Goal: Communication & Community: Answer question/provide support

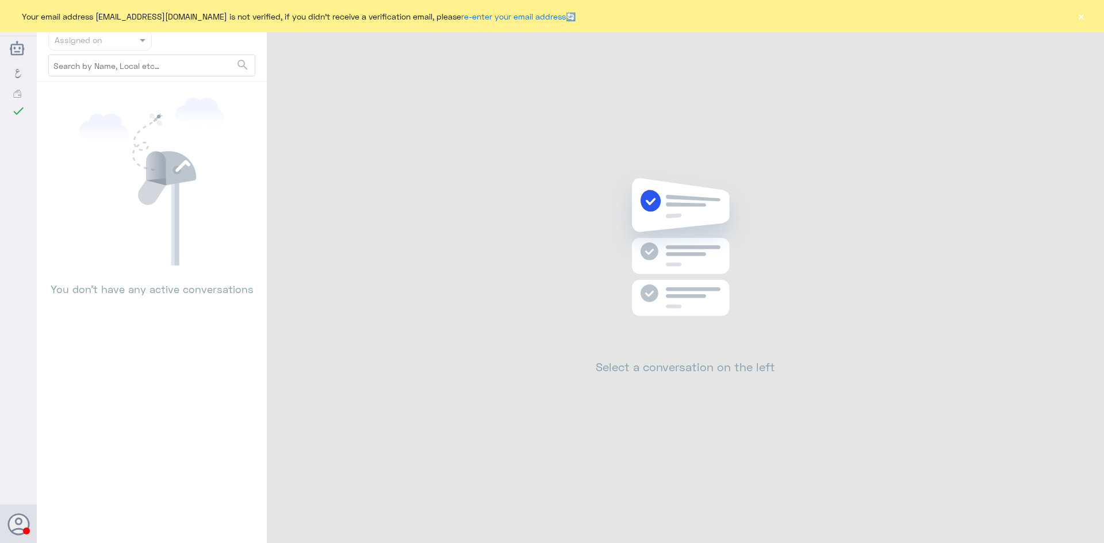
click at [1082, 19] on button "×" at bounding box center [1080, 15] width 11 height 11
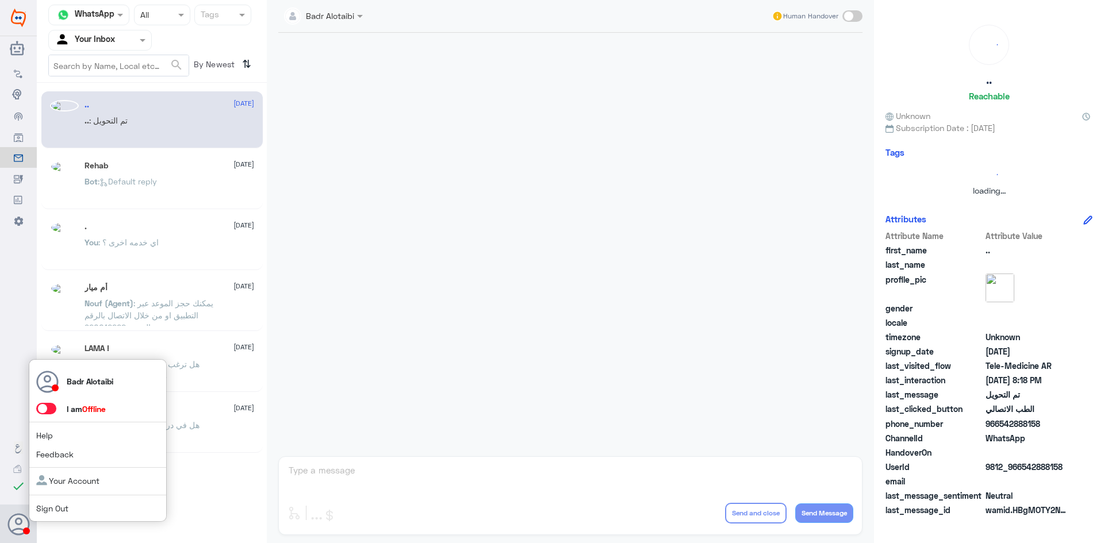
click at [43, 413] on span at bounding box center [46, 408] width 20 height 11
click at [0, 0] on input "checkbox" at bounding box center [0, 0] width 0 height 0
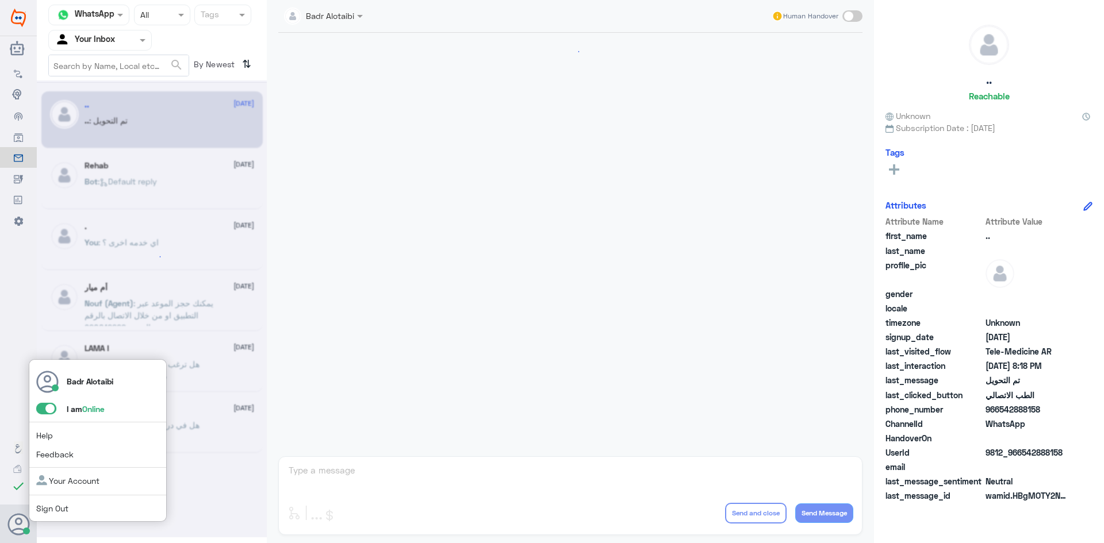
scroll to position [377, 0]
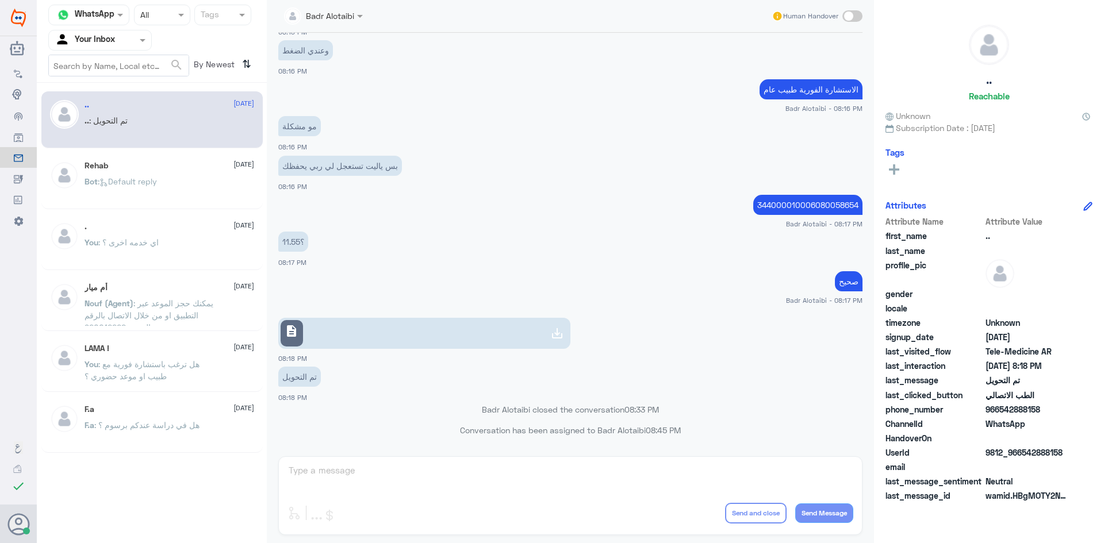
click at [102, 40] on input "text" at bounding box center [86, 39] width 63 height 13
click at [76, 66] on div "All" at bounding box center [99, 66] width 103 height 21
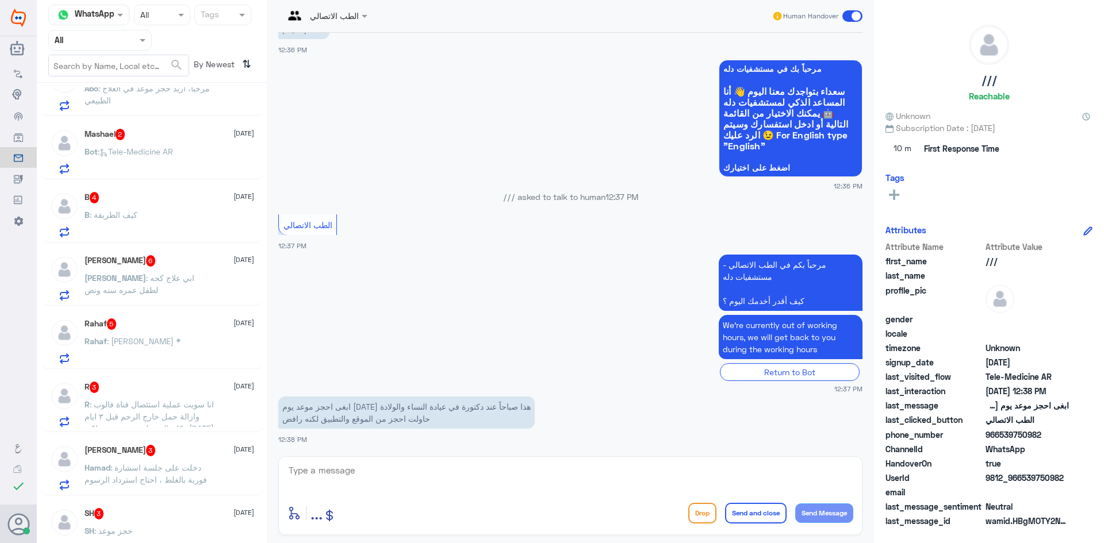
scroll to position [0, 0]
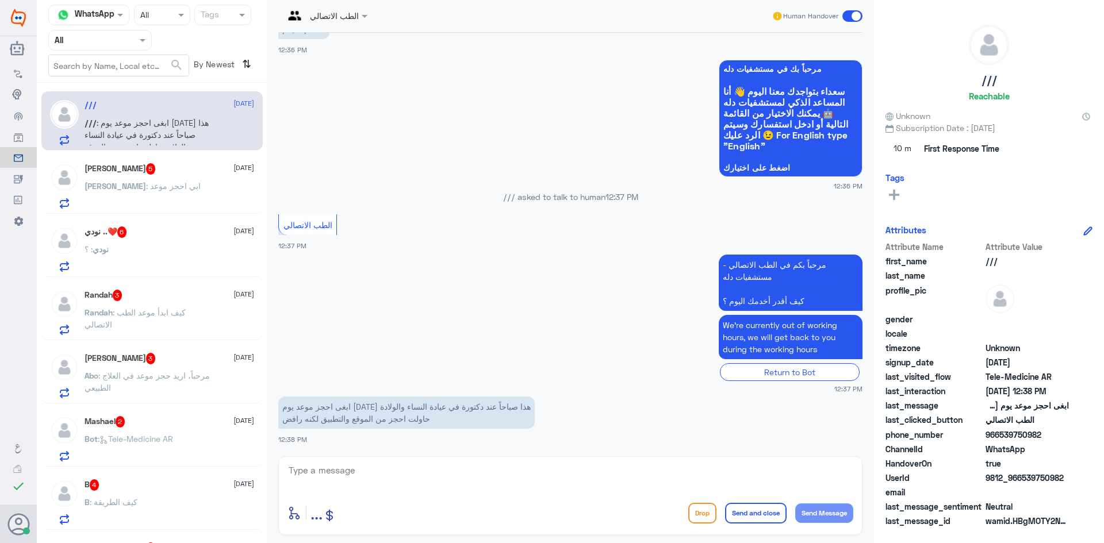
click at [363, 476] on textarea at bounding box center [570, 477] width 566 height 28
paste textarea "مرحبا معك بدر من الطب الاتصالي كيف اقدر اخدمك ؟"
type textarea "مرحبا معك بدر من الطب الاتصالي كيف اقدر اخدمك ؟"
click at [175, 312] on span ": كيف ابدأ موعد الطب الاتصالي" at bounding box center [134, 319] width 101 height 22
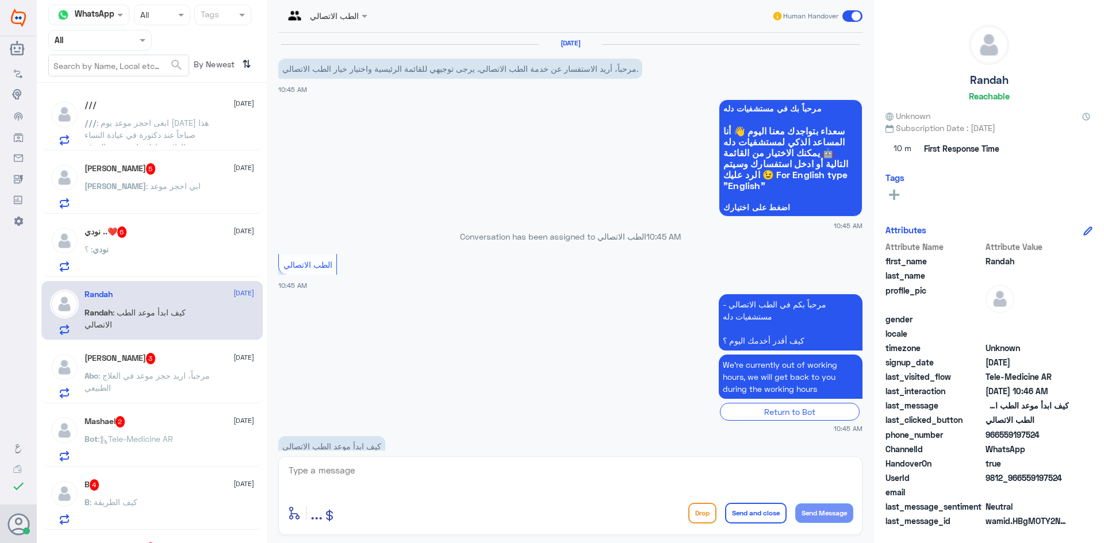
scroll to position [28, 0]
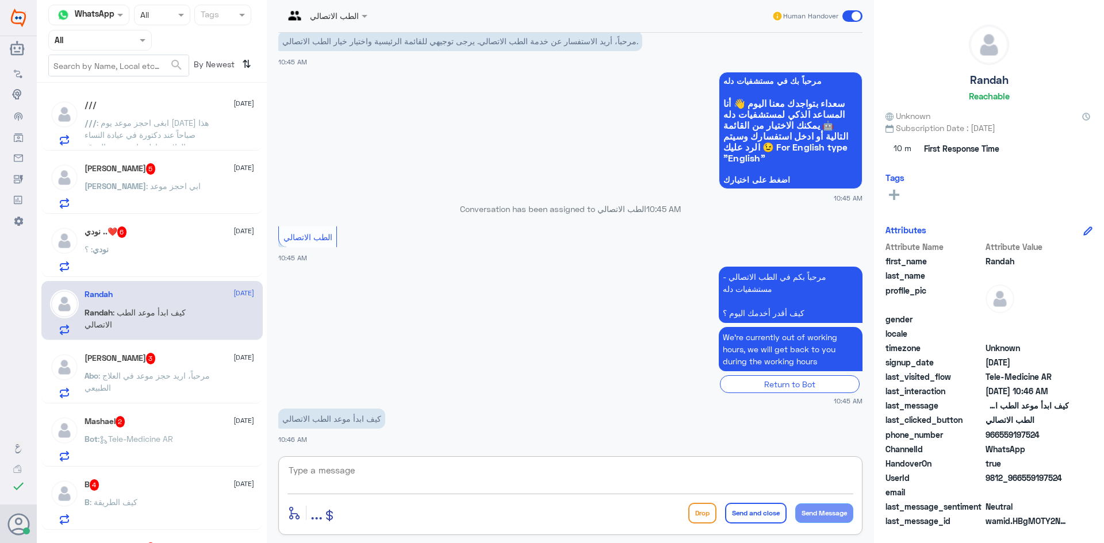
click at [395, 468] on textarea at bounding box center [570, 477] width 566 height 28
paste textarea "مرحبا معك بدر من الطب الاتصالي كيف اقدر اخدمك ؟"
type textarea "مرحبا معك بدر من الطب الاتصالي كيف اقدر اخدمك ؟"
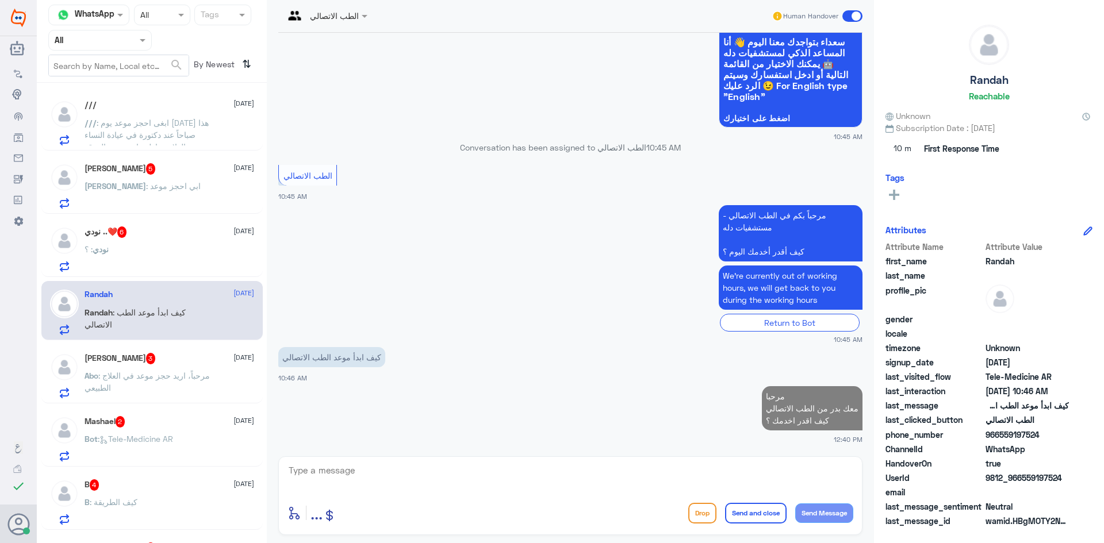
drag, startPoint x: 1063, startPoint y: 475, endPoint x: 1022, endPoint y: 475, distance: 41.4
click at [1022, 475] on span "9812_966559197524" at bounding box center [1026, 478] width 83 height 12
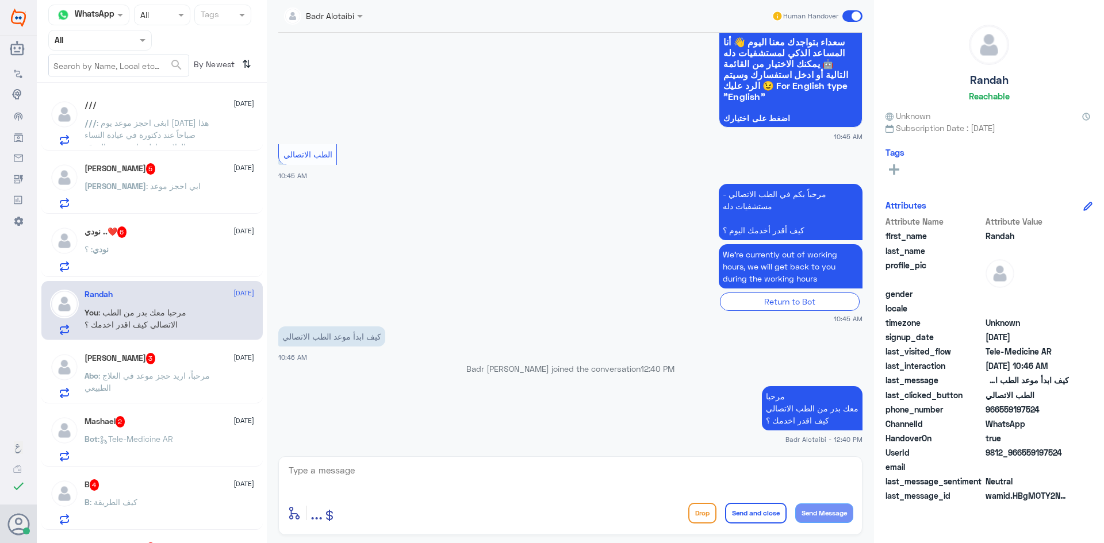
click at [1074, 453] on div "UserId 9812_966559197524" at bounding box center [988, 454] width 207 height 14
drag, startPoint x: 1073, startPoint y: 452, endPoint x: 1024, endPoint y: 451, distance: 48.9
click at [1024, 451] on div "UserId 9812_966559197524" at bounding box center [988, 454] width 207 height 14
copy span "559197524"
click at [146, 355] on div "Abo Ammar 3 12 September" at bounding box center [169, 358] width 170 height 11
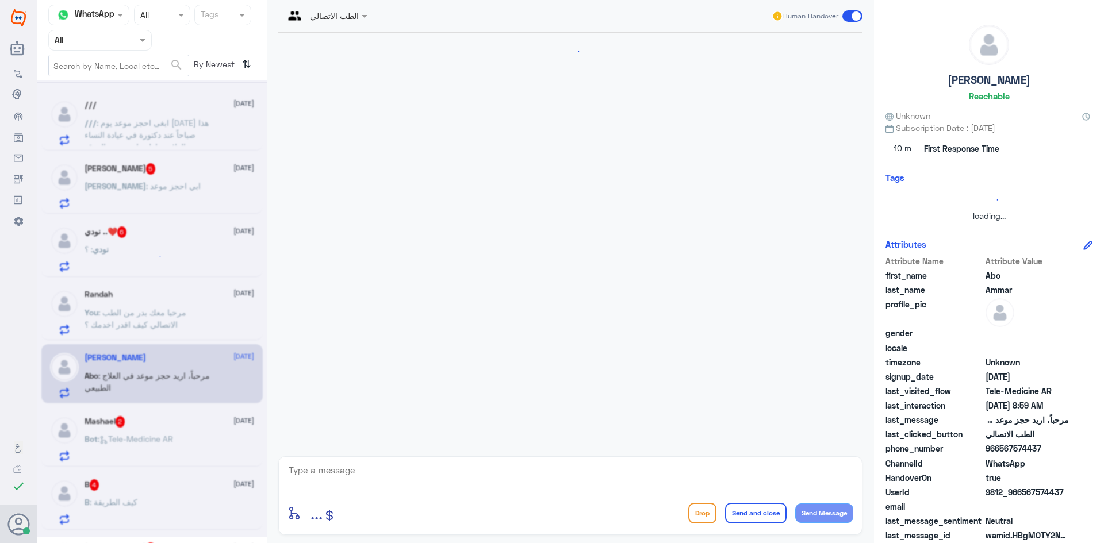
scroll to position [28, 0]
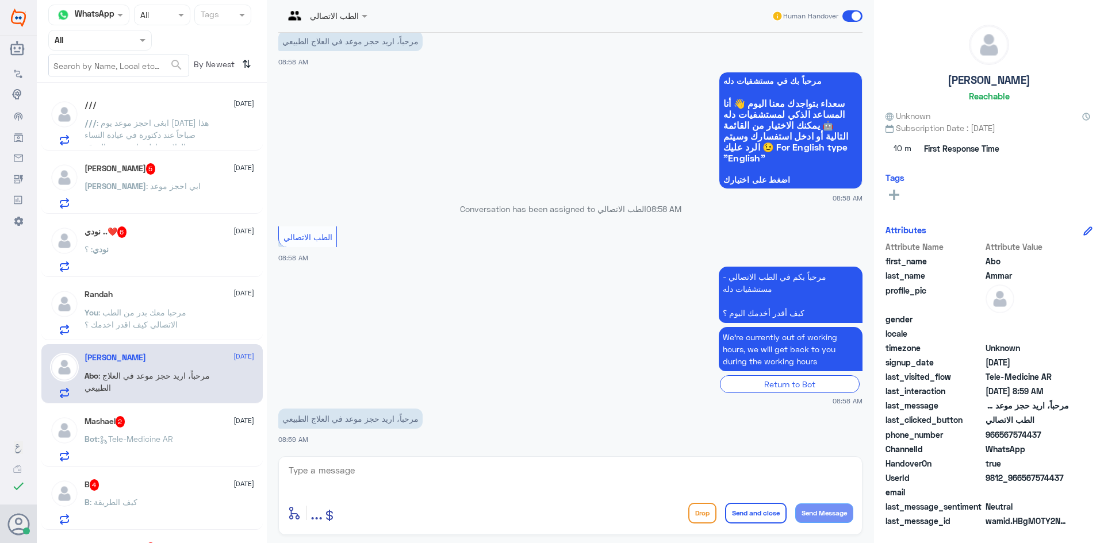
click at [151, 306] on div "Randah 12 September You : مرحبا معك بدر من الطب الاتصالي كيف اقدر اخدمك ؟" at bounding box center [169, 312] width 170 height 45
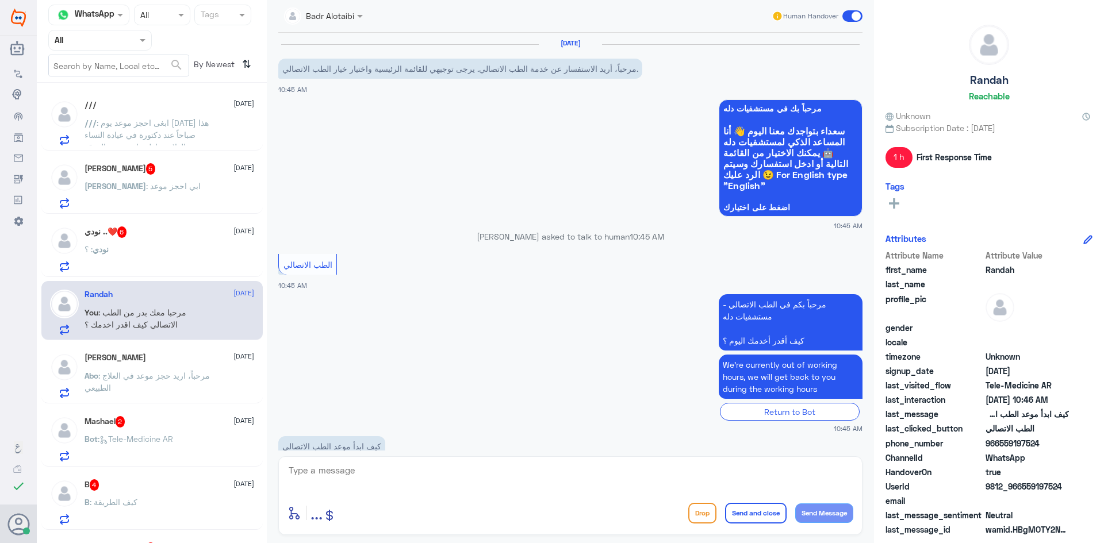
scroll to position [110, 0]
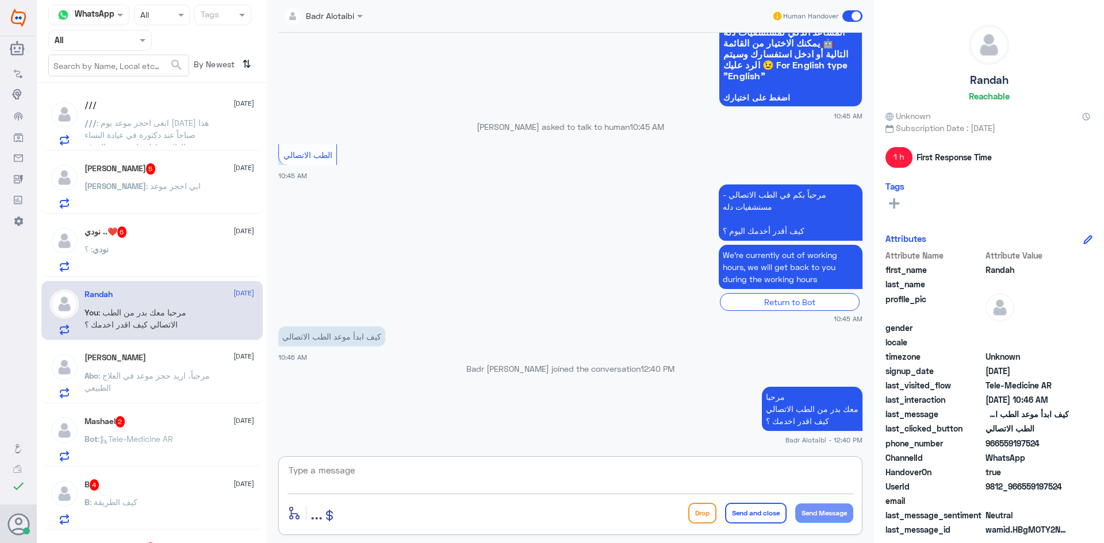
click at [386, 490] on textarea at bounding box center [570, 477] width 566 height 28
paste textarea "يمكنك تسجيل دخولك للتطبيق، واختر أيقونة "استشارة فورية" لطلب صرف الأدوية، أو إج…"
type textarea "يمكنك تسجيل دخولك للتطبيق، واختر أيقونة "استشارة فورية" لطلب صرف الأدوية، أو إج…"
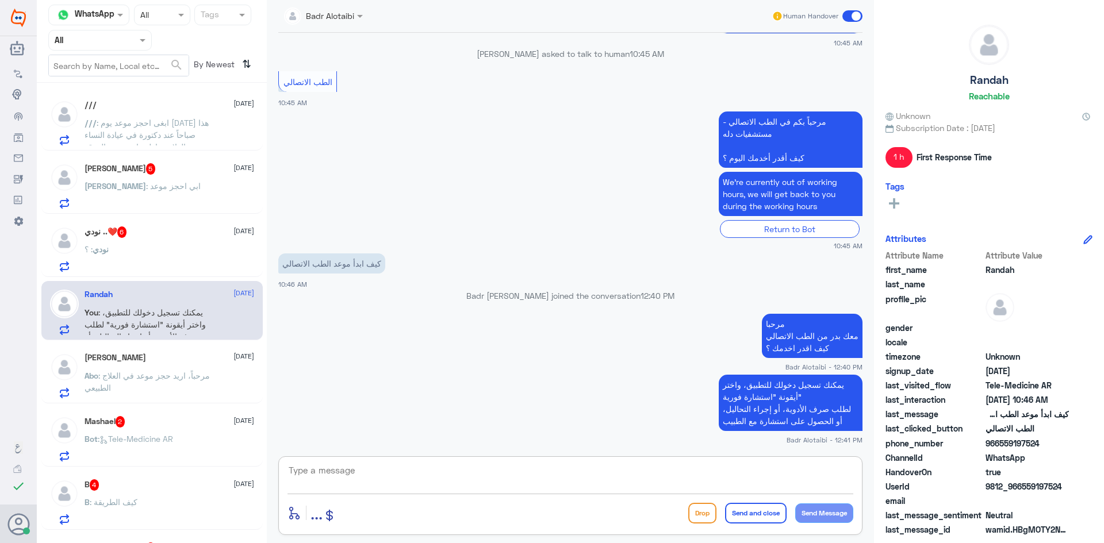
click at [108, 387] on span ": مرحباً، اريد حجز موعد في العلاج الطبيعي" at bounding box center [146, 382] width 125 height 22
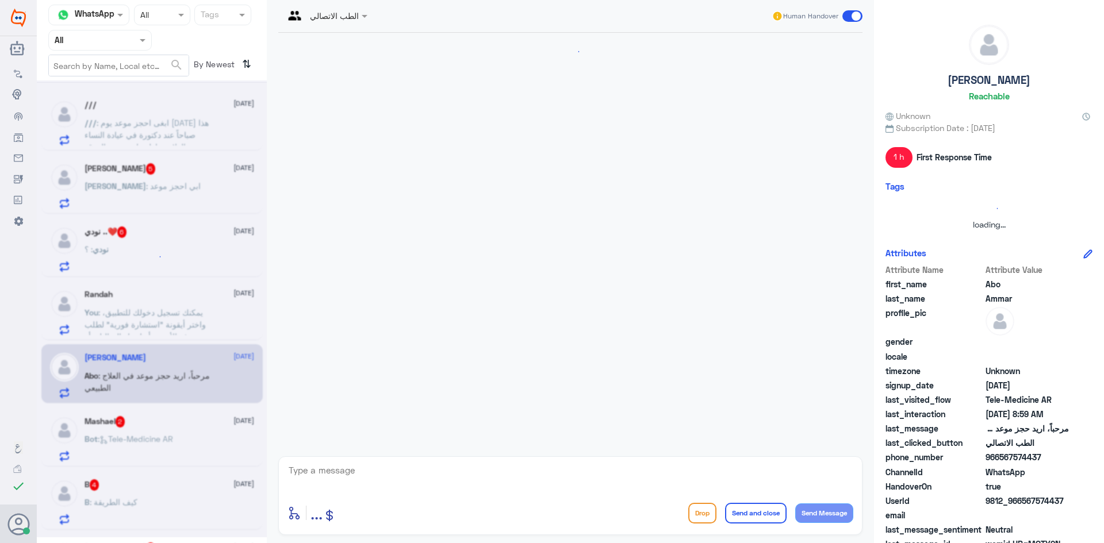
scroll to position [28, 0]
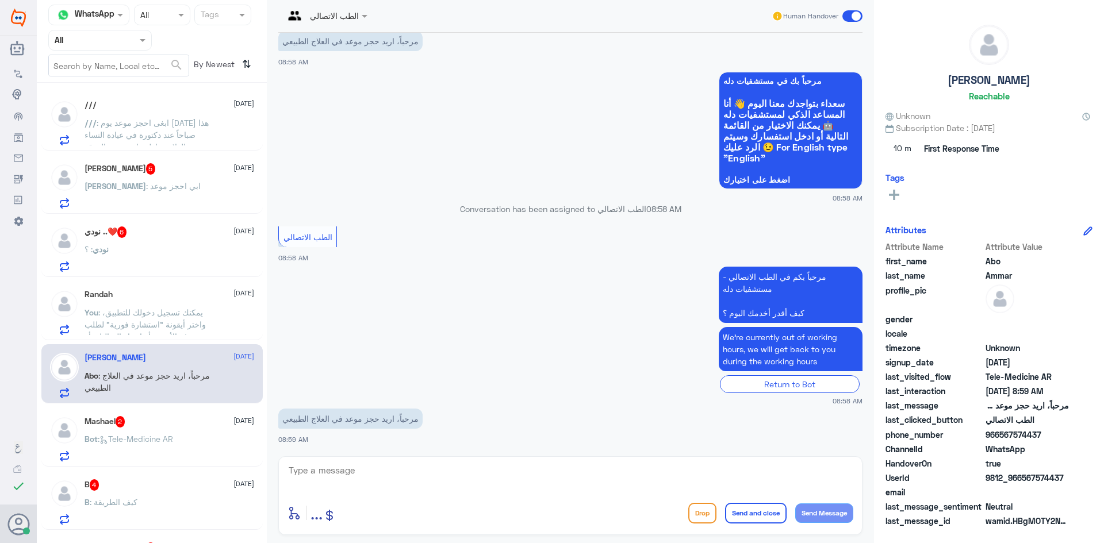
click at [322, 483] on textarea at bounding box center [570, 477] width 566 height 28
click at [1035, 389] on span "09/12/2025, 8:59 AM" at bounding box center [1026, 391] width 83 height 12
drag, startPoint x: 1068, startPoint y: 482, endPoint x: 1020, endPoint y: 485, distance: 47.8
click at [1020, 485] on div "UserId 9812_966567574437" at bounding box center [988, 479] width 207 height 14
copy span "567574437"
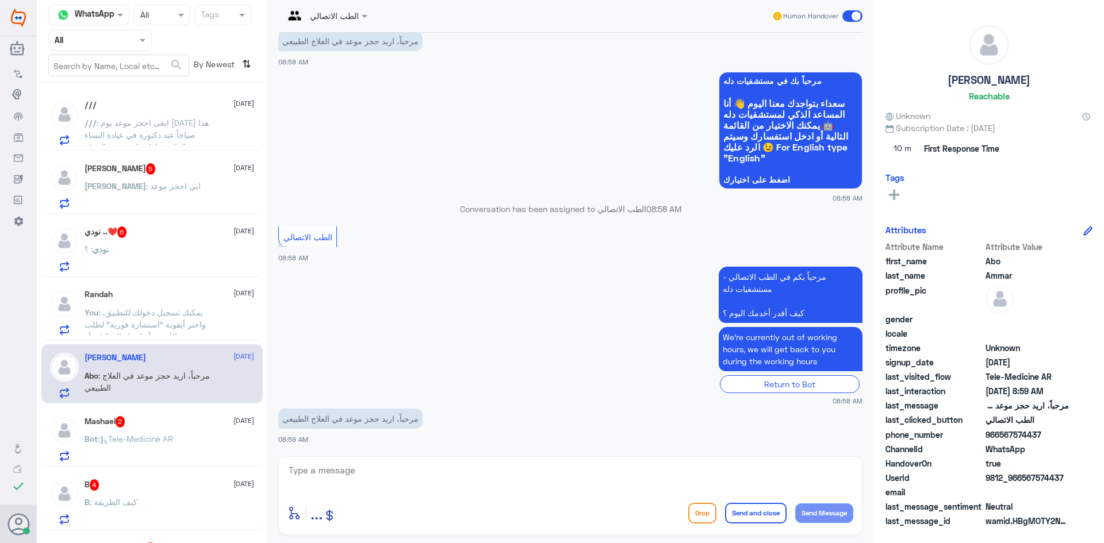
click at [443, 470] on textarea at bounding box center [570, 477] width 566 height 28
paste textarea "مرحبا معك بدر من الطب الاتصالي كيف اقدر اخدمك ؟"
type textarea "مرحبا معك بدر من الطب الاتصالي كيف اقدر اخدمك ؟"
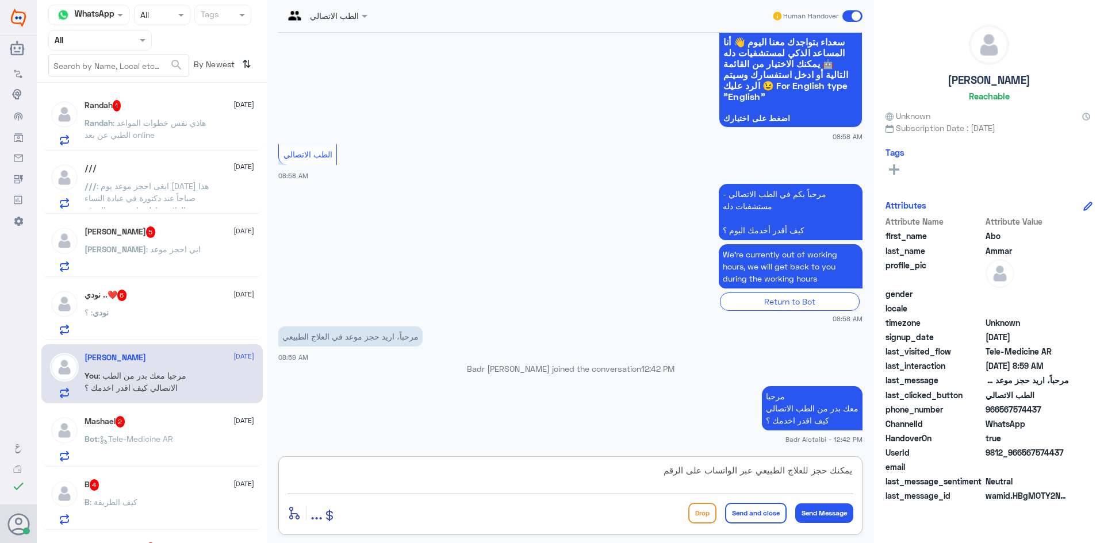
click at [810, 472] on textarea "يمكنك حجز للعلاج الطبيعي عبر الواتساب على الرقم" at bounding box center [570, 477] width 566 height 28
click at [639, 470] on textarea "يمكنك حجز موعد للعلاج الطبيعي عبر الواتساب على الرقم" at bounding box center [570, 477] width 566 height 28
type textarea "يمكنك حجز موعد للعلاج الطبيعي عبر الواتساب على الرقم 0530617692"
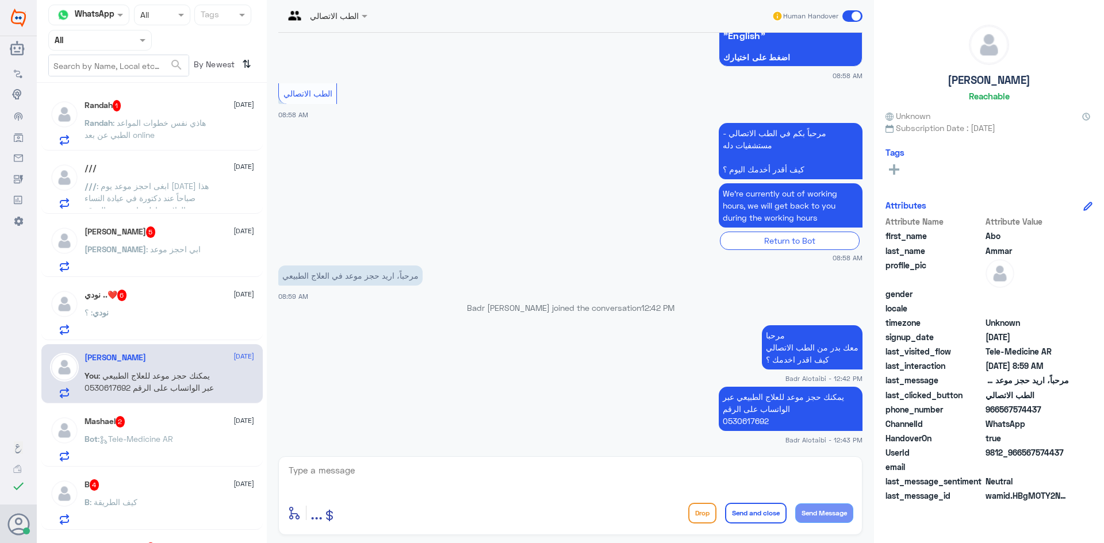
click at [841, 12] on div "Human Handover" at bounding box center [816, 16] width 91 height 21
click at [850, 18] on span at bounding box center [852, 15] width 20 height 11
click at [0, 0] on input "checkbox" at bounding box center [0, 0] width 0 height 0
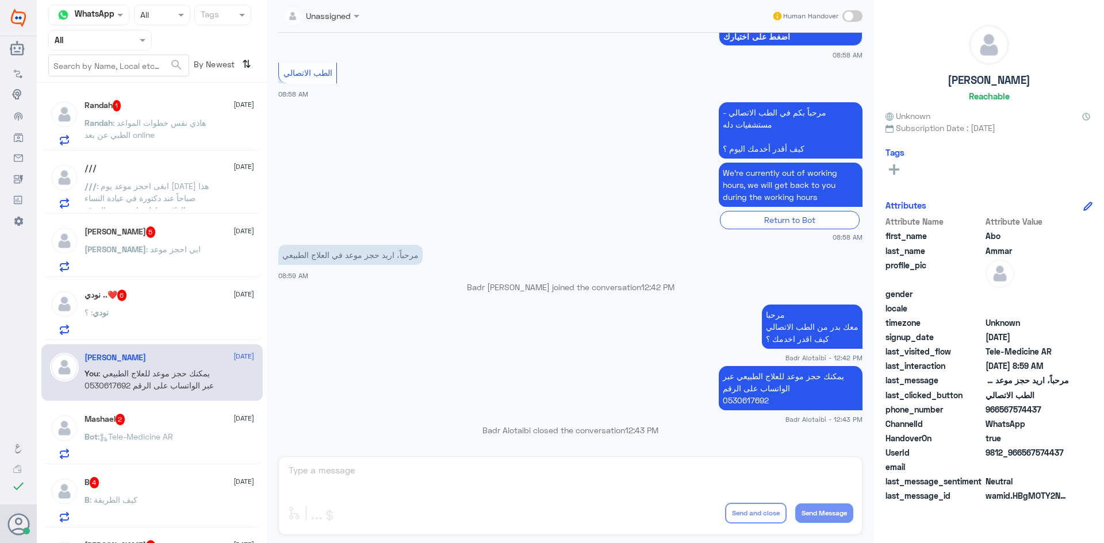
click at [159, 108] on div "Randah 1 12 September" at bounding box center [169, 105] width 170 height 11
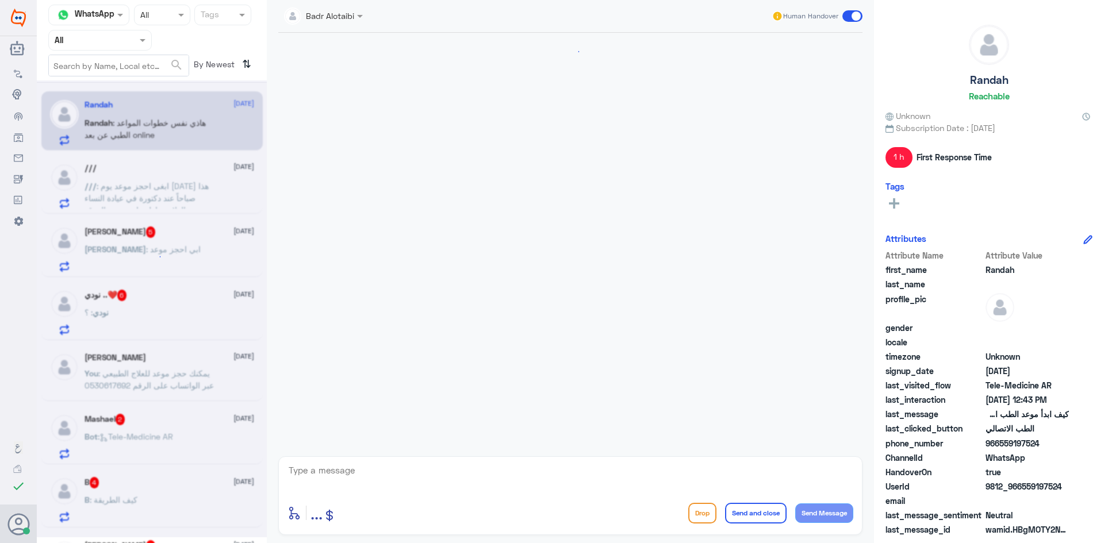
scroll to position [222, 0]
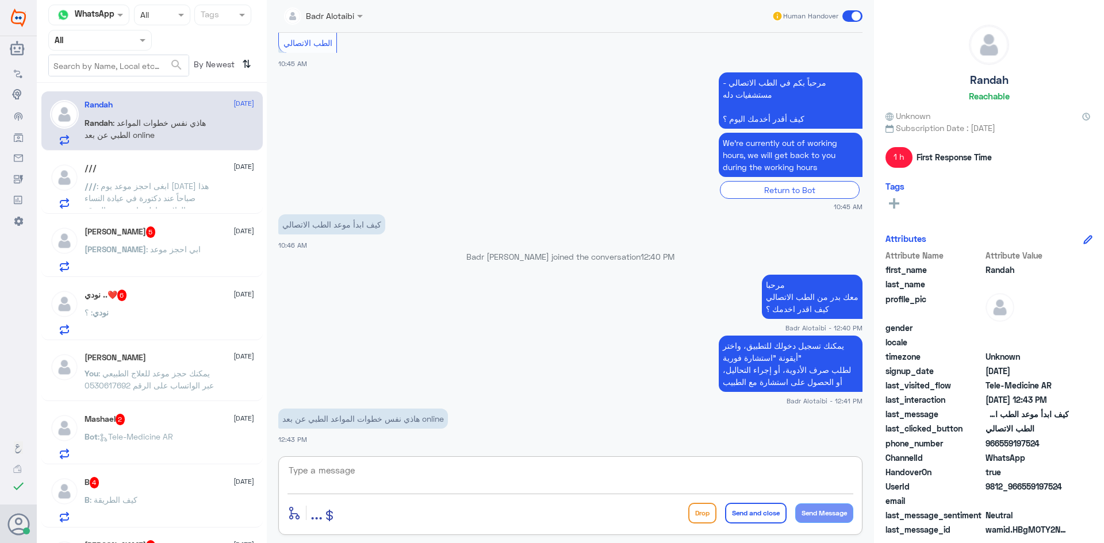
click at [316, 468] on textarea at bounding box center [570, 477] width 566 height 28
click at [852, 471] on textarea "الاستشارة الفورية مباشرة بالصوت والصورة مع الطبيب" at bounding box center [570, 477] width 566 height 28
type textarea "الاستشارة الفورية مباشرة بالصوت والصورة مع الطبيب"
click at [644, 481] on textarea "الاستشارة الفورية مباشرة بالصوت والصورة مع الطبيب" at bounding box center [570, 477] width 566 height 28
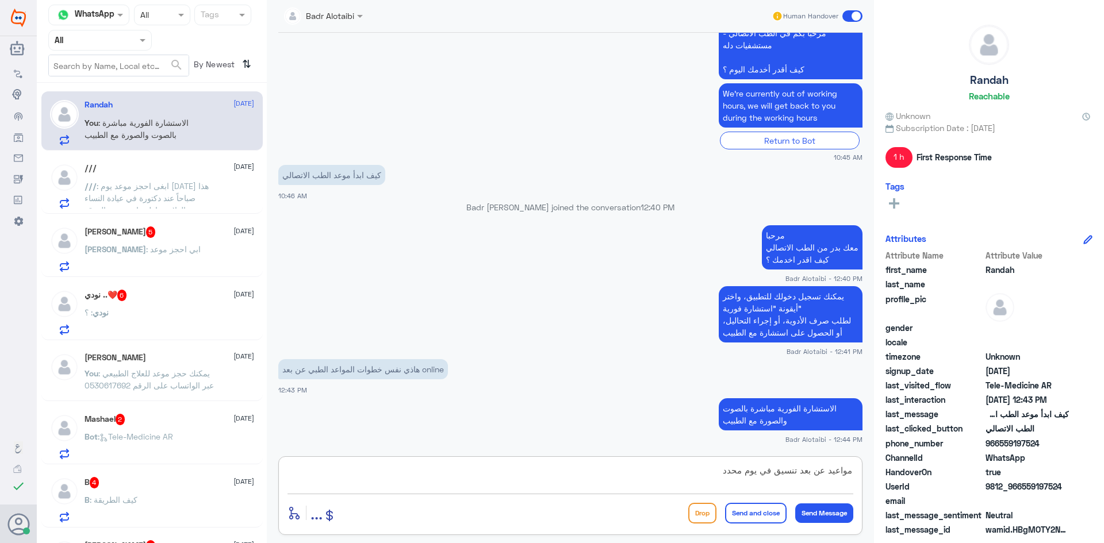
type textarea "مواعيد عن بعد تنسيق في يوم محدد"
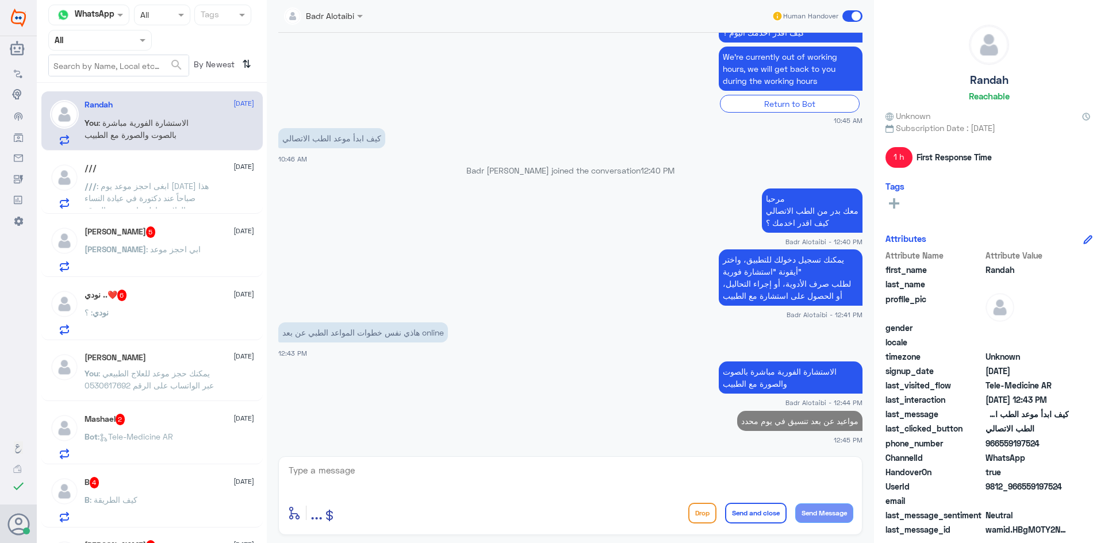
click at [146, 249] on span ": ابي احجز موعد" at bounding box center [173, 249] width 55 height 10
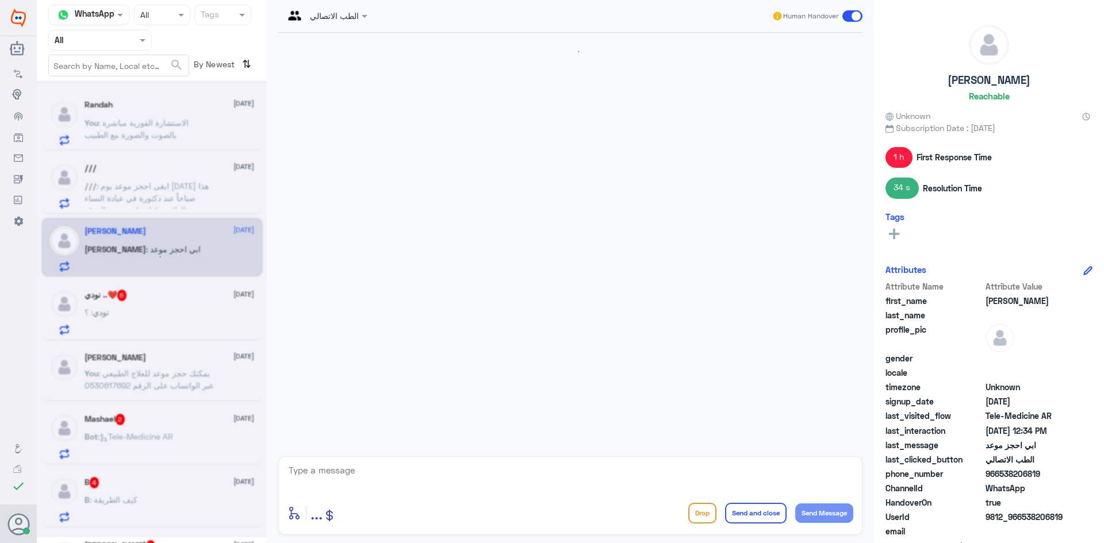
scroll to position [659, 0]
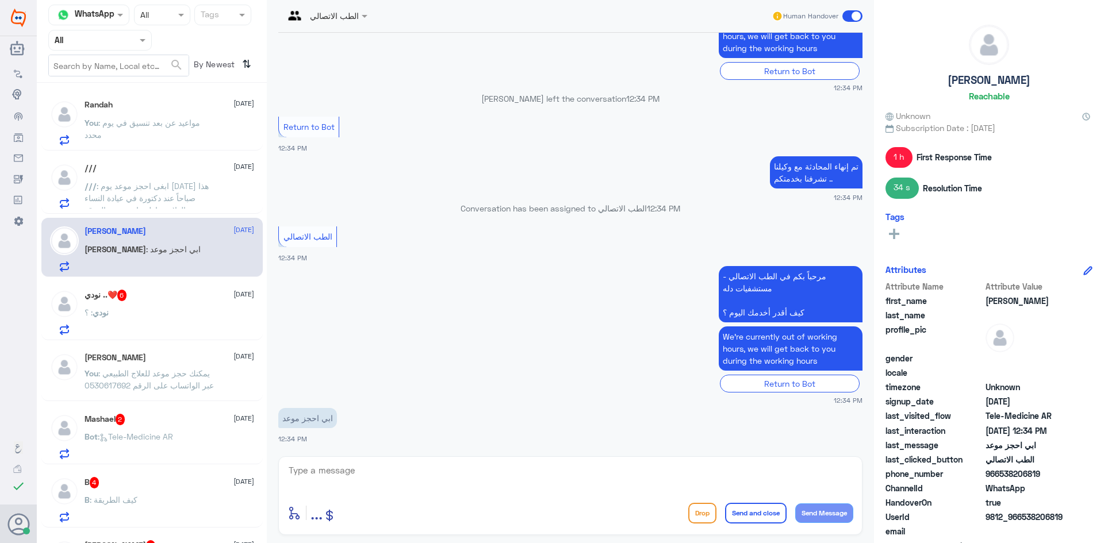
click at [151, 310] on div "نودي : ؟" at bounding box center [169, 322] width 170 height 26
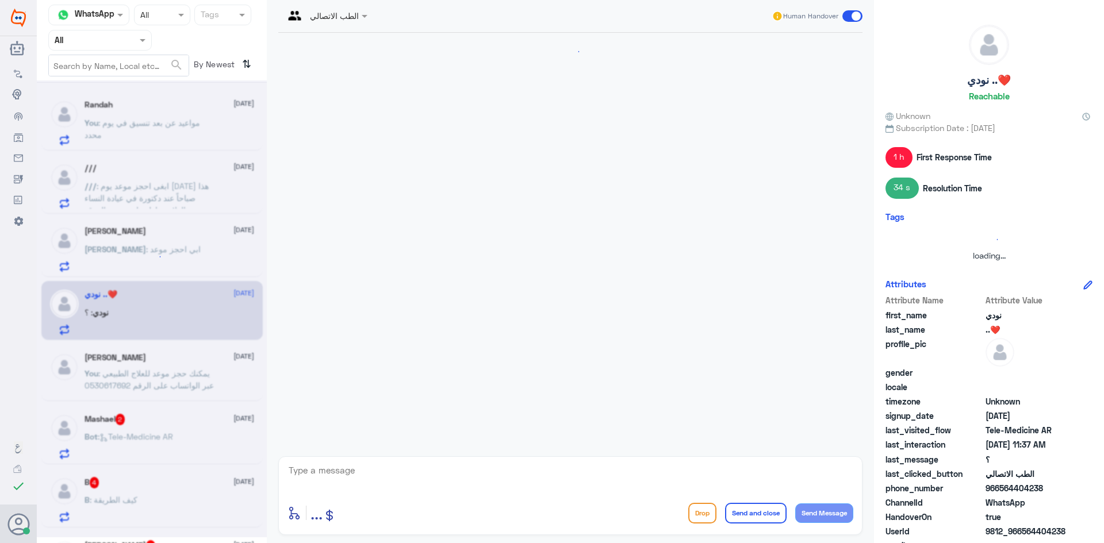
scroll to position [146, 0]
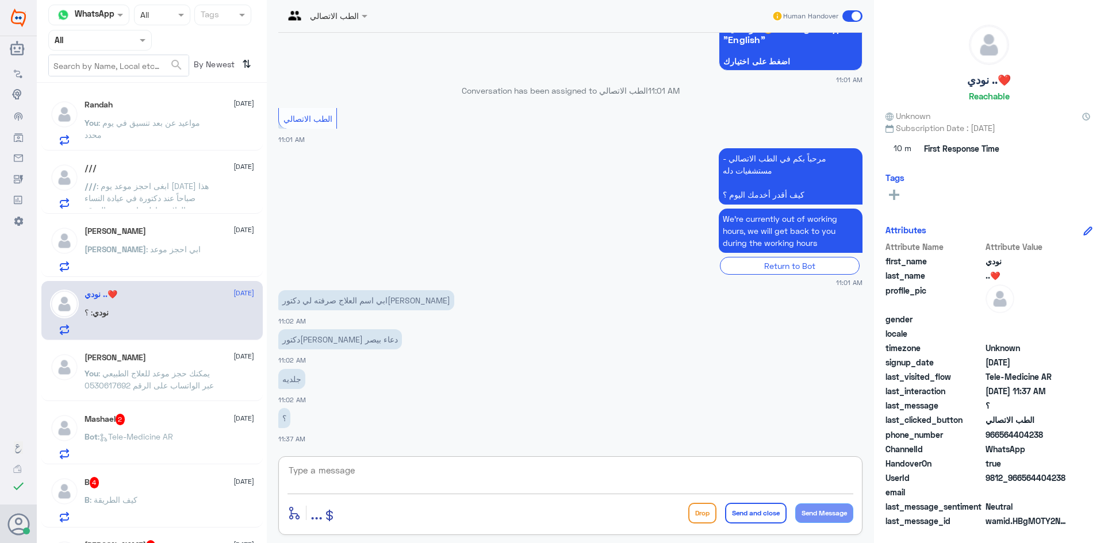
click at [333, 483] on textarea at bounding box center [570, 477] width 566 height 28
click at [298, 479] on textarea at bounding box center [570, 477] width 566 height 28
paste textarea "مرحبا معك بدر من الطب الاتصالي كيف اقدر اخدمك ؟"
type textarea "مرحبا معك بدر من الطب الاتصالي كيف اقدر اخدمك ؟"
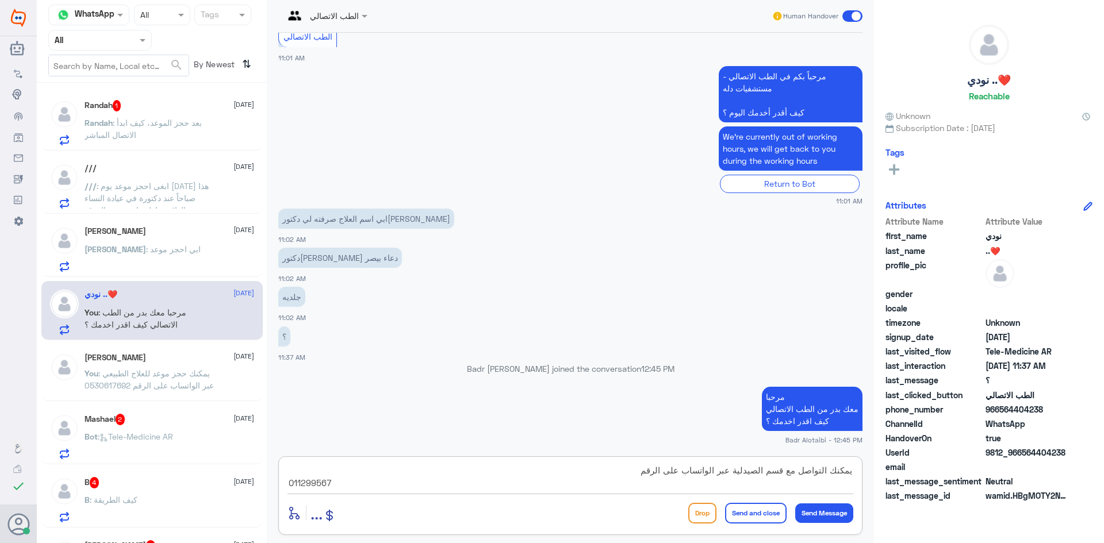
type textarea "يمكنك التواصل مع قسم الصيدلية عبر الواتساب على الرقم 0112995677"
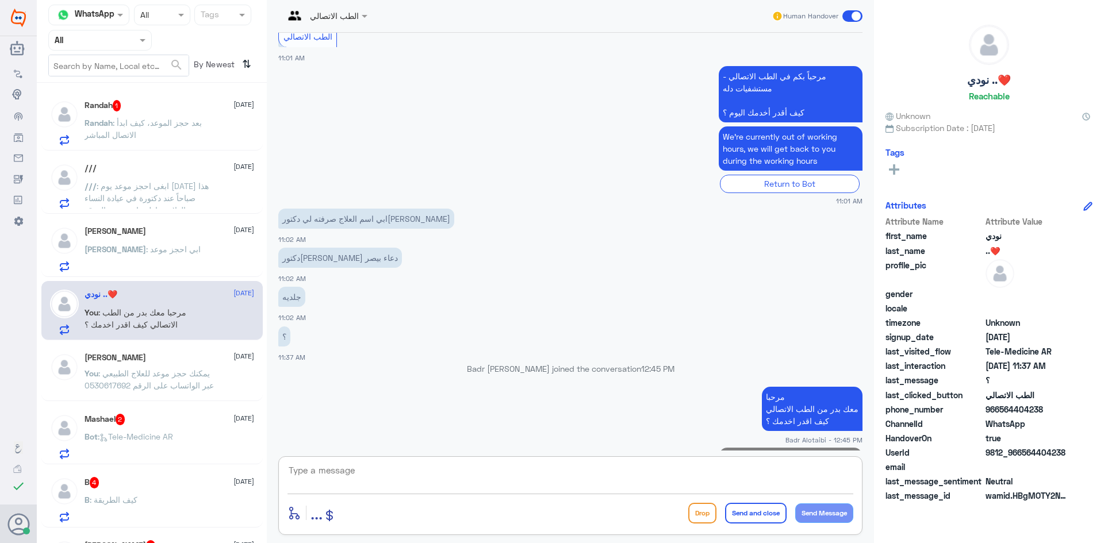
scroll to position [268, 0]
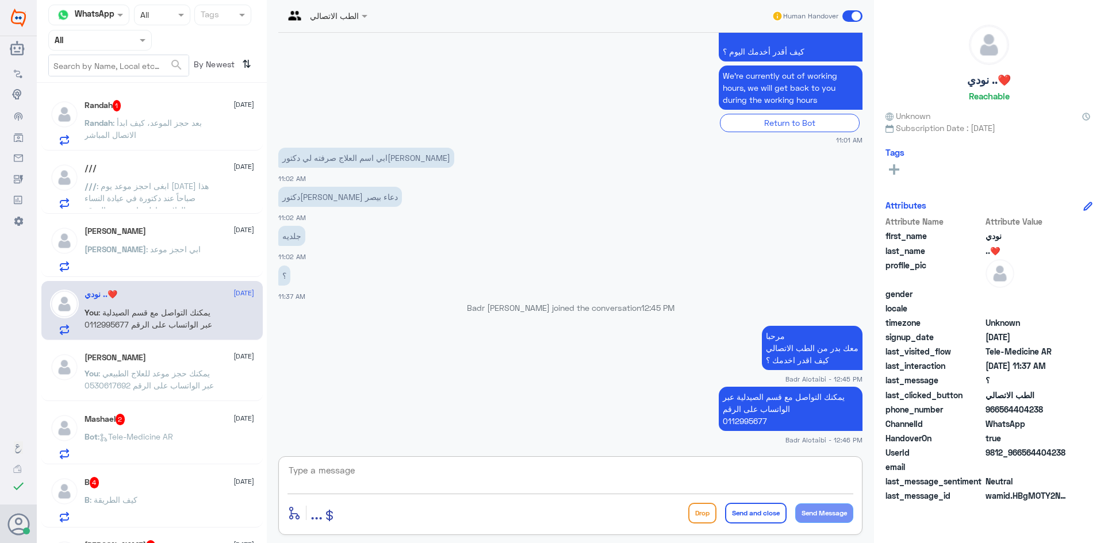
click at [853, 16] on span at bounding box center [852, 15] width 20 height 11
click at [0, 0] on input "checkbox" at bounding box center [0, 0] width 0 height 0
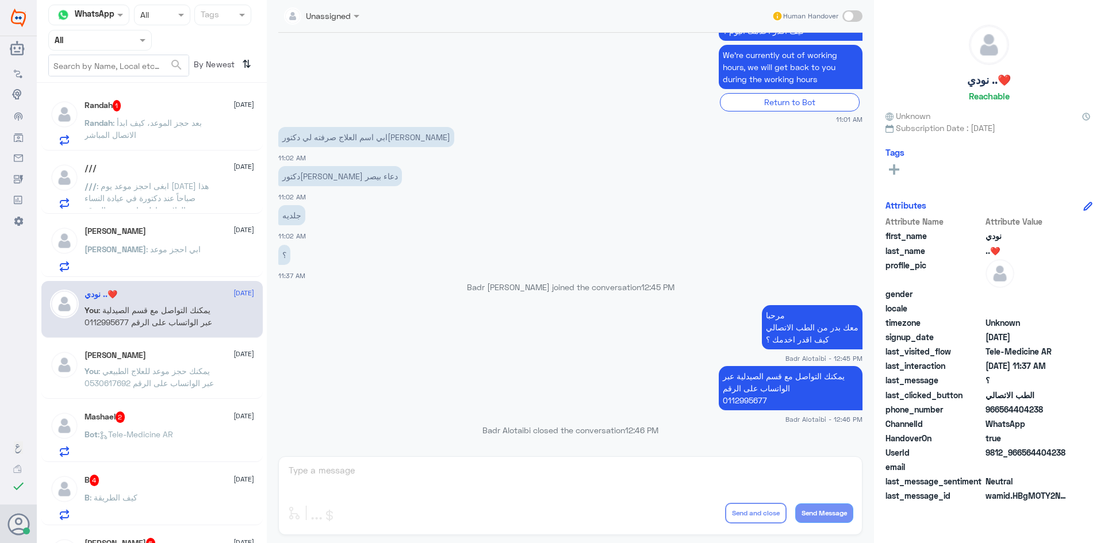
click at [167, 386] on span ": يمكنك حجز موعد للعلاج الطبيعي عبر الواتساب على الرقم 0530617692" at bounding box center [148, 377] width 129 height 22
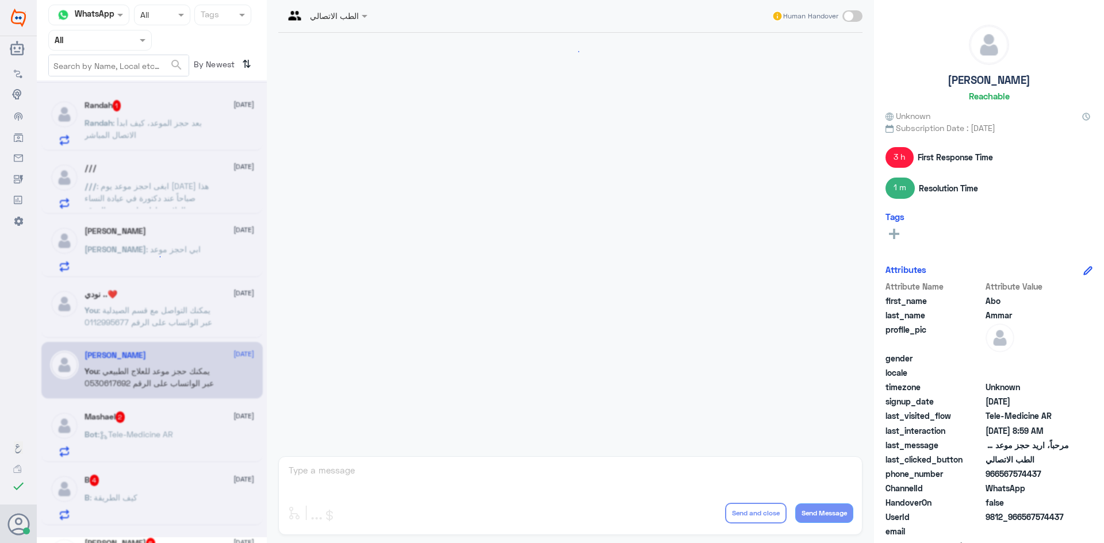
scroll to position [191, 0]
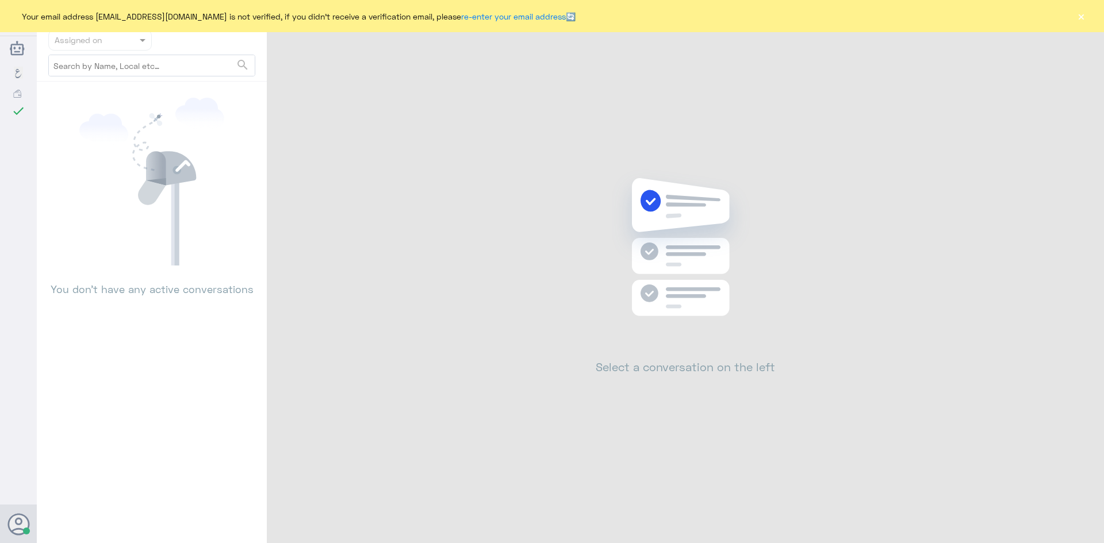
click at [1077, 19] on button "×" at bounding box center [1080, 15] width 11 height 11
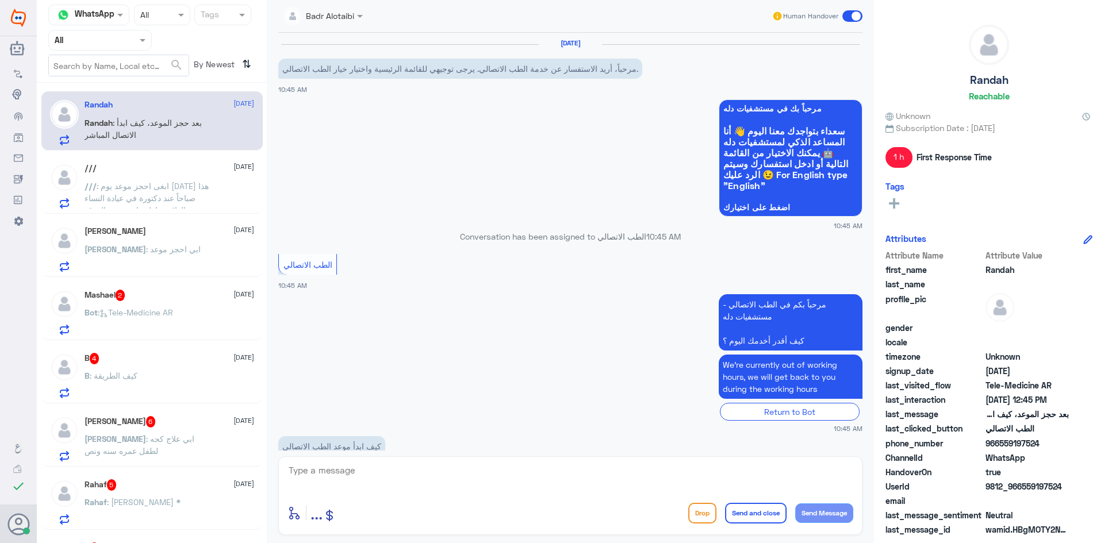
scroll to position [347, 0]
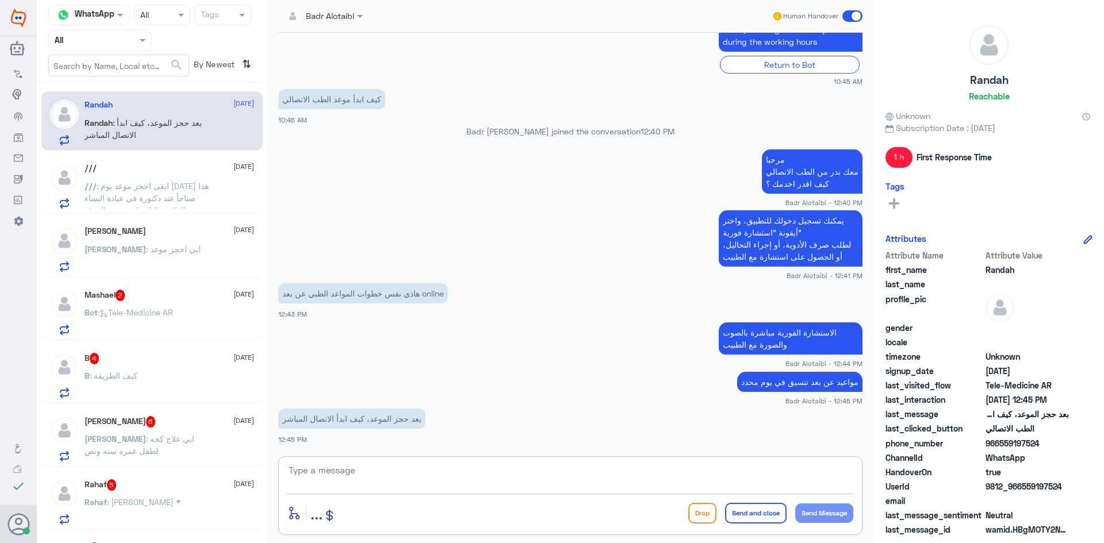
click at [428, 479] on textarea at bounding box center [570, 477] width 566 height 28
click at [509, 486] on textarea at bounding box center [570, 477] width 566 height 28
type textarea "م"
drag, startPoint x: 1067, startPoint y: 488, endPoint x: 1021, endPoint y: 489, distance: 45.4
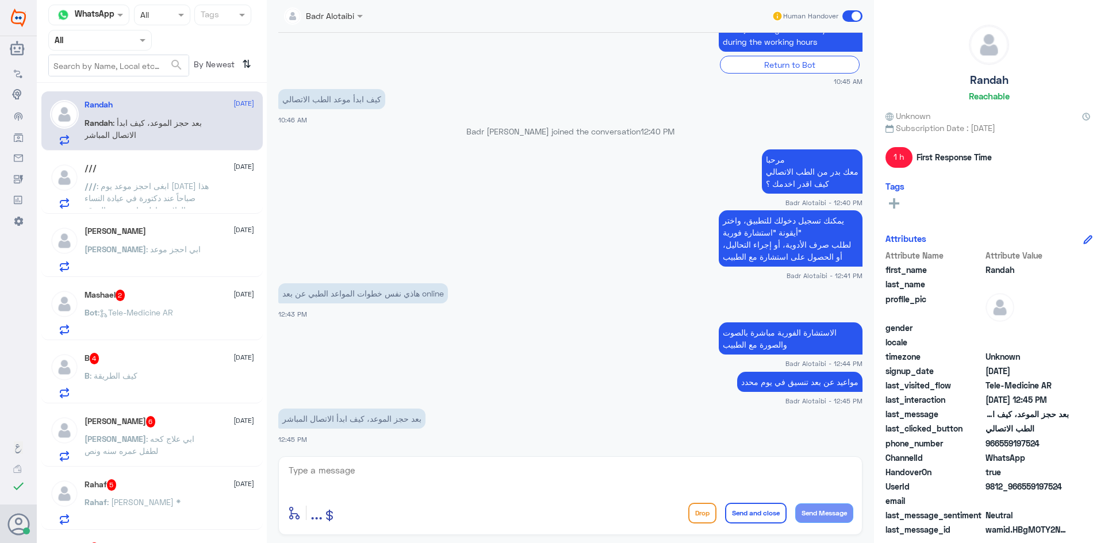
click at [1021, 489] on span "9812_966559197524" at bounding box center [1026, 487] width 83 height 12
copy span "559197524"
click at [710, 481] on textarea at bounding box center [570, 477] width 566 height 28
type textarea "ل"
type textarea "هل تريد استشارة فورية او موعد عن بعد"
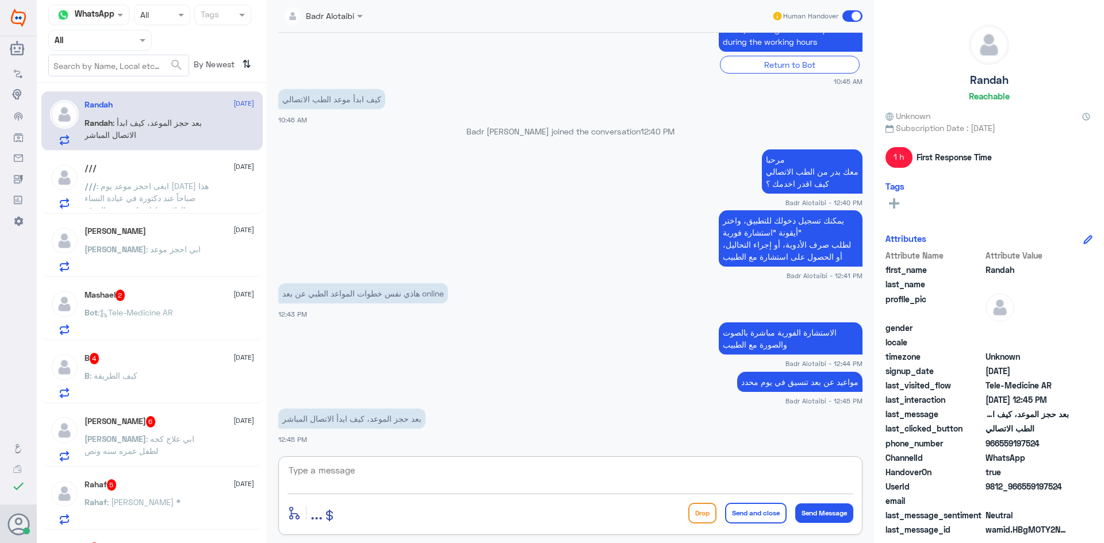
scroll to position [384, 0]
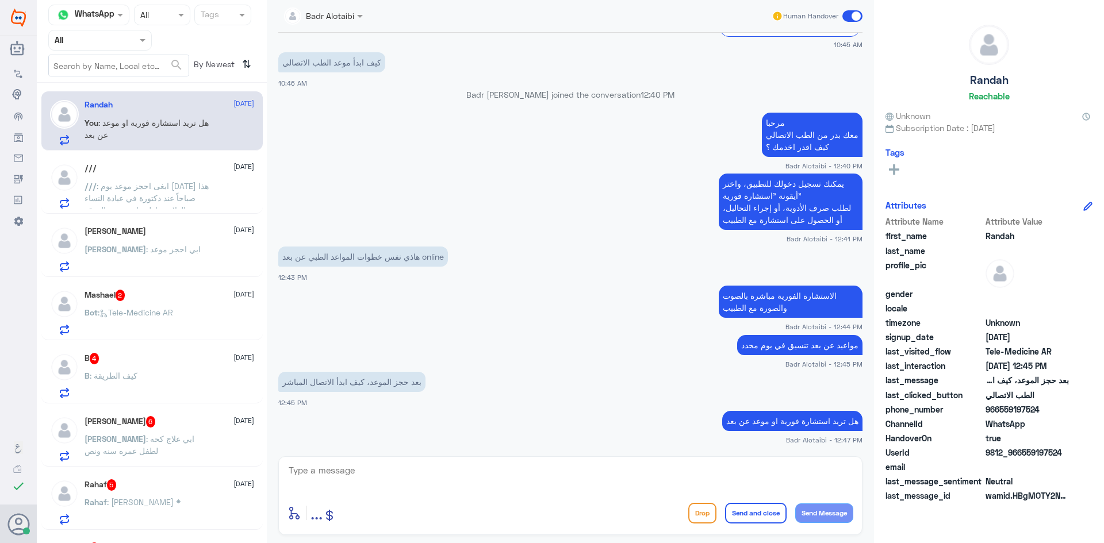
click at [153, 235] on div "Sara 12 September" at bounding box center [169, 231] width 170 height 10
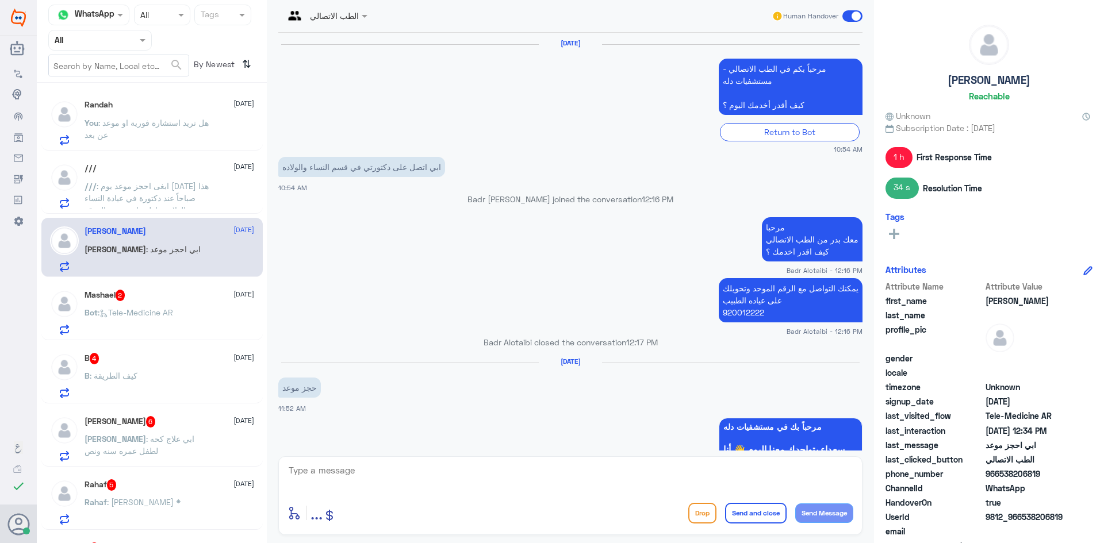
scroll to position [659, 0]
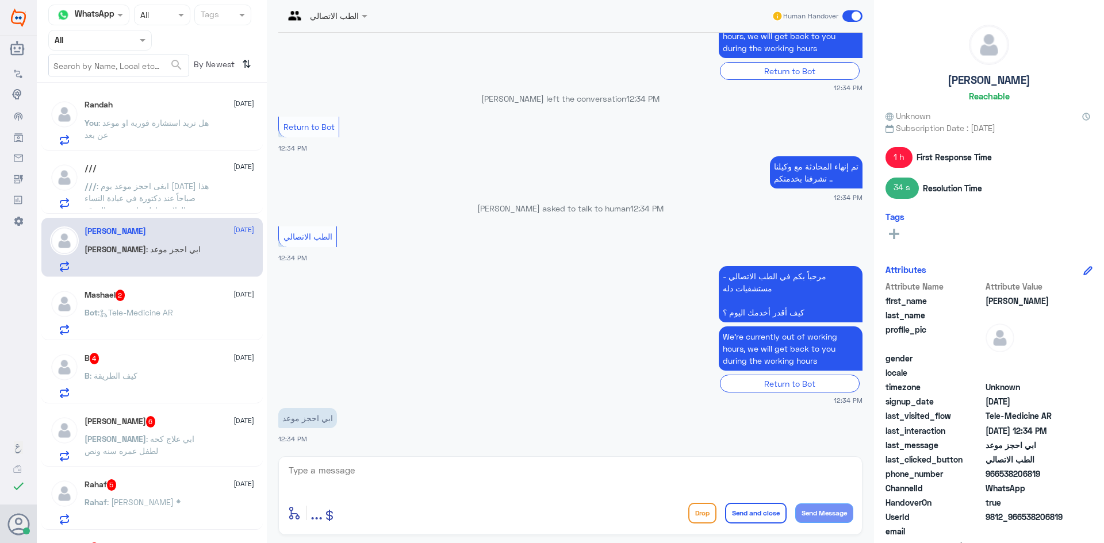
click at [164, 283] on div "Mashael 2 12 September Bot : Tele-Medicine AR" at bounding box center [151, 310] width 221 height 59
click at [168, 318] on p "Bot : Tele-Medicine AR" at bounding box center [128, 320] width 89 height 29
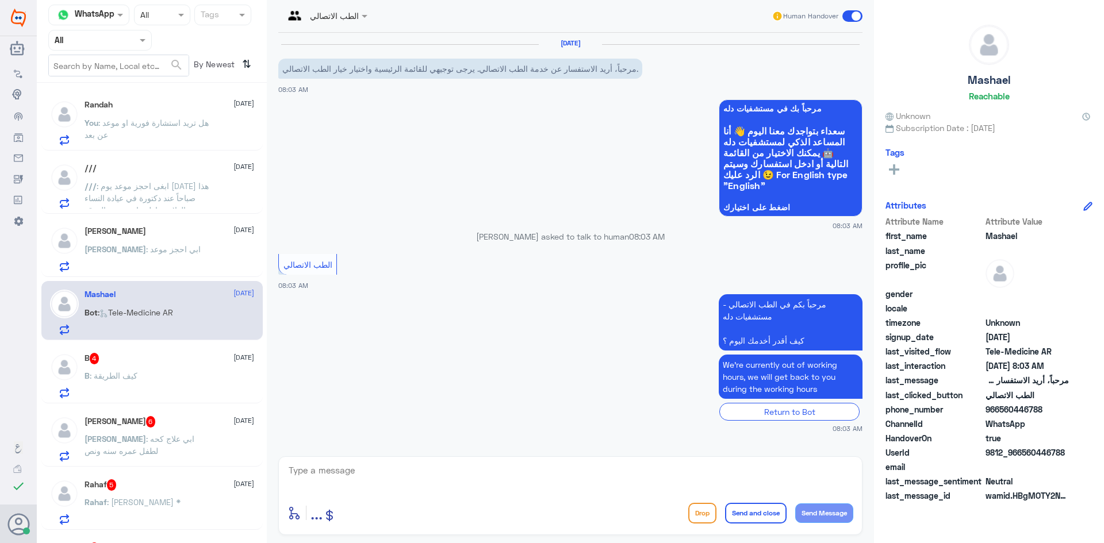
click at [855, 11] on span at bounding box center [852, 15] width 20 height 11
click at [0, 0] on input "checkbox" at bounding box center [0, 0] width 0 height 0
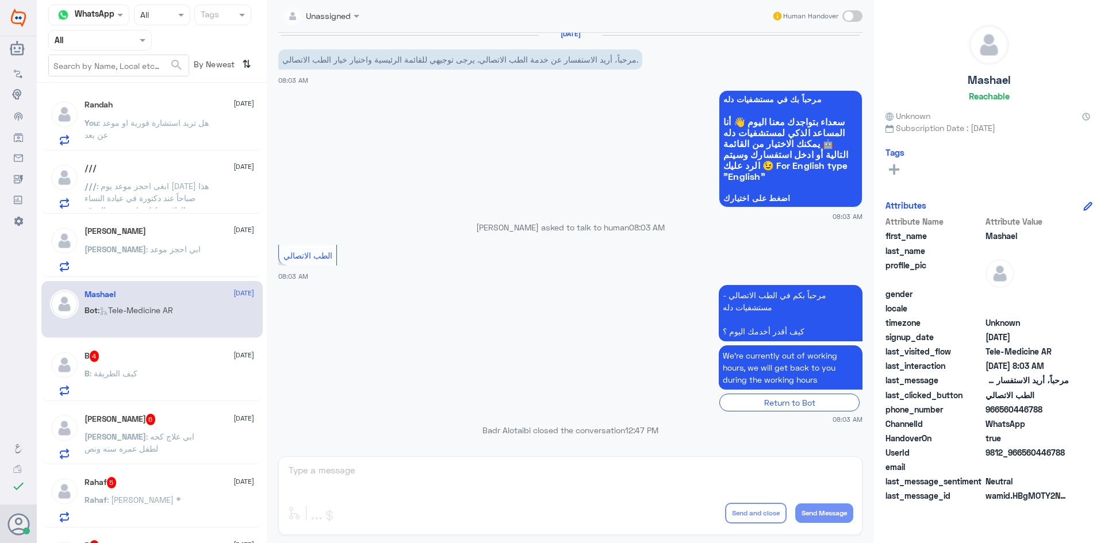
click at [143, 358] on div "B 4 12 September" at bounding box center [169, 356] width 170 height 11
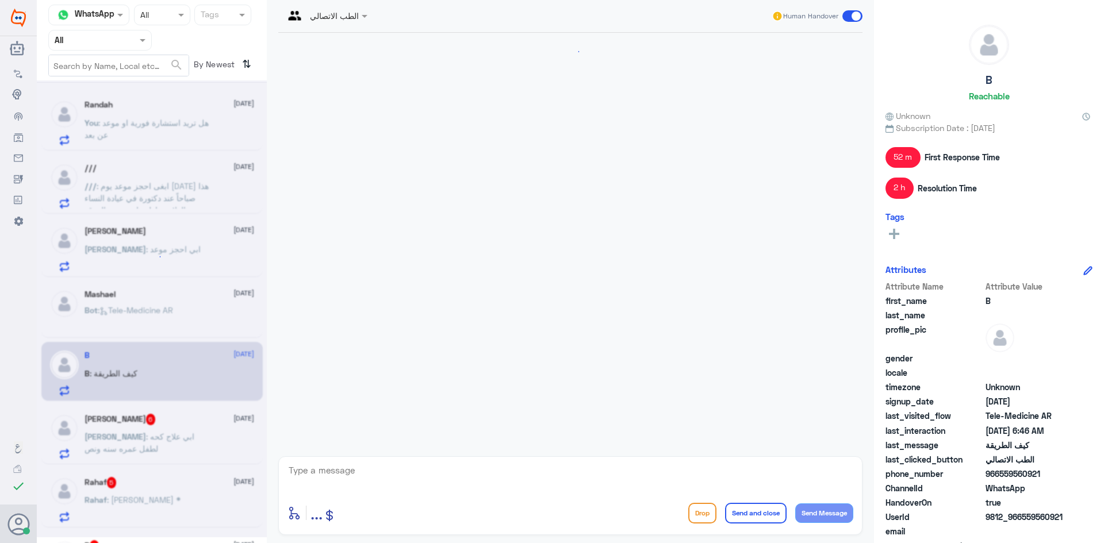
scroll to position [919, 0]
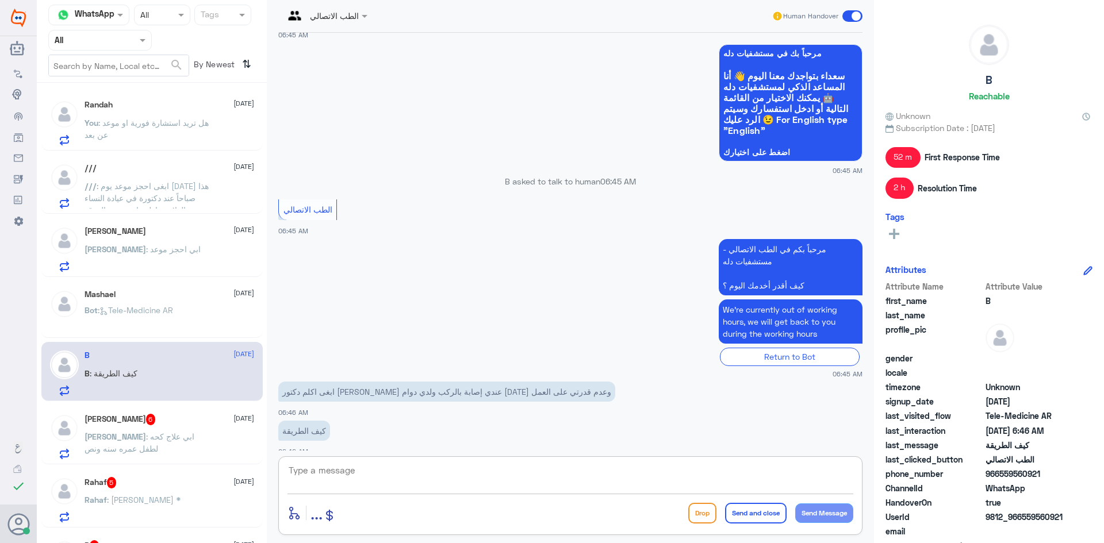
click at [472, 483] on textarea at bounding box center [570, 477] width 566 height 28
paste textarea "مرحبا معك بدر من الطب الاتصالي كيف اقدر اخدمك ؟"
type textarea "مرحبا معك بدر من الطب الاتصالي كيف اقدر اخدمك ؟"
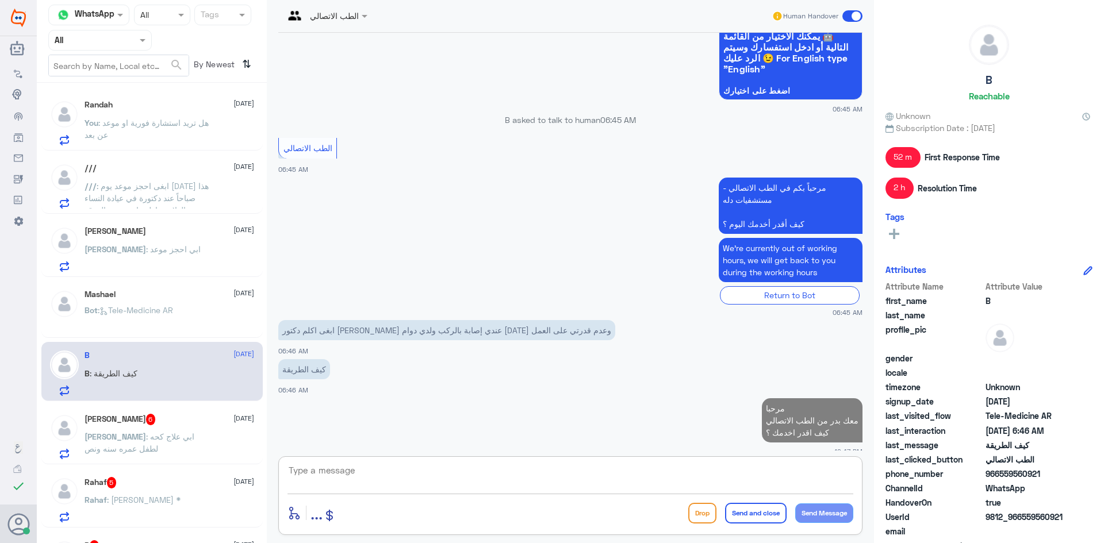
click at [490, 470] on textarea at bounding box center [570, 477] width 566 height 28
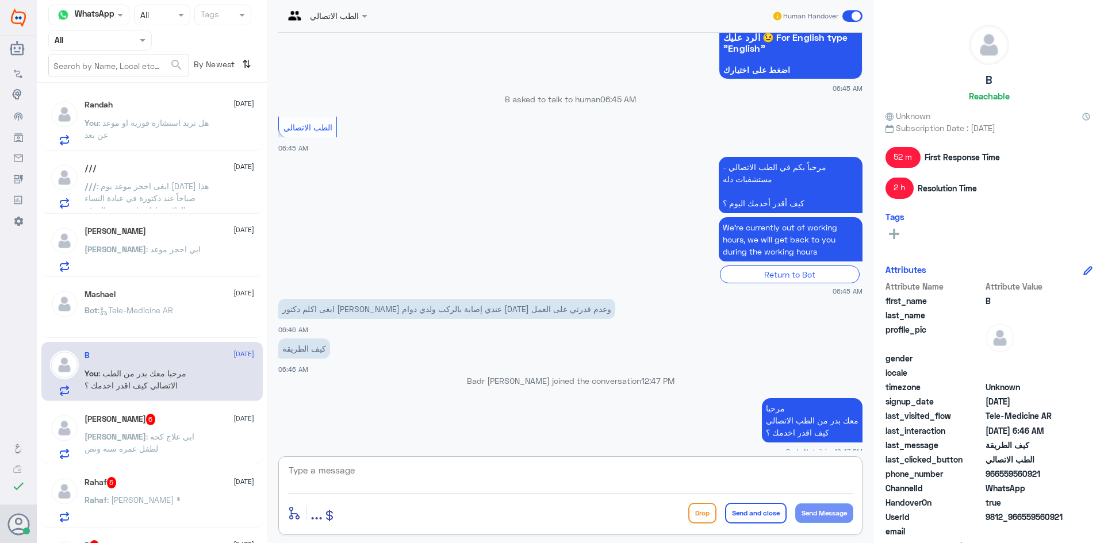
paste textarea "يمكنك تسجيل دخولك للتطبيق، واختر أيقونة "استشارة فورية" لطلب صرف الأدوية، أو إج…"
type textarea "يمكنك تسجيل دخولك للتطبيق، واختر أيقونة "استشارة فورية" لطلب صرف الأدوية، أو إج…"
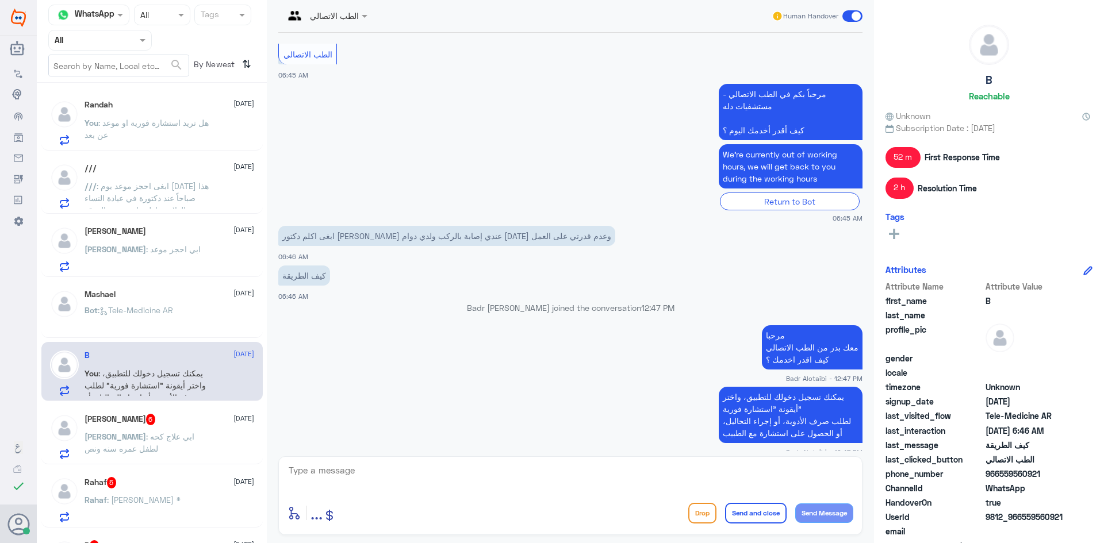
click at [233, 421] on span "[DATE]" at bounding box center [243, 418] width 21 height 10
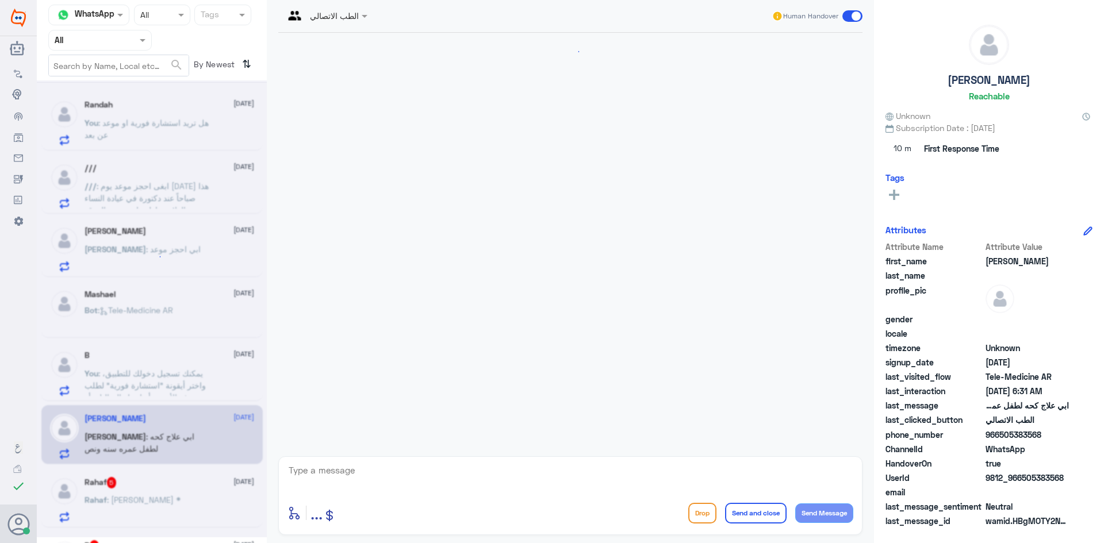
scroll to position [515, 0]
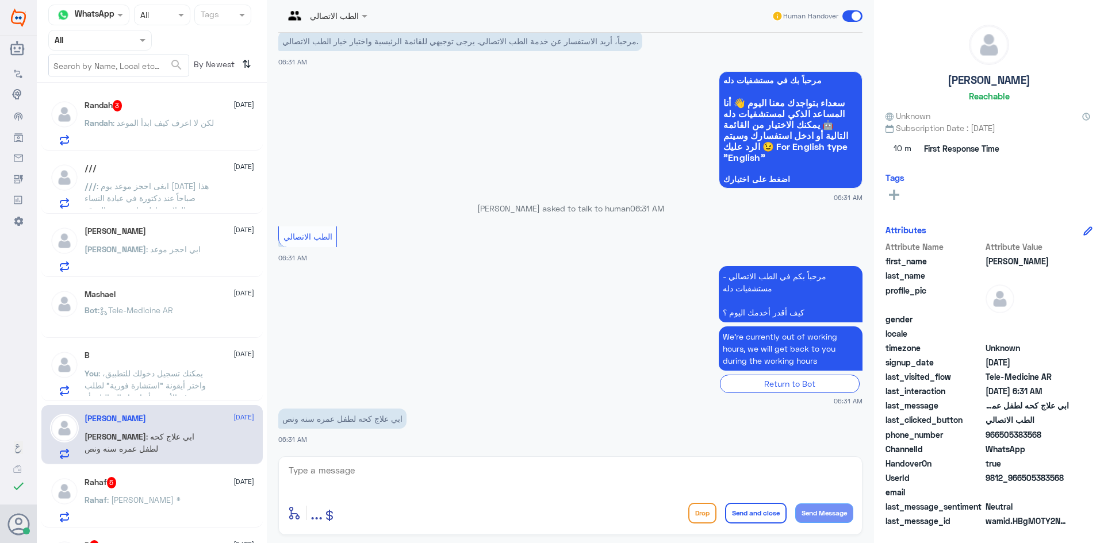
click at [215, 129] on div "Randah : لكن لا اعرف كيف ابدأ الموعد" at bounding box center [169, 133] width 170 height 26
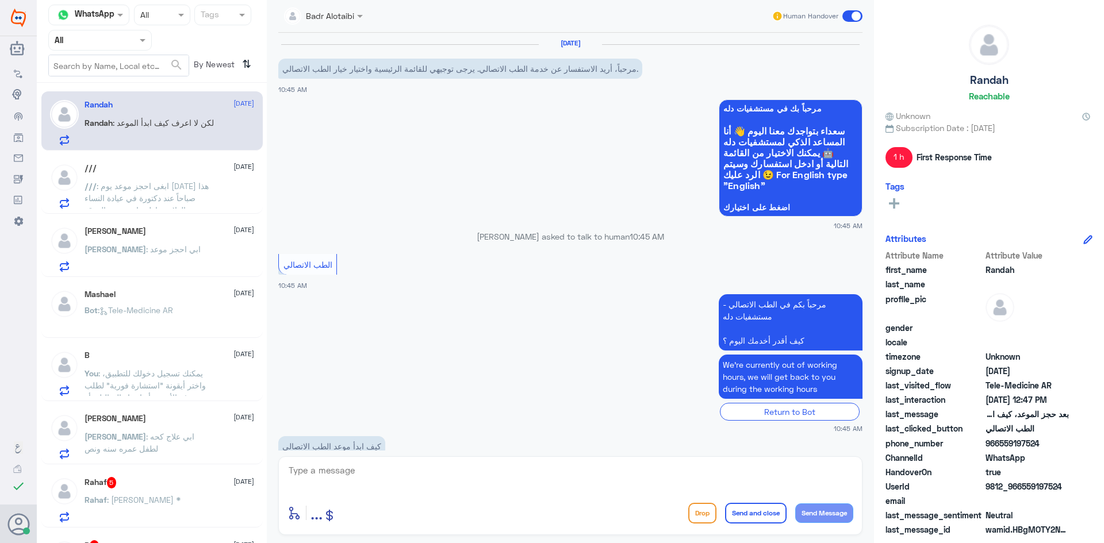
scroll to position [502, 0]
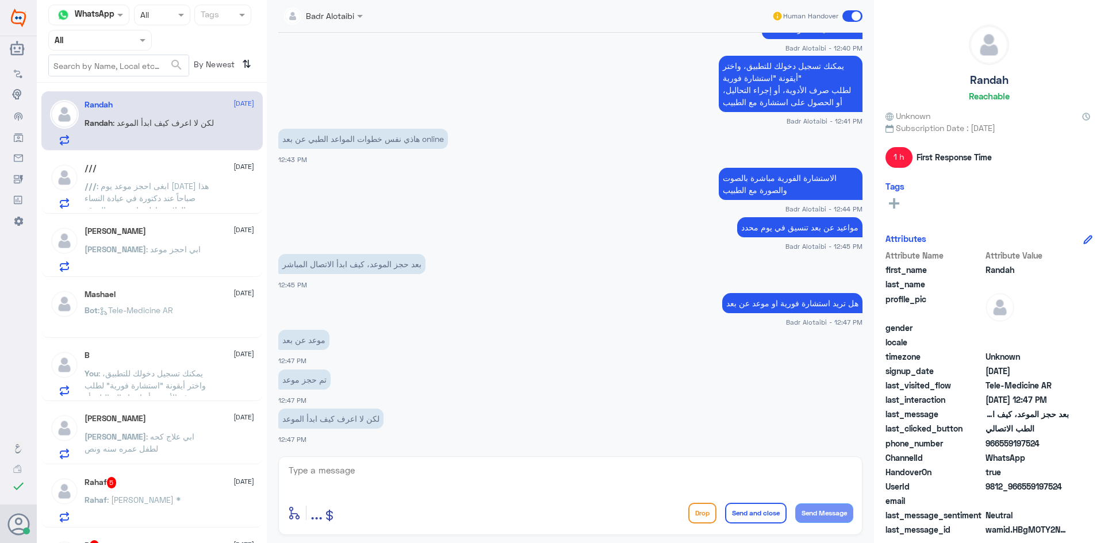
click at [391, 470] on textarea at bounding box center [570, 477] width 566 height 28
type textarea "ف"
type textarea "قبل الموعد بـ 15 دقيقة يظهر موعدك في التطبيق وتسجل دخولك"
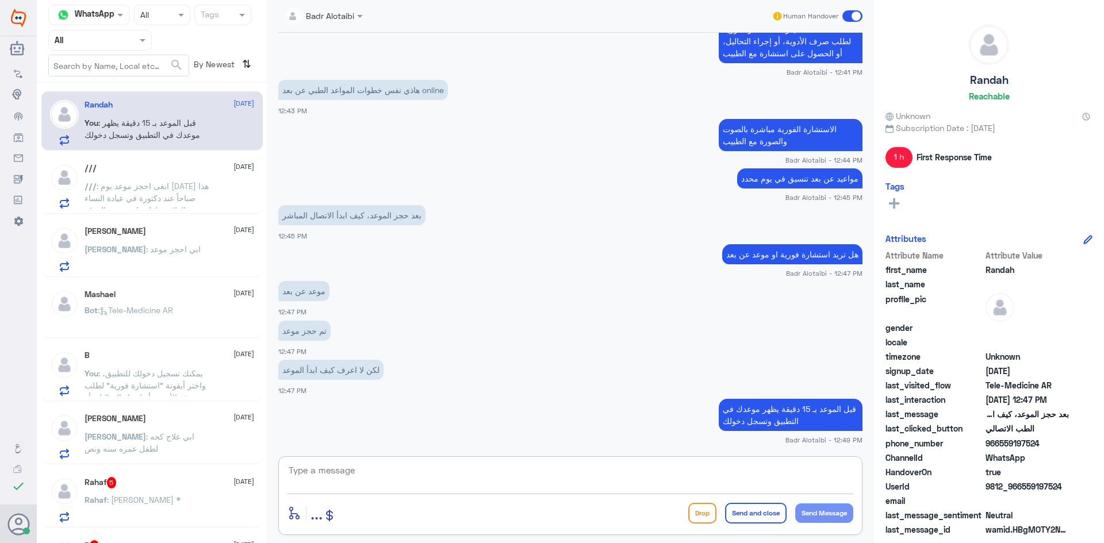
click at [636, 482] on textarea at bounding box center [570, 477] width 566 height 28
click at [109, 215] on div "Randah 12 September You : قبل الموعد بـ 15 دقيقة يظهر موعدك في التطبيق وتسجل دخ…" at bounding box center [152, 317] width 230 height 460
click at [141, 482] on div "Rahaf 5 12 September" at bounding box center [169, 482] width 170 height 11
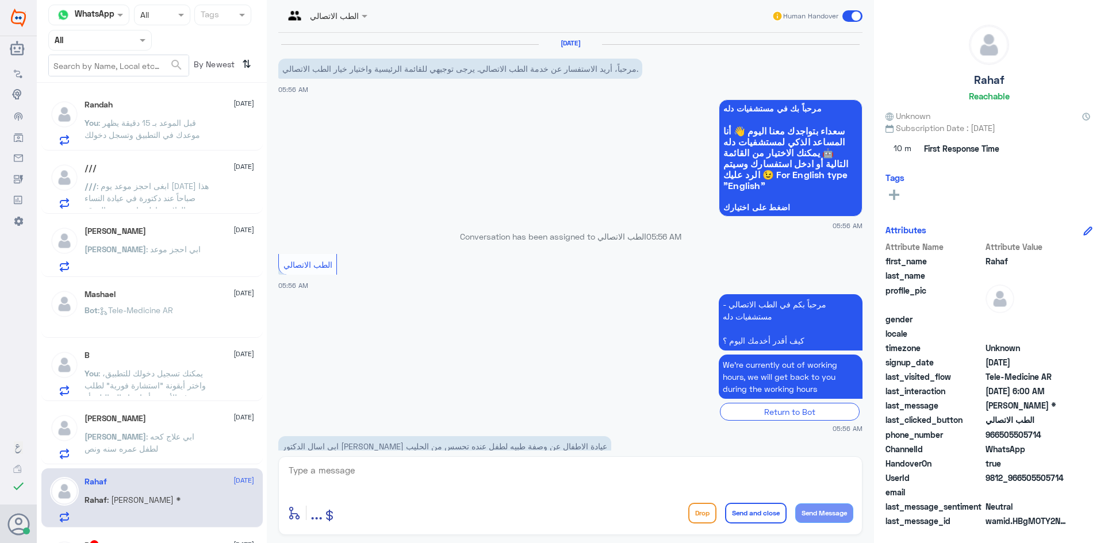
scroll to position [118, 0]
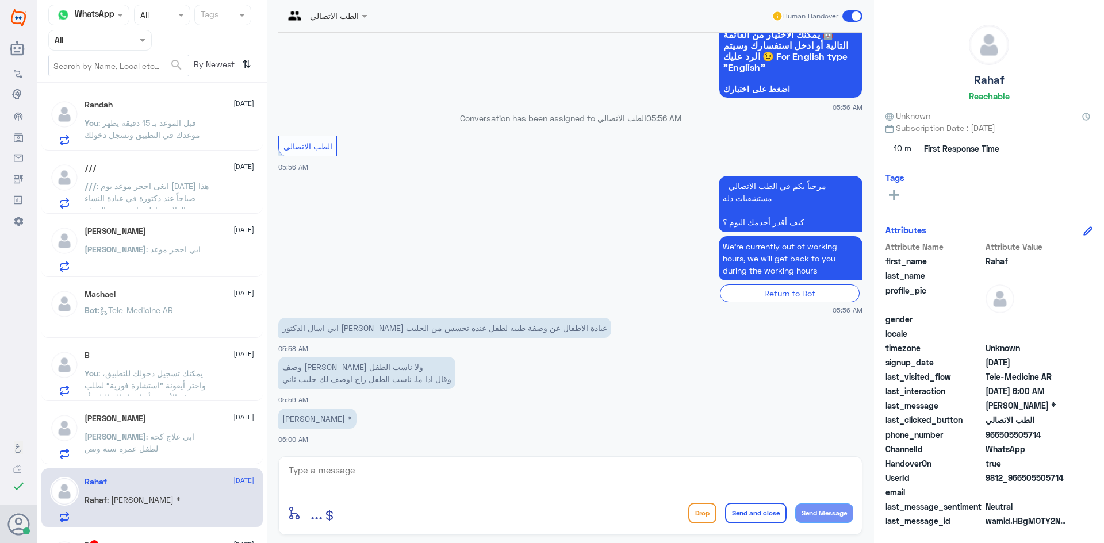
click at [855, 18] on span at bounding box center [852, 15] width 20 height 11
click at [0, 0] on input "checkbox" at bounding box center [0, 0] width 0 height 0
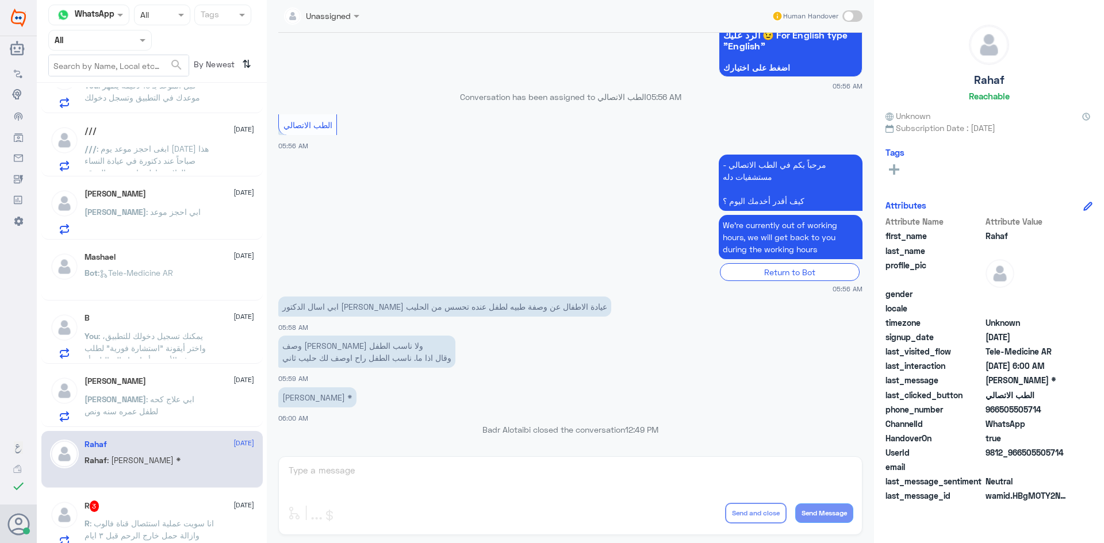
scroll to position [57, 0]
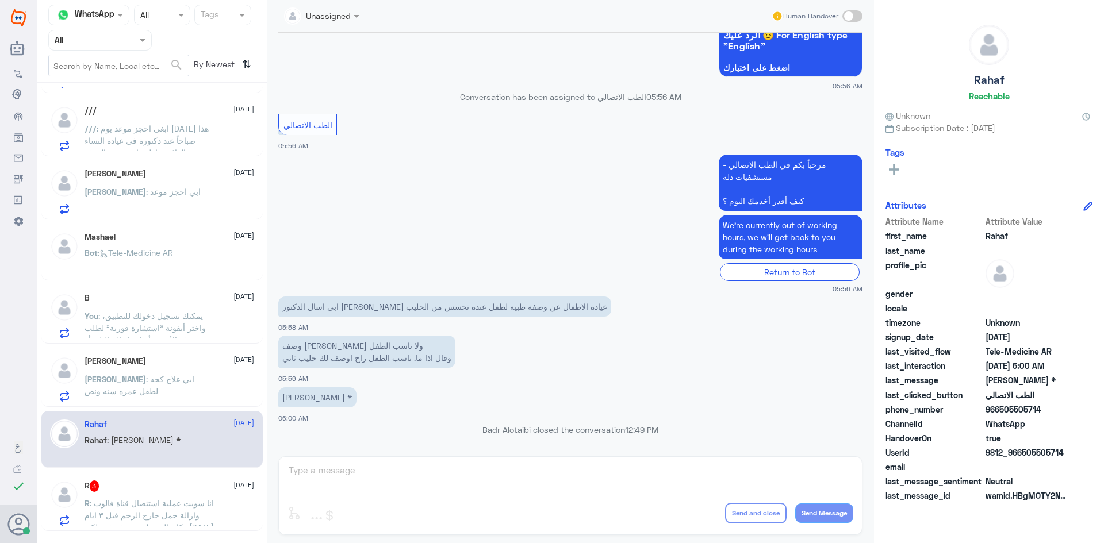
click at [171, 489] on div "R 3 12 September" at bounding box center [169, 486] width 170 height 11
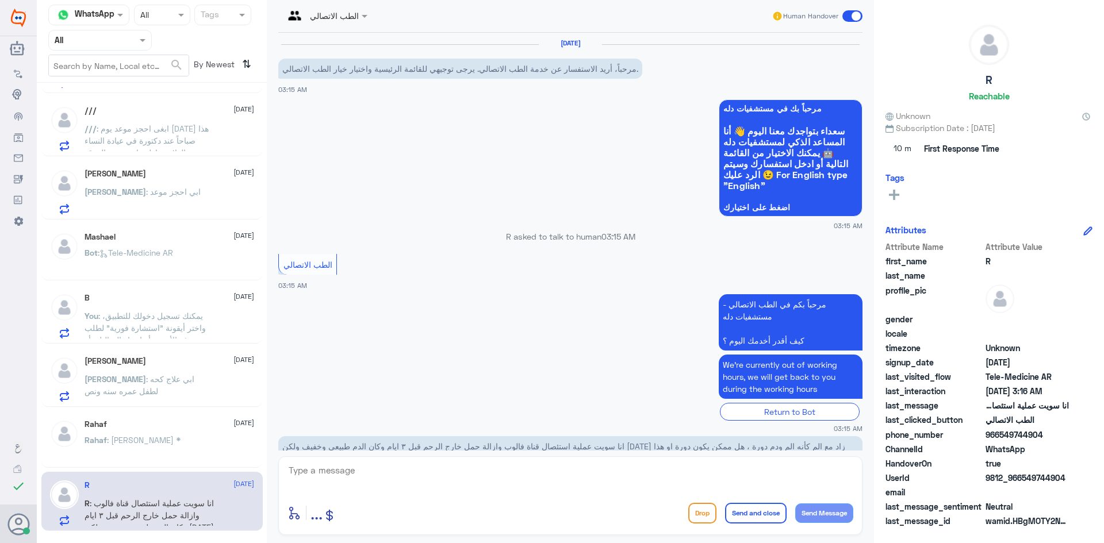
drag, startPoint x: 1067, startPoint y: 476, endPoint x: 1023, endPoint y: 481, distance: 44.6
click at [1023, 481] on span "9812_966549744904" at bounding box center [1026, 478] width 83 height 12
copy span "549744904"
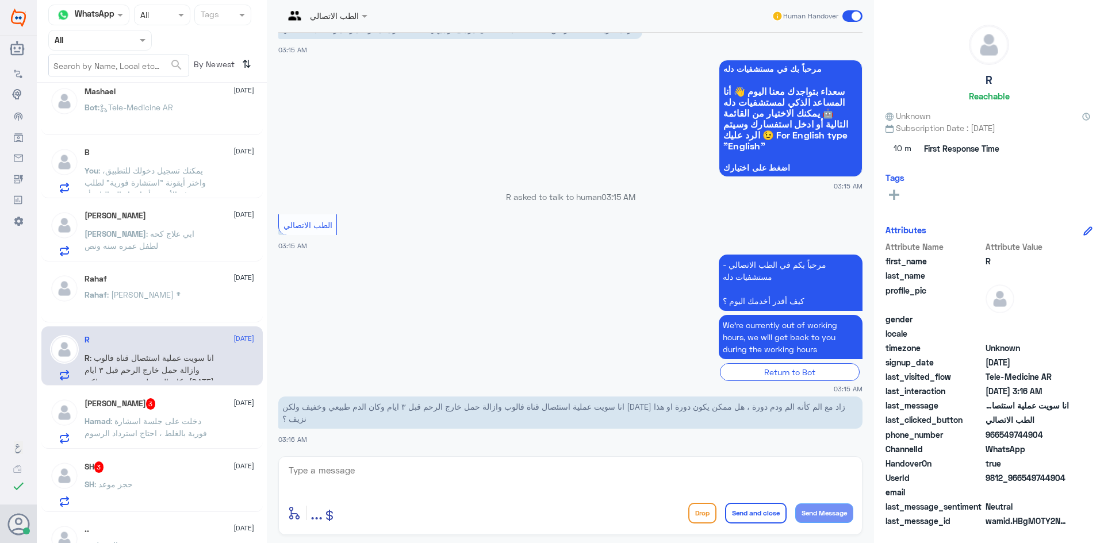
scroll to position [230, 0]
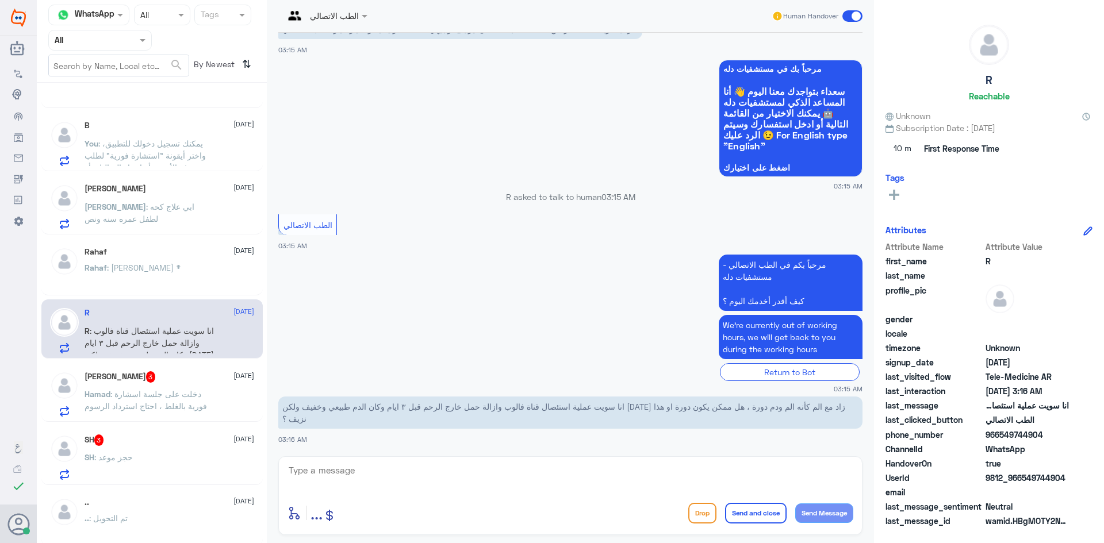
click at [844, 18] on span at bounding box center [852, 15] width 20 height 11
click at [0, 0] on input "checkbox" at bounding box center [0, 0] width 0 height 0
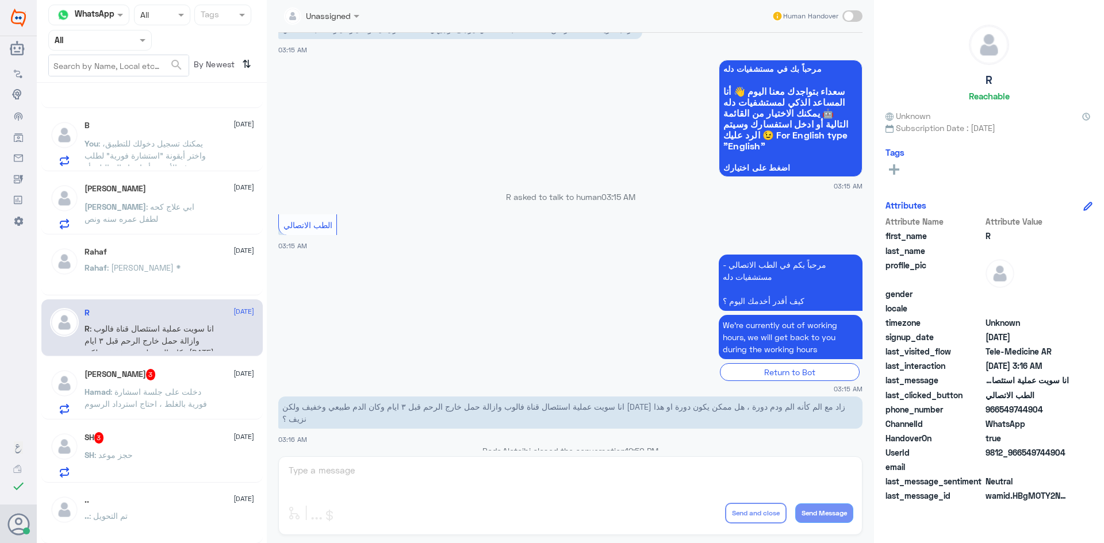
scroll to position [61, 0]
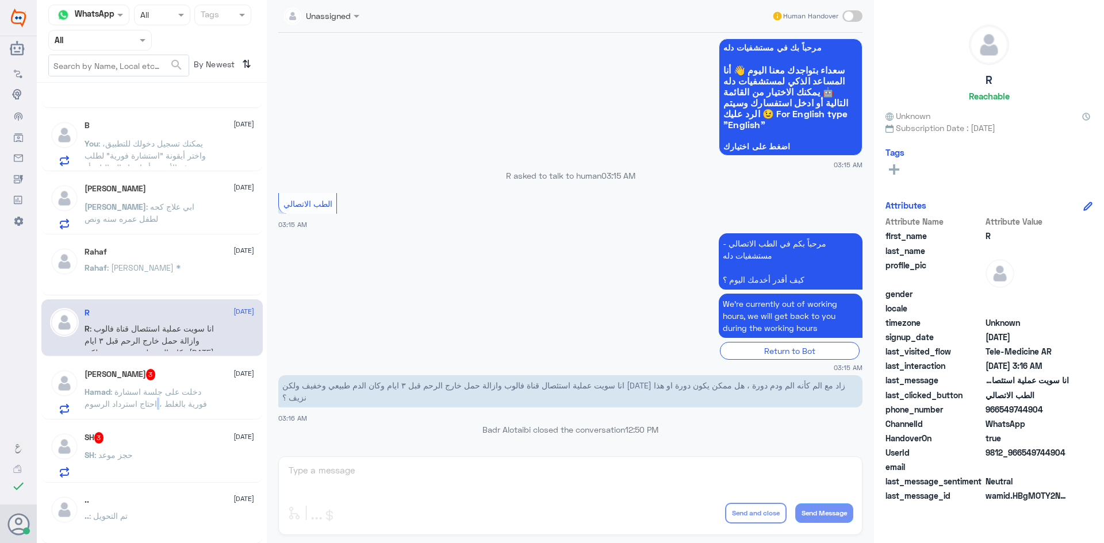
click at [154, 398] on p "Hamad : دخلت على جلسة اسشارة فورية بالغلط ، احتاج استرداد الرسوم" at bounding box center [148, 400] width 129 height 29
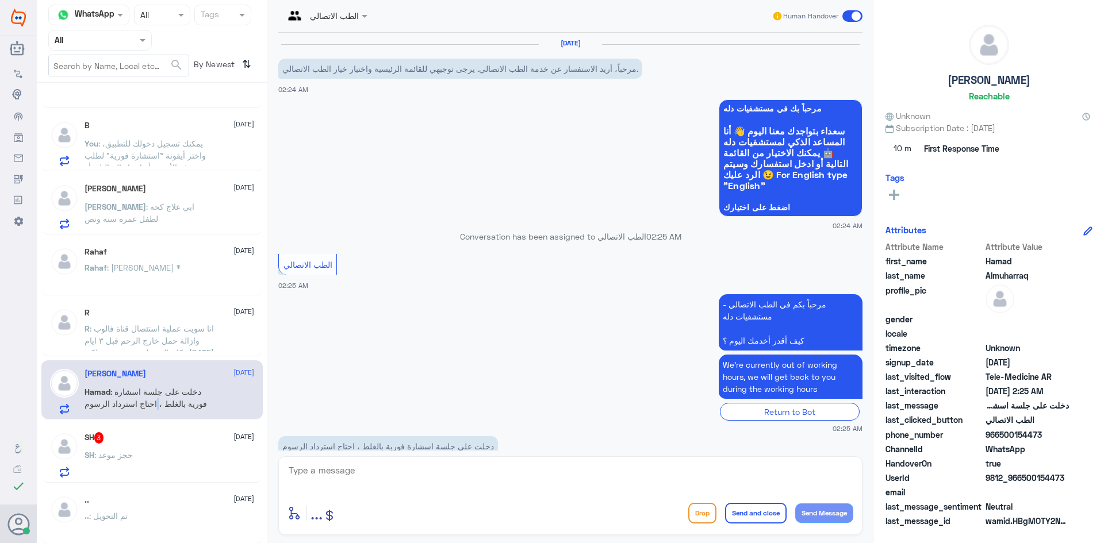
scroll to position [28, 0]
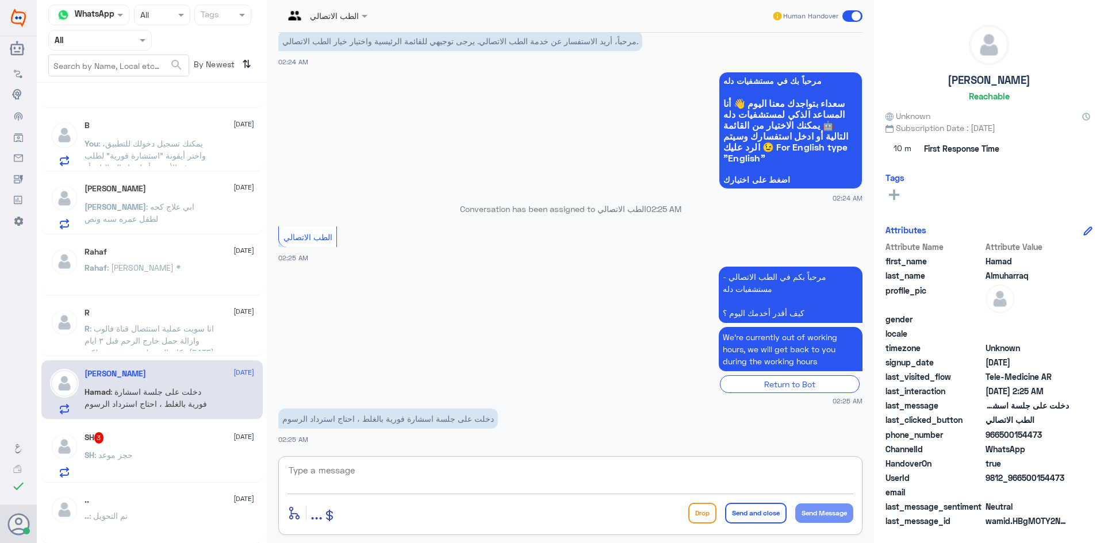
click at [408, 480] on textarea at bounding box center [570, 477] width 566 height 28
drag, startPoint x: 1069, startPoint y: 476, endPoint x: 1023, endPoint y: 481, distance: 45.6
click at [1023, 481] on div "UserId 9812_966500154473" at bounding box center [988, 479] width 207 height 14
copy span "500154473"
click at [678, 487] on textarea at bounding box center [570, 477] width 566 height 28
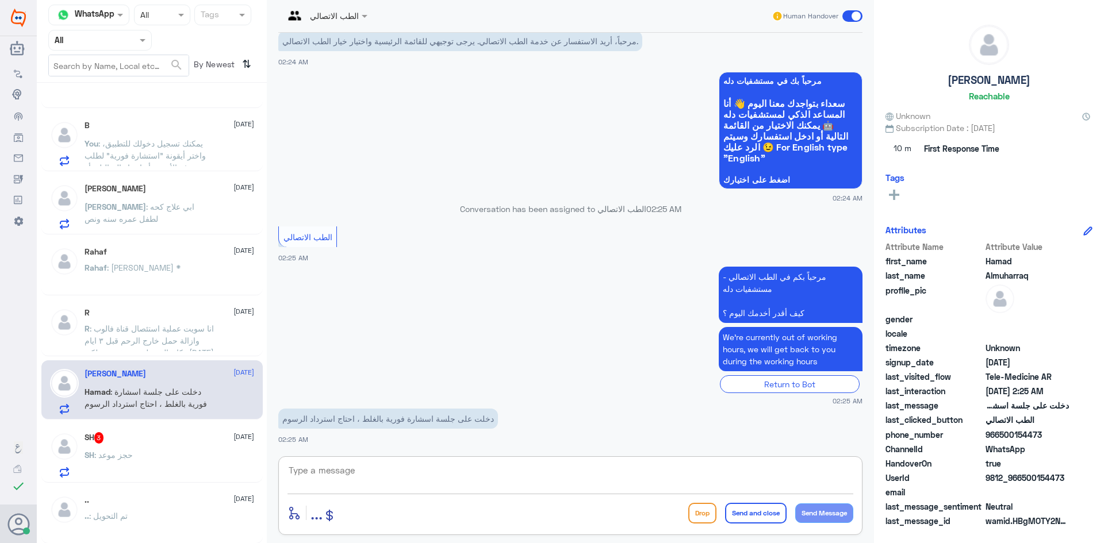
paste textarea "مرحبا معك بدر من الطب الاتصالي كيف اقدر اخدمك ؟"
type textarea "مرحبا معك بدر من الطب الاتصالي كيف اقدر اخدمك ؟"
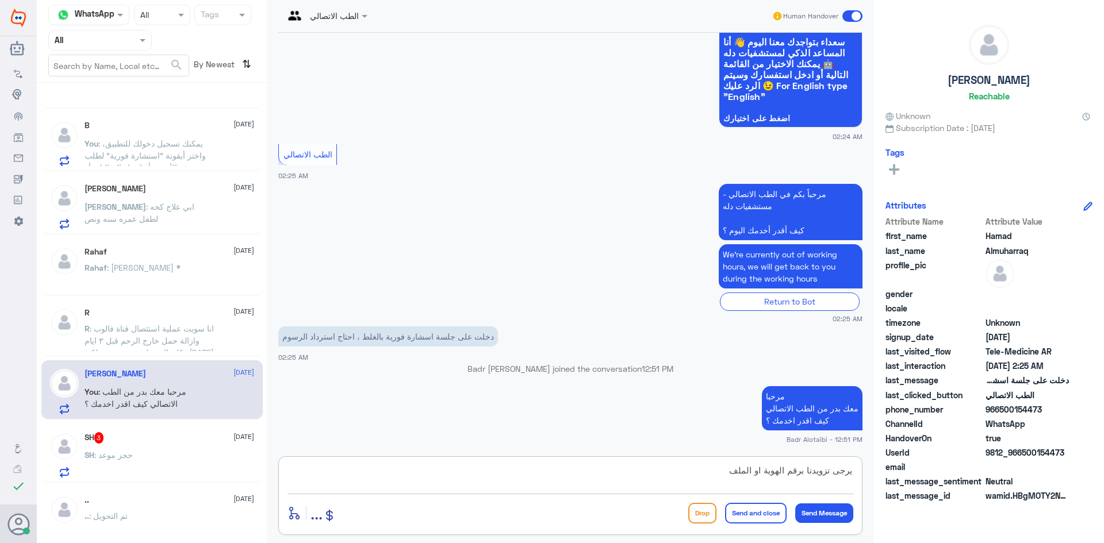
type textarea "يرجى تزويدنا برقم الهوية او الملف"
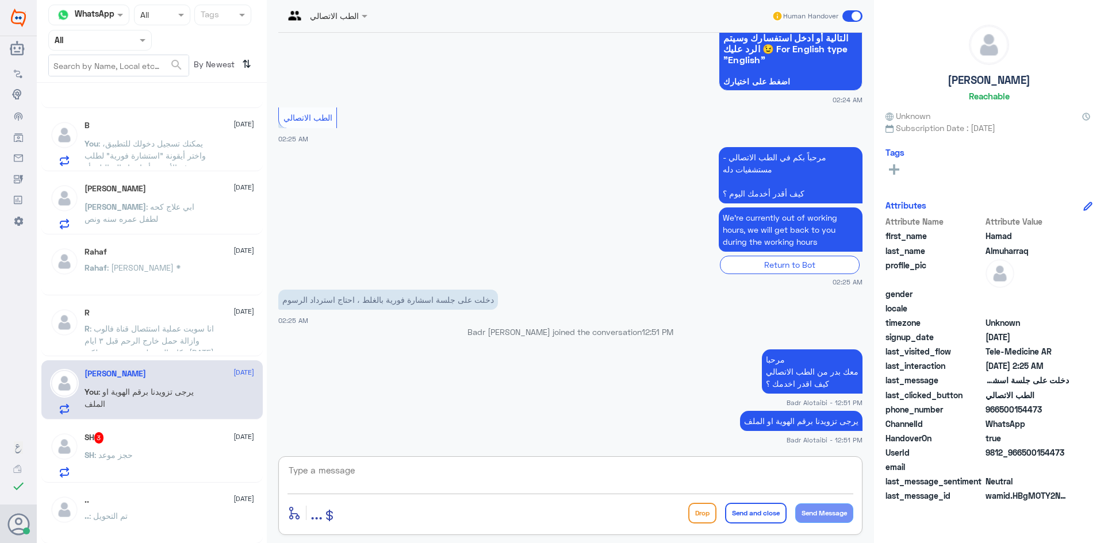
click at [118, 460] on span ": حجز موعد" at bounding box center [113, 455] width 39 height 10
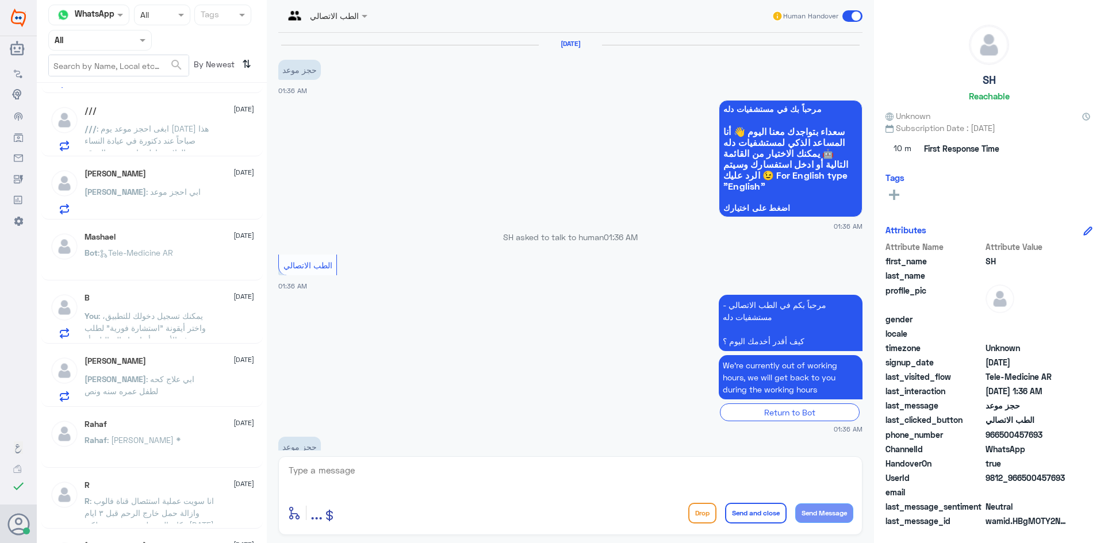
scroll to position [1119, 0]
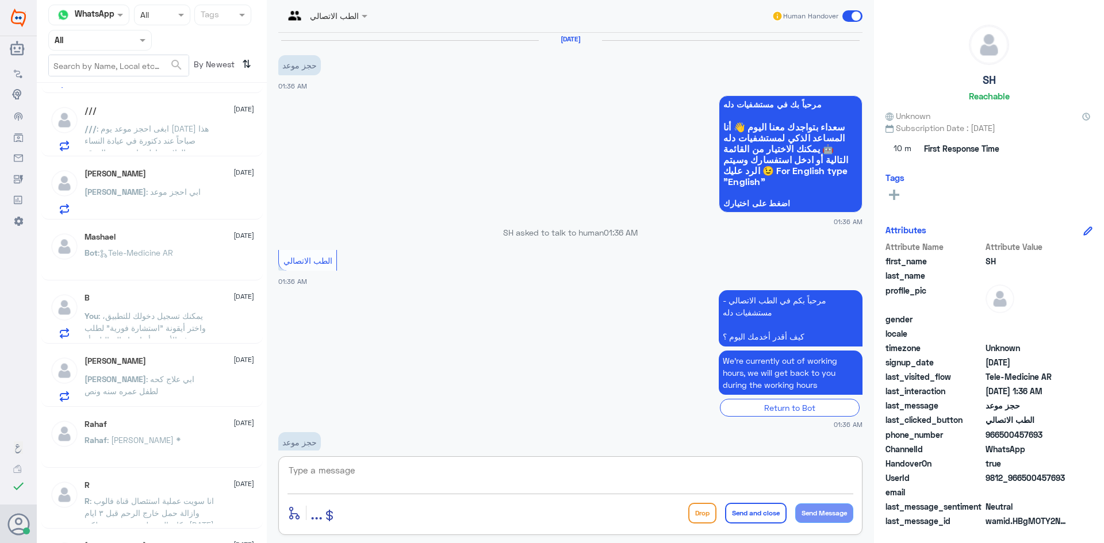
click at [424, 471] on textarea at bounding box center [570, 477] width 566 height 28
paste textarea "مرحبا معك بدر من الطب الاتصالي كيف اقدر اخدمك ؟"
type textarea "مرحبا معك بدر من الطب الاتصالي كيف اقدر اخدمك ؟"
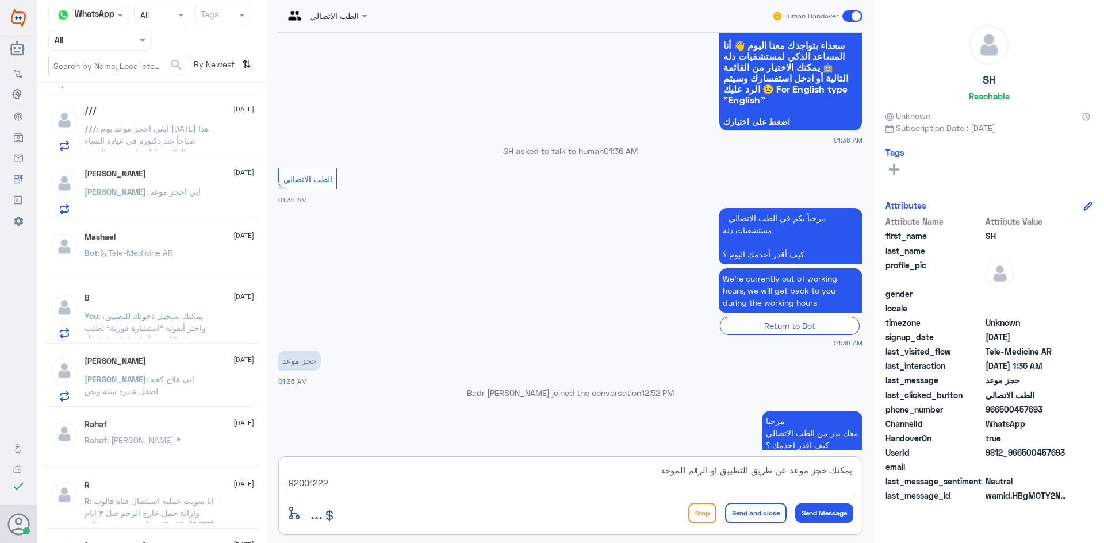
type textarea "يمكنك حجز موعد عن طريق التطبيق او الرقم الموحد 920012222"
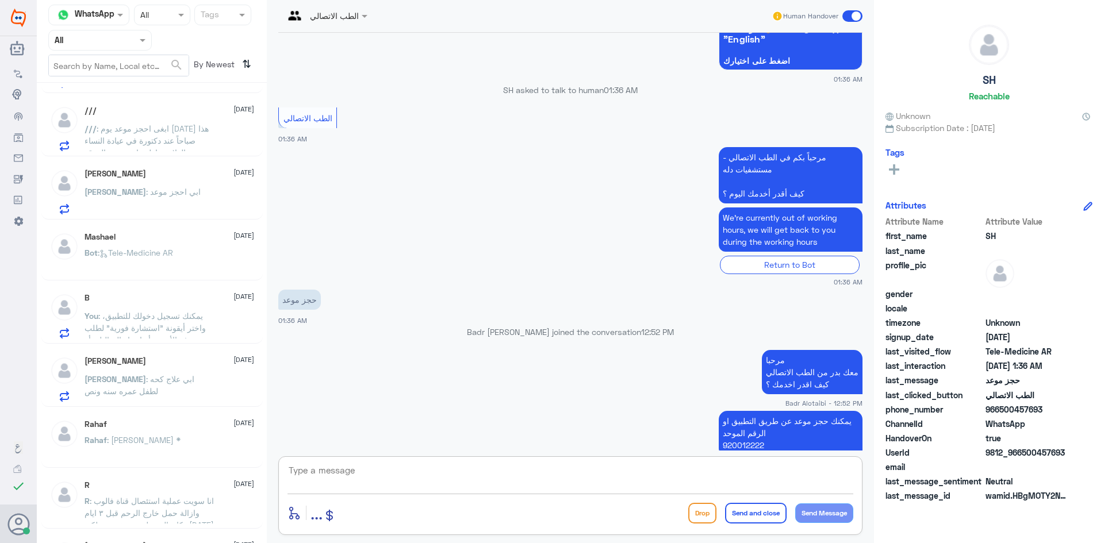
click at [850, 16] on span at bounding box center [852, 15] width 20 height 11
click at [0, 0] on input "checkbox" at bounding box center [0, 0] width 0 height 0
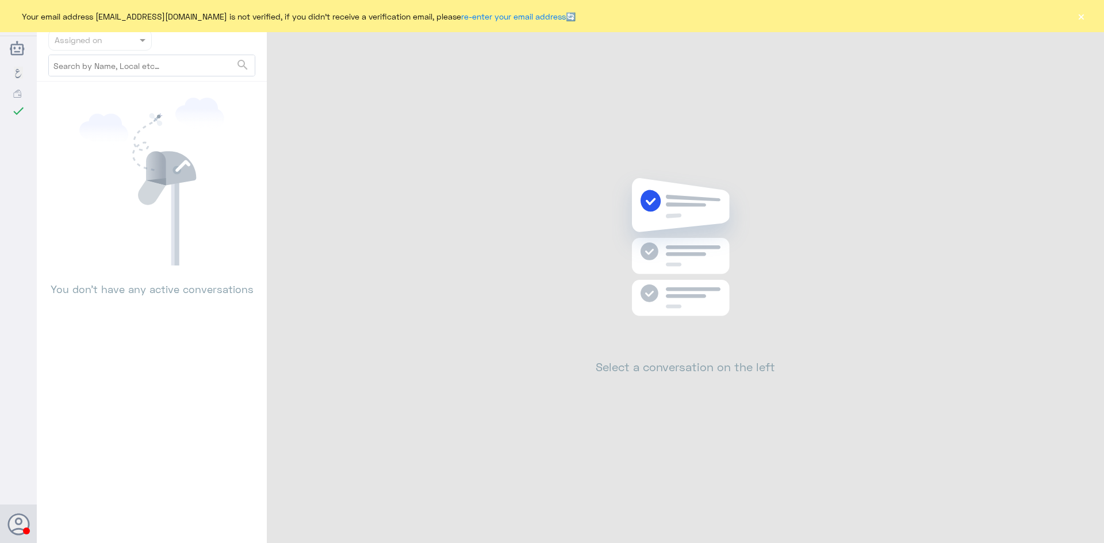
click at [1078, 18] on button "×" at bounding box center [1080, 15] width 11 height 11
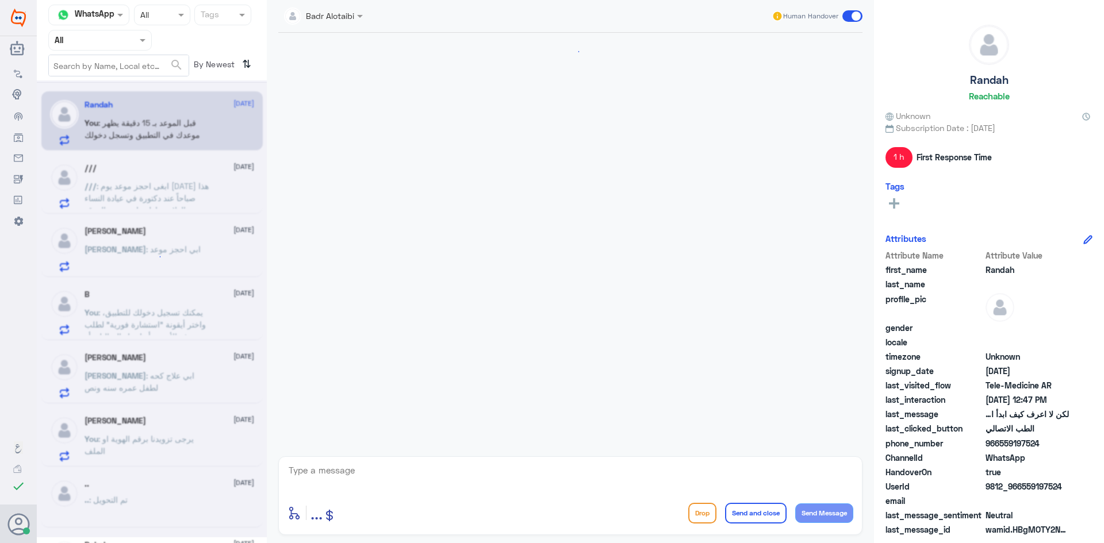
scroll to position [551, 0]
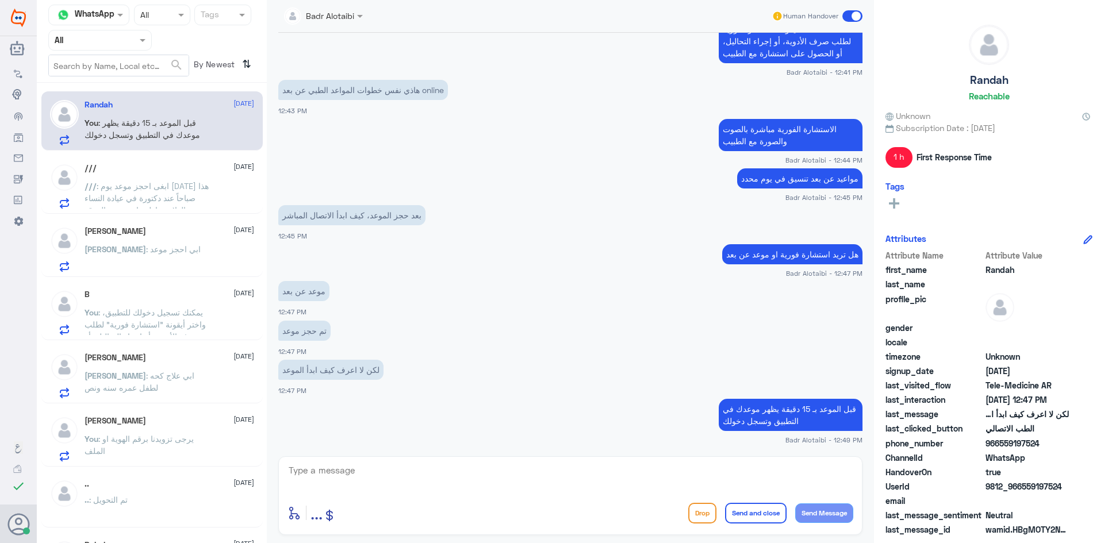
click at [846, 18] on span at bounding box center [852, 15] width 20 height 11
click at [0, 0] on input "checkbox" at bounding box center [0, 0] width 0 height 0
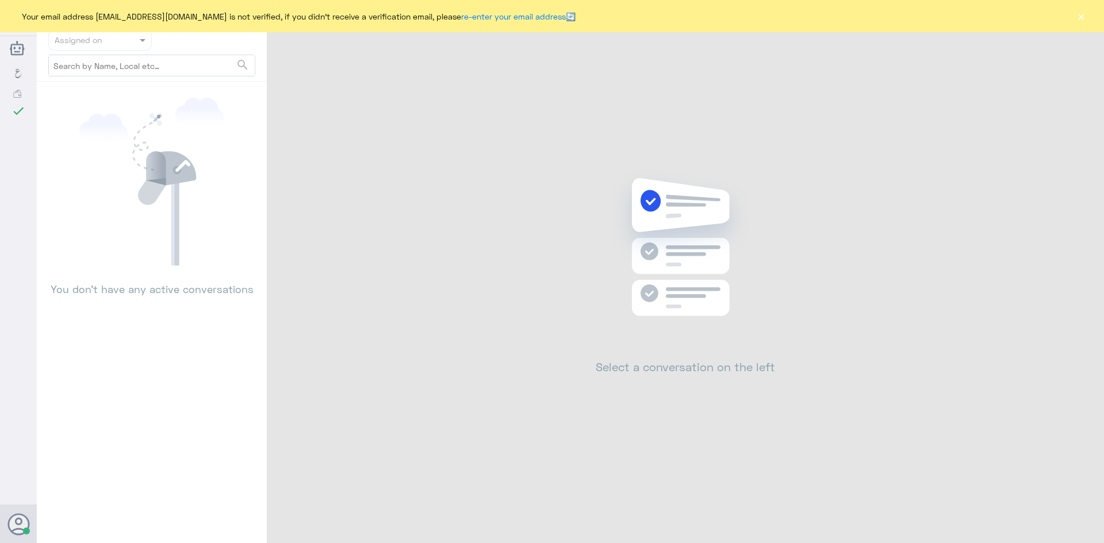
click at [1090, 18] on div "Your email address [EMAIL_ADDRESS][DOMAIN_NAME] is not verified, if you didn't …" at bounding box center [552, 16] width 1104 height 32
drag, startPoint x: 1066, startPoint y: 16, endPoint x: 1073, endPoint y: 15, distance: 6.9
click at [1069, 15] on div "Your email address [EMAIL_ADDRESS][DOMAIN_NAME] is not verified, if you didn't …" at bounding box center [552, 16] width 1104 height 32
click at [1074, 15] on div "Your email address [EMAIL_ADDRESS][DOMAIN_NAME] is not verified, if you didn't …" at bounding box center [552, 16] width 1104 height 32
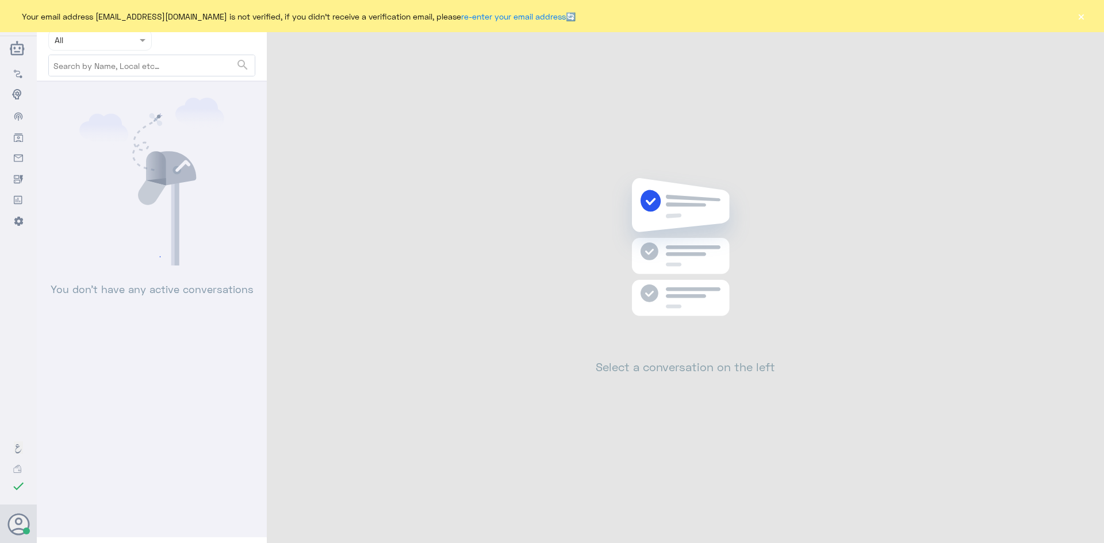
click at [1077, 16] on button "×" at bounding box center [1080, 15] width 11 height 11
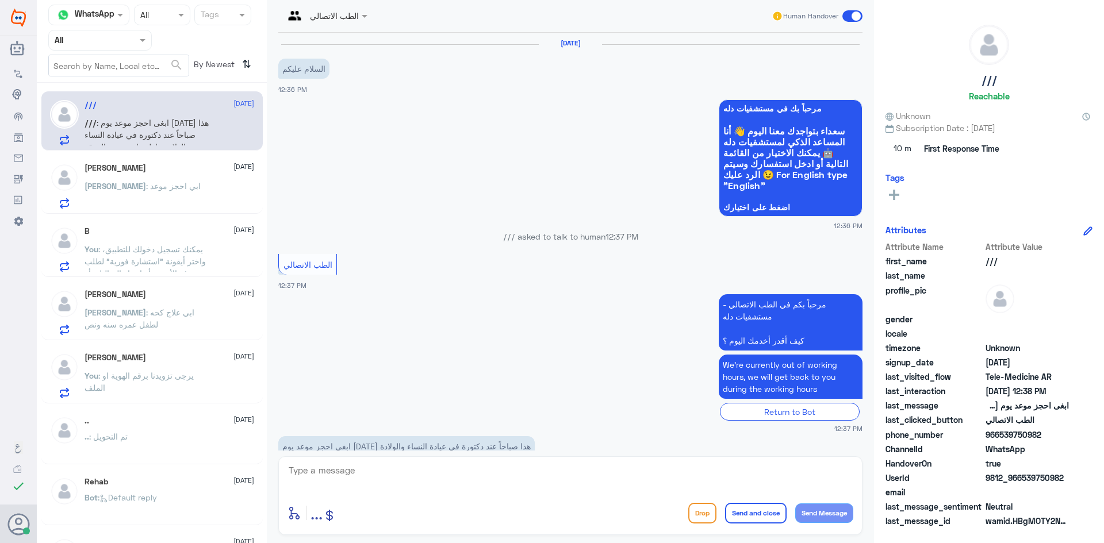
scroll to position [40, 0]
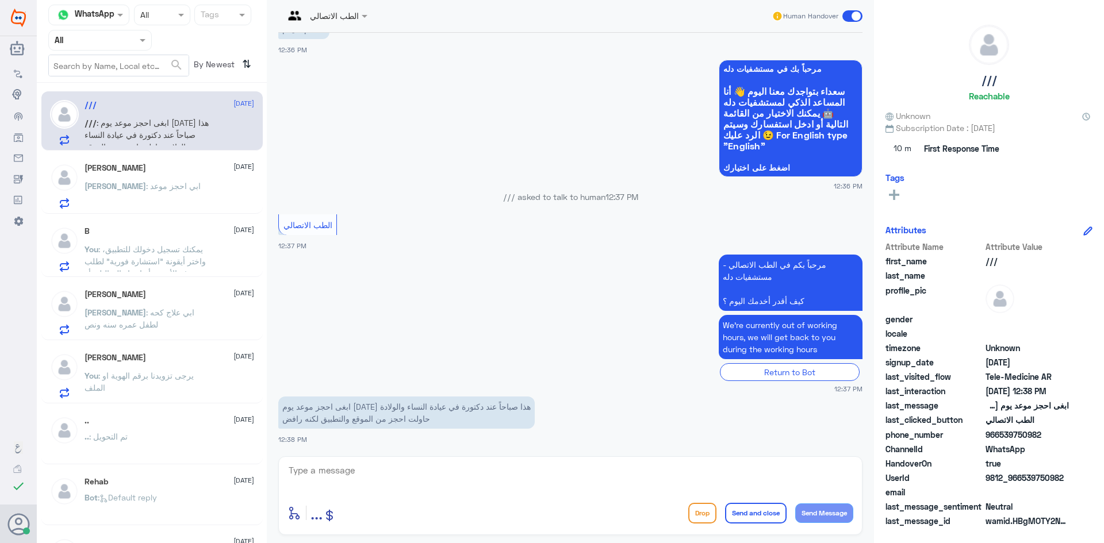
click at [462, 476] on textarea at bounding box center [570, 477] width 566 height 28
paste textarea "مرحبا معك بدر من الطب الاتصالي كيف اقدر اخدمك ؟"
type textarea "مرحبا معك بدر من الطب الاتصالي كيف اقدر اخدمك ؟"
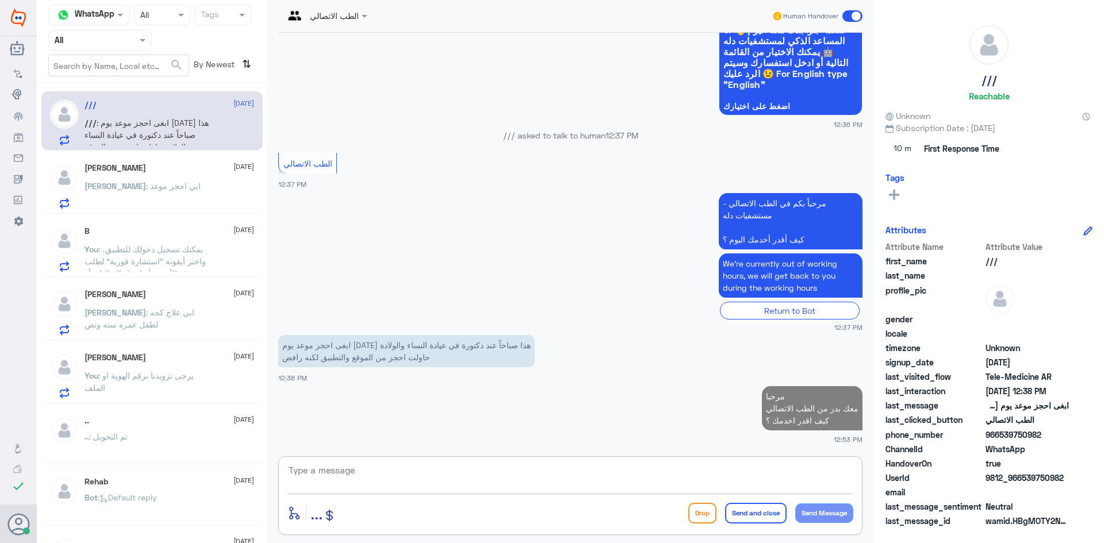
type textarea "م"
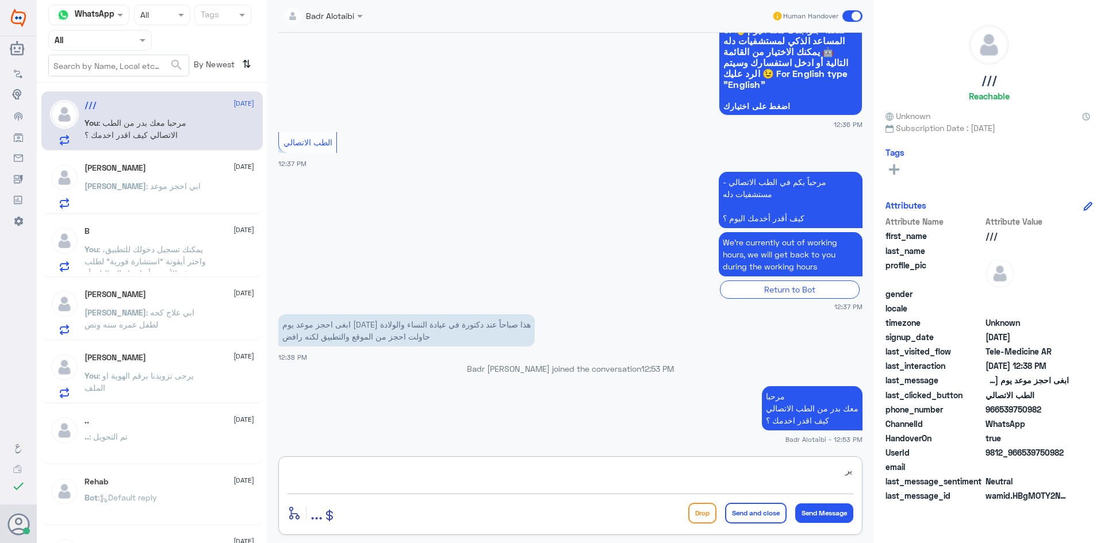
type textarea "ي"
type textarea "من الطبيب"
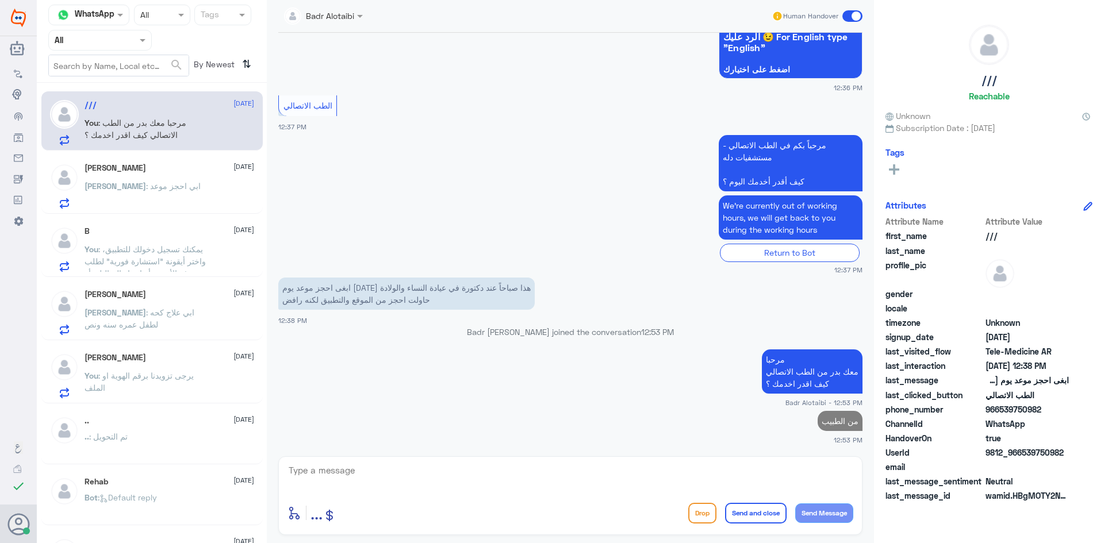
click at [147, 237] on div "B 12 September You : يمكنك تسجيل دخولك للتطبيق، واختر أيقونة "استشارة فورية" لط…" at bounding box center [169, 248] width 170 height 45
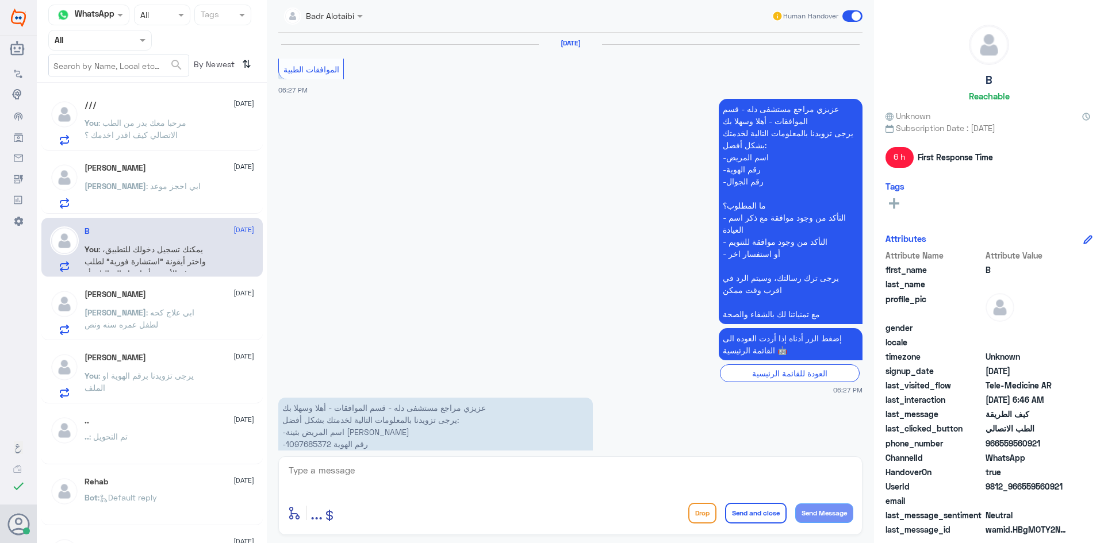
scroll to position [918, 0]
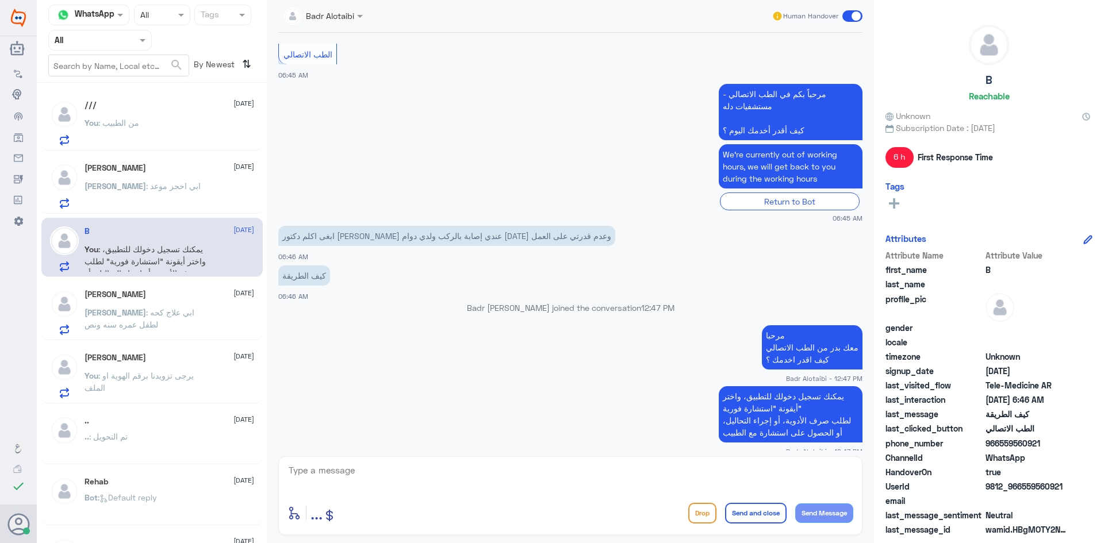
click at [848, 22] on div "Human Handover" at bounding box center [816, 16] width 91 height 21
click at [851, 18] on span at bounding box center [852, 15] width 20 height 11
click at [0, 0] on input "checkbox" at bounding box center [0, 0] width 0 height 0
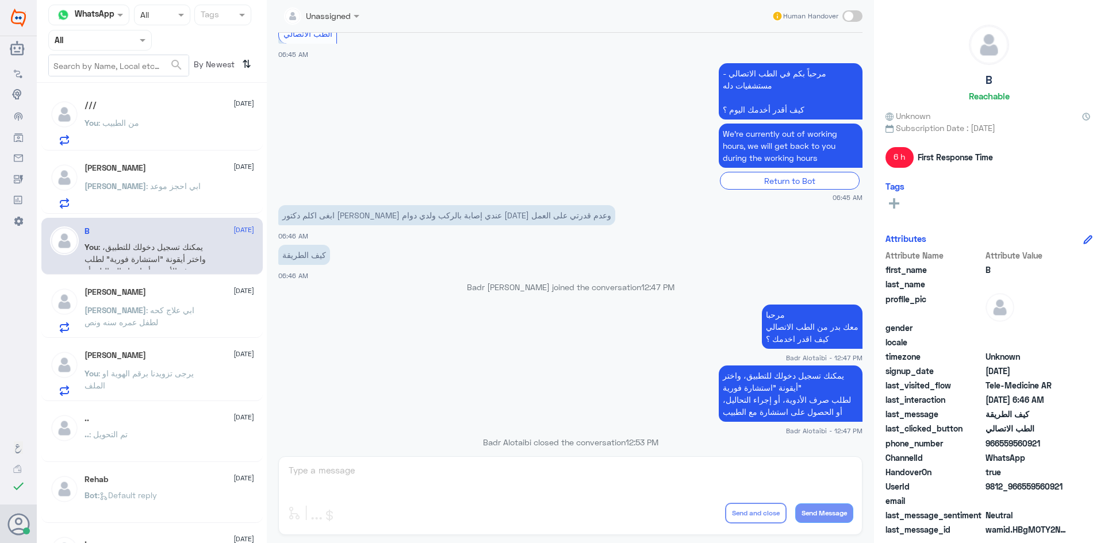
click at [167, 308] on span ": ابي علاج كحه لطفل عمره سنه ونص" at bounding box center [139, 316] width 110 height 22
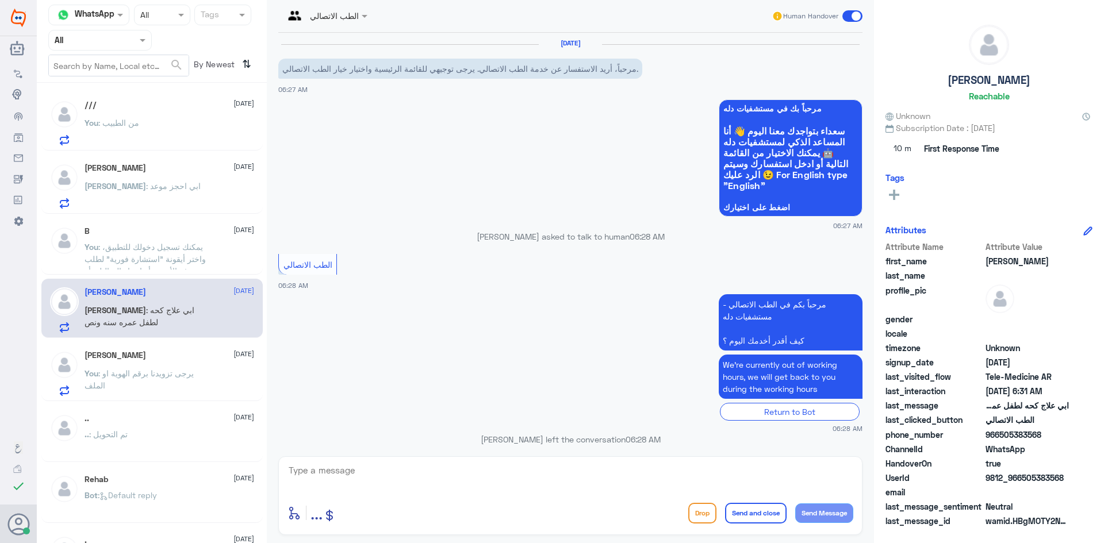
scroll to position [515, 0]
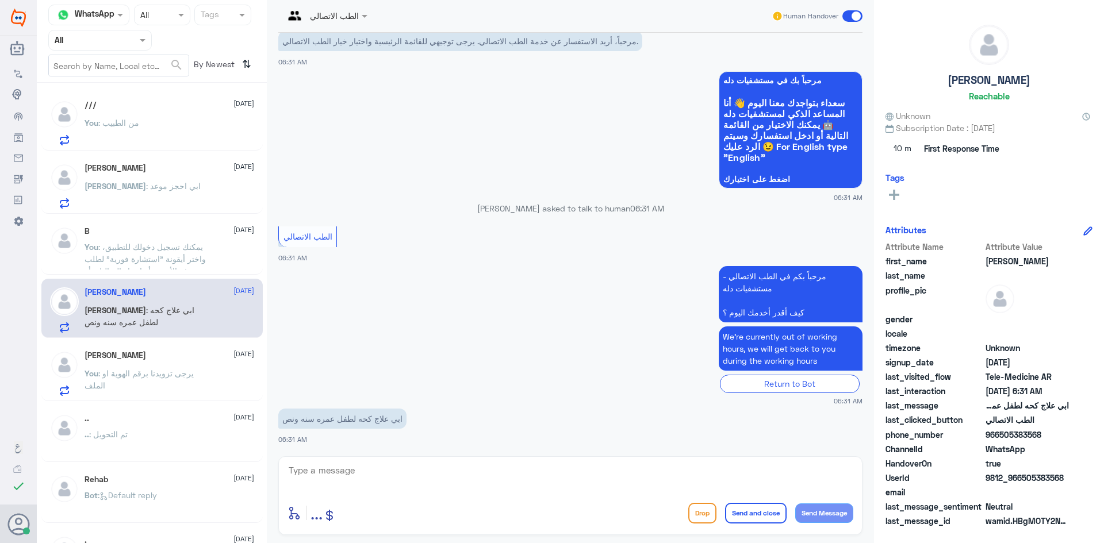
click at [179, 166] on div "Sara 12 September" at bounding box center [169, 168] width 170 height 10
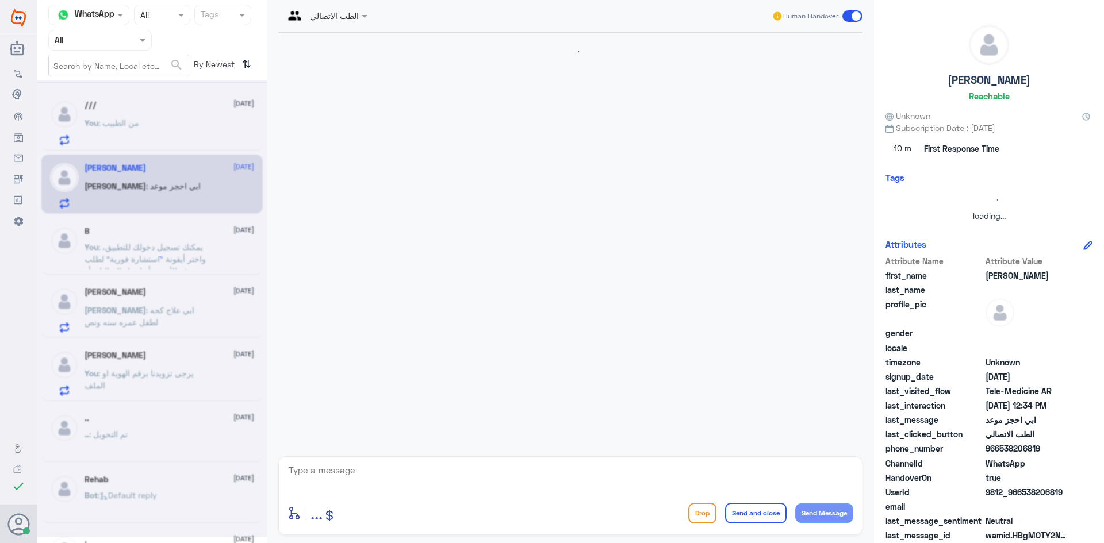
scroll to position [659, 0]
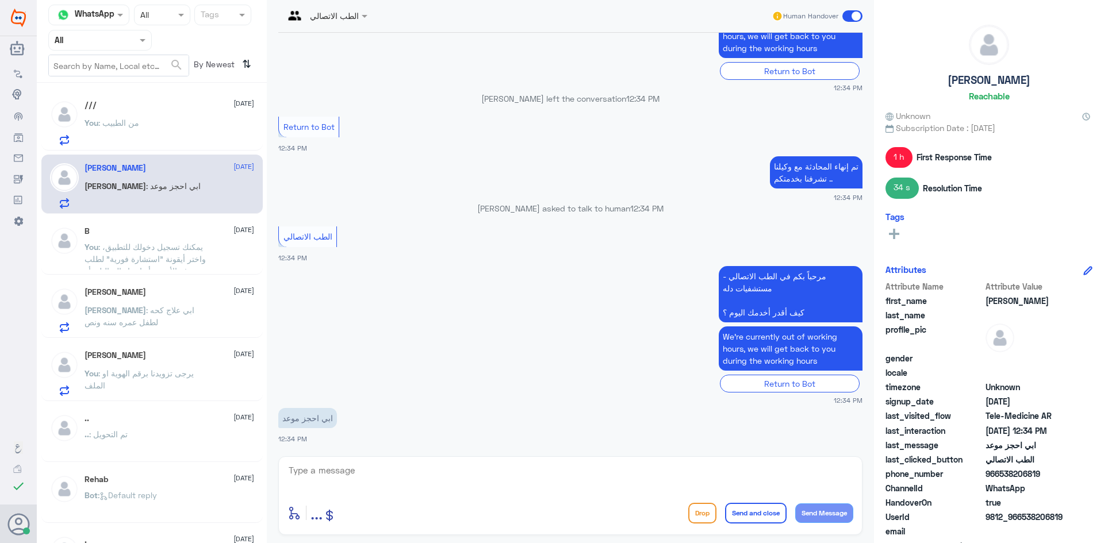
click at [320, 474] on textarea at bounding box center [570, 477] width 566 height 28
paste textarea "مرحبا معك بدر من الطب الاتصالي كيف اقدر اخدمك ؟"
type textarea "مرحبا معك بدر من الطب الاتصالي كيف اقدر اخدمك ؟"
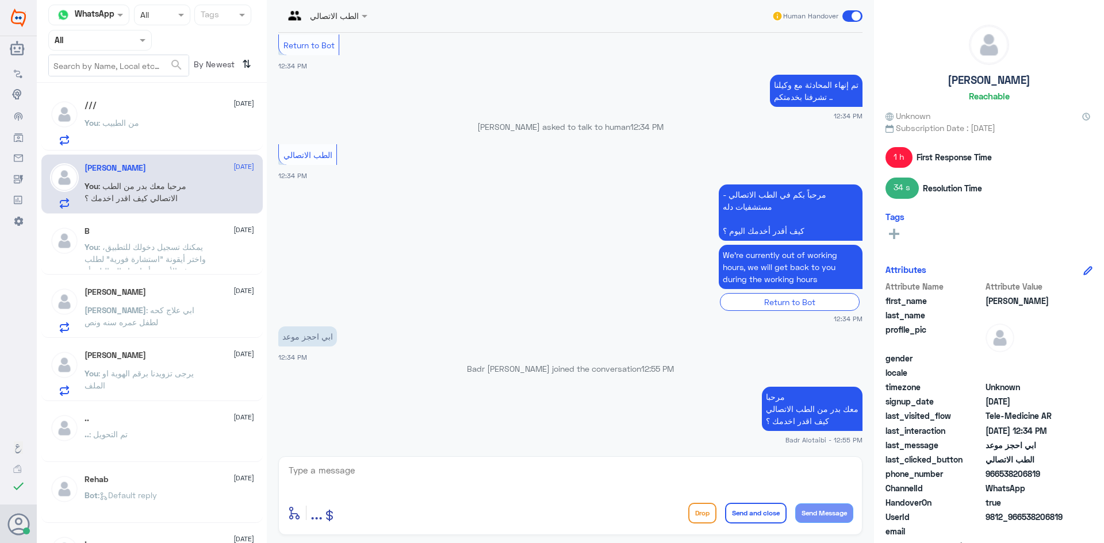
click at [162, 362] on div "[PERSON_NAME] [DATE] You : يرجى تزويدنا برقم الهوية او الملف" at bounding box center [169, 373] width 170 height 45
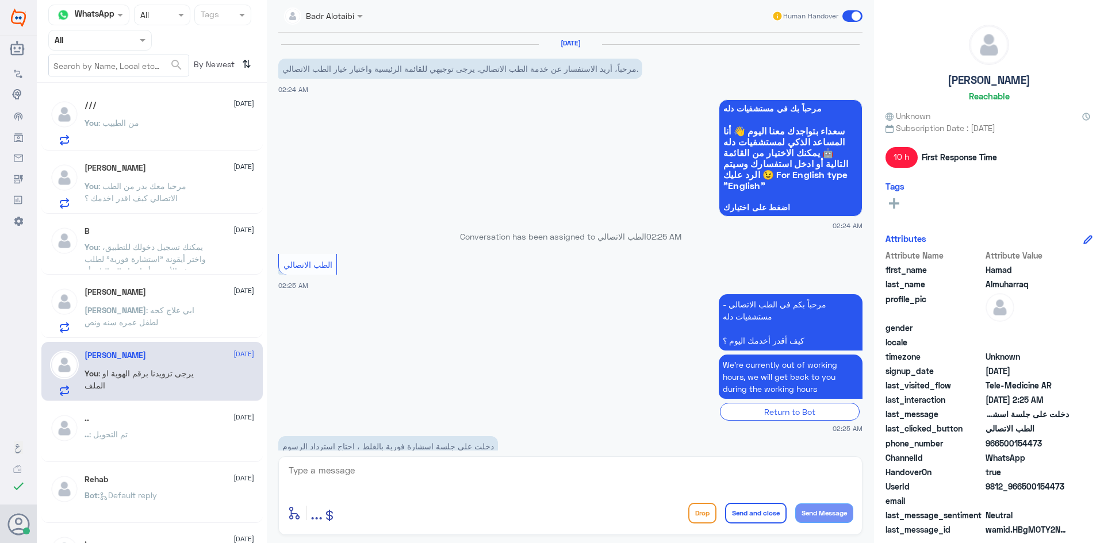
scroll to position [147, 0]
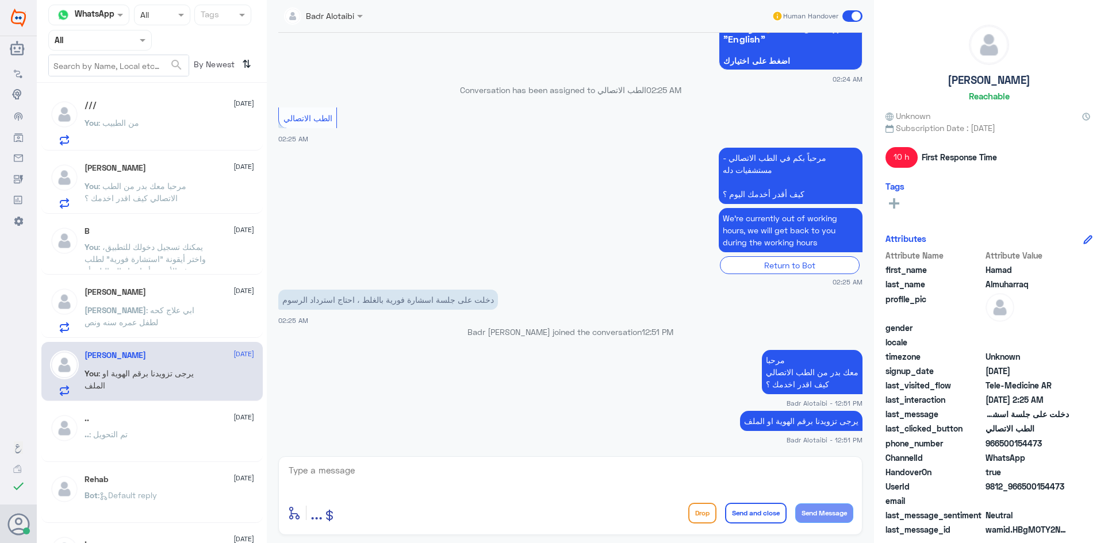
click at [194, 313] on span ": ابي علاج كحه لطفل عمره سنه ونص" at bounding box center [139, 316] width 110 height 22
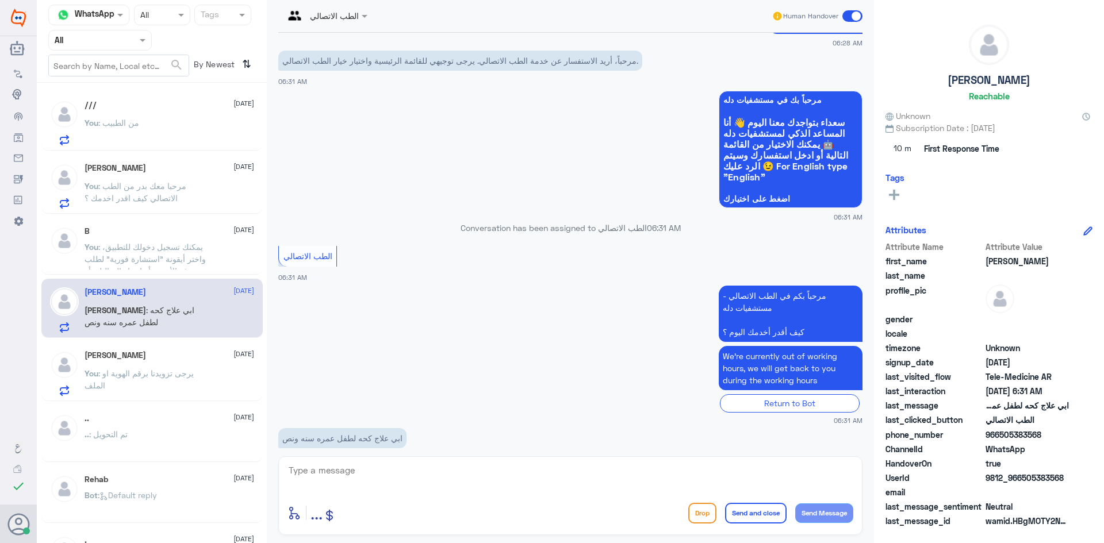
scroll to position [515, 0]
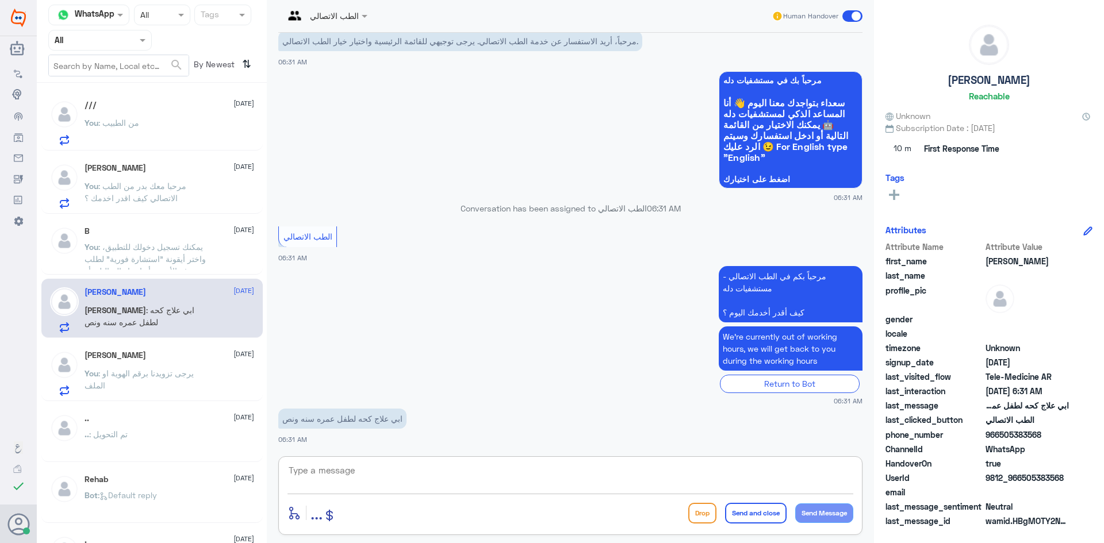
click at [401, 471] on textarea at bounding box center [570, 477] width 566 height 28
paste textarea "مرحبا معك بدر من الطب الاتصالي كيف اقدر اخدمك ؟"
type textarea "مرحبا معك بدر من الطب الاتصالي كيف اقدر اخدمك ؟"
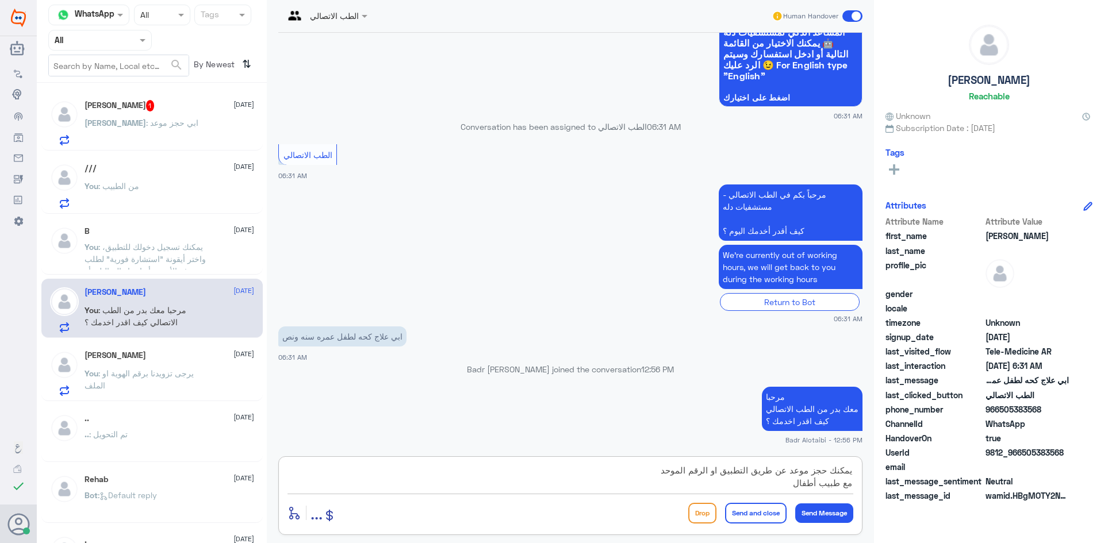
type textarea "يمكنك حجز موعد عن طريق التطبيق او الرقم الموحد مع طبيب أطفال"
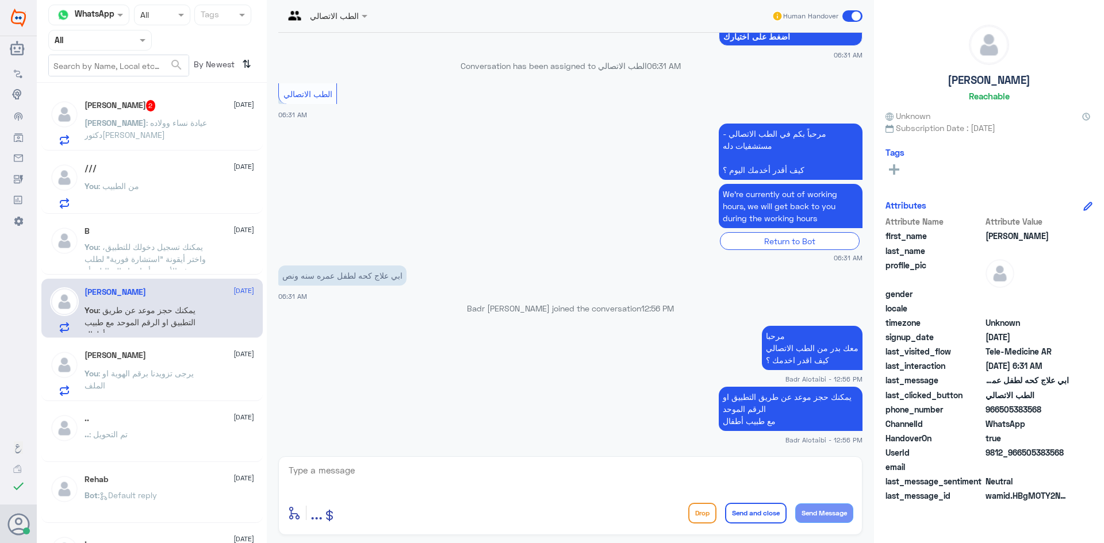
click at [854, 14] on span at bounding box center [852, 15] width 20 height 11
click at [0, 0] on input "checkbox" at bounding box center [0, 0] width 0 height 0
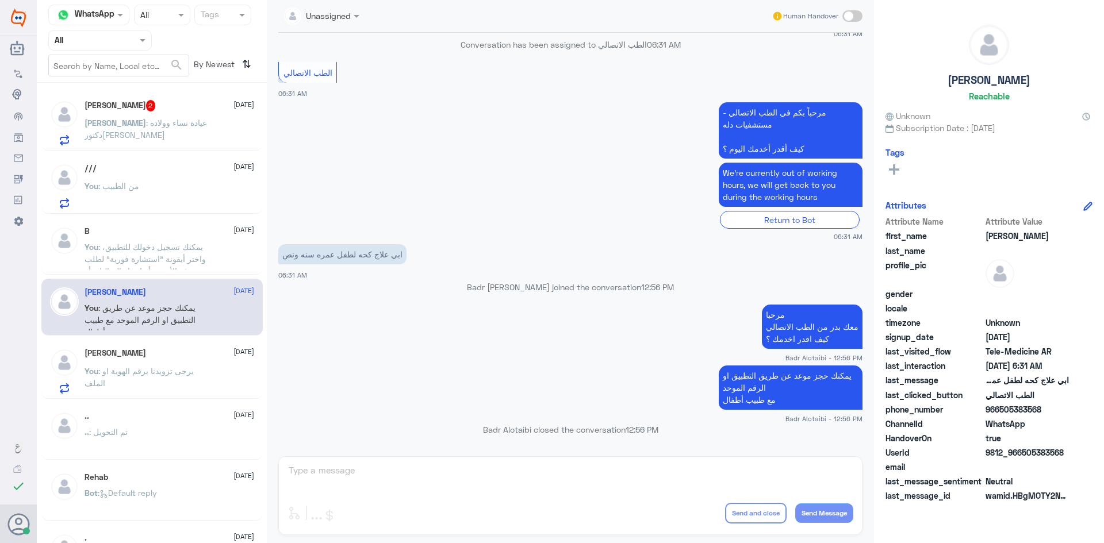
click at [113, 115] on div "Sara 2 12 September Sara : عيادة نساء وولاده دكتوره اماني منير" at bounding box center [169, 122] width 170 height 45
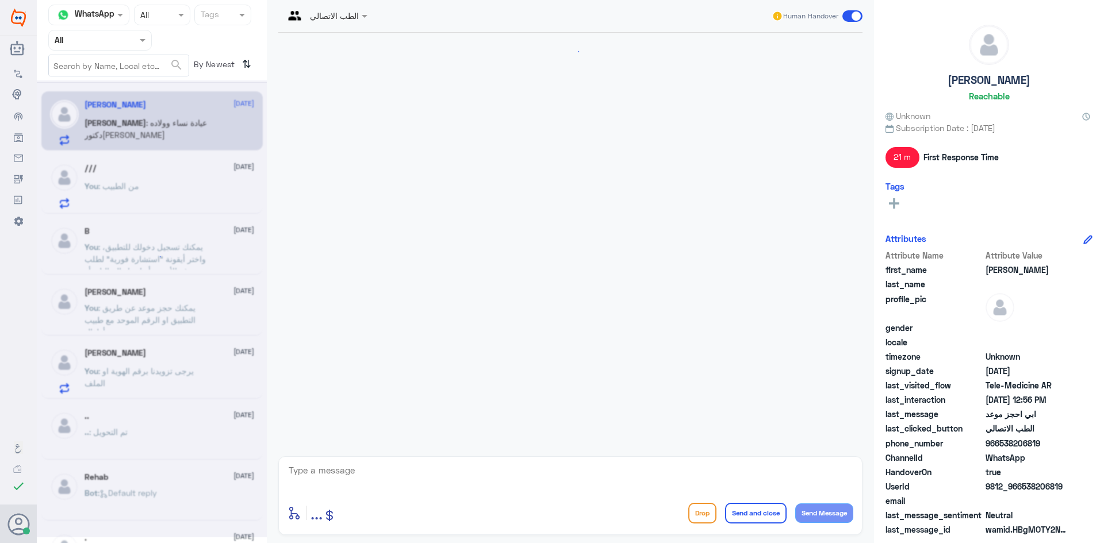
scroll to position [601, 0]
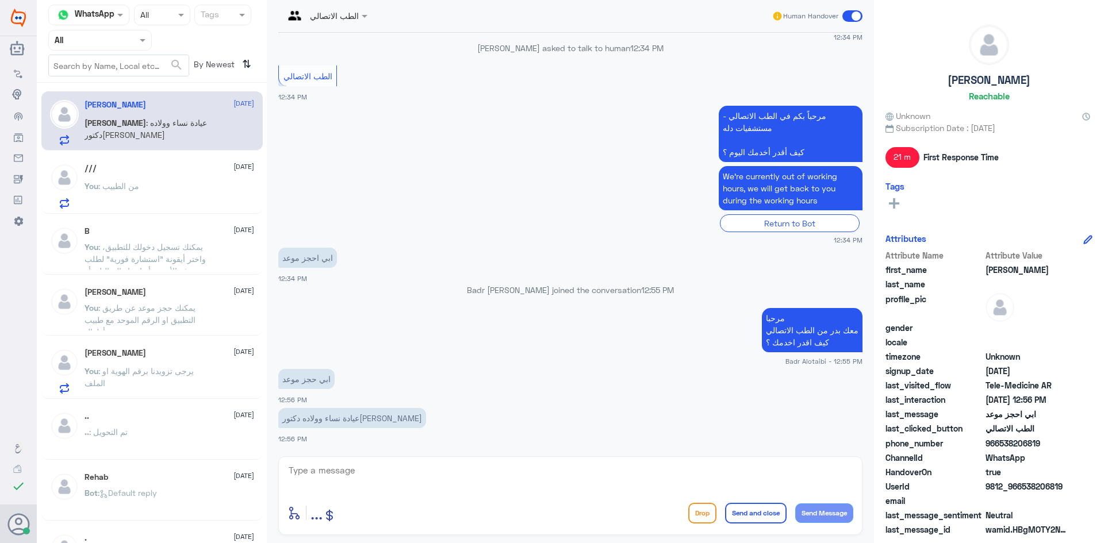
click at [376, 482] on textarea at bounding box center [570, 477] width 566 height 28
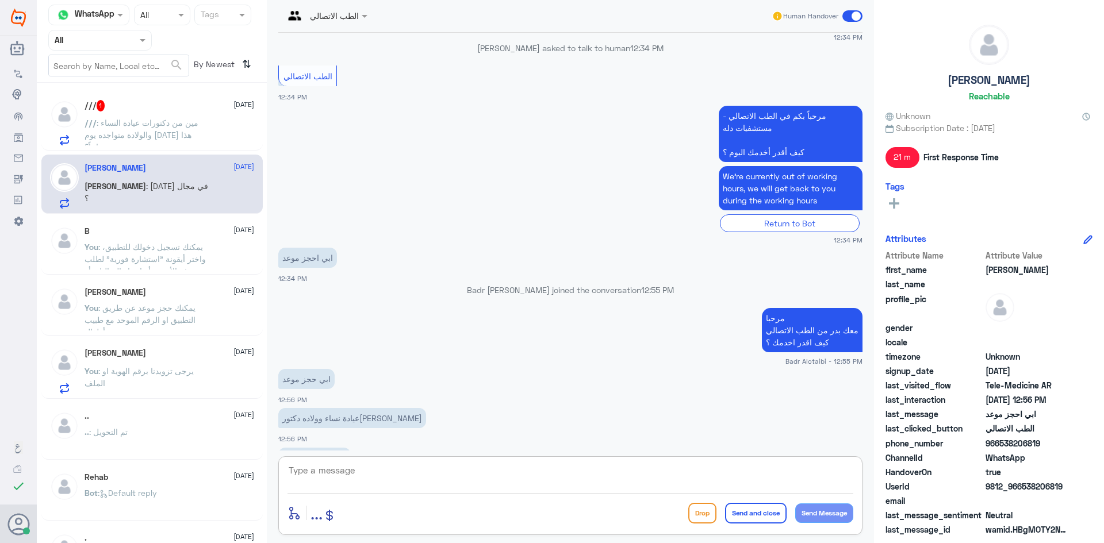
scroll to position [640, 0]
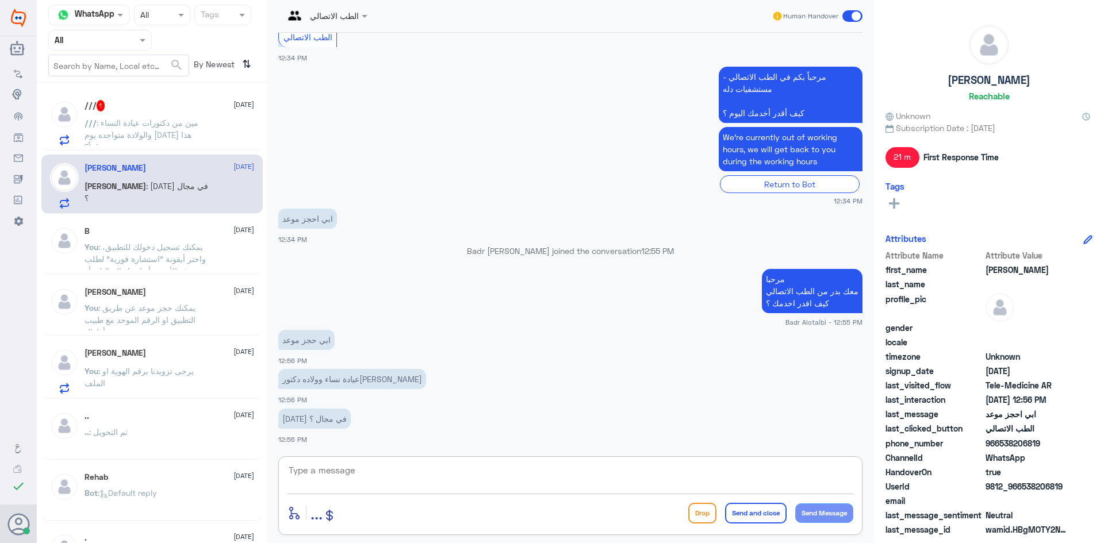
click at [644, 487] on textarea at bounding box center [570, 477] width 566 height 28
click at [652, 485] on textarea at bounding box center [570, 477] width 566 height 28
type textarea "أقرب موعد الاحد 9:40 ص"
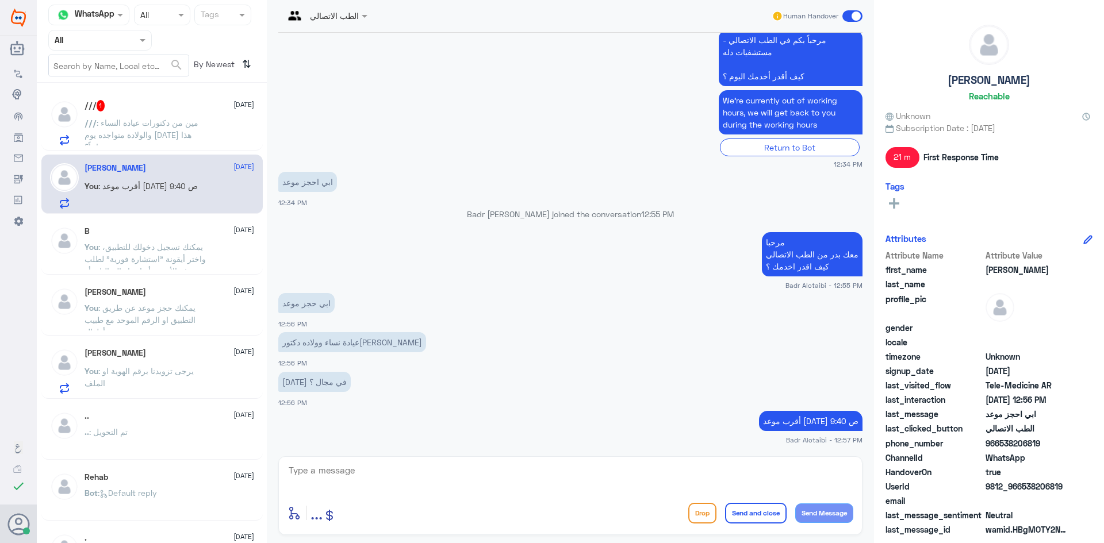
click at [130, 122] on span ": مين من دكتورات عيادة النساء والولادة متواجده يوم الأحد هذا صباحاً؟" at bounding box center [141, 135] width 114 height 34
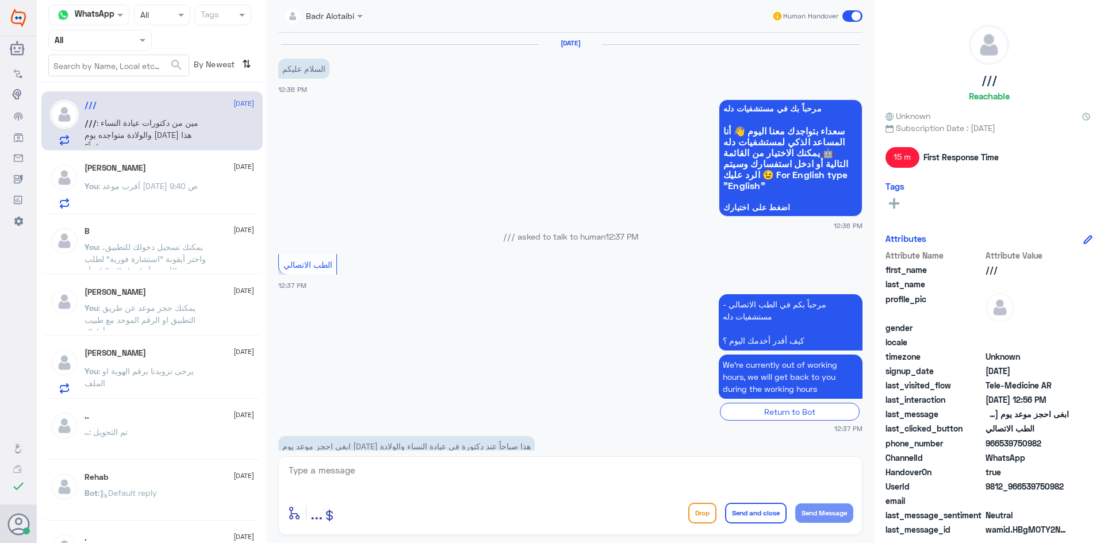
scroll to position [198, 0]
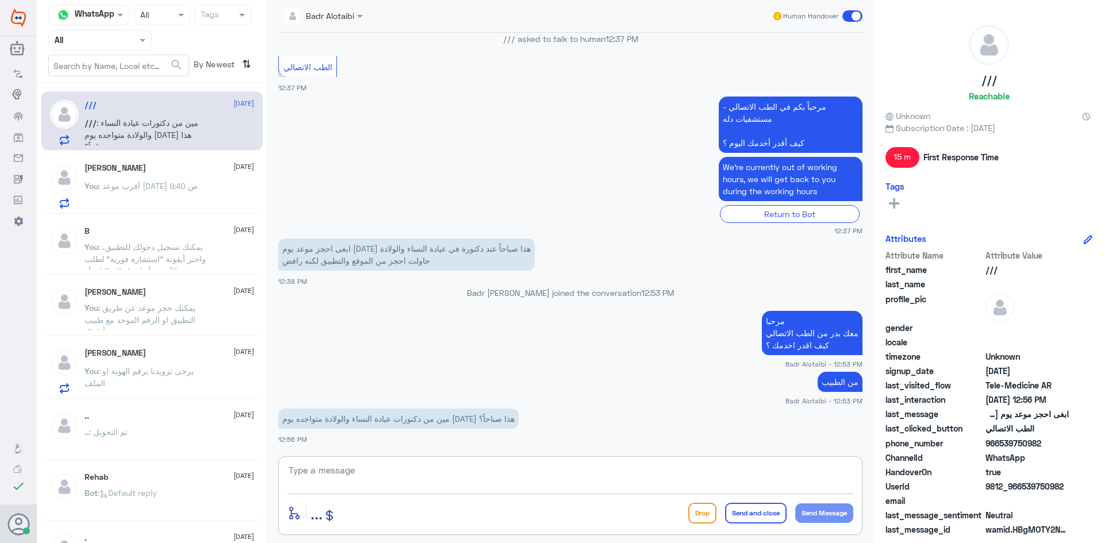
click at [426, 482] on textarea at bounding box center [570, 477] width 566 height 28
type textarea "[PERSON_NAME]"
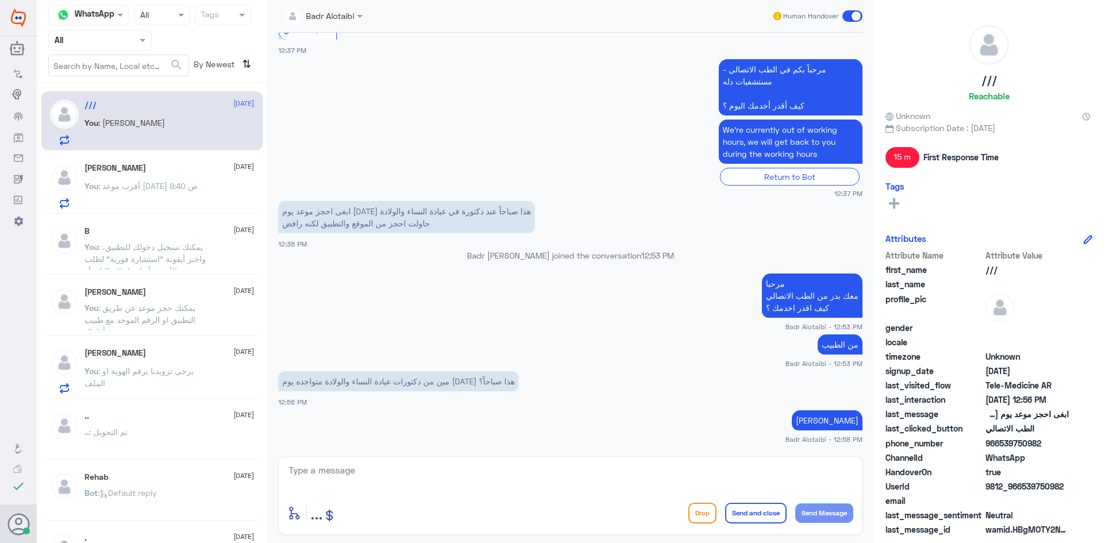
click at [200, 188] on div "You : أقرب موعد الاحد 9:40 ص" at bounding box center [169, 196] width 170 height 26
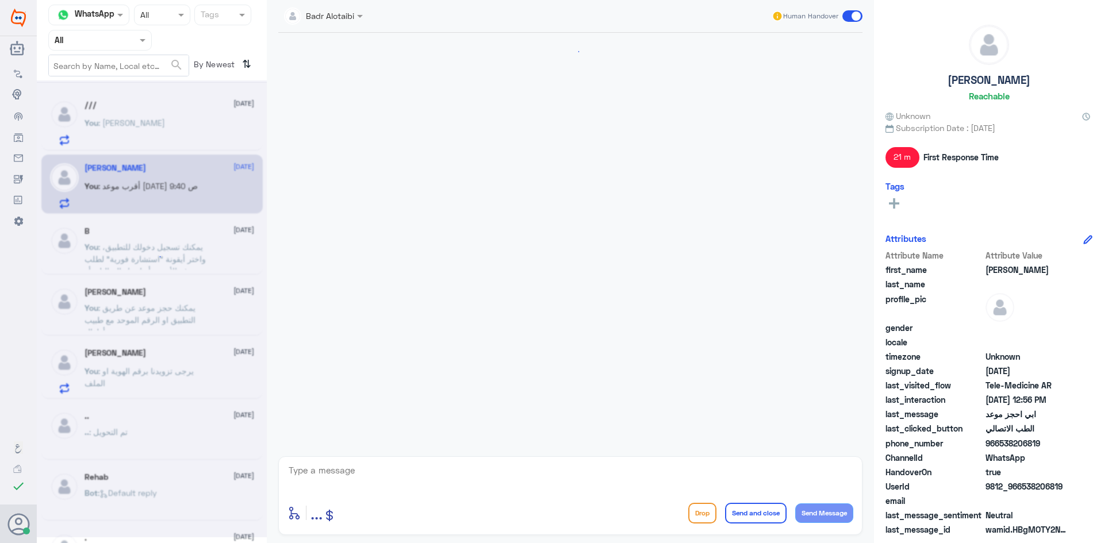
scroll to position [577, 0]
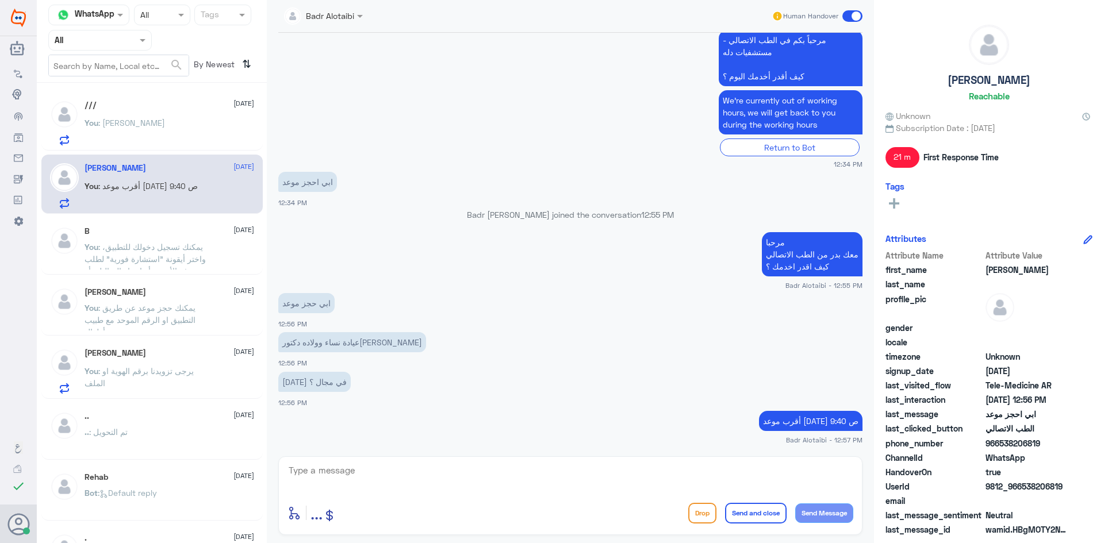
click at [201, 264] on p "You : يمكنك تسجيل دخولك للتطبيق، واختر أيقونة "استشارة فورية" لطلب صرف الأدوية،…" at bounding box center [148, 255] width 129 height 29
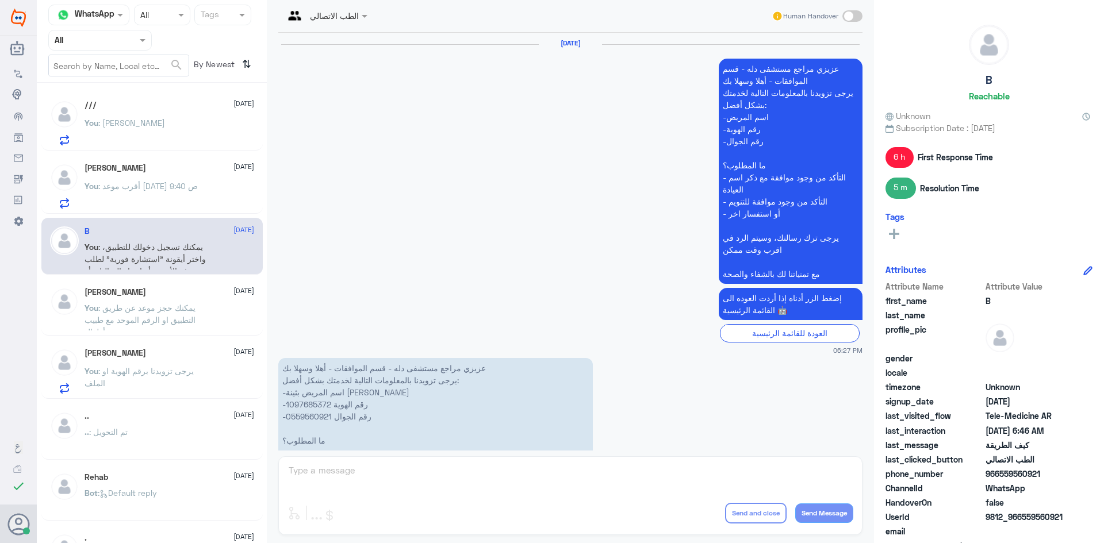
scroll to position [900, 0]
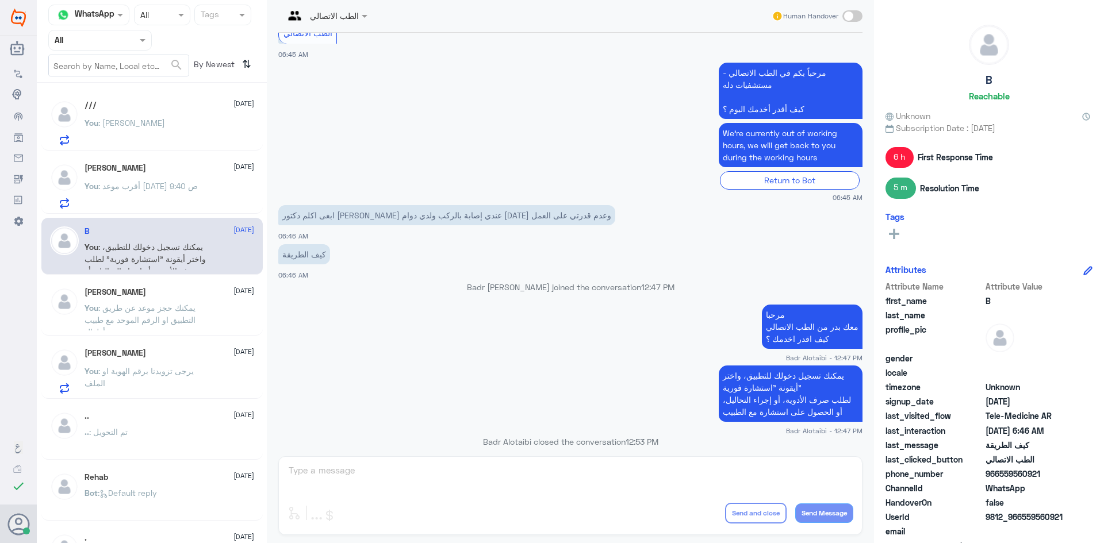
click at [233, 293] on span "[DATE]" at bounding box center [243, 291] width 21 height 10
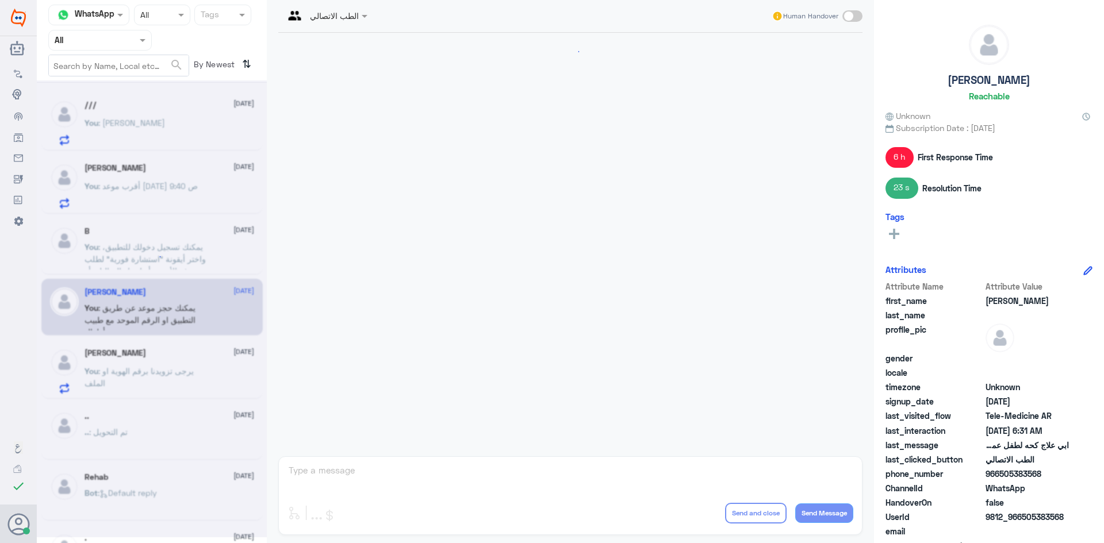
scroll to position [679, 0]
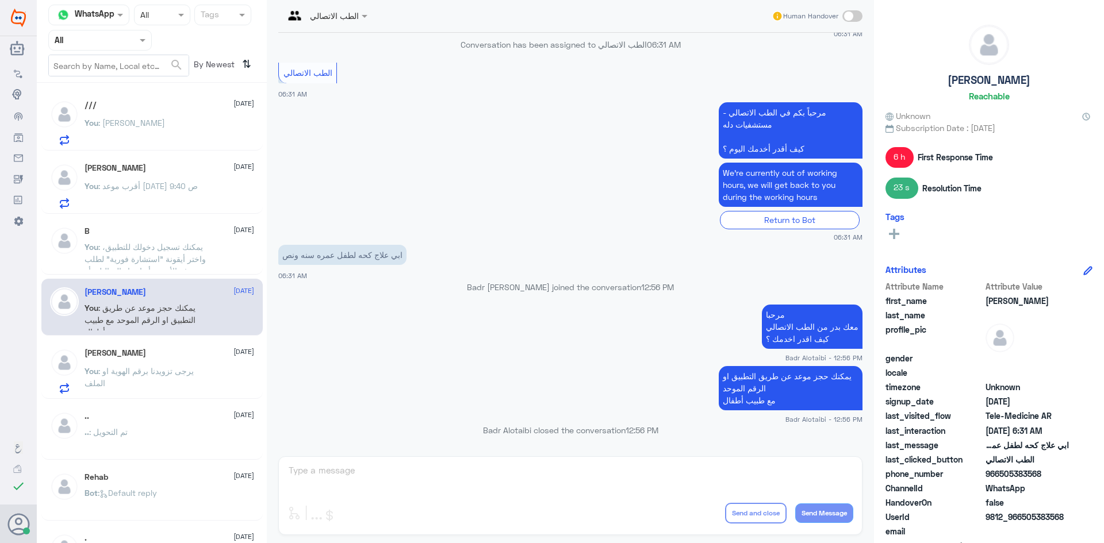
click at [163, 249] on span ": يمكنك تسجيل دخولك للتطبيق، واختر أيقونة "استشارة فورية" لطلب صرف الأدوية، أو …" at bounding box center [144, 265] width 121 height 46
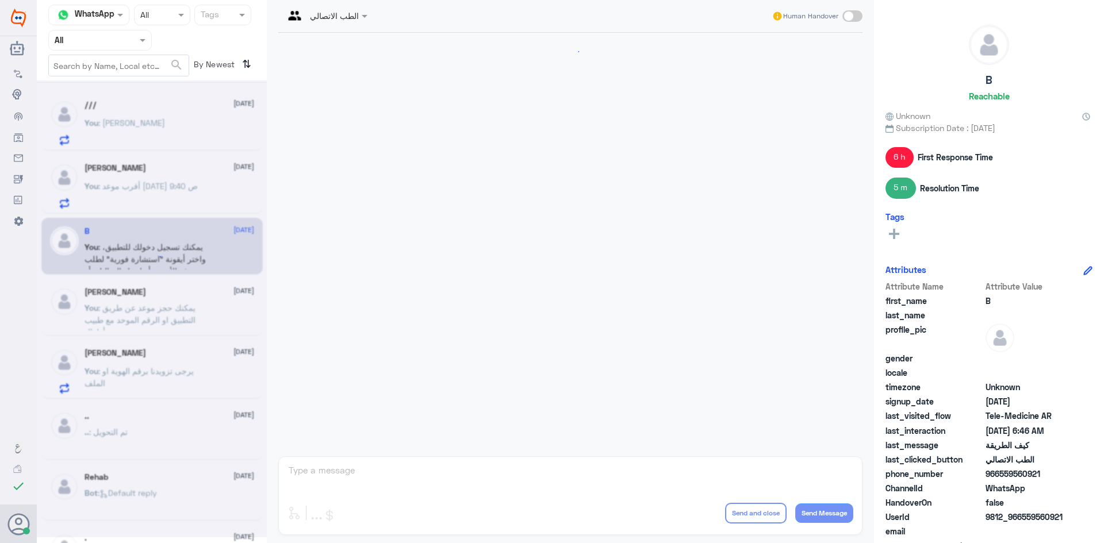
scroll to position [900, 0]
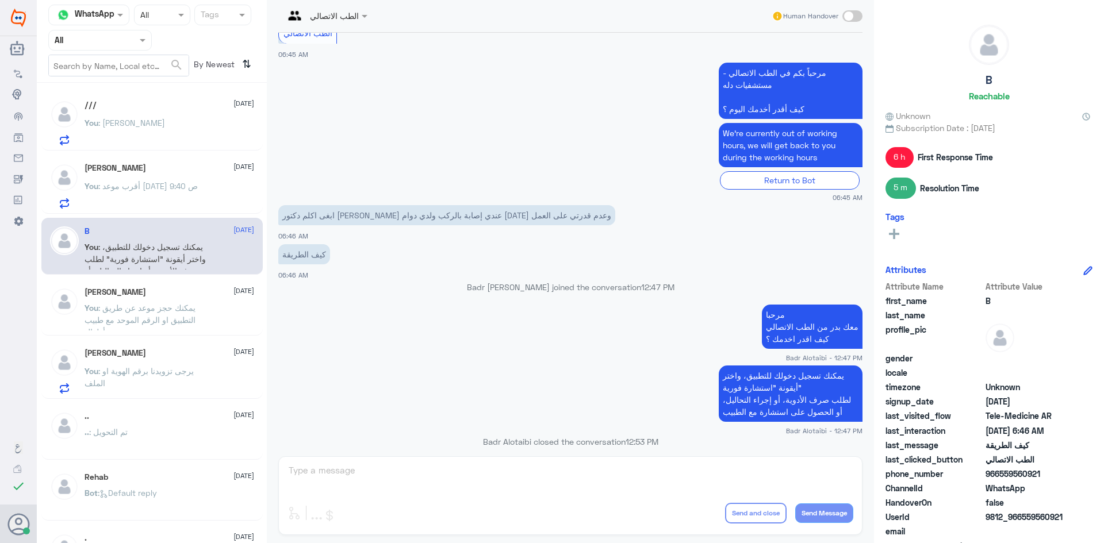
click at [171, 367] on span ": يرجى تزويدنا برقم الهوية او الملف" at bounding box center [138, 377] width 109 height 22
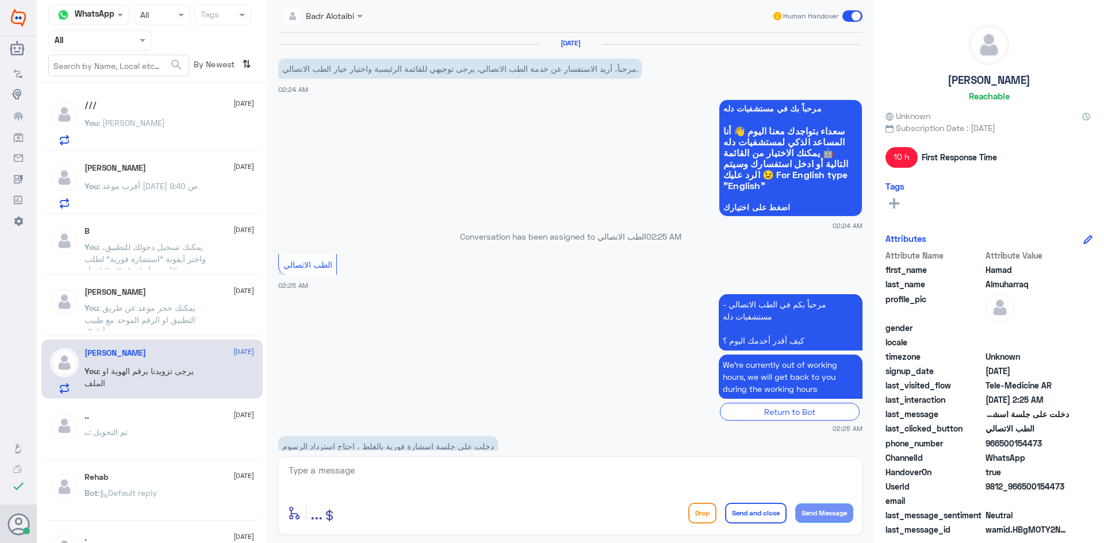
scroll to position [147, 0]
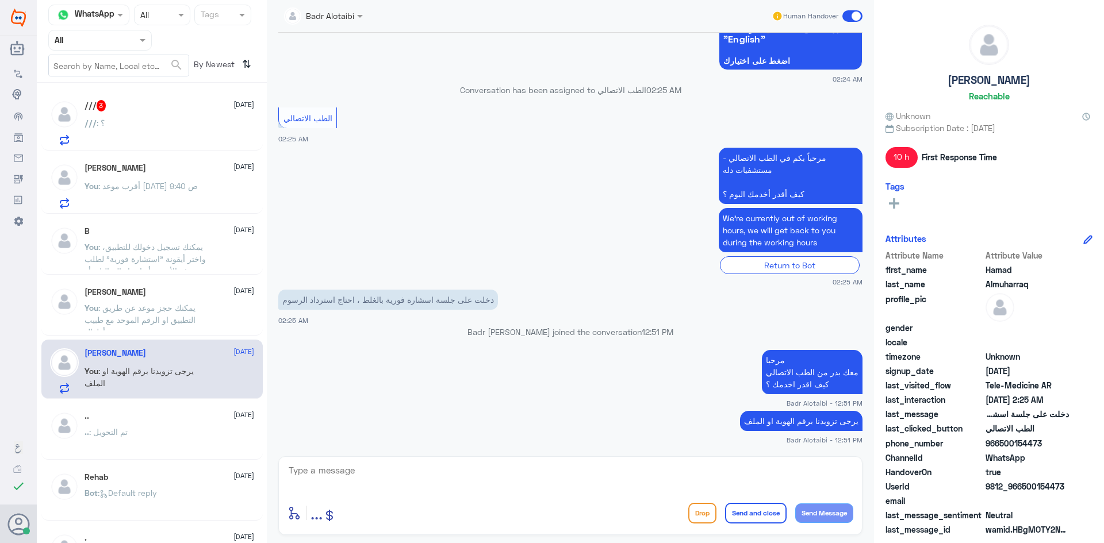
click at [119, 120] on div "/// : ؟" at bounding box center [169, 133] width 170 height 26
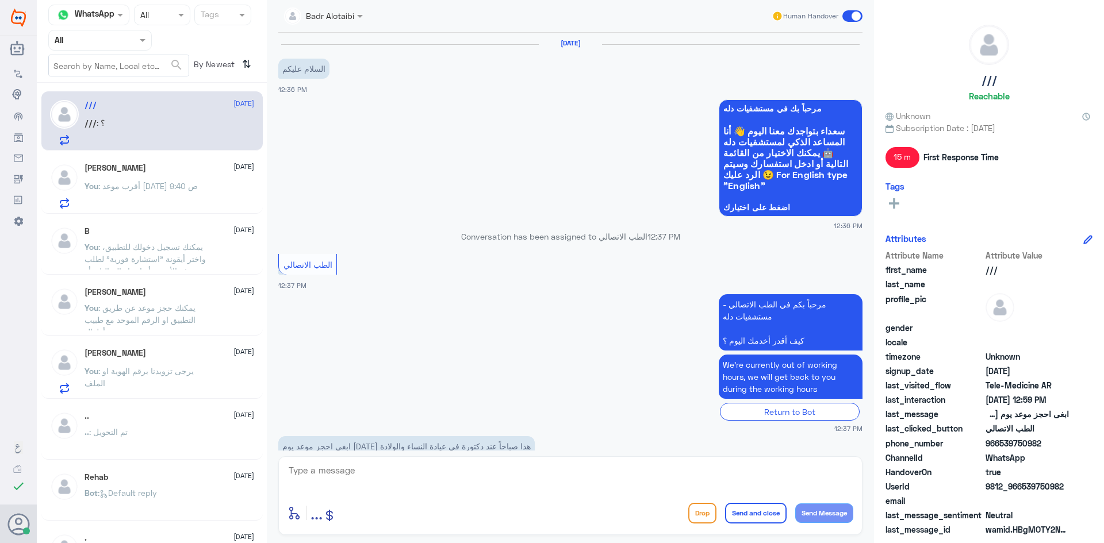
scroll to position [353, 0]
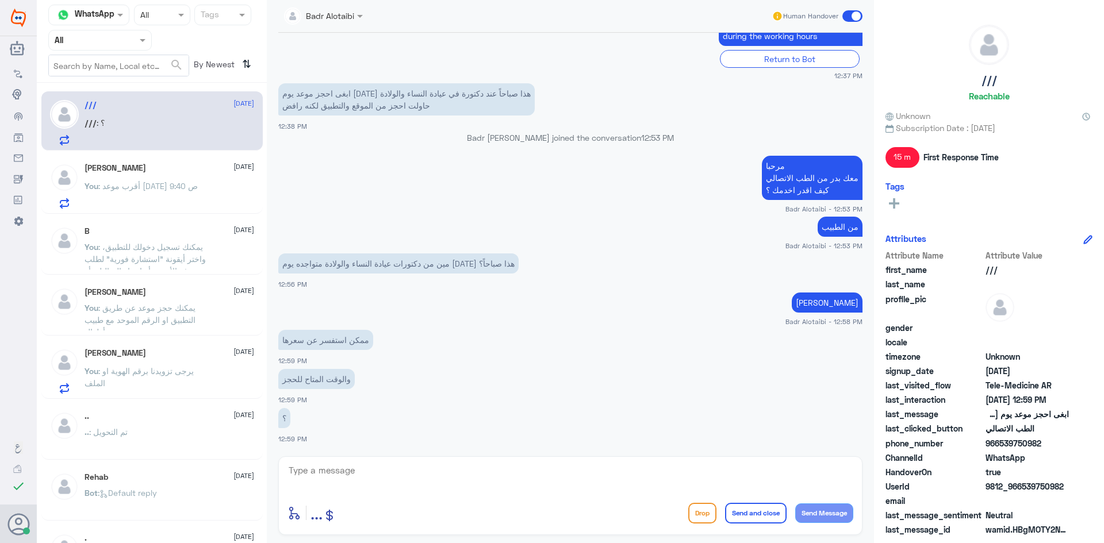
click at [418, 475] on textarea at bounding box center [570, 477] width 566 height 28
click at [572, 474] on textarea at bounding box center [570, 477] width 566 height 28
type textarea "سعر الكشفية 315 ريال أقرب موعد 9:40 ص"
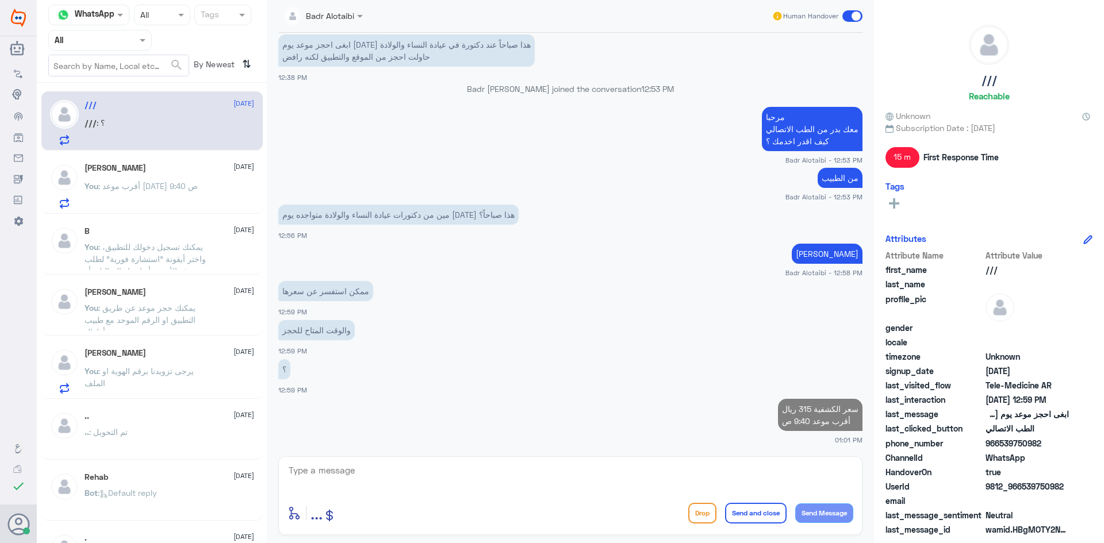
click at [131, 201] on p "You : أقرب موعد الاحد 9:40 ص" at bounding box center [140, 194] width 113 height 29
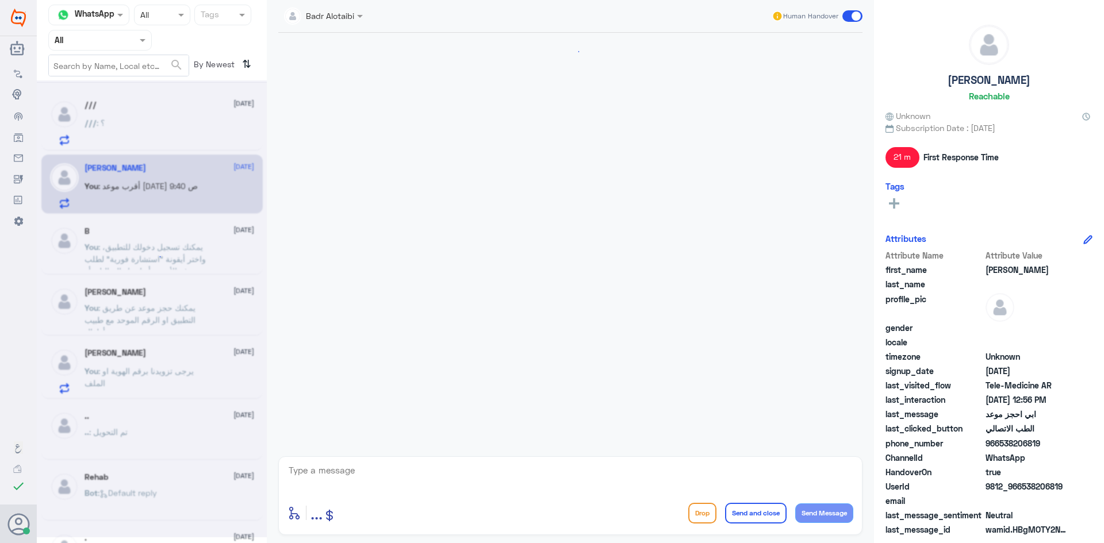
scroll to position [577, 0]
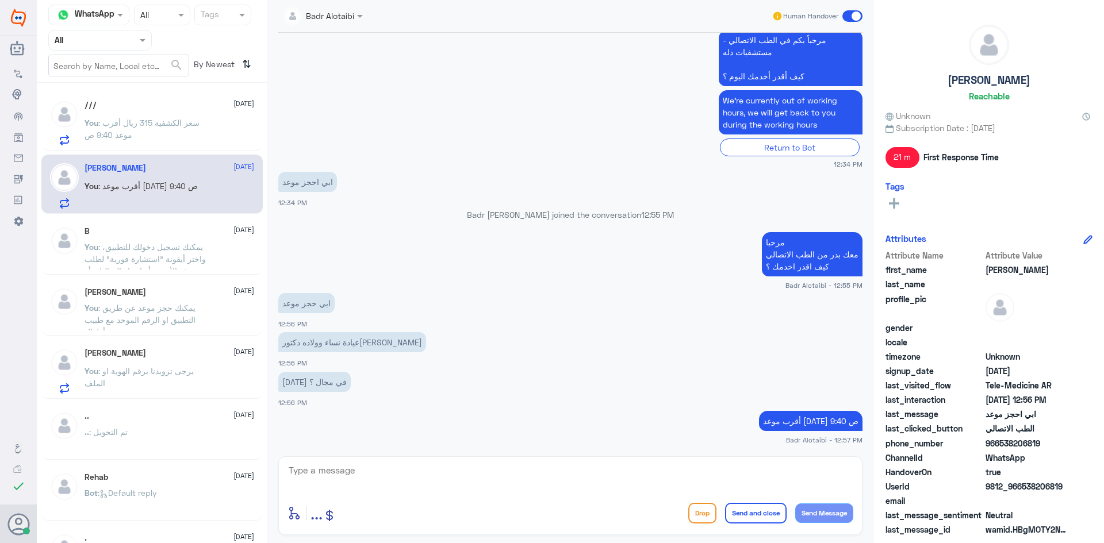
click at [839, 19] on div "Human Handover" at bounding box center [816, 16] width 91 height 21
click at [847, 15] on span at bounding box center [852, 15] width 20 height 11
click at [0, 0] on input "checkbox" at bounding box center [0, 0] width 0 height 0
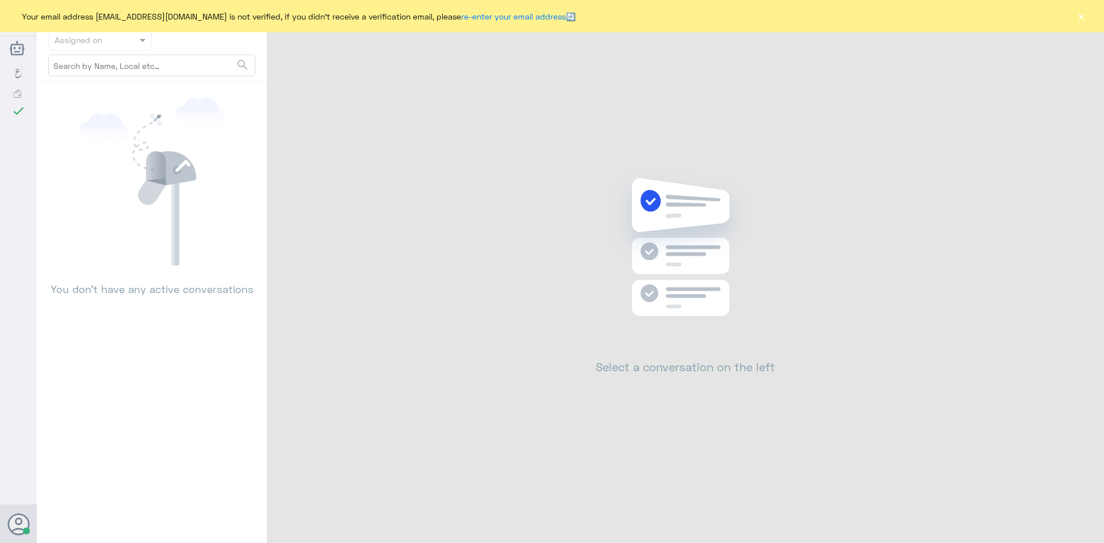
click at [1081, 22] on button "×" at bounding box center [1080, 15] width 11 height 11
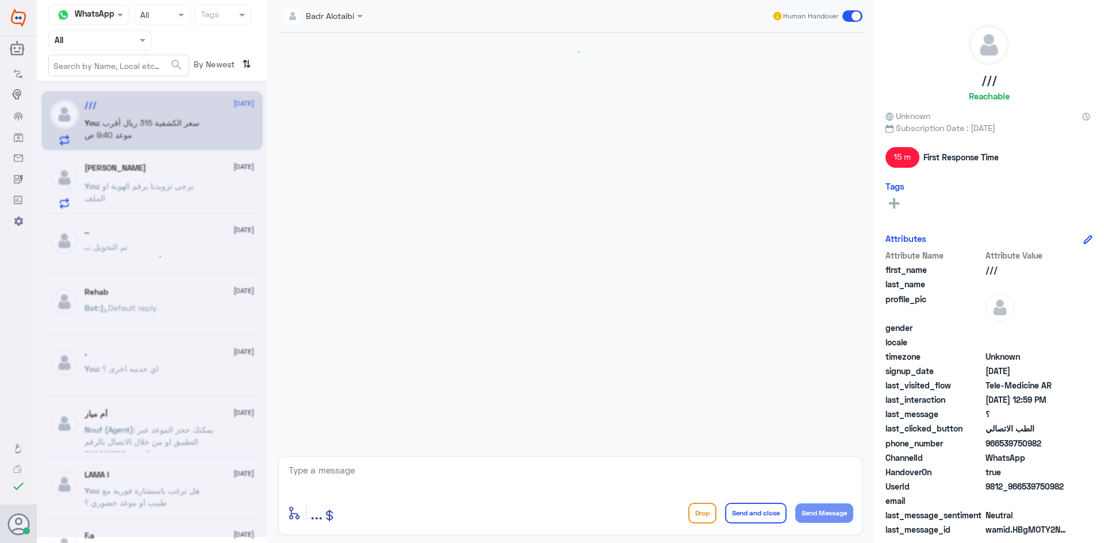
scroll to position [402, 0]
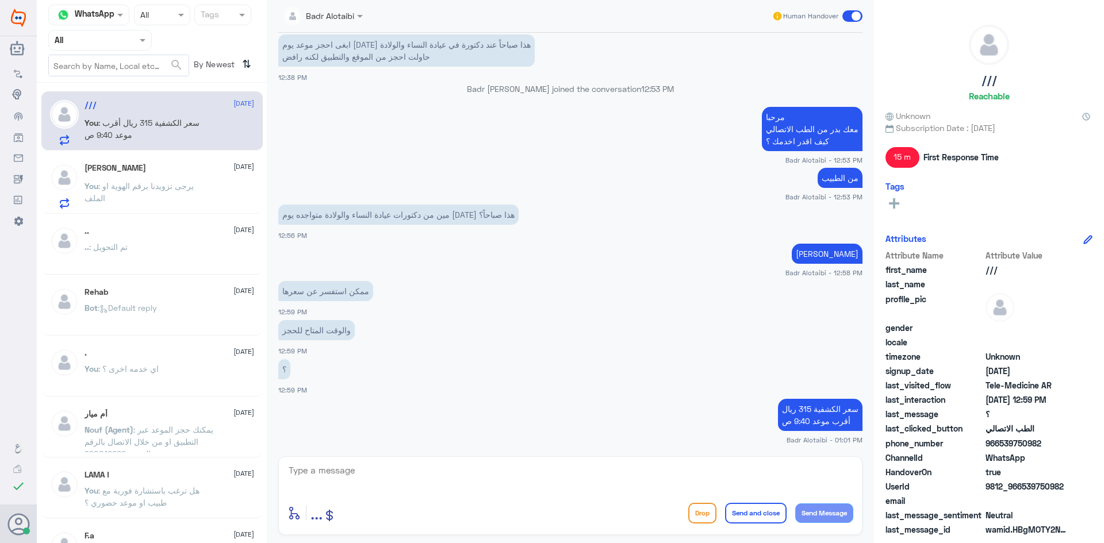
click at [143, 196] on p "You : يرجى تزويدنا برقم الهوية او الملف" at bounding box center [148, 194] width 129 height 29
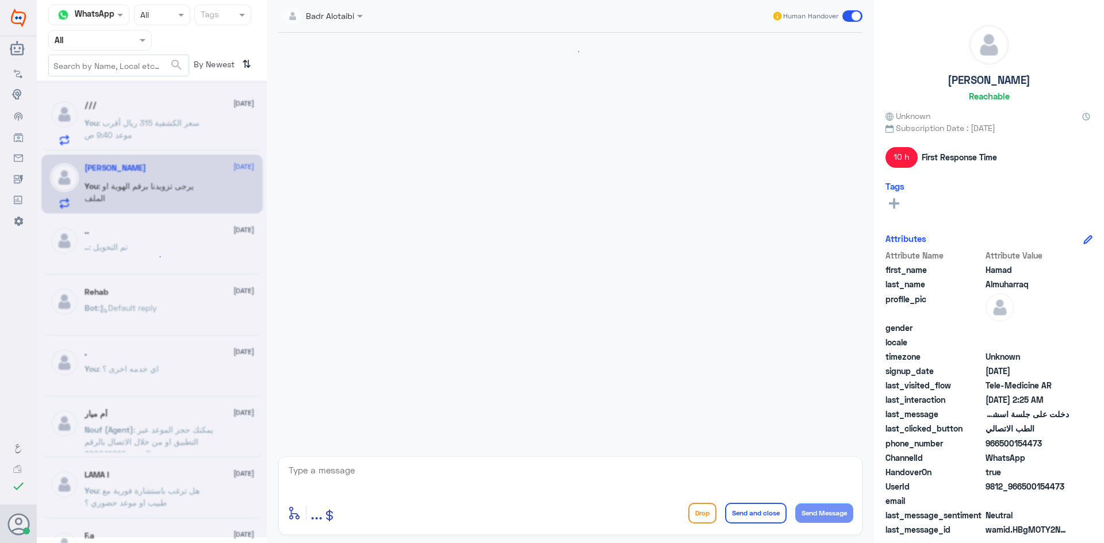
scroll to position [147, 0]
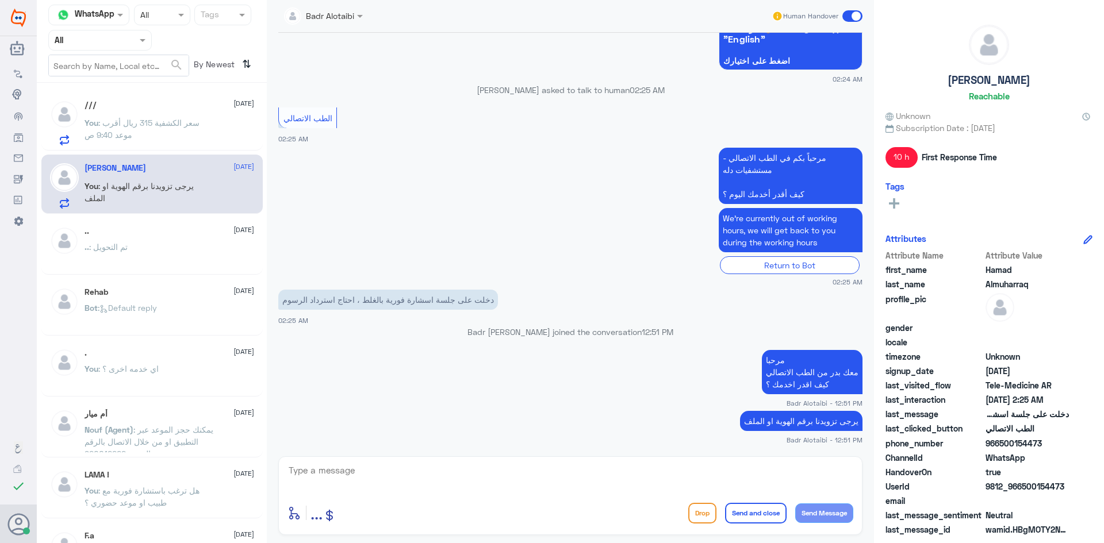
click at [166, 134] on p "You : سعر الكشفية 315 ريال أقرب موعد 9:40 ص" at bounding box center [148, 131] width 129 height 29
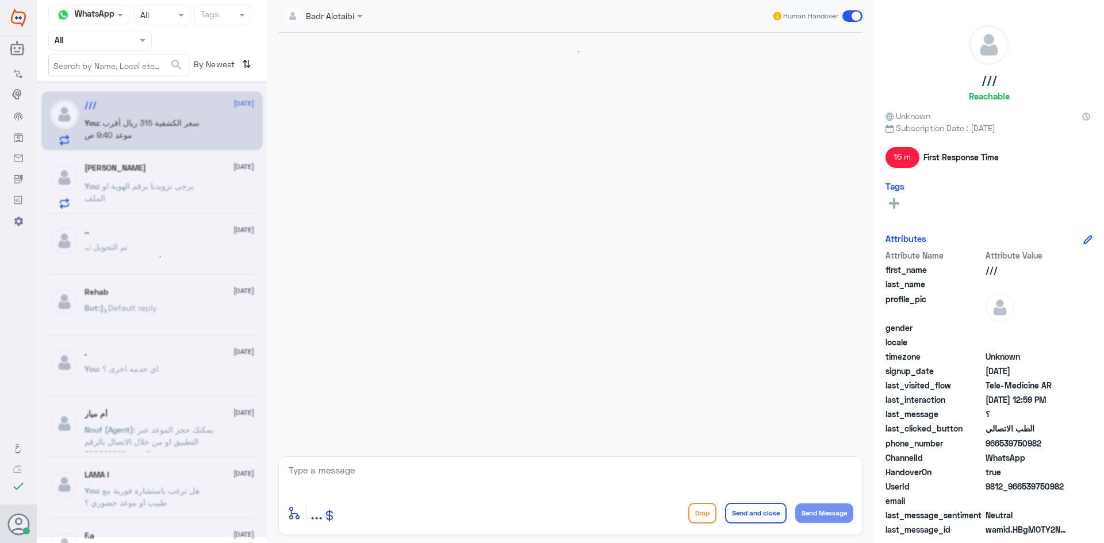
scroll to position [402, 0]
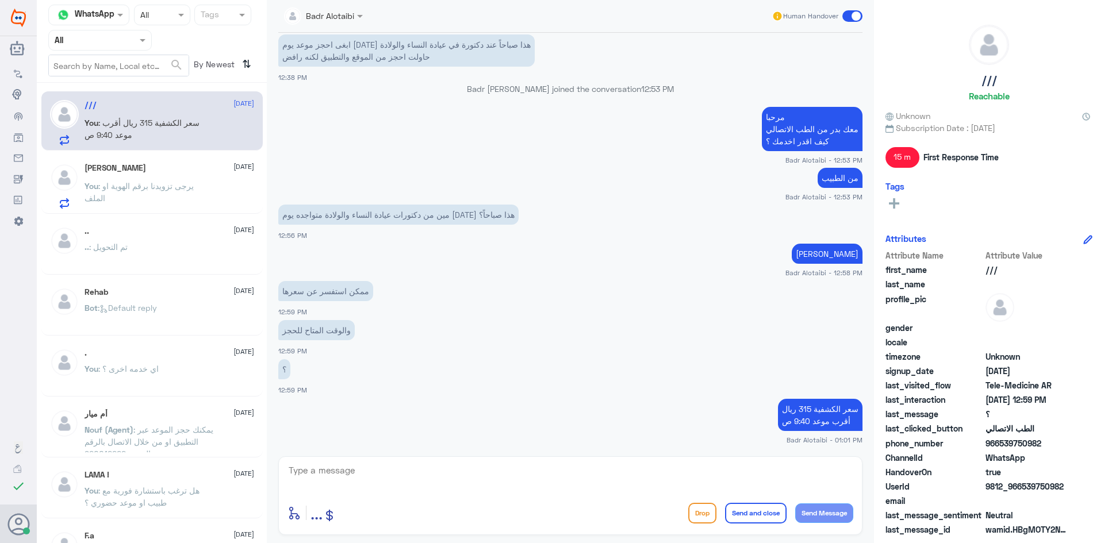
click at [163, 167] on div "Hamad Almuharraq 12 September" at bounding box center [169, 168] width 170 height 10
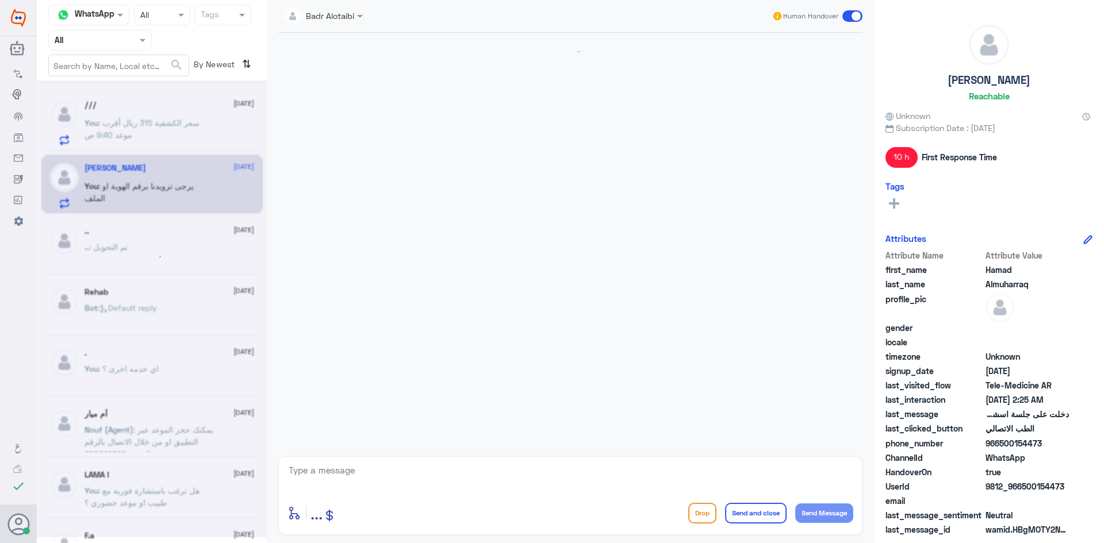
scroll to position [147, 0]
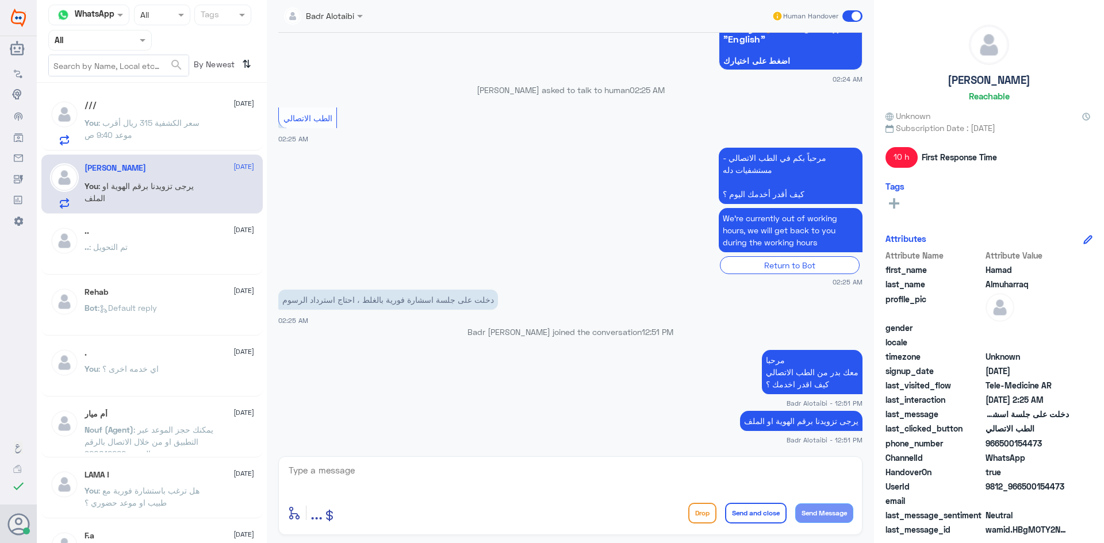
click at [169, 129] on p "You : سعر الكشفية 315 ريال أقرب موعد 9:40 ص" at bounding box center [148, 131] width 129 height 29
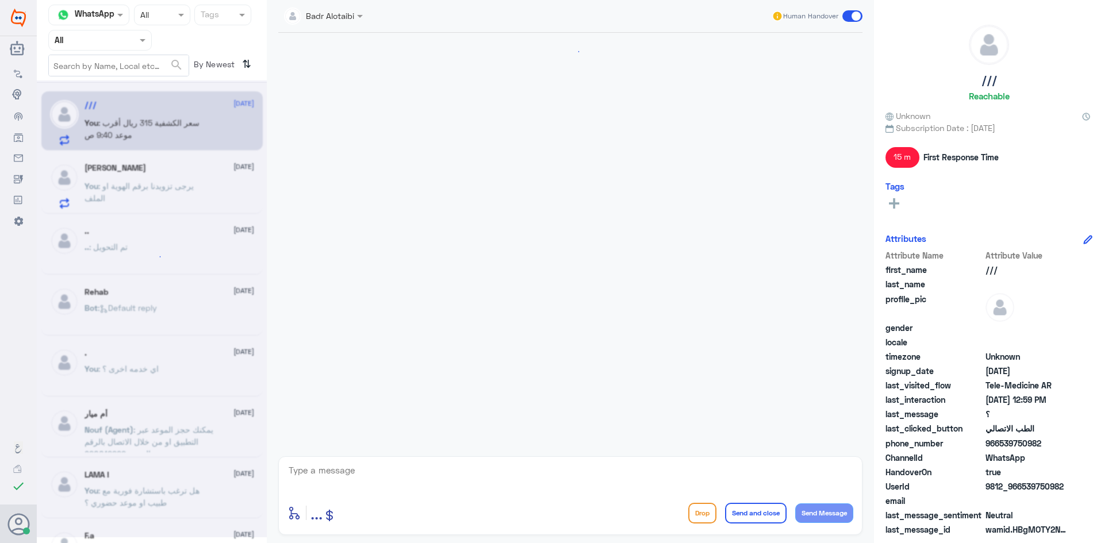
scroll to position [402, 0]
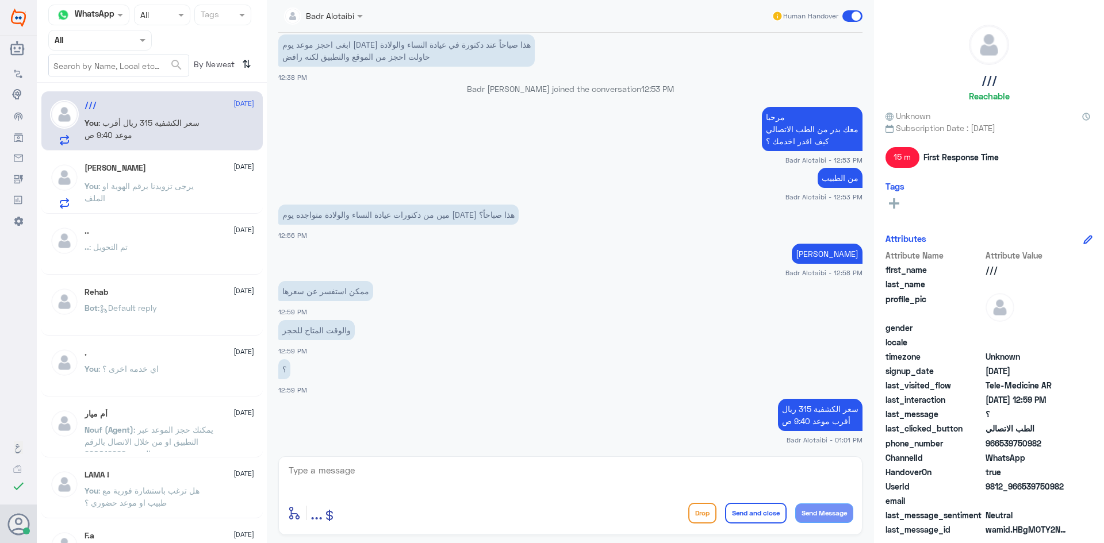
click at [172, 174] on div "[PERSON_NAME] [DATE] You : يرجى تزويدنا برقم الهوية او الملف" at bounding box center [169, 185] width 170 height 45
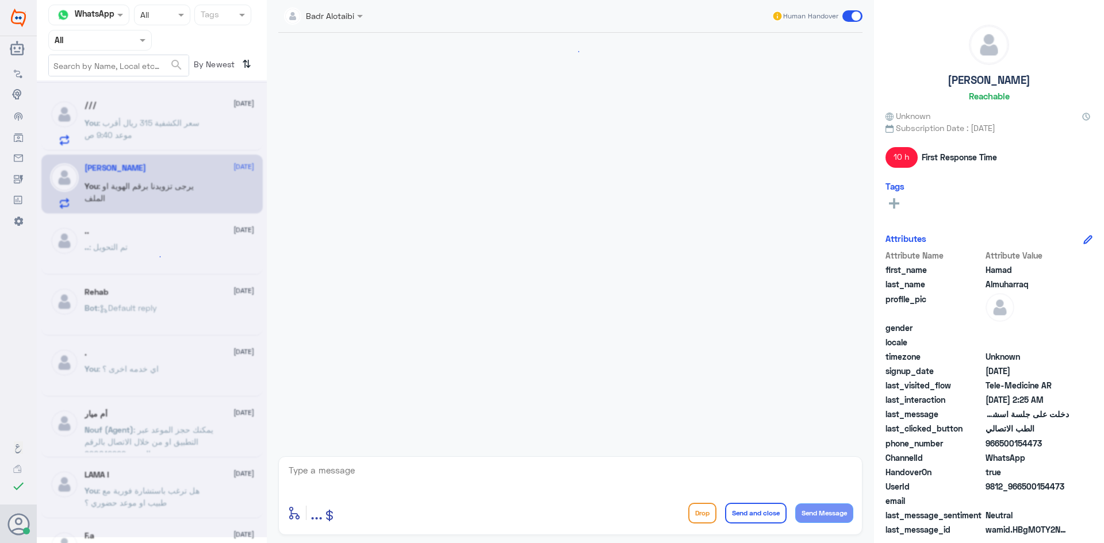
scroll to position [147, 0]
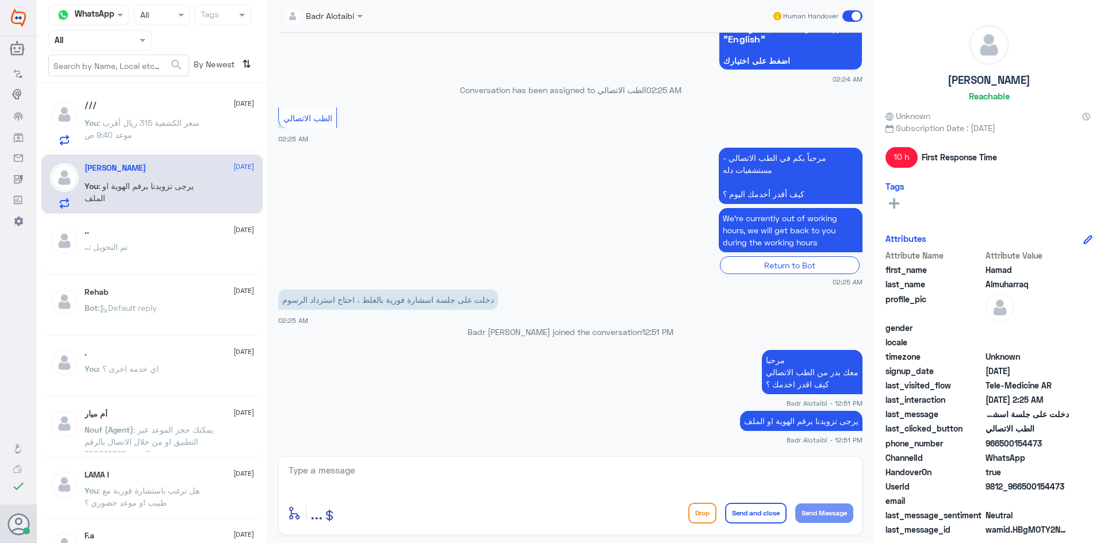
click at [199, 141] on p "You : سعر الكشفية 315 ريال أقرب موعد 9:40 ص" at bounding box center [148, 131] width 129 height 29
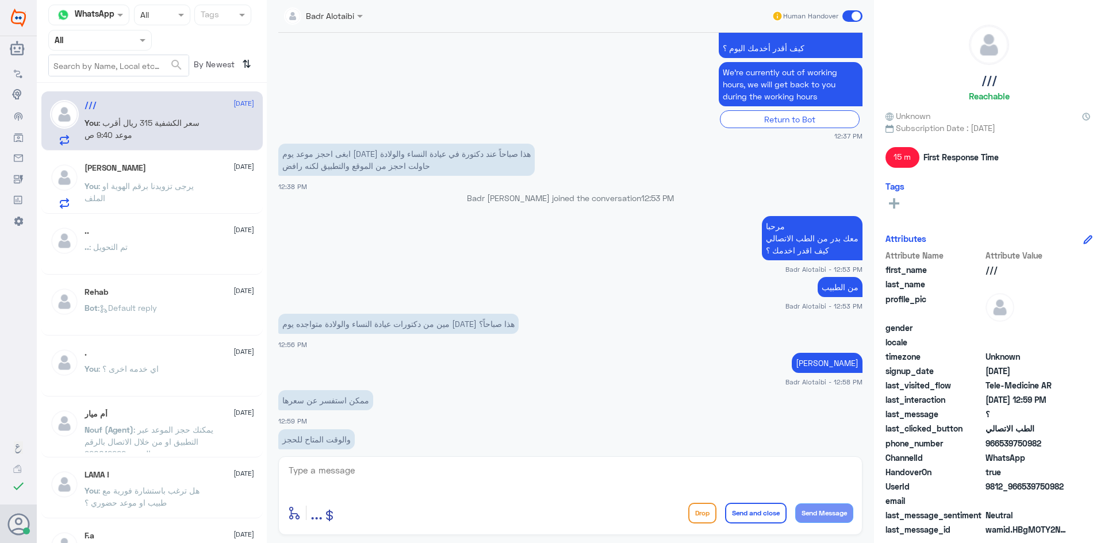
scroll to position [402, 0]
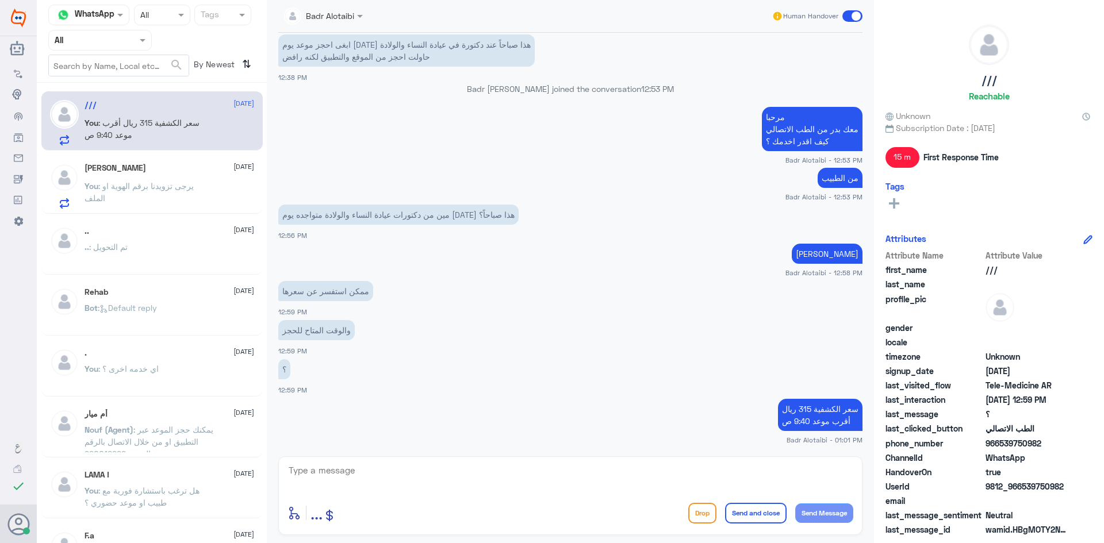
click at [143, 185] on span ": يرجى تزويدنا برقم الهوية او الملف" at bounding box center [138, 192] width 109 height 22
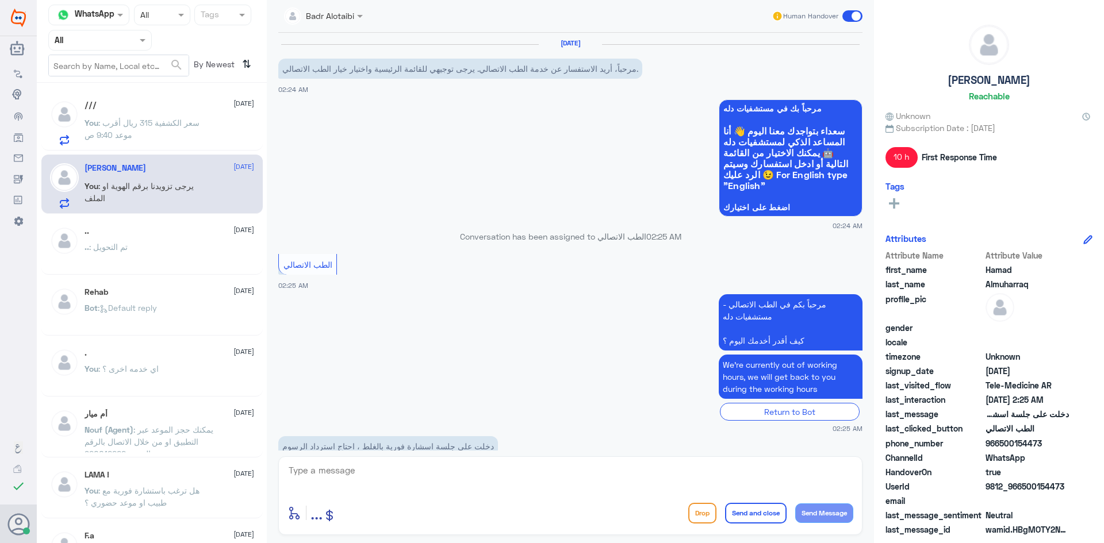
scroll to position [147, 0]
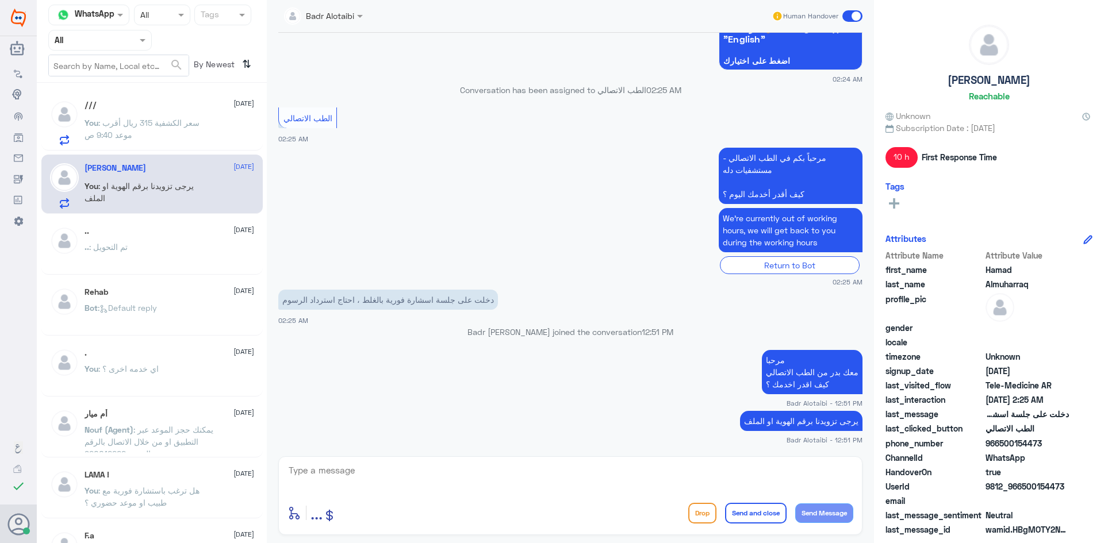
click at [149, 141] on p "You : سعر الكشفية 315 ريال أقرب موعد 9:40 ص" at bounding box center [148, 131] width 129 height 29
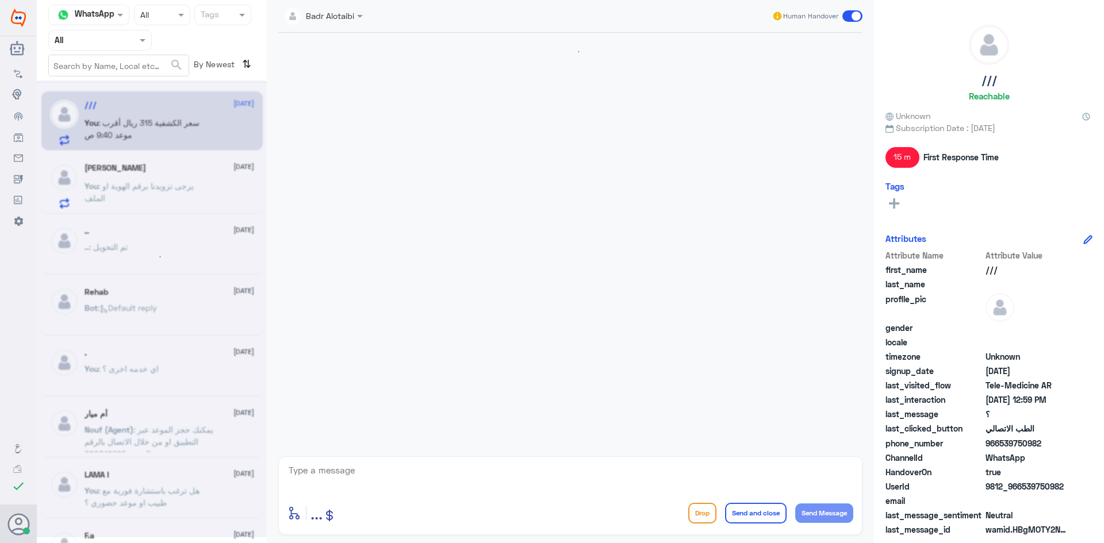
scroll to position [402, 0]
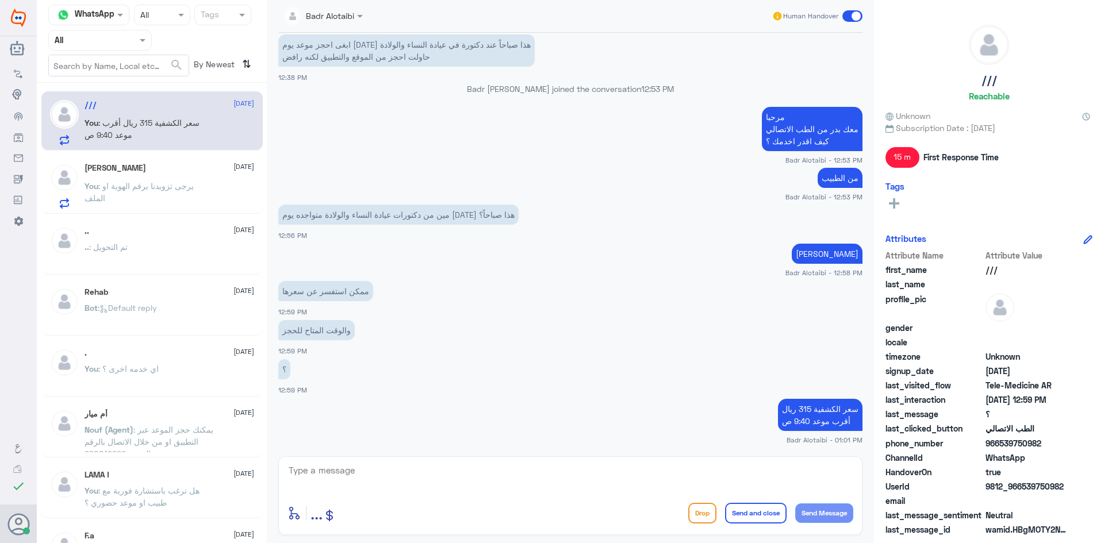
click at [856, 17] on span at bounding box center [852, 15] width 20 height 11
click at [0, 0] on input "checkbox" at bounding box center [0, 0] width 0 height 0
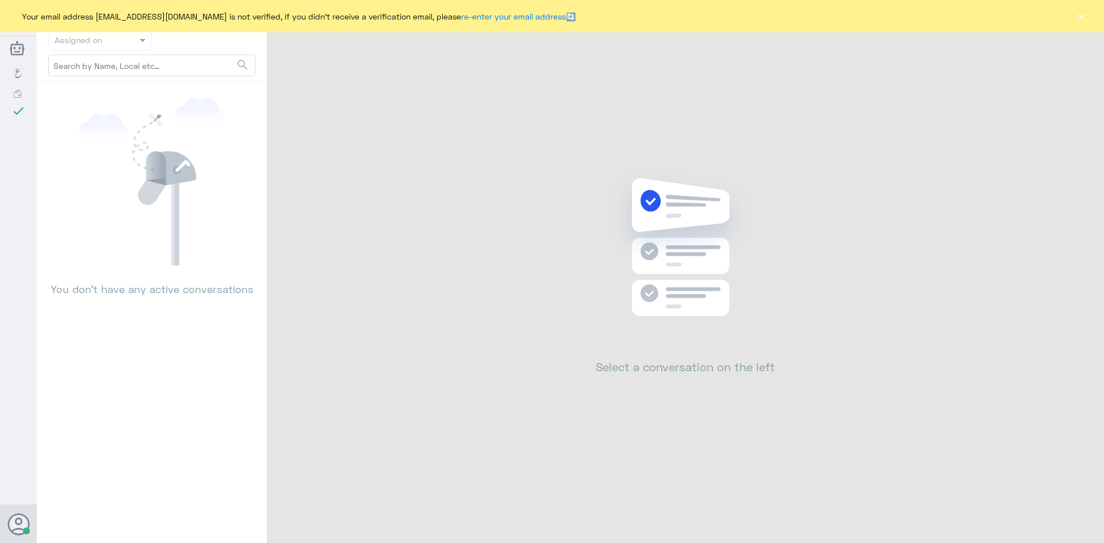
drag, startPoint x: 1066, startPoint y: 25, endPoint x: 1075, endPoint y: 16, distance: 13.0
click at [1067, 24] on div "Your email address [EMAIL_ADDRESS][DOMAIN_NAME] is not verified, if you didn't …" at bounding box center [552, 16] width 1104 height 32
click at [1077, 15] on button "×" at bounding box center [1080, 15] width 11 height 11
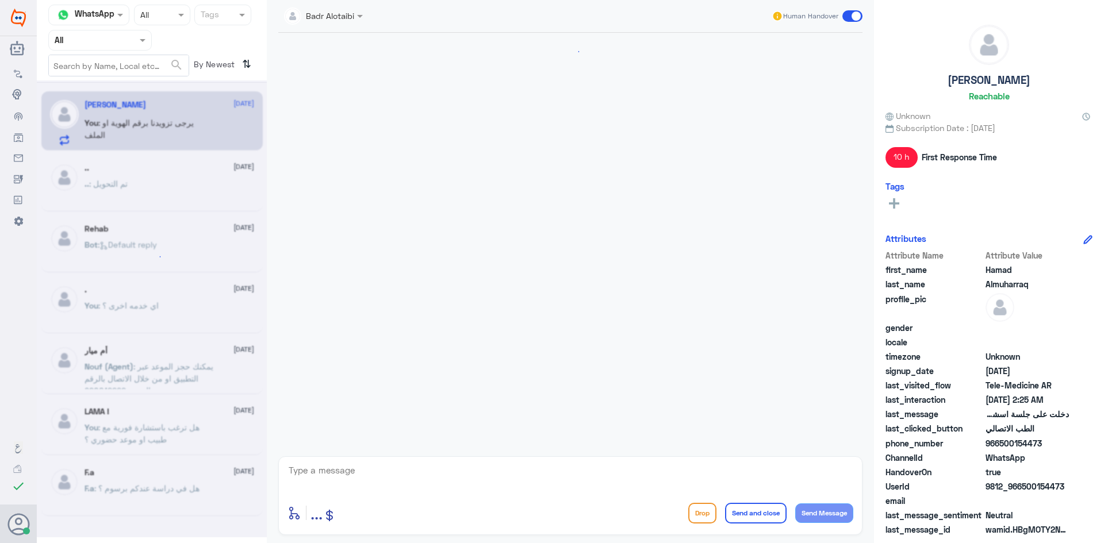
scroll to position [147, 0]
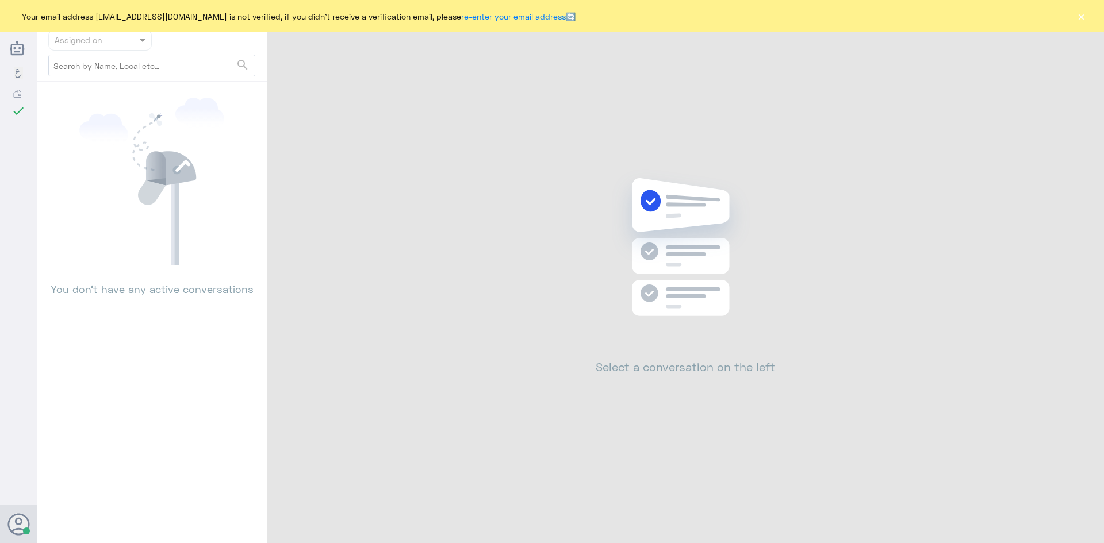
click at [1086, 17] on button "×" at bounding box center [1080, 15] width 11 height 11
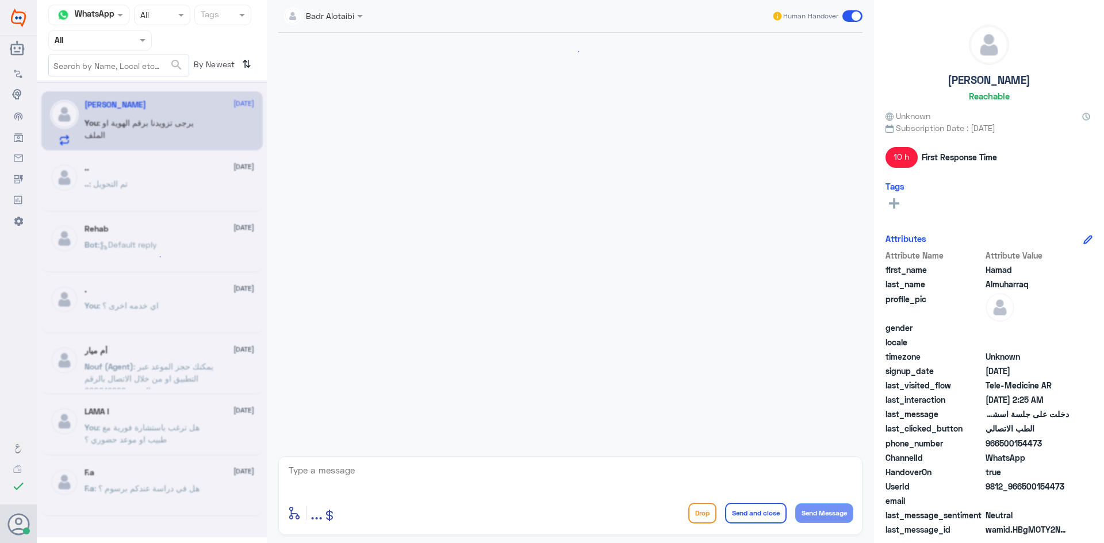
scroll to position [147, 0]
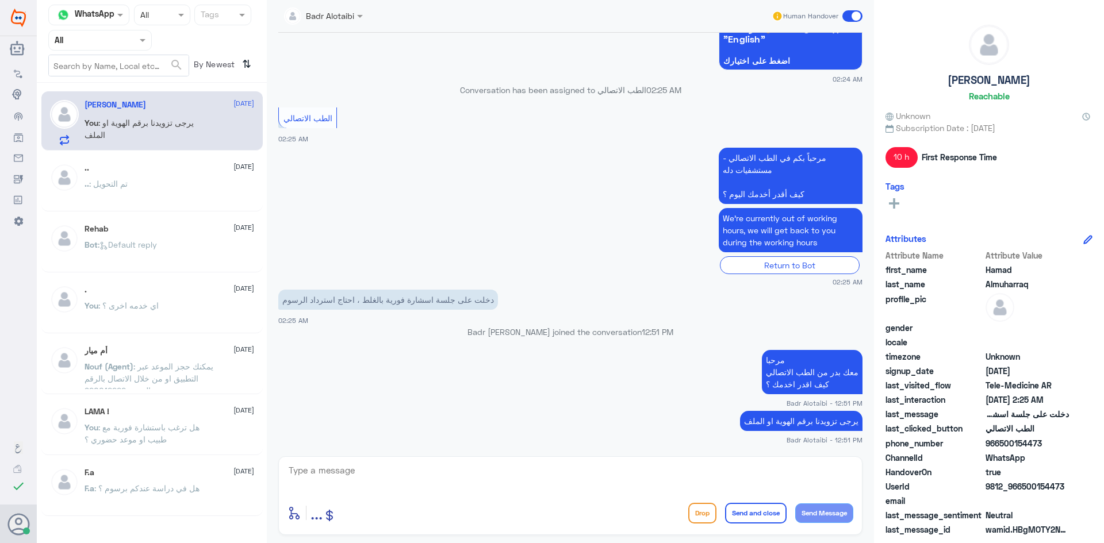
click at [109, 35] on input "text" at bounding box center [86, 39] width 63 height 13
click at [110, 78] on div "All Unassigned Your Inbox Your Team" at bounding box center [99, 106] width 103 height 101
click at [110, 78] on div "Unassigned" at bounding box center [99, 91] width 103 height 26
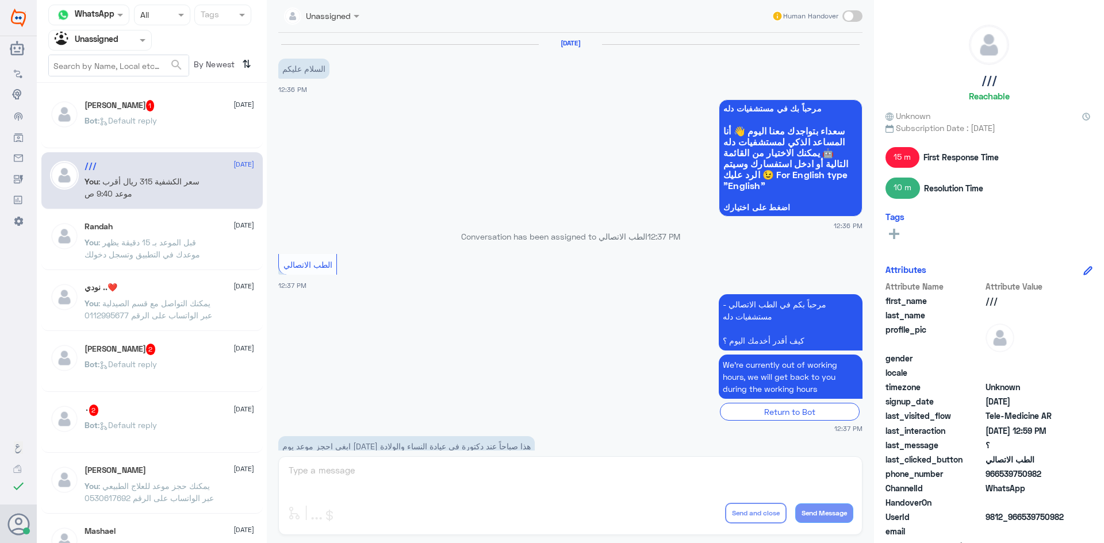
scroll to position [422, 0]
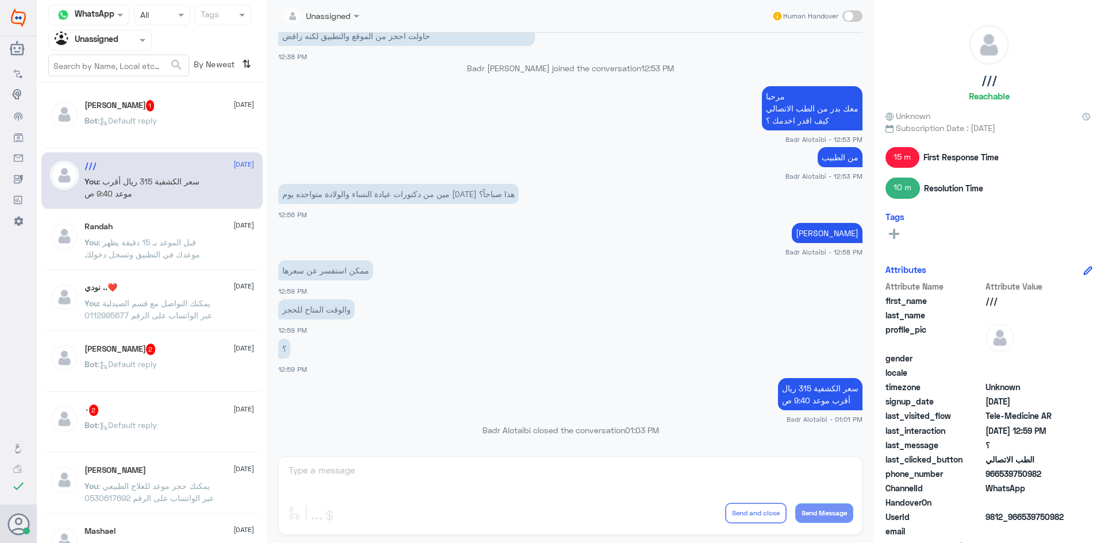
click at [140, 95] on div "[PERSON_NAME] 1 [DATE] Bot : Default reply" at bounding box center [151, 119] width 221 height 57
click at [140, 98] on div "[PERSON_NAME] 1 [DATE] Bot : Default reply" at bounding box center [151, 119] width 221 height 57
click at [143, 107] on div "[PERSON_NAME] 1 [DATE]" at bounding box center [169, 105] width 170 height 11
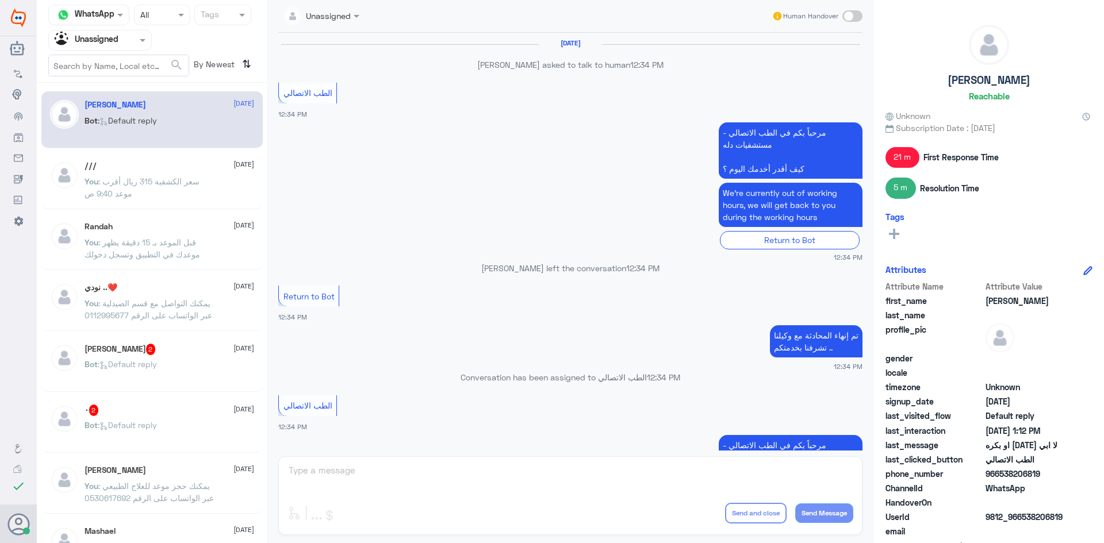
scroll to position [601, 0]
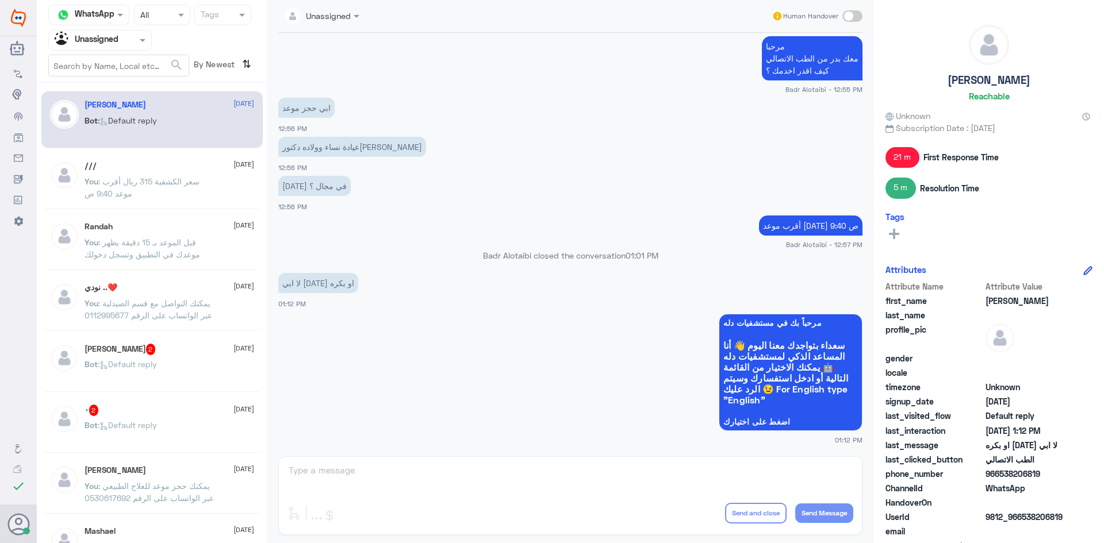
click at [163, 314] on span ": يمكنك التواصل مع قسم الصيدلية عبر الواتساب على الرقم 0112995677" at bounding box center [148, 309] width 128 height 22
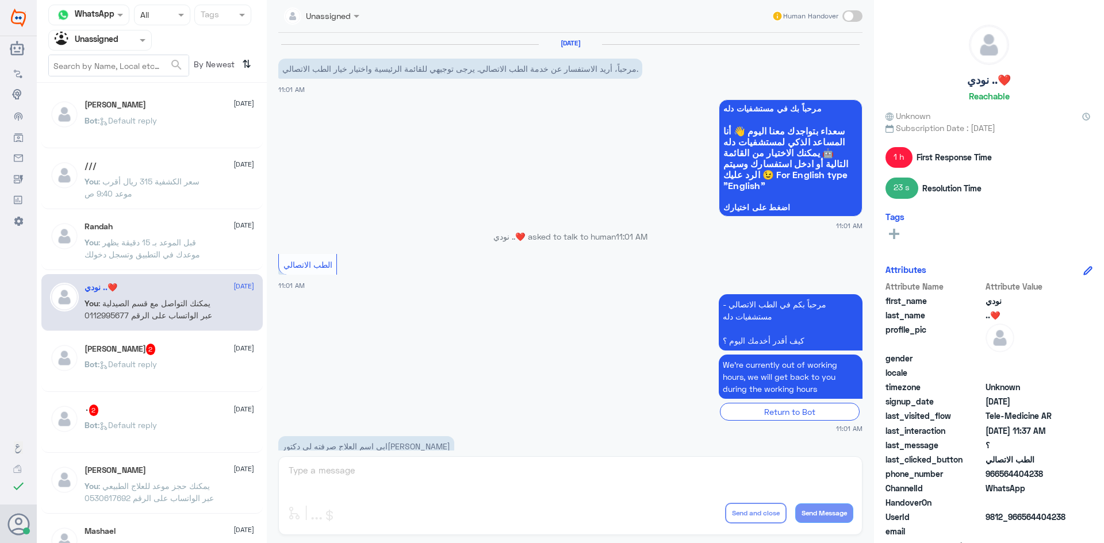
scroll to position [310, 0]
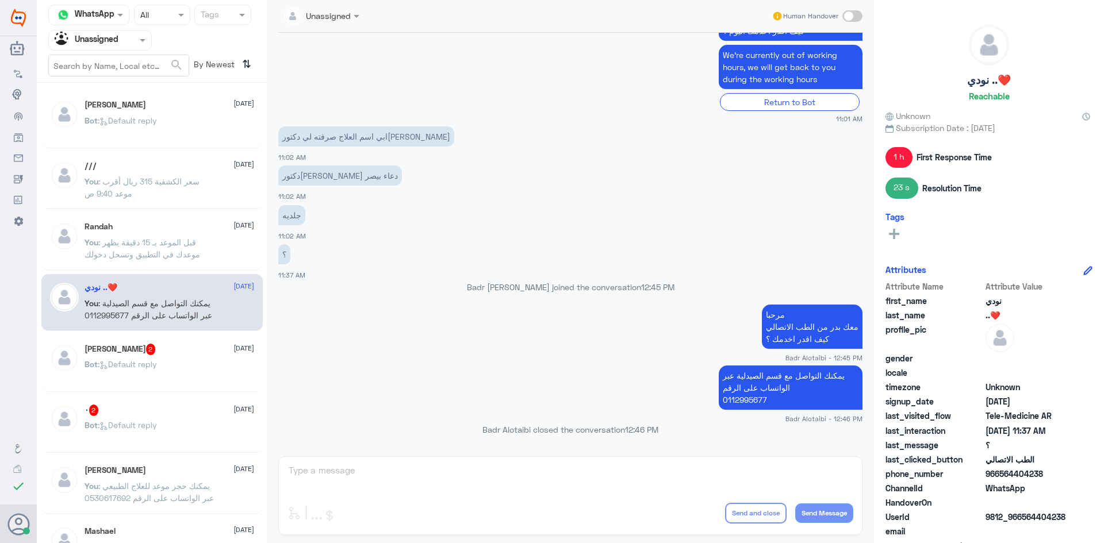
click at [163, 350] on div "[PERSON_NAME] 2 [DATE]" at bounding box center [169, 349] width 170 height 11
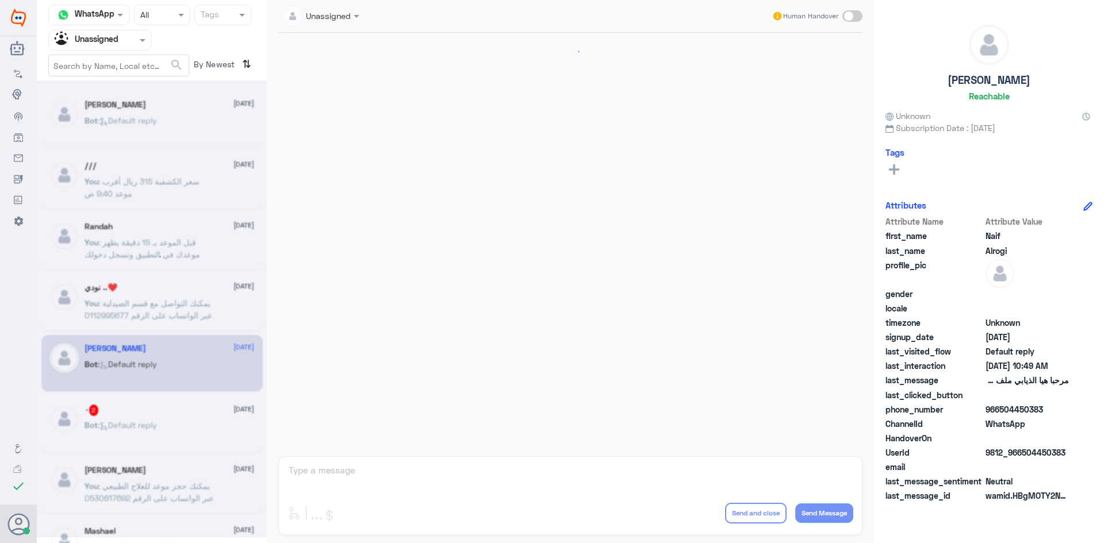
scroll to position [2, 0]
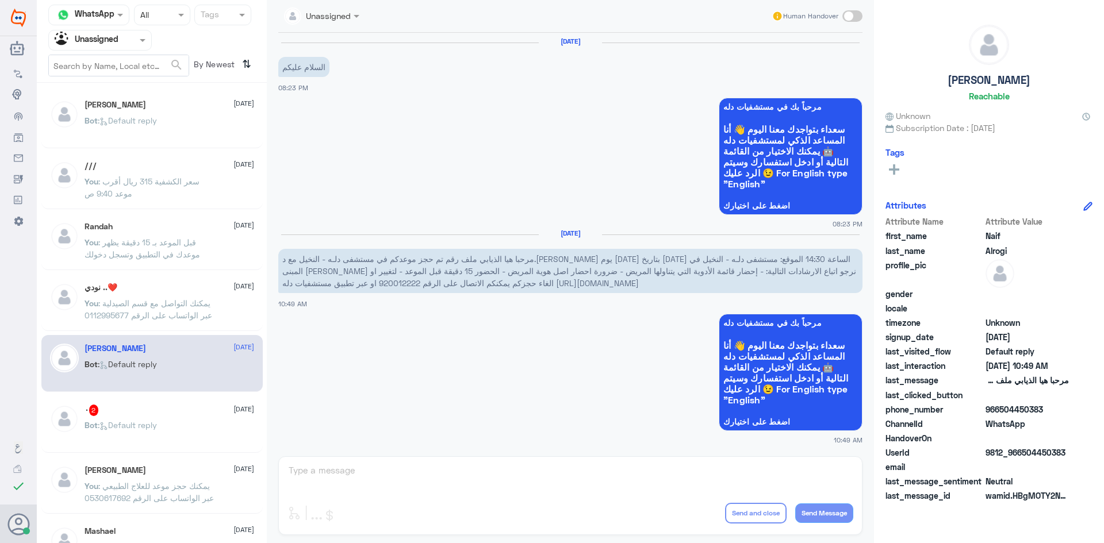
click at [158, 390] on div "[PERSON_NAME] [DATE] Bot : Default reply" at bounding box center [151, 363] width 221 height 57
click at [141, 423] on span ": Default reply" at bounding box center [127, 425] width 59 height 10
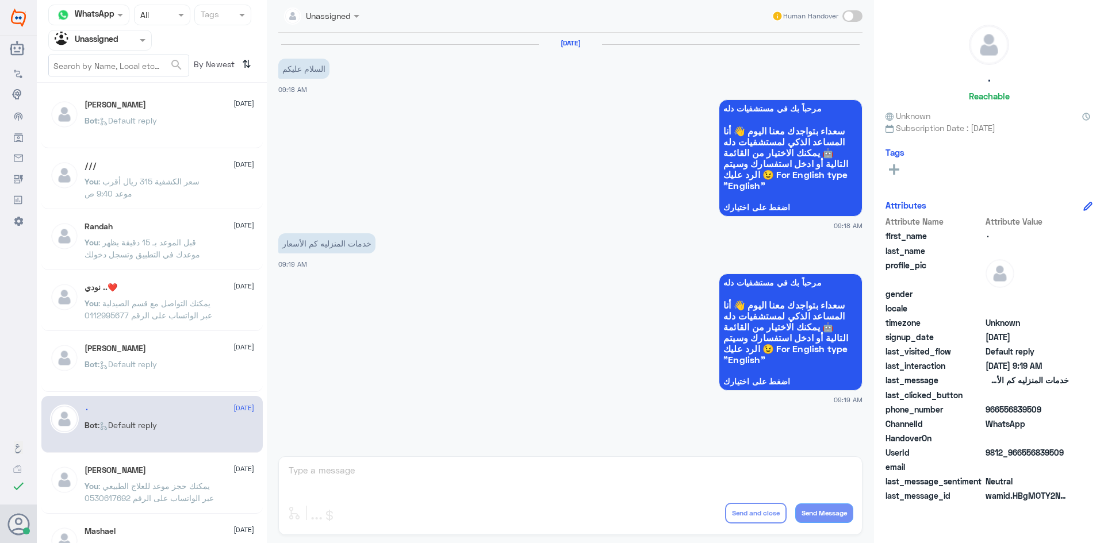
drag, startPoint x: 1073, startPoint y: 455, endPoint x: 1023, endPoint y: 455, distance: 49.4
click at [1023, 455] on div "UserId 9812_966556839509" at bounding box center [988, 454] width 207 height 14
copy span "556839509"
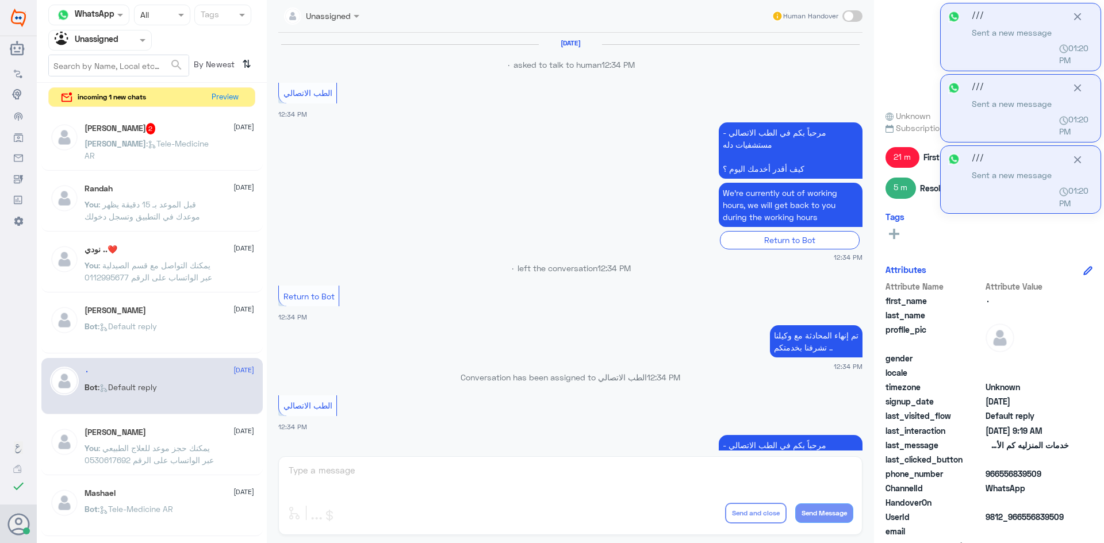
scroll to position [601, 0]
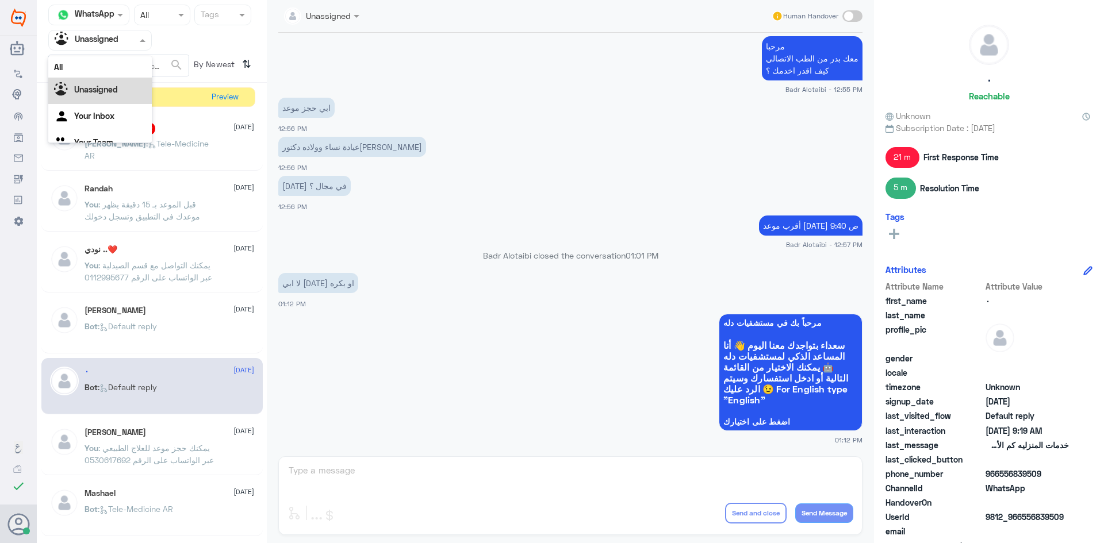
click at [125, 47] on div "Agent Filter Unassigned" at bounding box center [93, 40] width 88 height 17
click at [161, 112] on div "[PERSON_NAME] 2 [DATE] [PERSON_NAME] : Tele-Medicine AR Randah [DATE] You : قبل…" at bounding box center [152, 328] width 230 height 437
click at [170, 140] on span ": Tele-Medicine [GEOGRAPHIC_DATA]" at bounding box center [146, 150] width 124 height 22
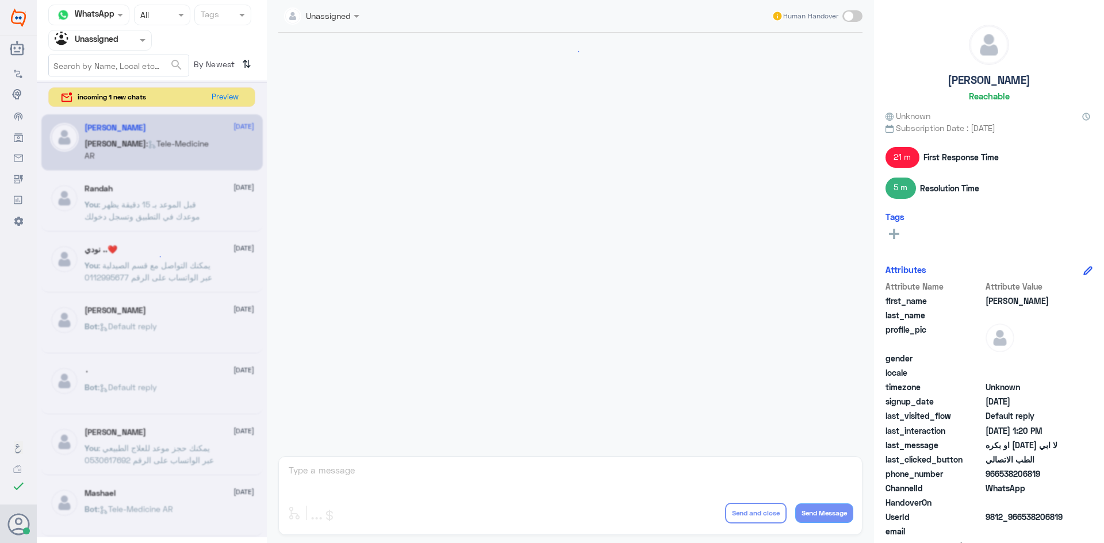
scroll to position [601, 0]
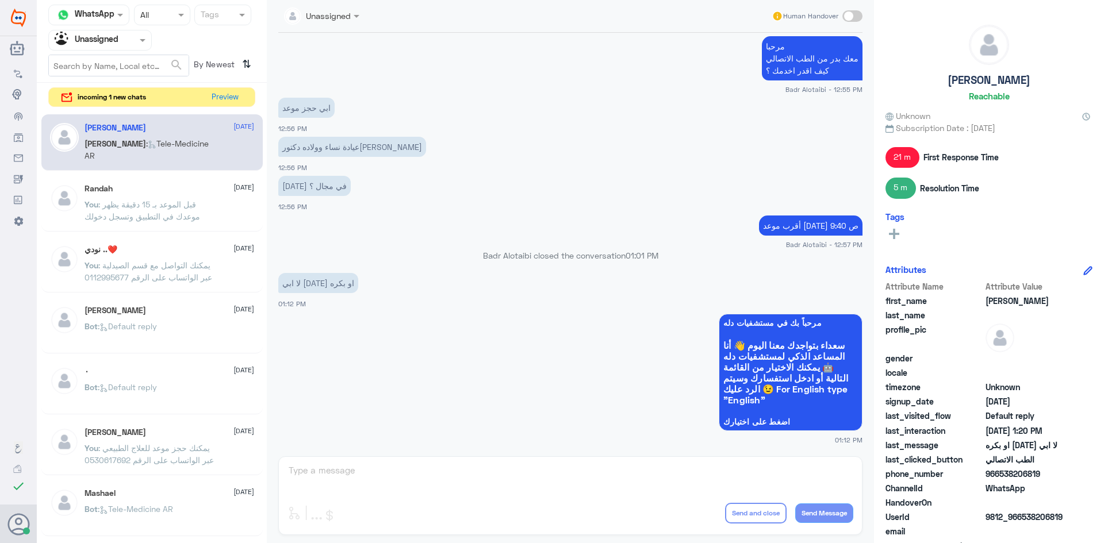
click at [130, 40] on div at bounding box center [100, 39] width 102 height 13
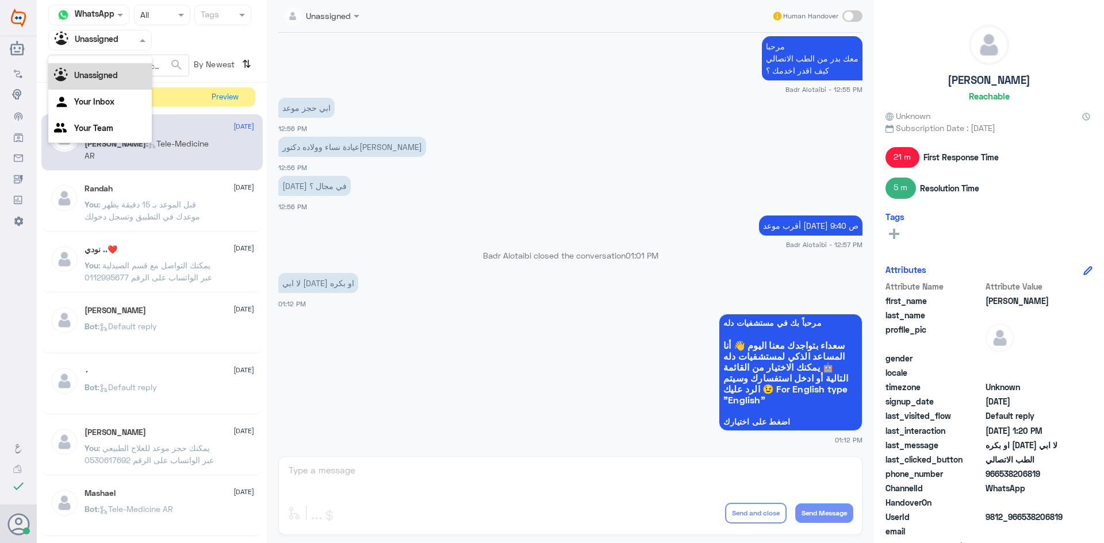
scroll to position [0, 0]
click at [110, 62] on div "All" at bounding box center [99, 66] width 103 height 21
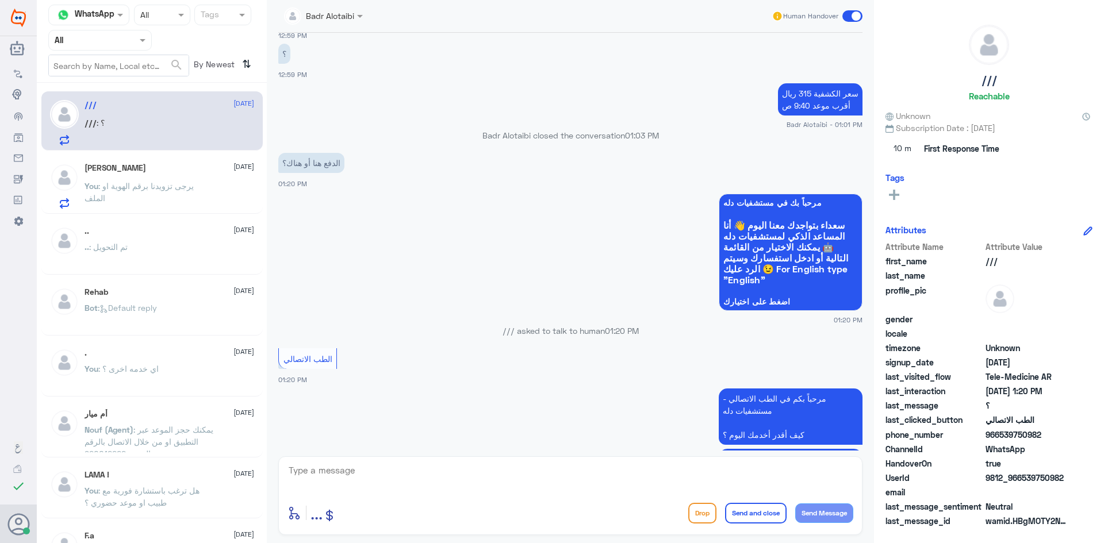
scroll to position [644, 0]
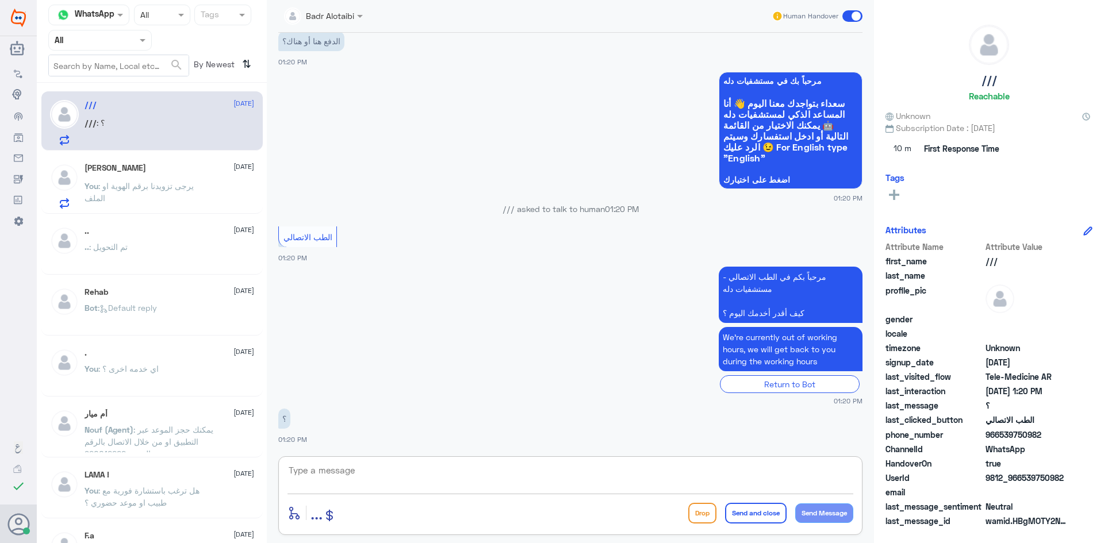
click at [440, 470] on textarea at bounding box center [570, 477] width 566 height 28
type textarea "في المستشفى الدفع"
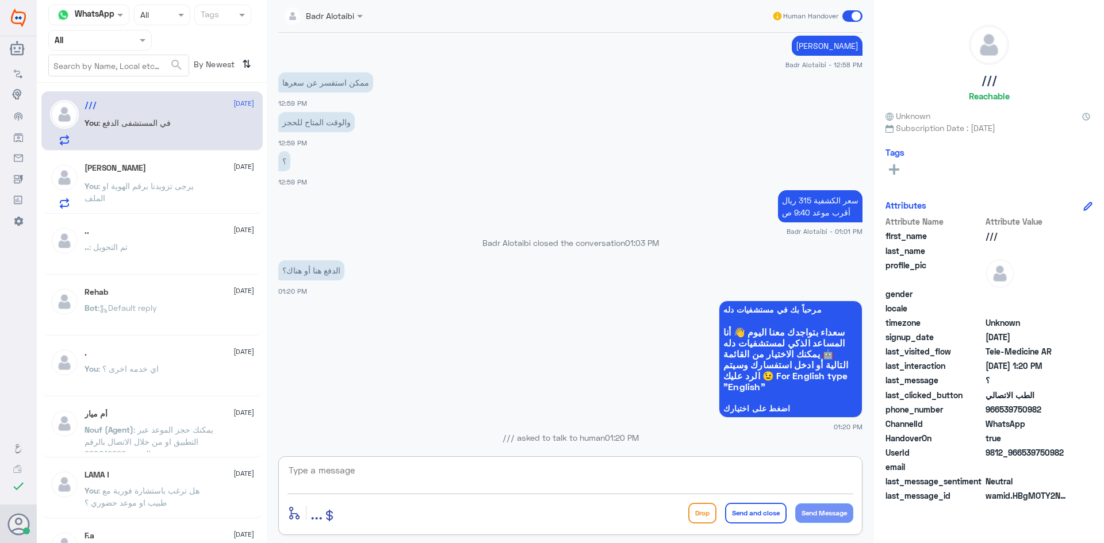
scroll to position [681, 0]
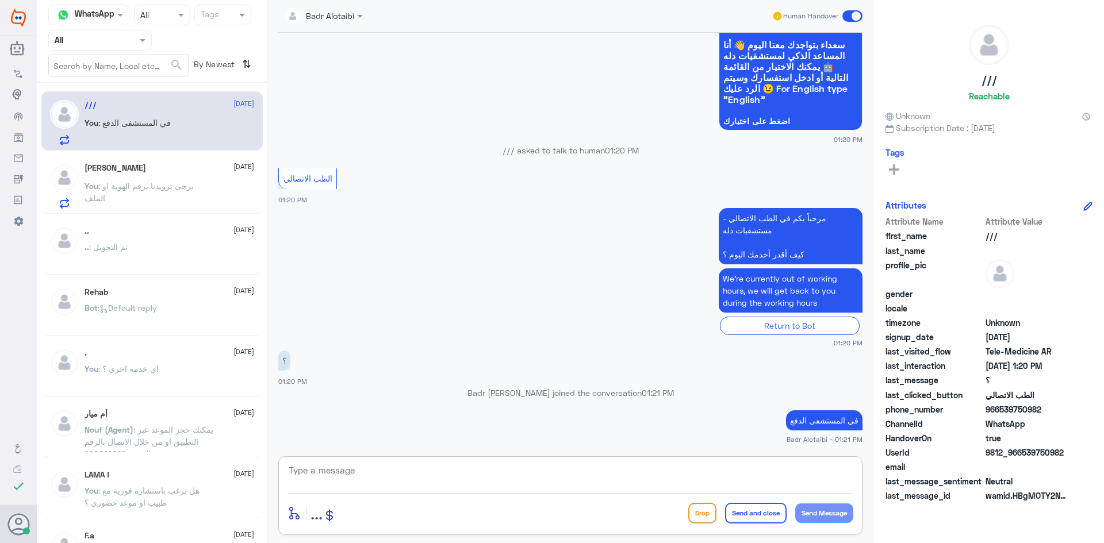
click at [139, 178] on div "[PERSON_NAME] [DATE] You : يرجى تزويدنا برقم الهوية او الملف" at bounding box center [169, 185] width 170 height 45
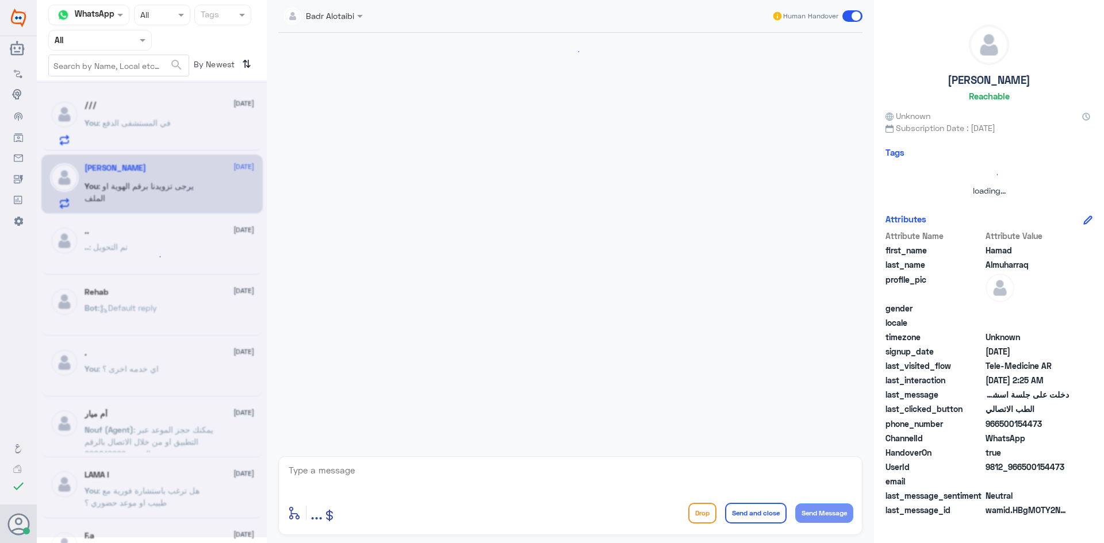
scroll to position [147, 0]
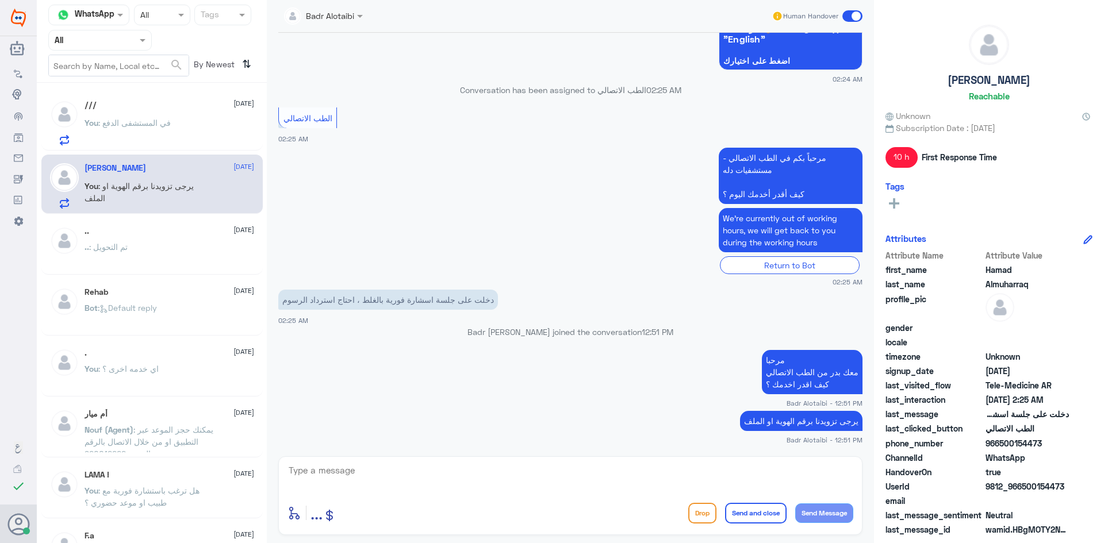
click at [137, 128] on p "You : في المستشفى الدفع" at bounding box center [127, 131] width 86 height 29
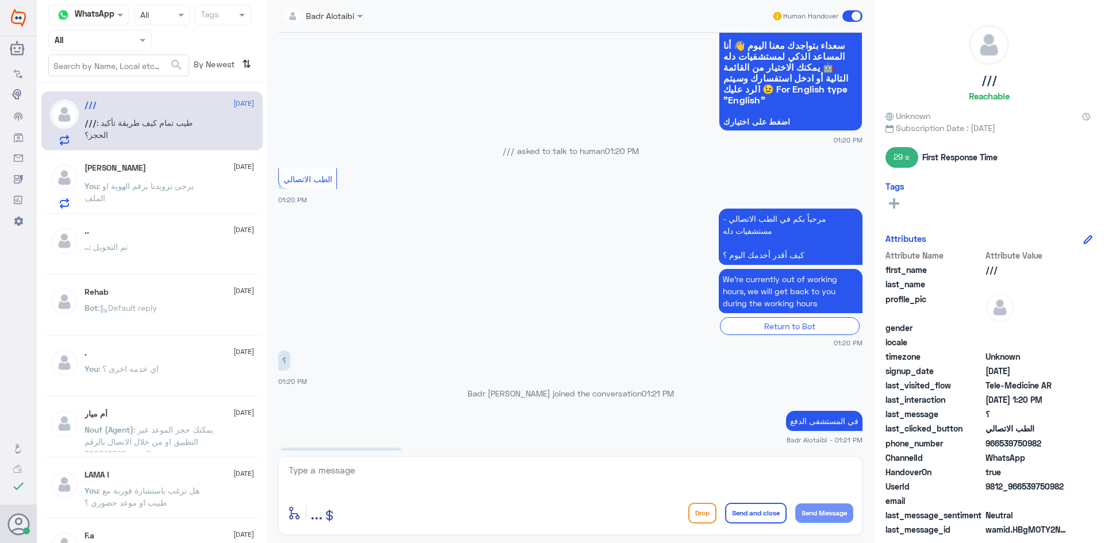
scroll to position [559, 0]
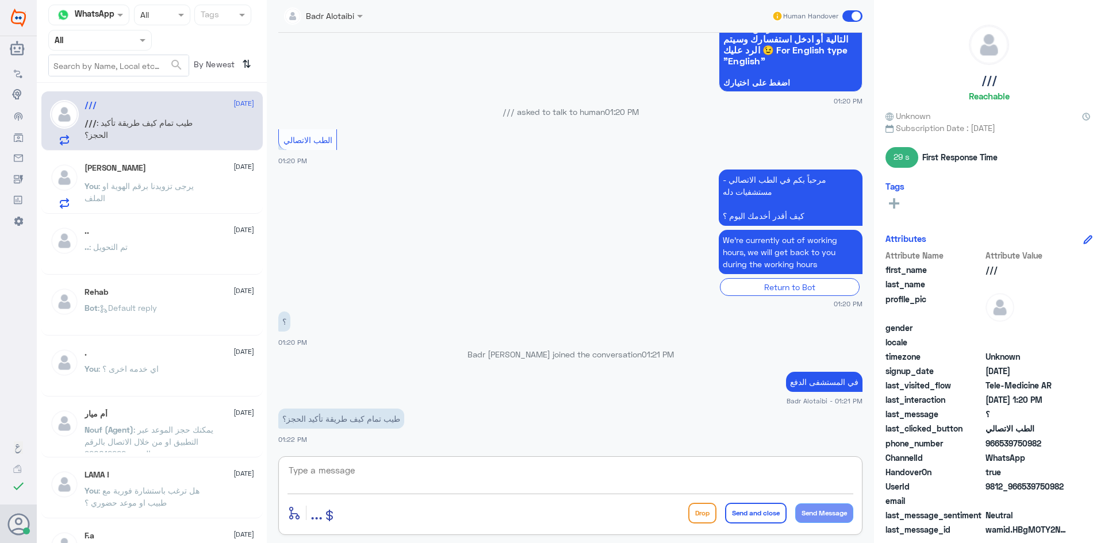
click at [412, 479] on textarea at bounding box center [570, 477] width 566 height 28
click at [385, 478] on textarea at bounding box center [570, 477] width 566 height 28
type textarea "هل لديك ملف ؟"
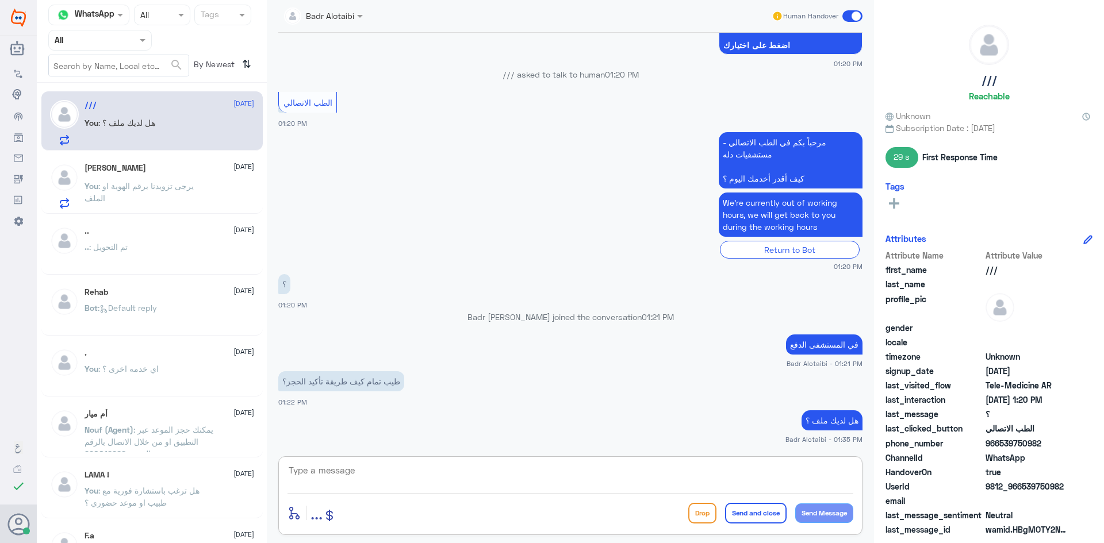
click at [133, 189] on span ": يرجى تزويدنا برقم الهوية او الملف" at bounding box center [138, 192] width 109 height 22
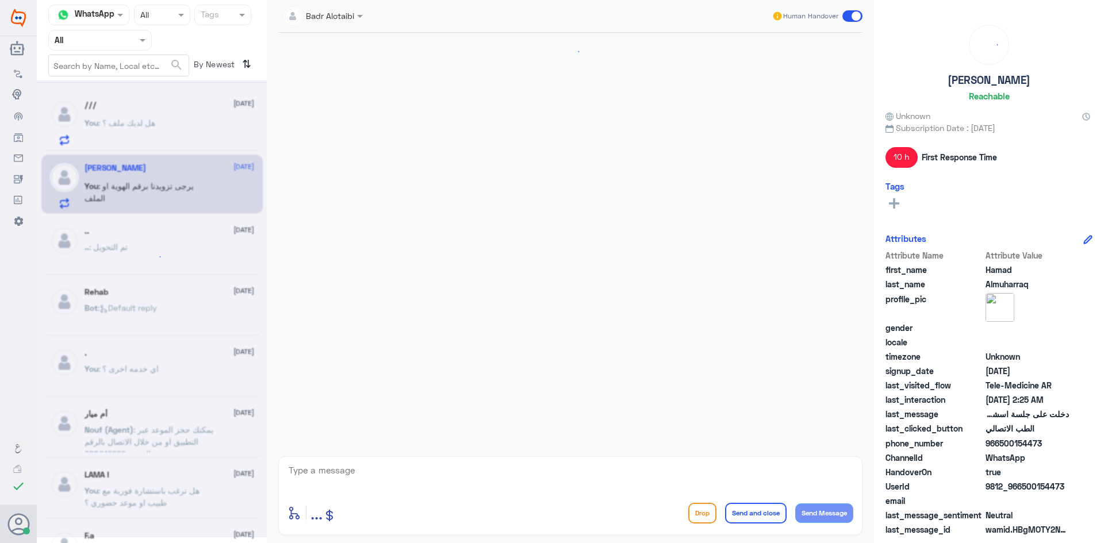
scroll to position [147, 0]
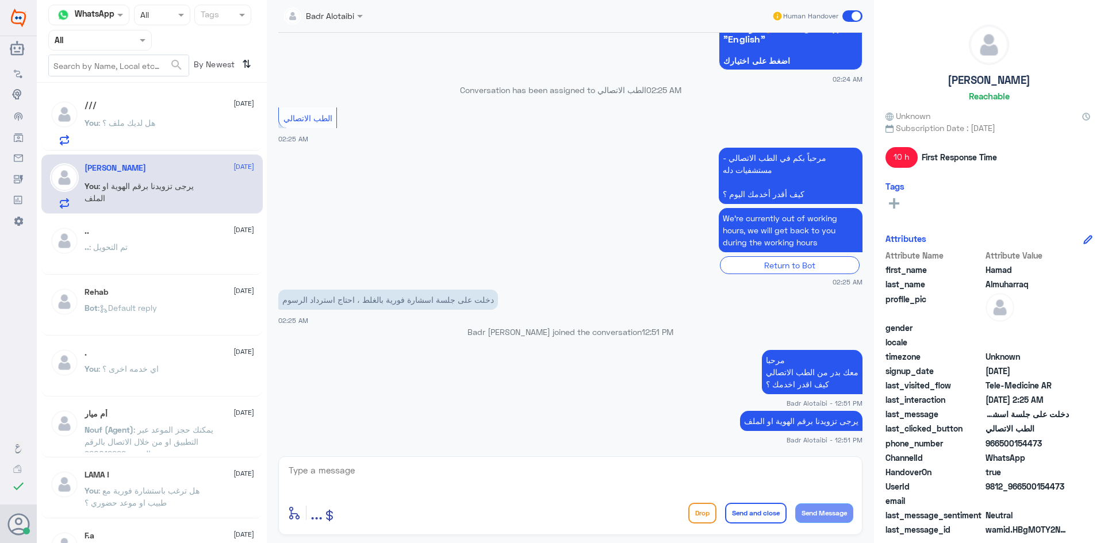
click at [137, 106] on div "/// [DATE]" at bounding box center [169, 105] width 170 height 10
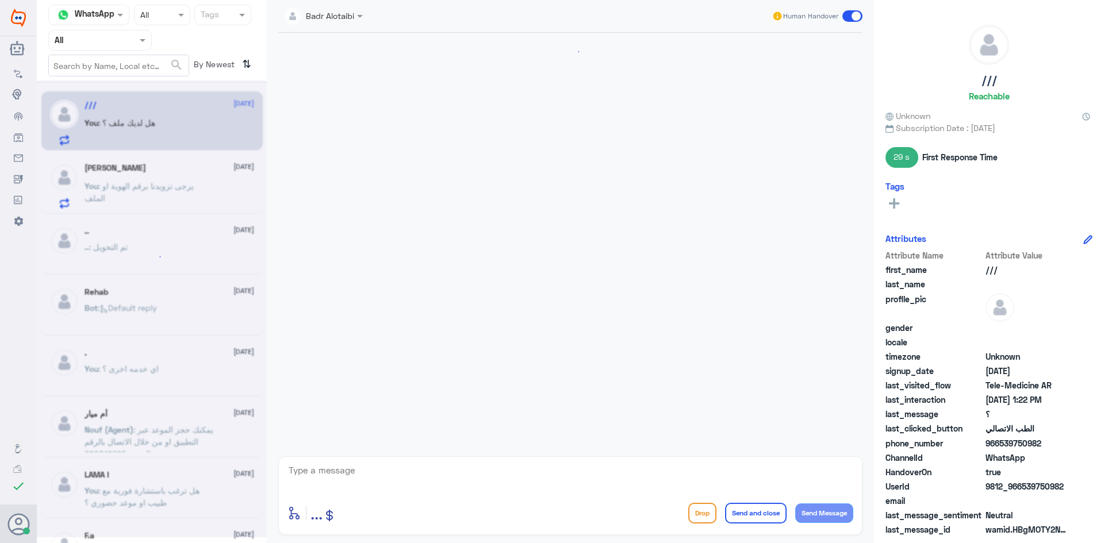
scroll to position [524, 0]
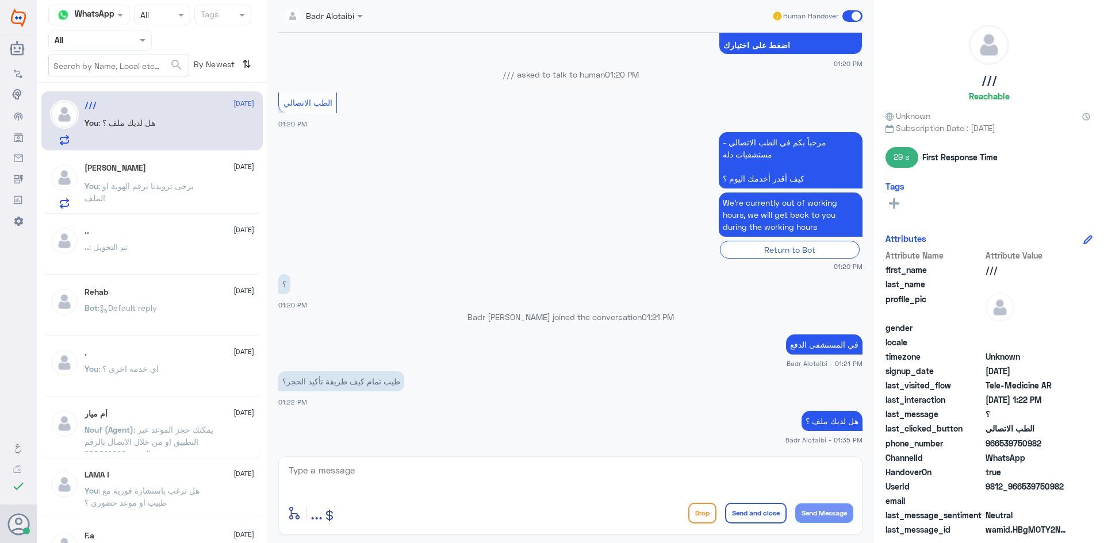
click at [848, 15] on span at bounding box center [852, 15] width 20 height 11
click at [0, 0] on input "checkbox" at bounding box center [0, 0] width 0 height 0
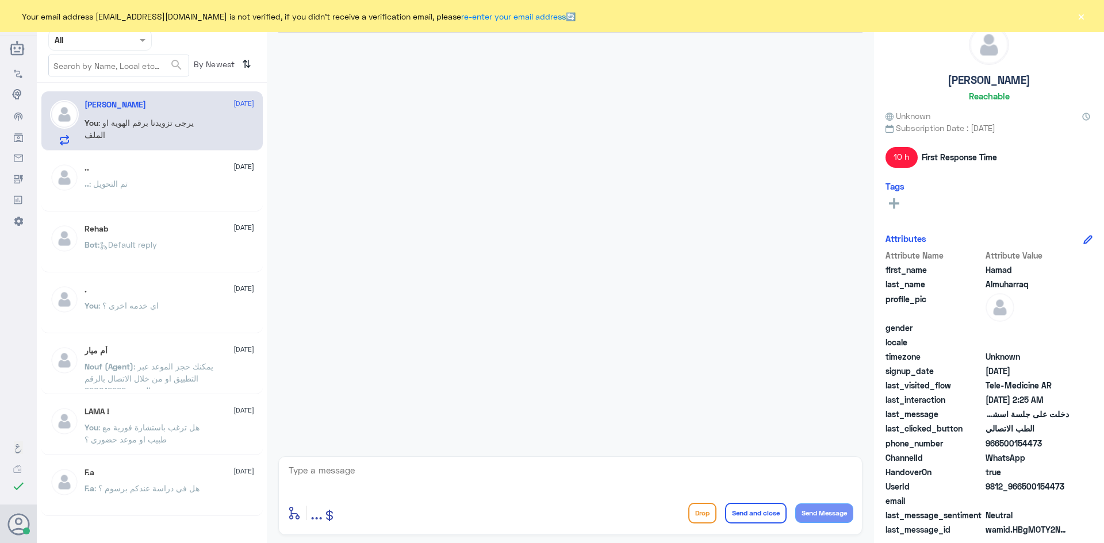
drag, startPoint x: 1081, startPoint y: 24, endPoint x: 1067, endPoint y: 24, distance: 13.2
click at [1081, 22] on button "×" at bounding box center [1080, 15] width 11 height 11
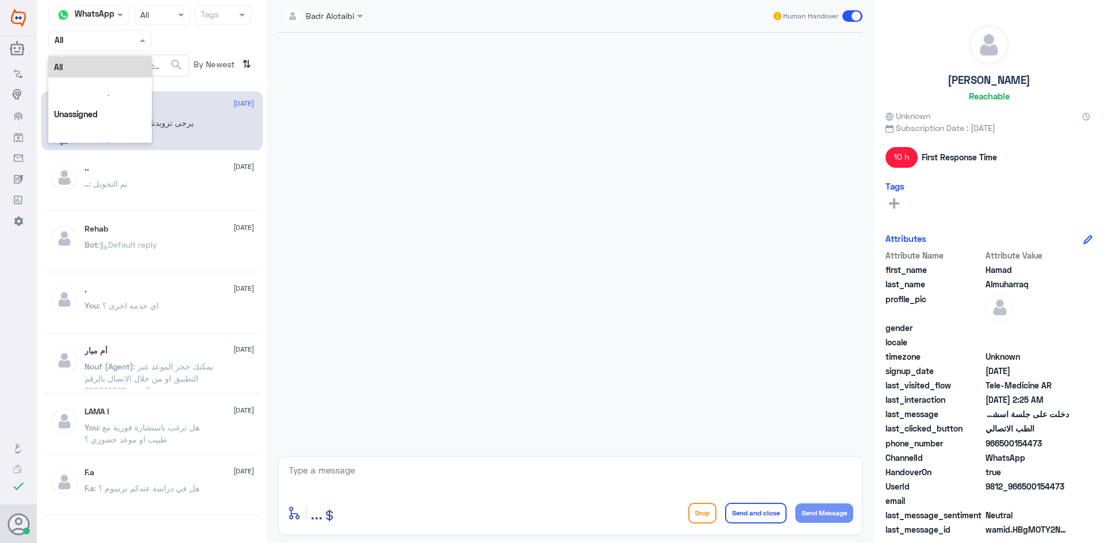
click at [89, 39] on input "text" at bounding box center [86, 39] width 63 height 13
click at [103, 83] on div "Unassigned" at bounding box center [99, 91] width 103 height 26
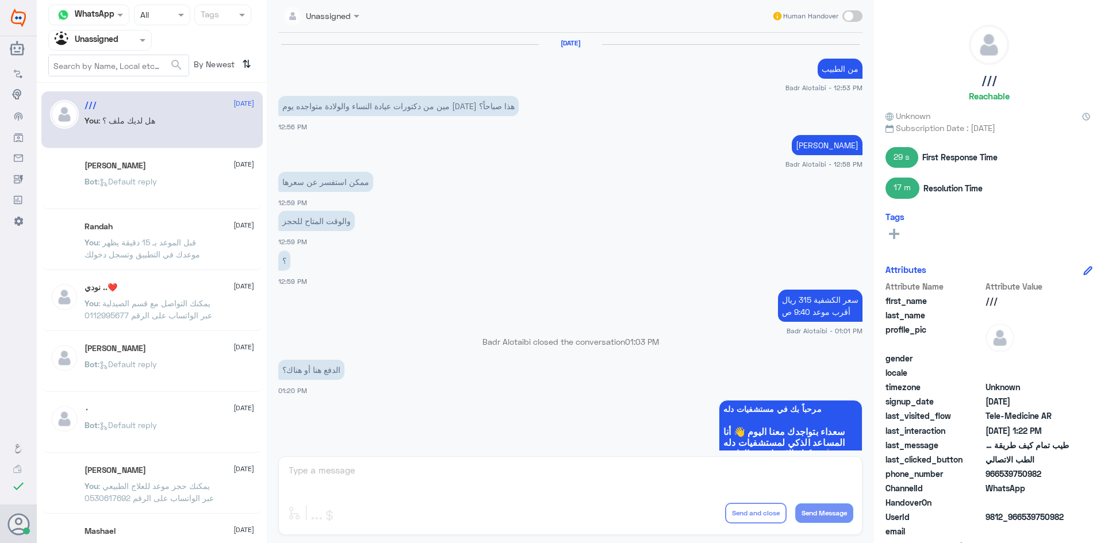
scroll to position [483, 0]
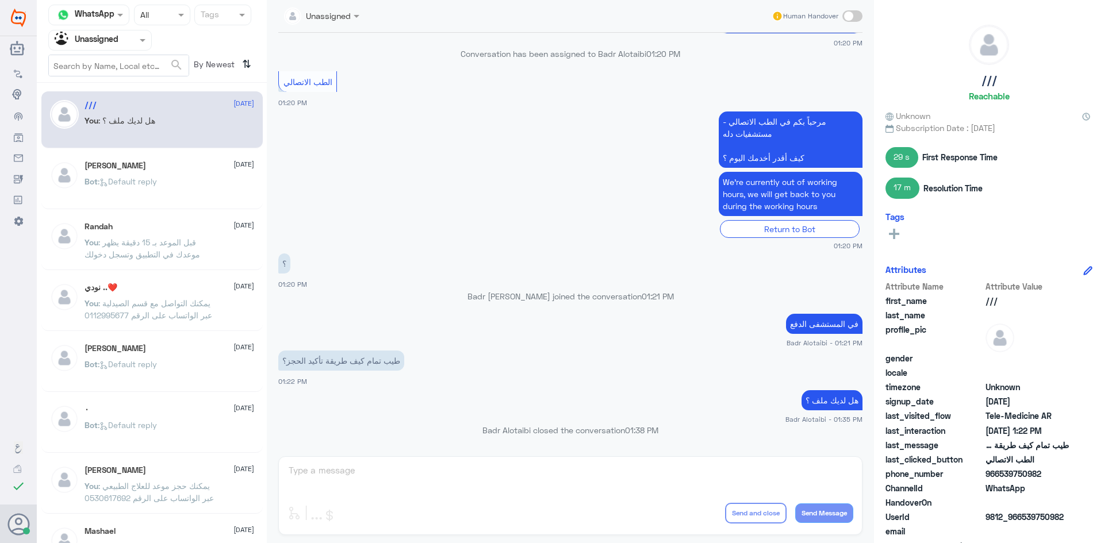
click at [140, 35] on span at bounding box center [144, 40] width 14 height 12
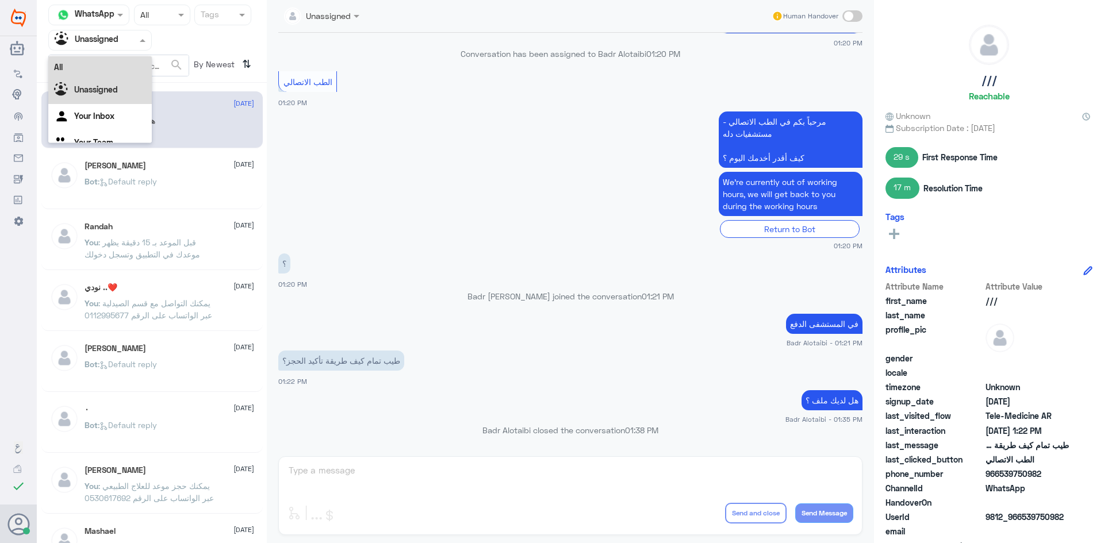
click at [125, 62] on div "All" at bounding box center [99, 66] width 103 height 21
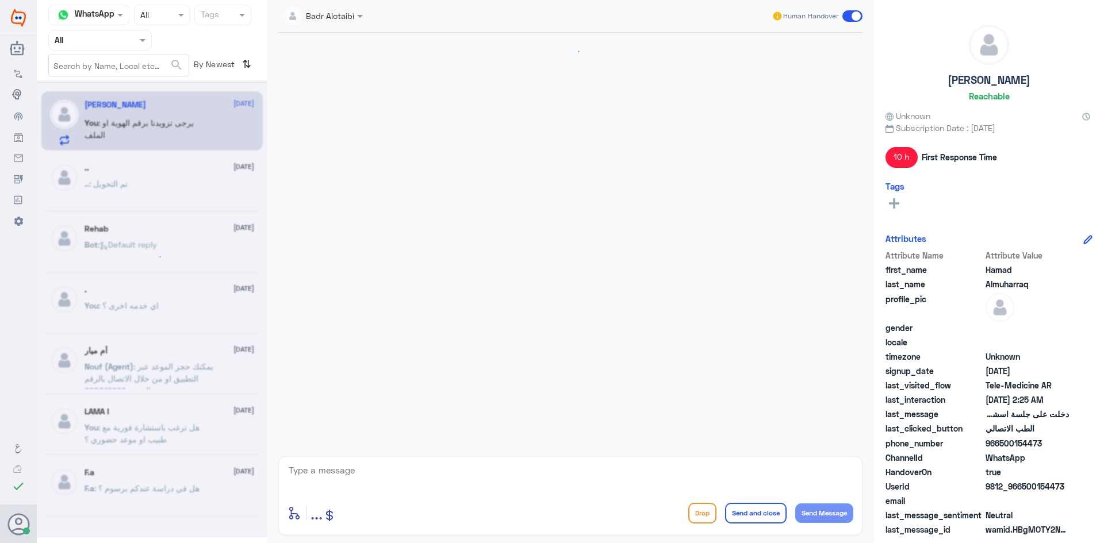
scroll to position [147, 0]
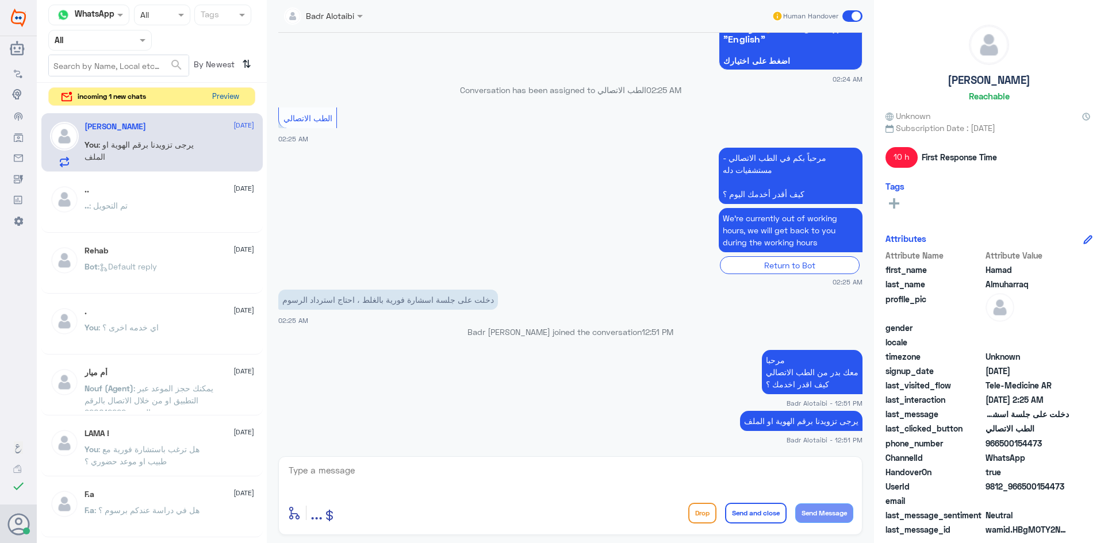
click at [229, 105] on button "Preview" at bounding box center [225, 97] width 36 height 18
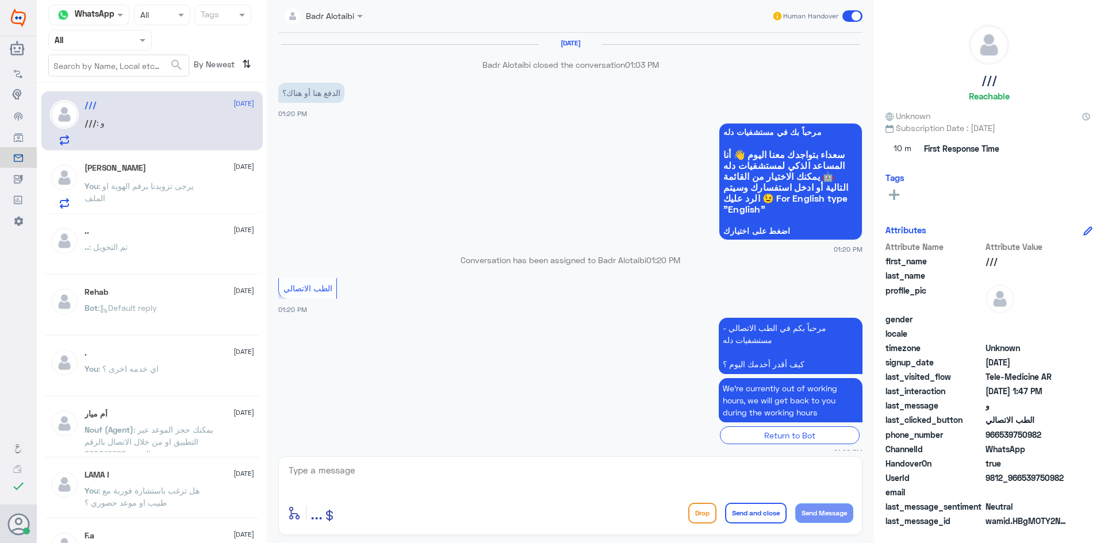
scroll to position [623, 0]
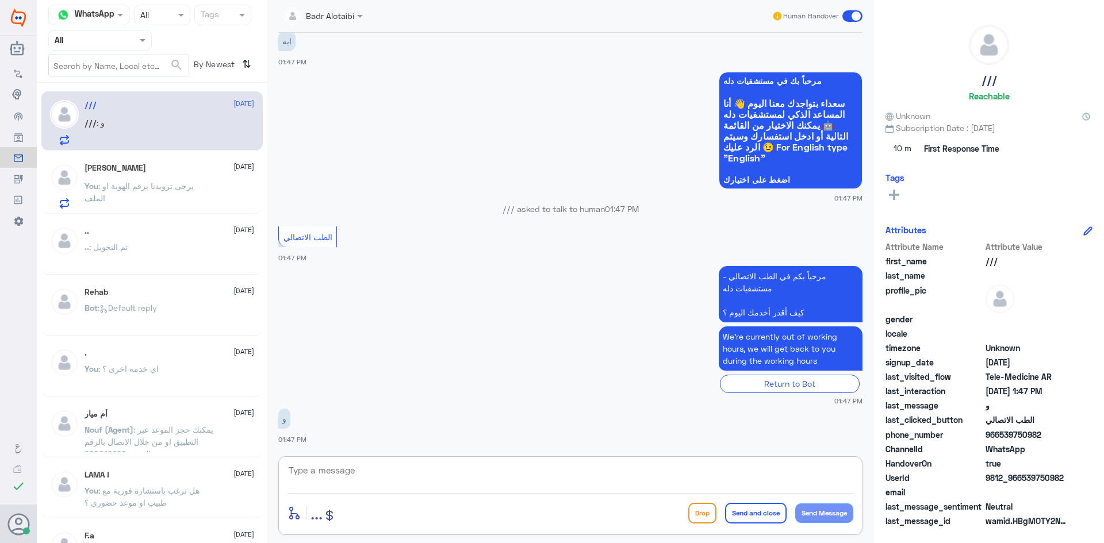
click at [460, 476] on textarea at bounding box center [570, 477] width 566 height 28
type textarea "يرجى تزويدنا برقم الهوية او الملف وتوقيت الموعد"
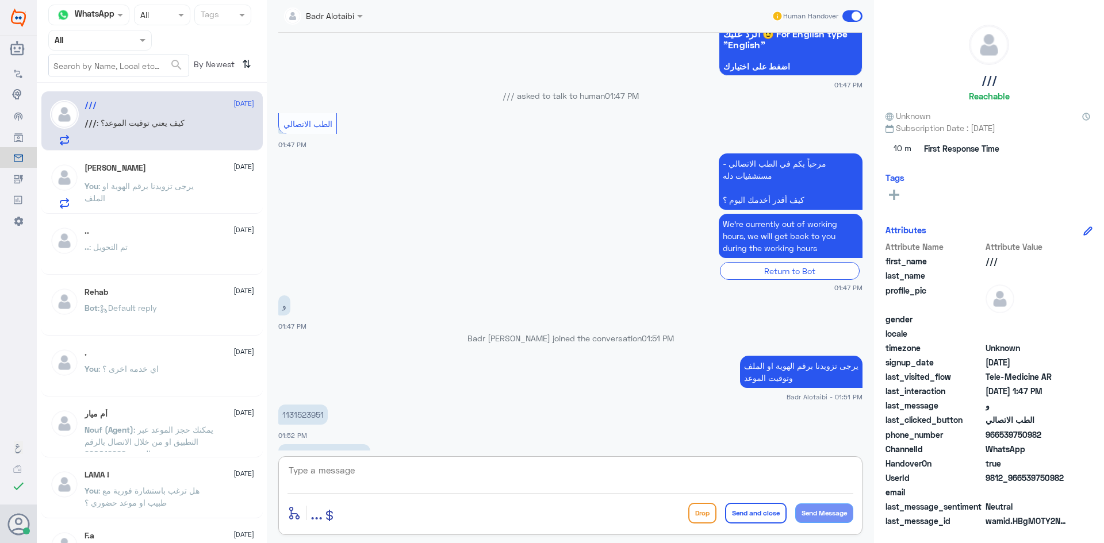
scroll to position [1559, 0]
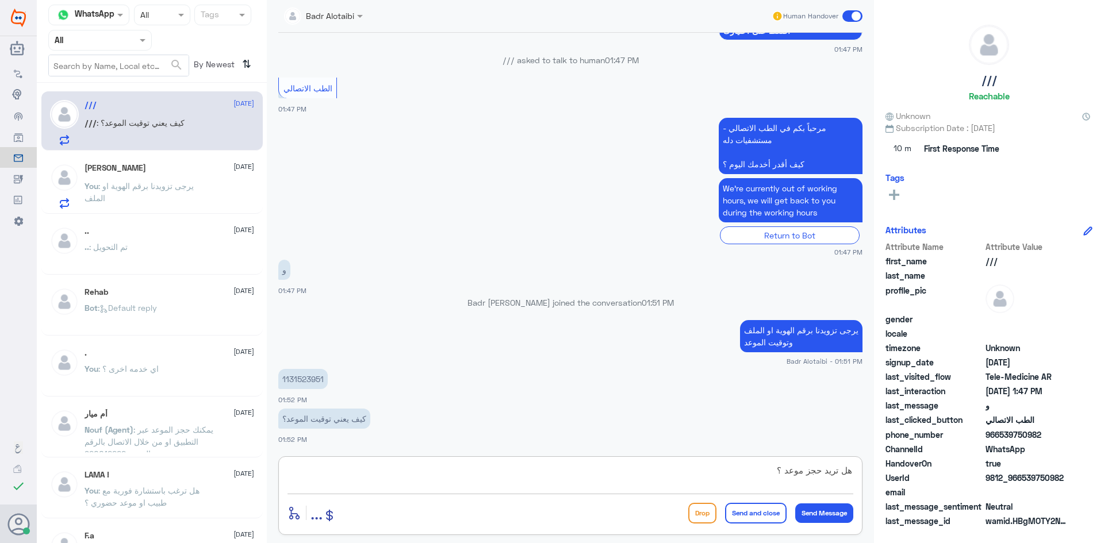
type textarea "هل تريد حجز موعد ؟"
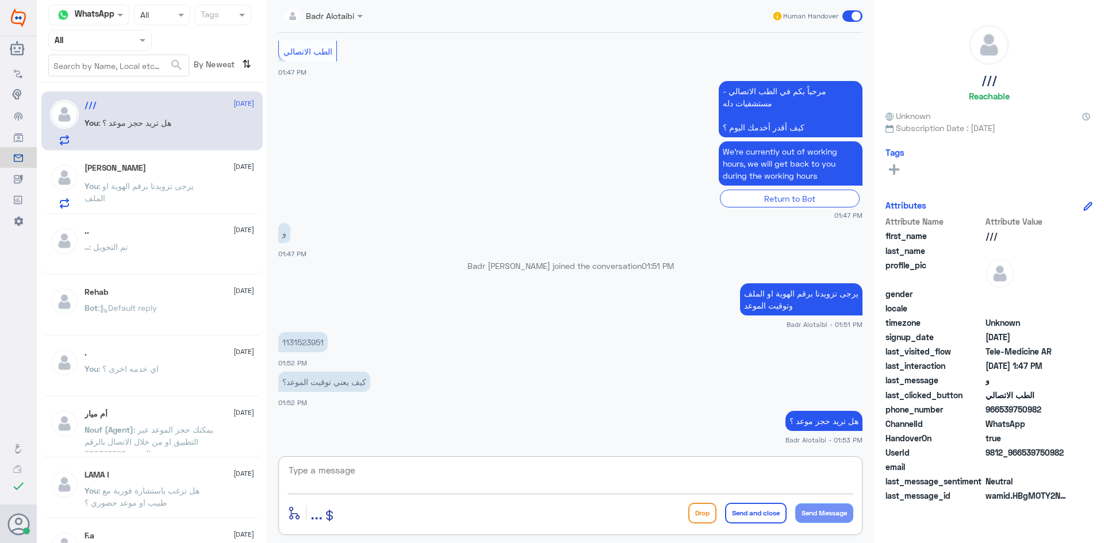
scroll to position [1635, 0]
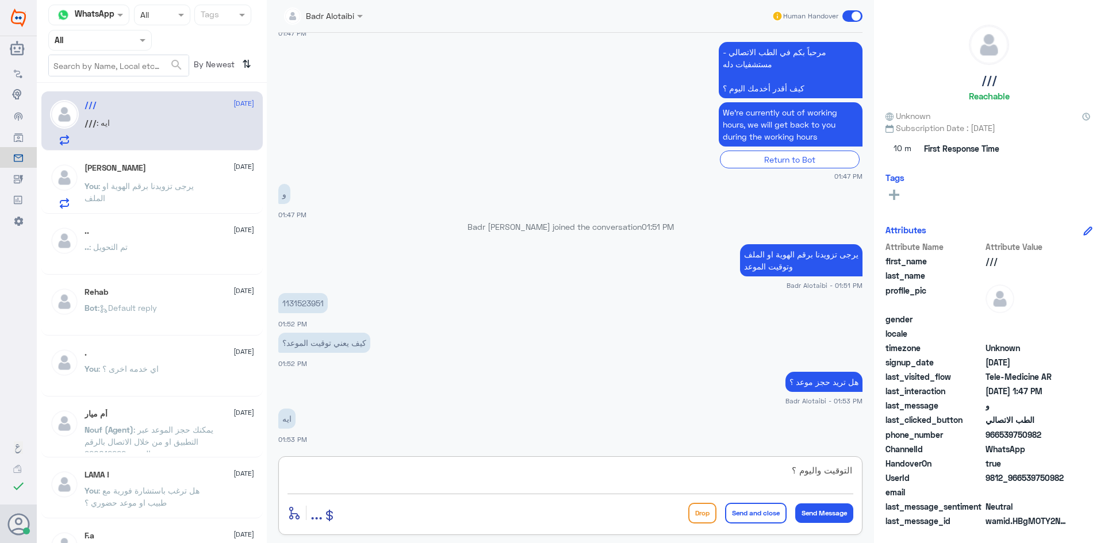
type textarea "التوقيت واليوم ؟"
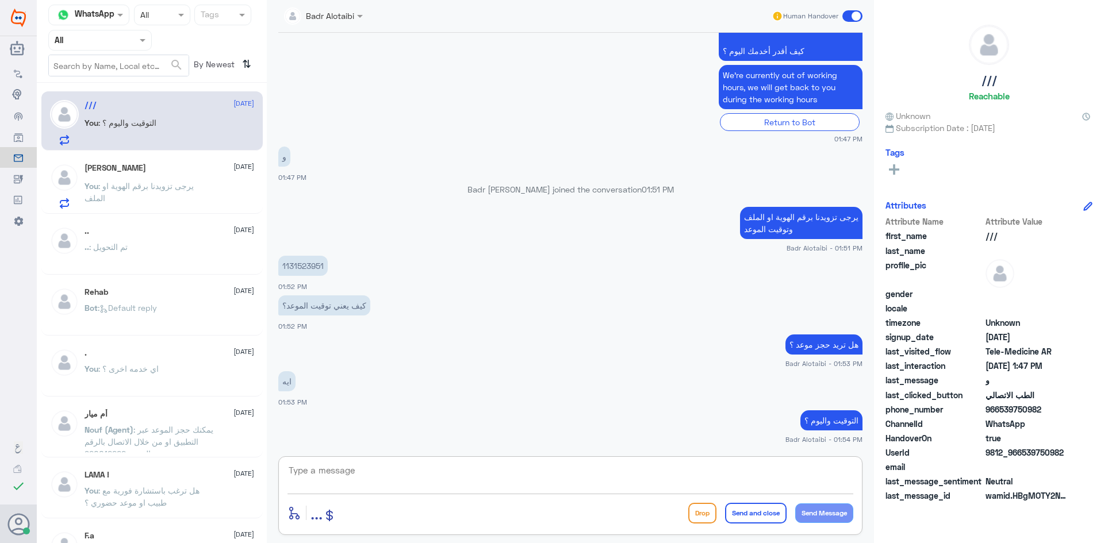
click at [291, 267] on p "1131523951" at bounding box center [302, 266] width 49 height 20
copy p "1131523951"
click at [645, 341] on app-msgs-text "هل تريد حجز موعد ؟" at bounding box center [570, 345] width 584 height 21
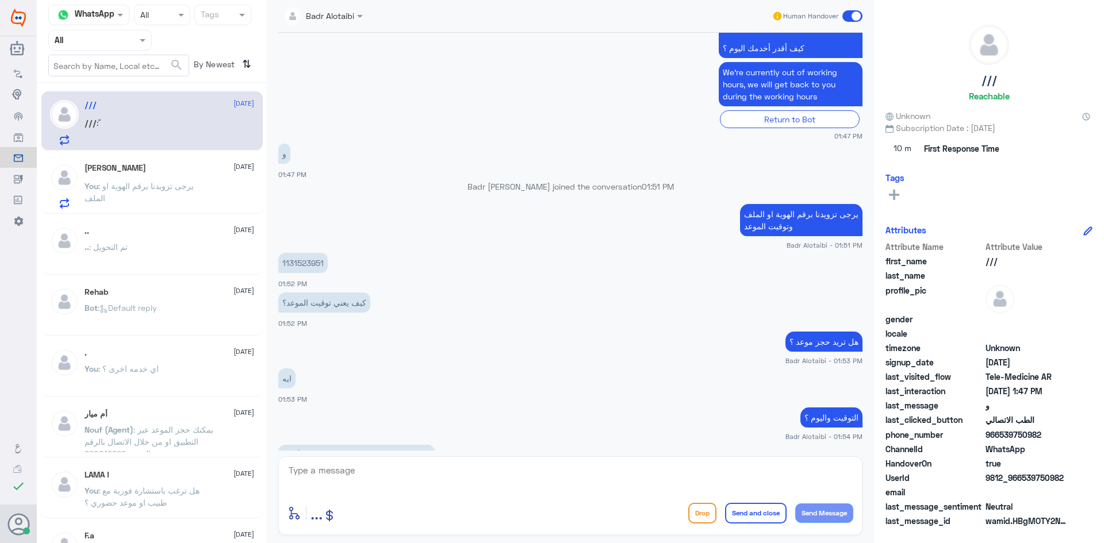
scroll to position [1790, 0]
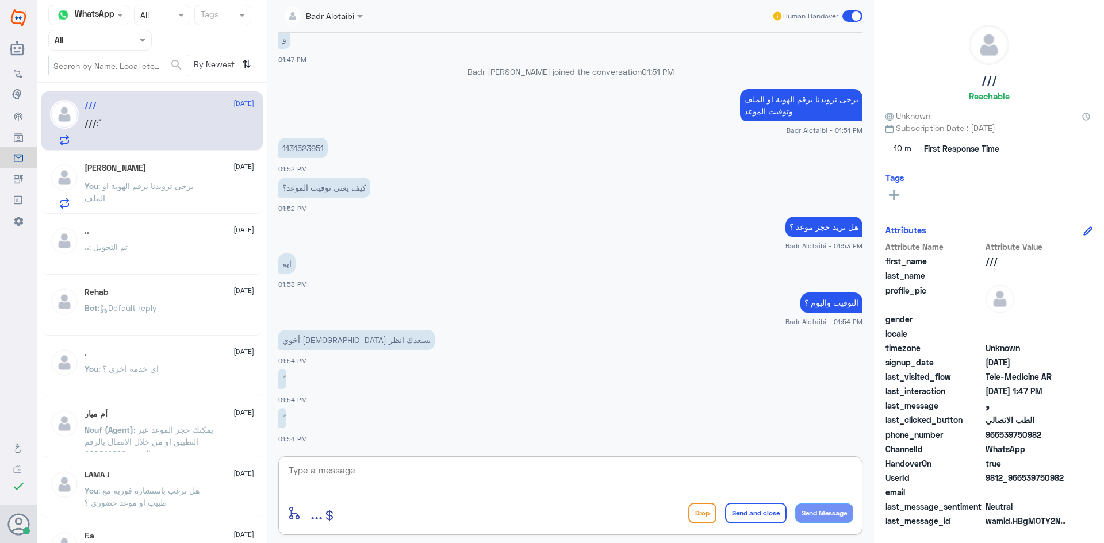
click at [409, 466] on textarea at bounding box center [570, 477] width 566 height 28
click at [408, 486] on textarea "لا" at bounding box center [570, 477] width 566 height 28
type textarea "ل"
click at [718, 471] on textarea "ممكن الت" at bounding box center [570, 477] width 566 height 28
type textarea "ممكن توضيح طلبك"
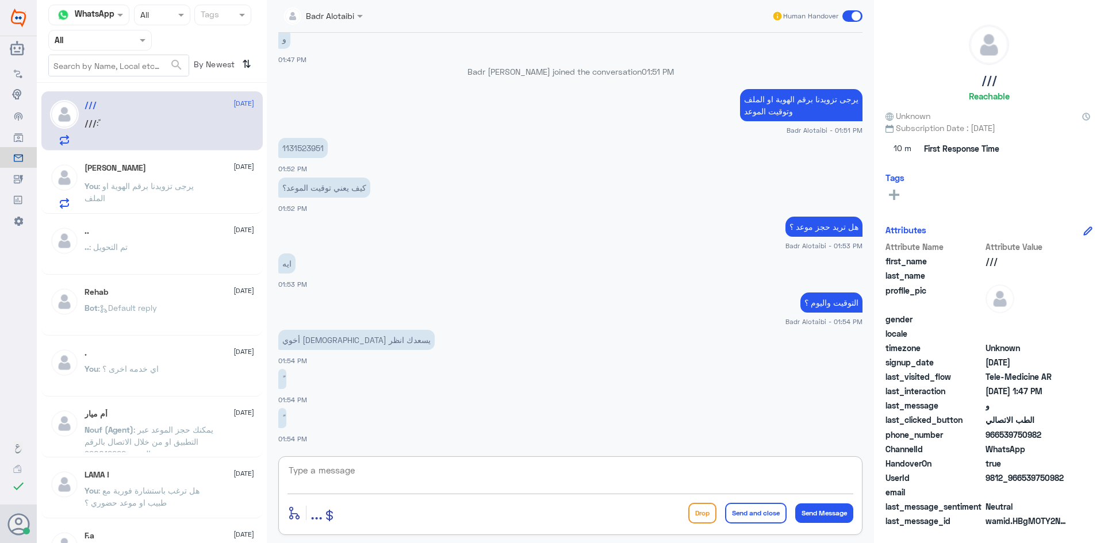
scroll to position [1827, 0]
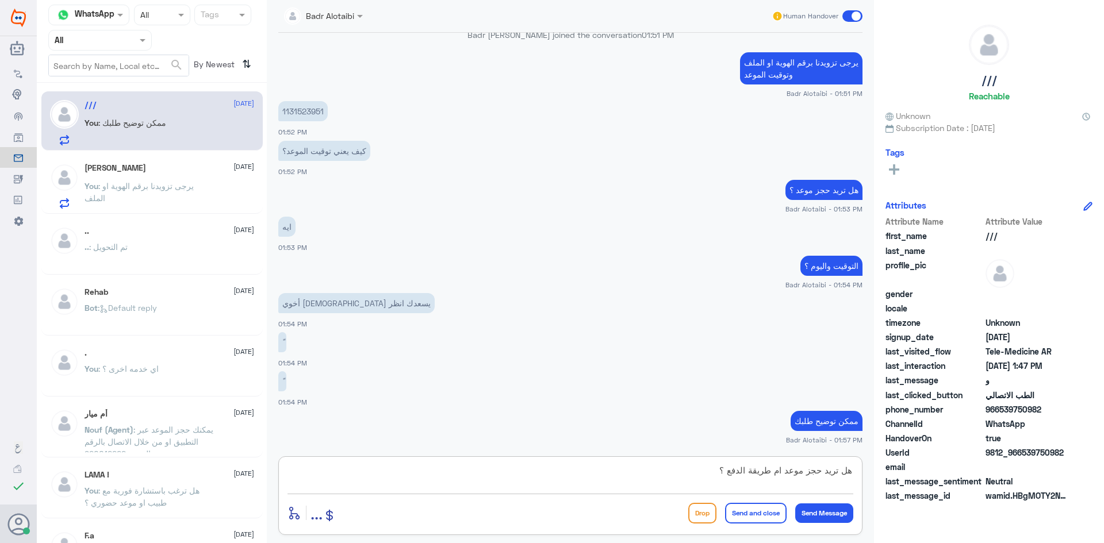
type textarea "هل تريد حجز موعد ام طريقة الدفع ؟"
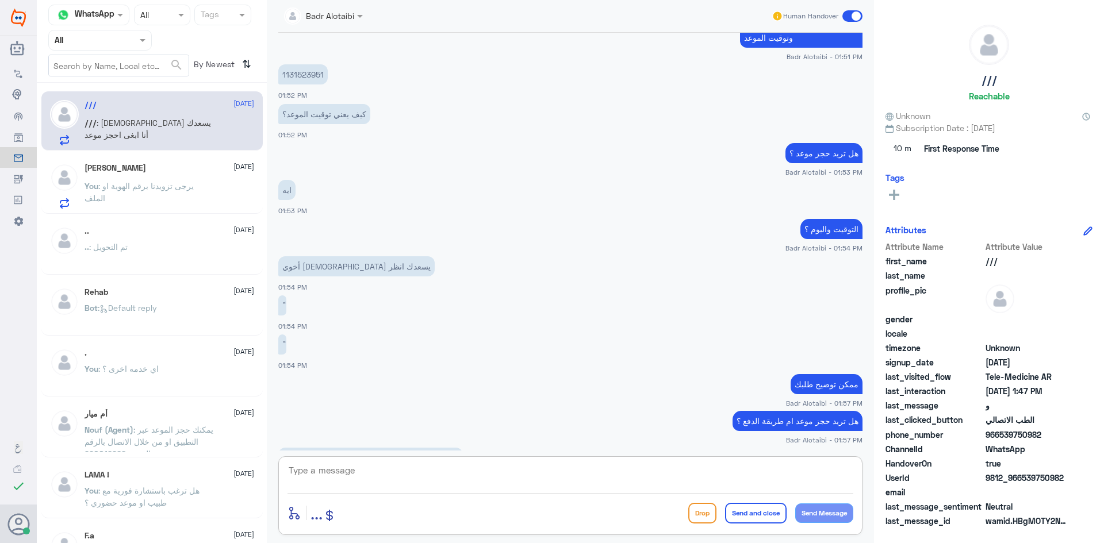
scroll to position [1903, 0]
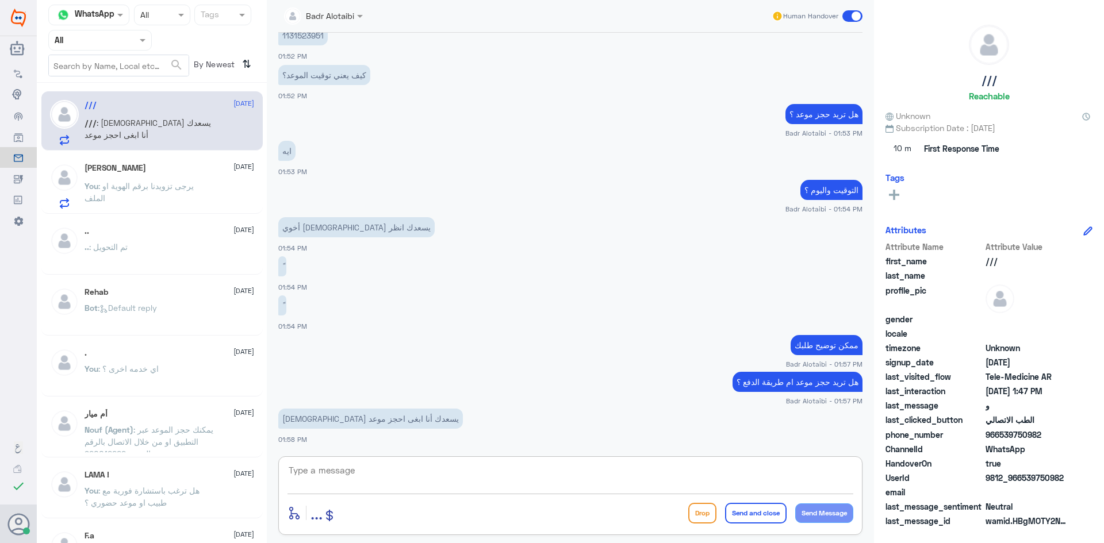
click at [410, 458] on div "enter flow name ... Drop Send and close Send Message" at bounding box center [570, 495] width 584 height 79
click at [414, 476] on textarea at bounding box center [570, 477] width 566 height 28
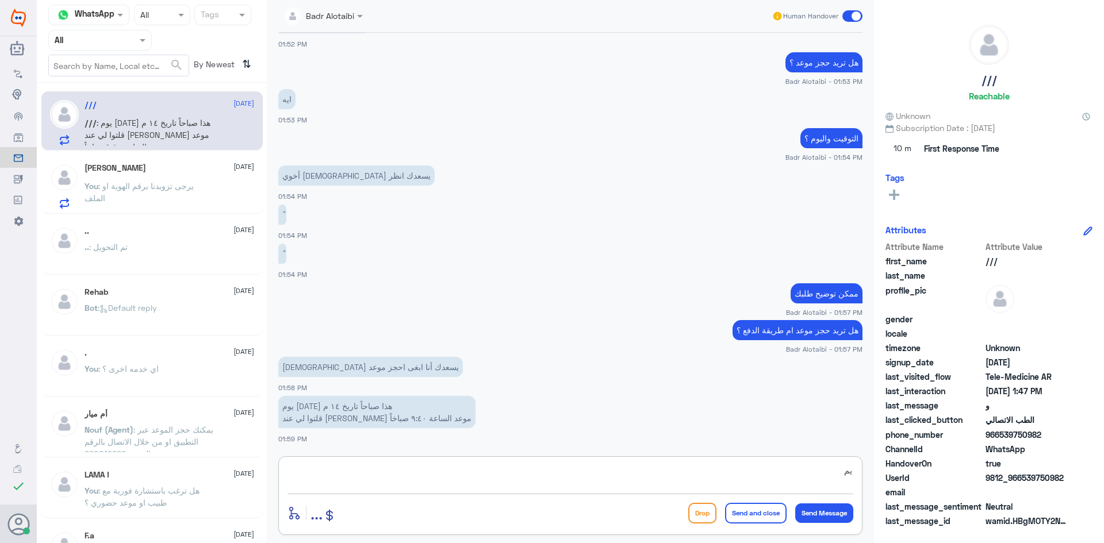
type textarea "ي"
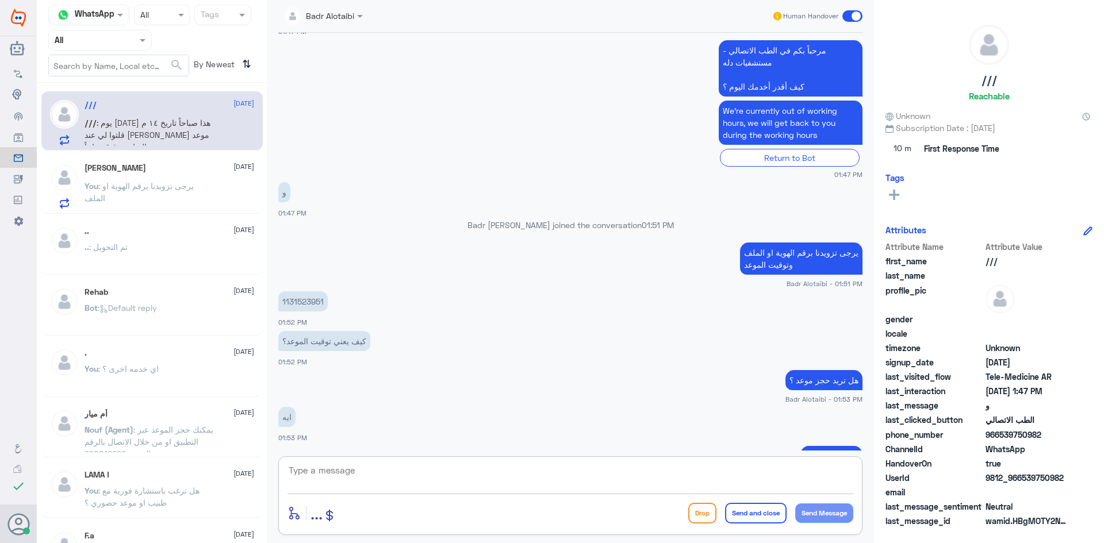
scroll to position [1610, 0]
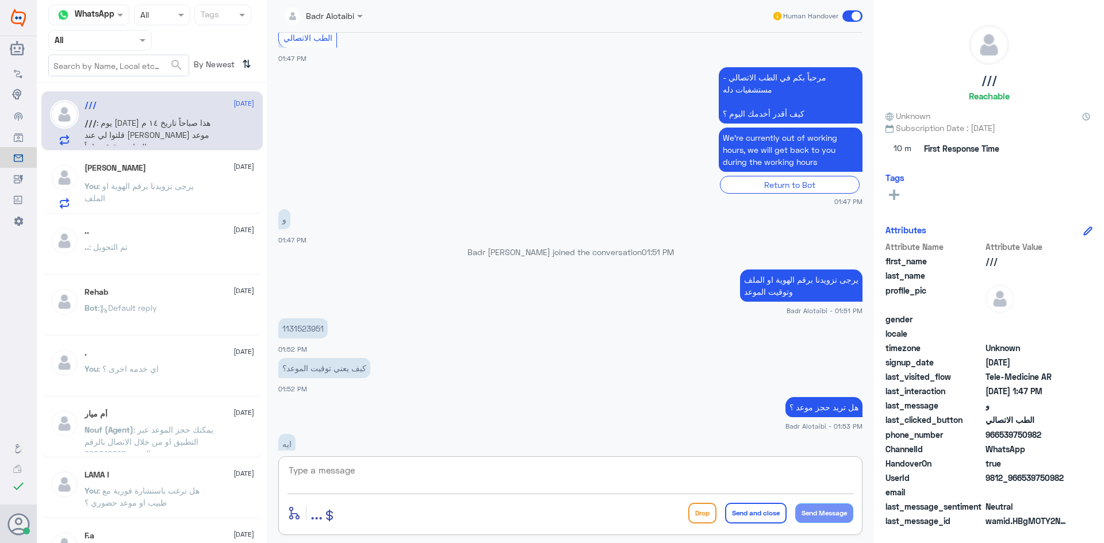
click at [305, 325] on p "1131523951" at bounding box center [302, 328] width 49 height 20
copy p "1131523951"
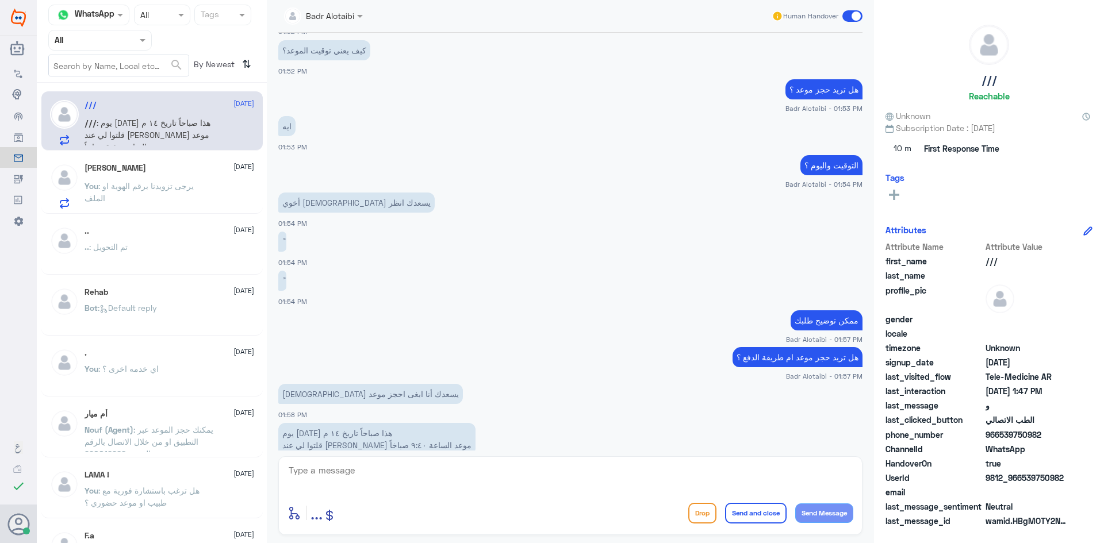
scroll to position [1955, 0]
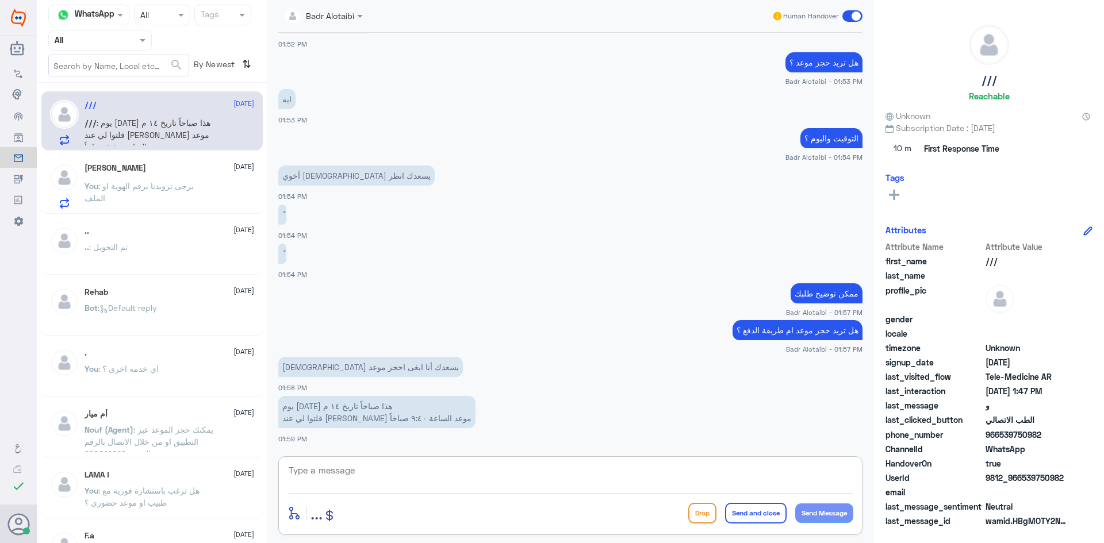
click at [520, 485] on textarea at bounding box center [570, 477] width 566 height 28
click at [513, 476] on textarea at bounding box center [570, 477] width 566 height 28
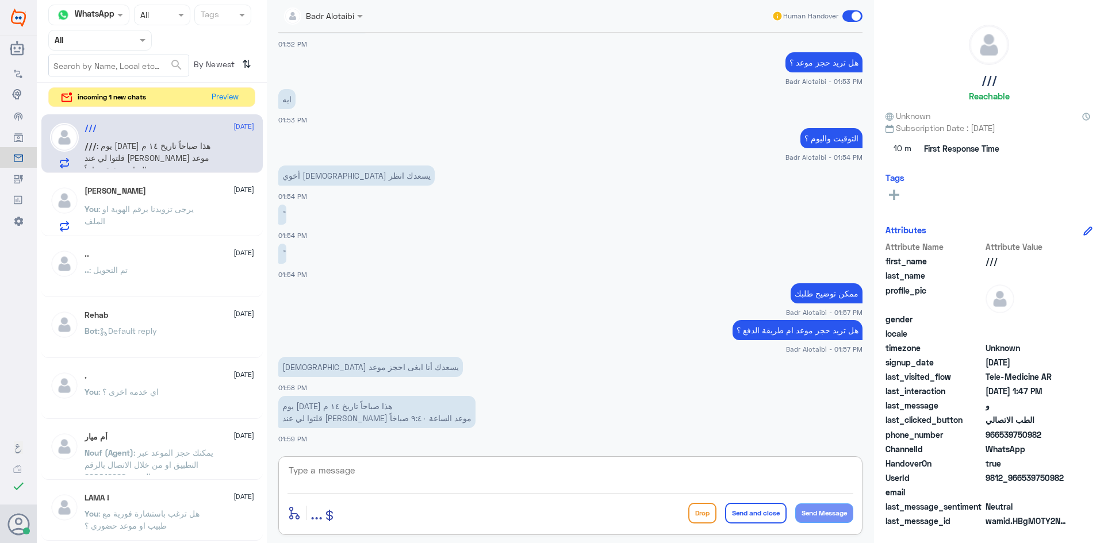
click at [439, 463] on textarea at bounding box center [570, 477] width 566 height 28
click at [438, 476] on textarea at bounding box center [570, 477] width 566 height 28
type textarea "تم حجز موعدك يوم الاحد التاريخ : 14-9 الساعة 9:40 ص"
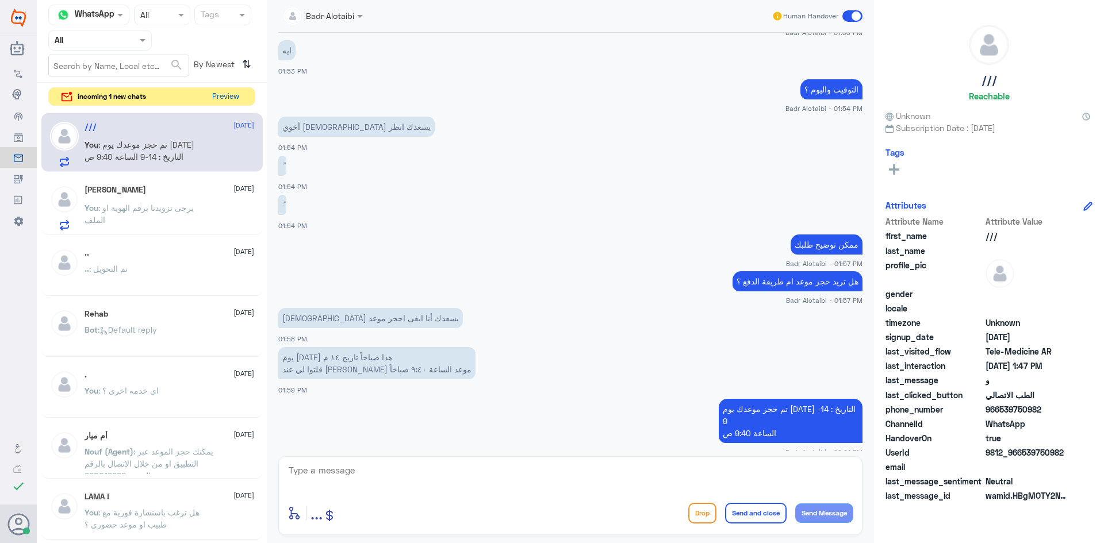
click at [230, 98] on button "Preview" at bounding box center [225, 97] width 36 height 18
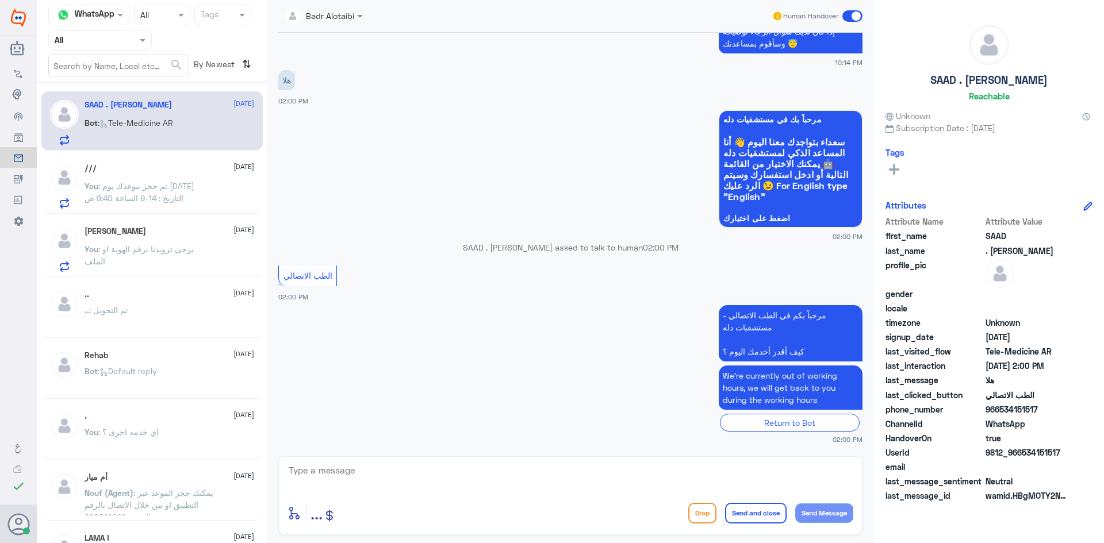
scroll to position [1173, 0]
drag, startPoint x: 1066, startPoint y: 451, endPoint x: 1023, endPoint y: 455, distance: 43.8
click at [1023, 455] on span "9812_966534151517" at bounding box center [1026, 453] width 83 height 12
copy span "534151517"
click at [566, 480] on textarea at bounding box center [570, 477] width 566 height 28
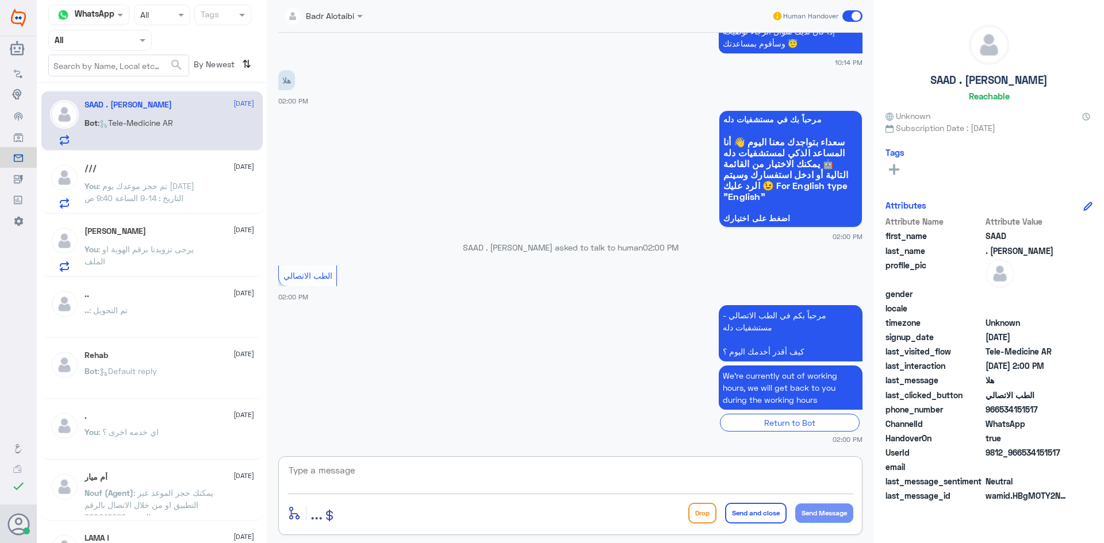
paste textarea "مرحبا معك بدر من الطب الاتصالي كيف اقدر اخدمك ؟"
type textarea "مرحبا معك بدر من الطب الاتصالي كيف اقدر اخدمك ؟"
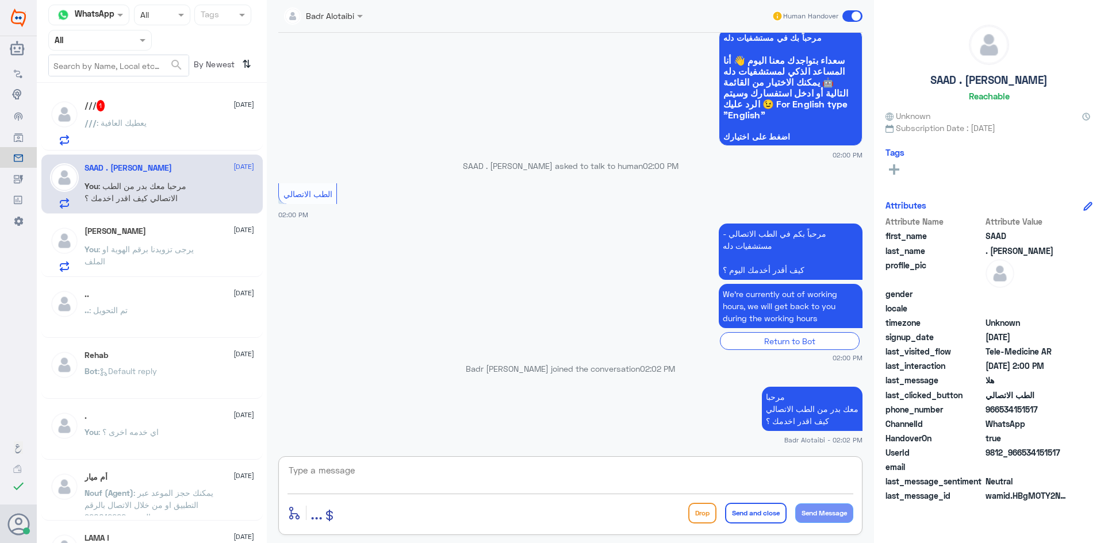
click at [140, 126] on span ": يعطيك العافية" at bounding box center [122, 123] width 50 height 10
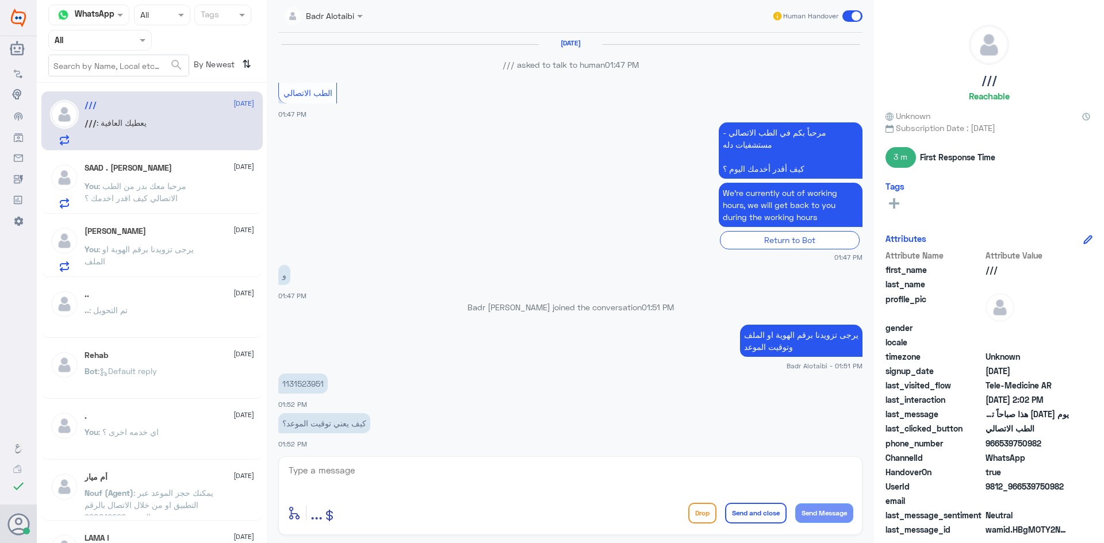
scroll to position [488, 0]
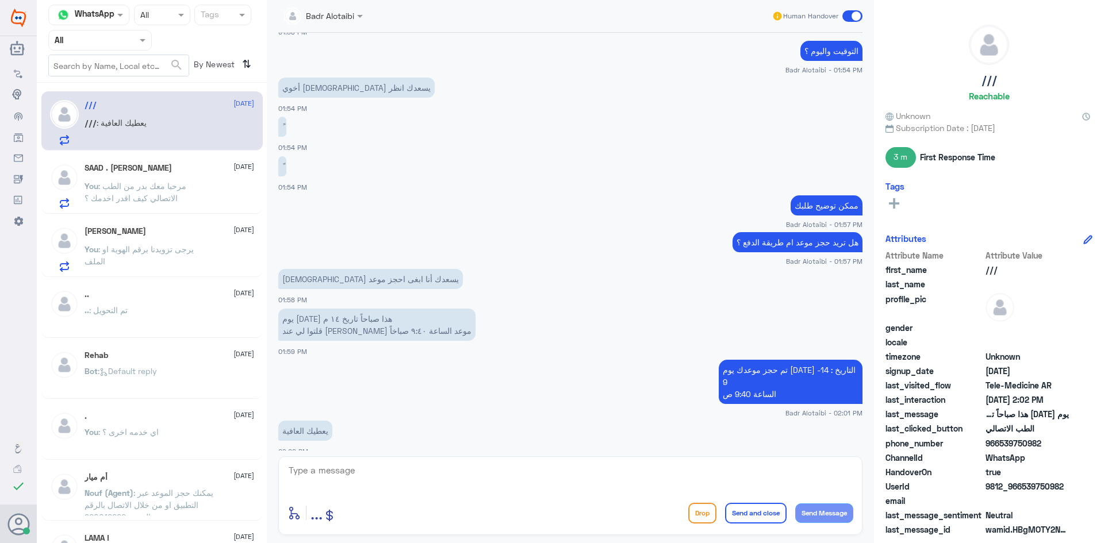
click at [409, 464] on textarea at bounding box center [570, 477] width 566 height 28
type textarea "D"
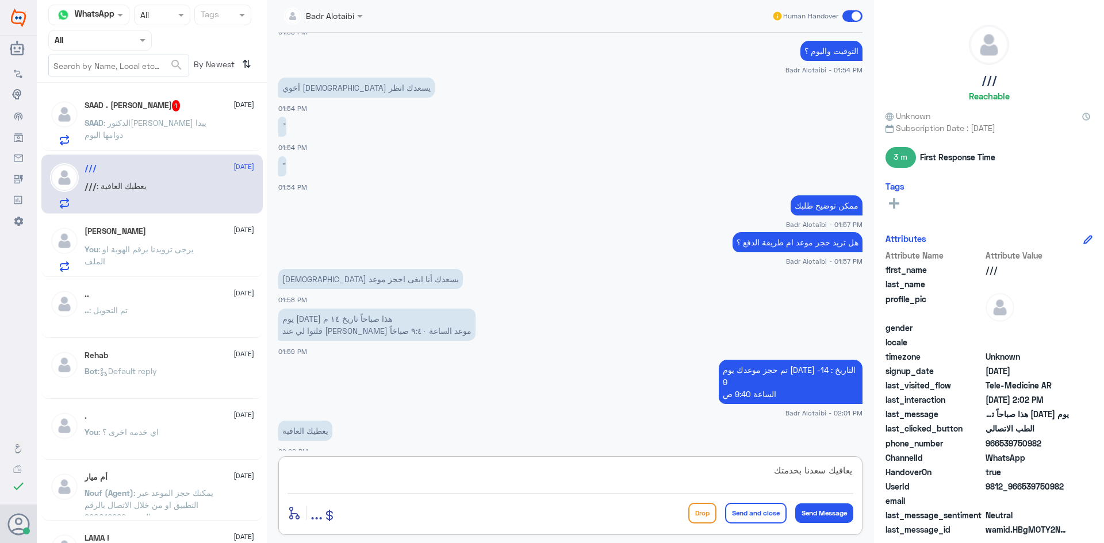
type textarea "يعافيك سعدنا بخدمتك"
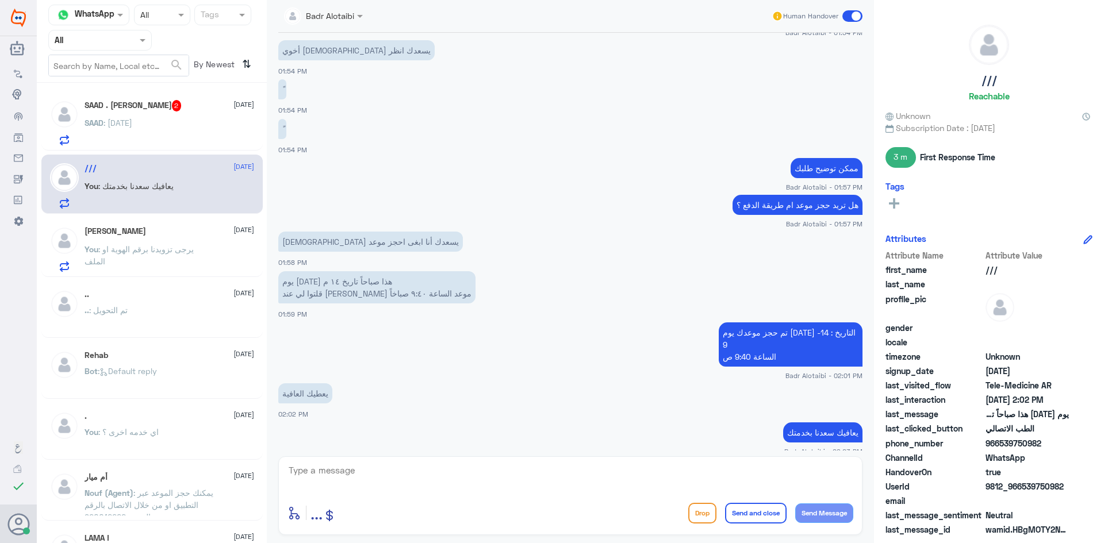
click at [849, 18] on span at bounding box center [852, 15] width 20 height 11
click at [0, 0] on input "checkbox" at bounding box center [0, 0] width 0 height 0
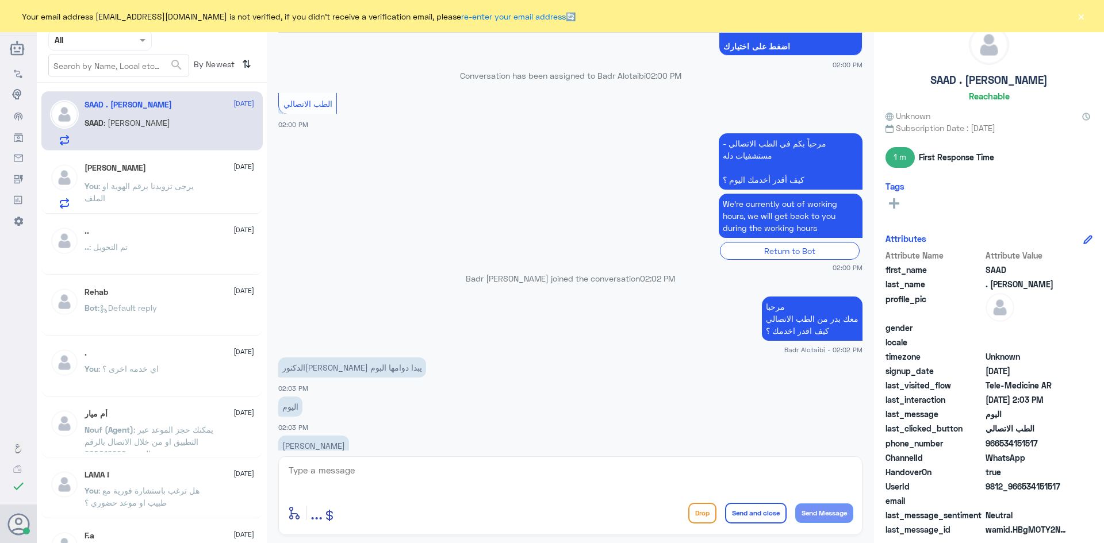
scroll to position [898, 0]
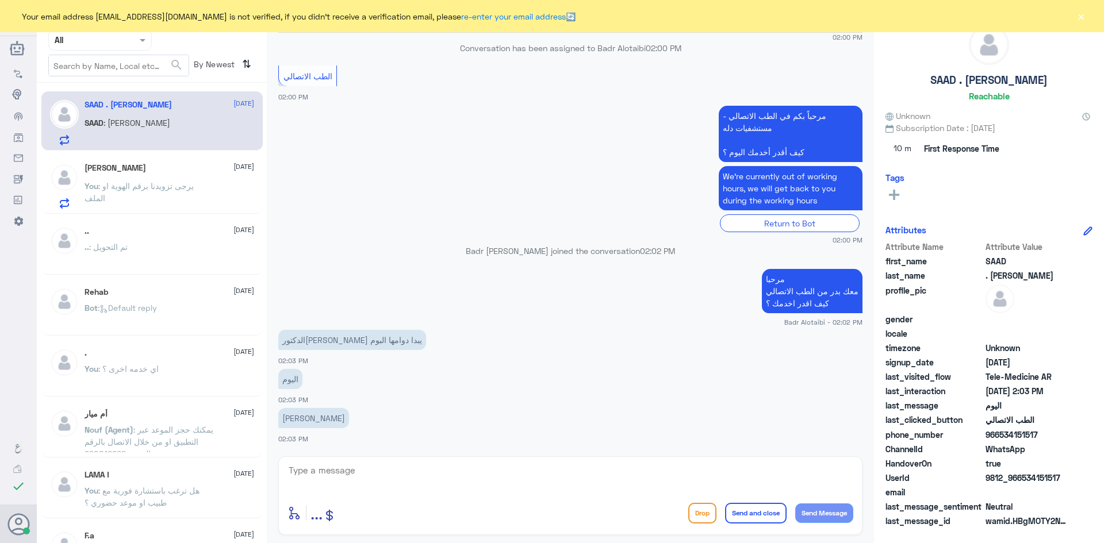
click at [1085, 18] on button "×" at bounding box center [1080, 15] width 11 height 11
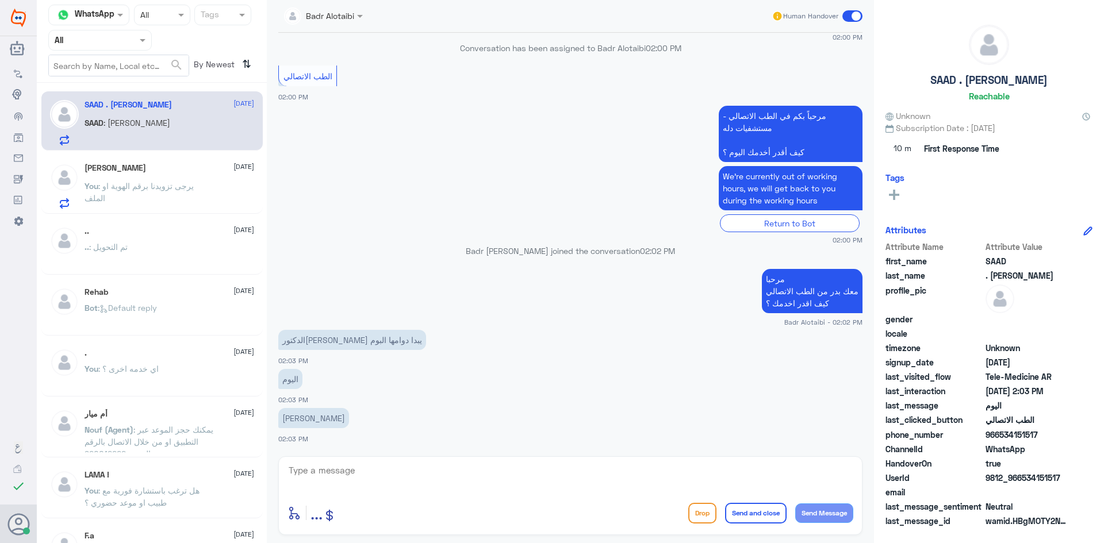
click at [710, 487] on textarea at bounding box center [570, 477] width 566 height 28
click at [833, 471] on textarea "4:00 مساء حتى 8:40 م" at bounding box center [570, 477] width 566 height 28
type textarea "4:00 م مساء حتى 8:40 م"
click at [729, 475] on textarea "4:00 م مساء حتى 8:40 م" at bounding box center [570, 477] width 566 height 28
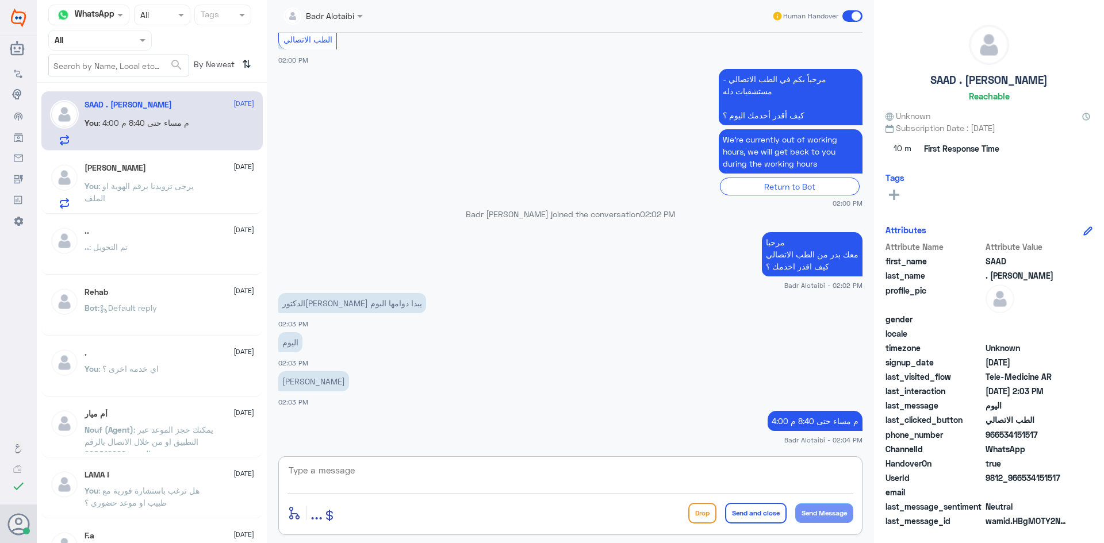
scroll to position [974, 0]
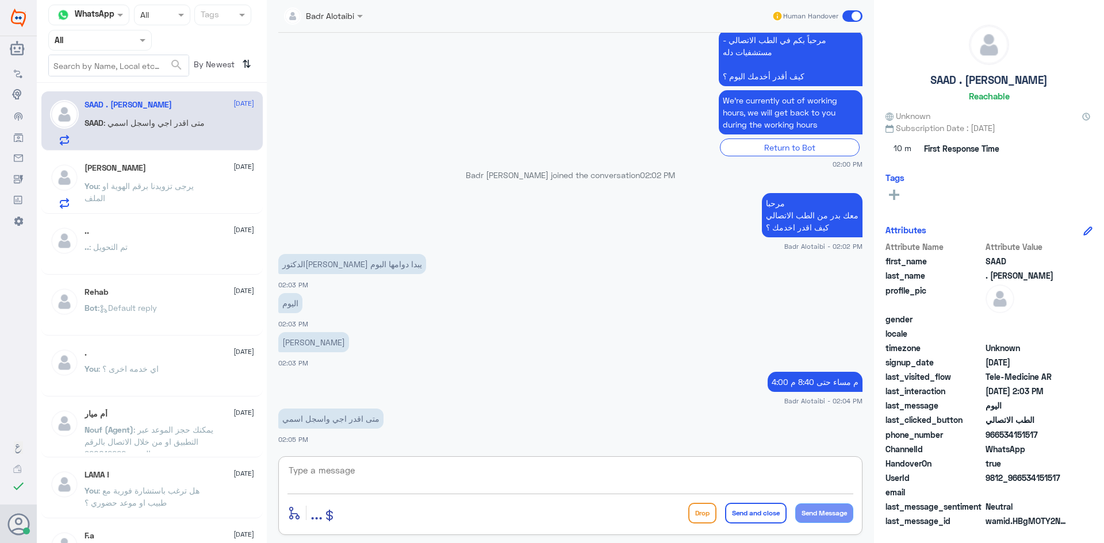
click at [422, 482] on textarea at bounding box center [570, 477] width 566 height 28
click at [496, 491] on div at bounding box center [570, 478] width 566 height 31
click at [466, 472] on textarea at bounding box center [570, 477] width 566 height 28
type textarea "الحجز من العيادة"
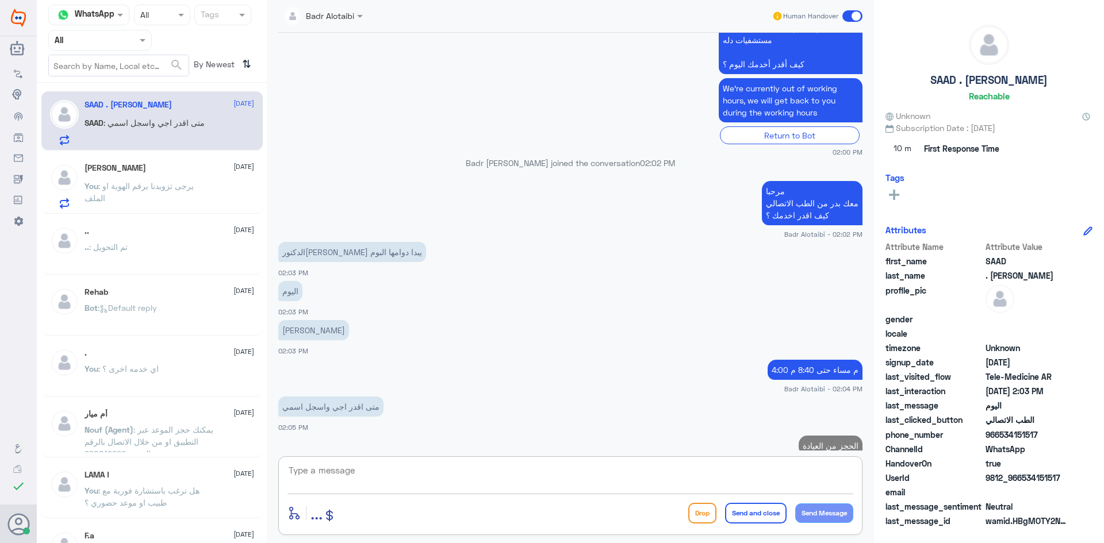
scroll to position [1011, 0]
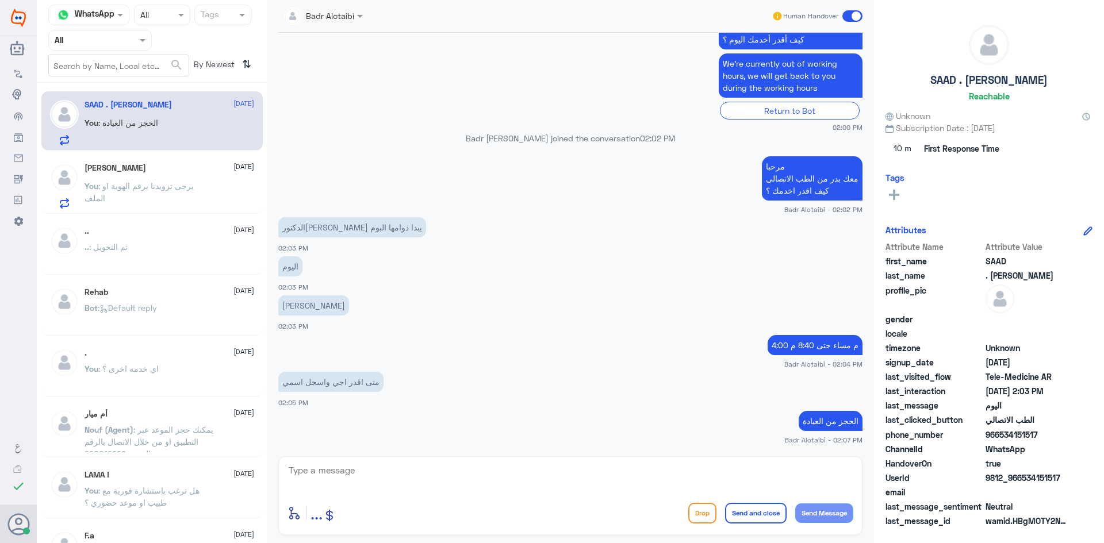
click at [851, 16] on span at bounding box center [852, 15] width 20 height 11
click at [0, 0] on input "checkbox" at bounding box center [0, 0] width 0 height 0
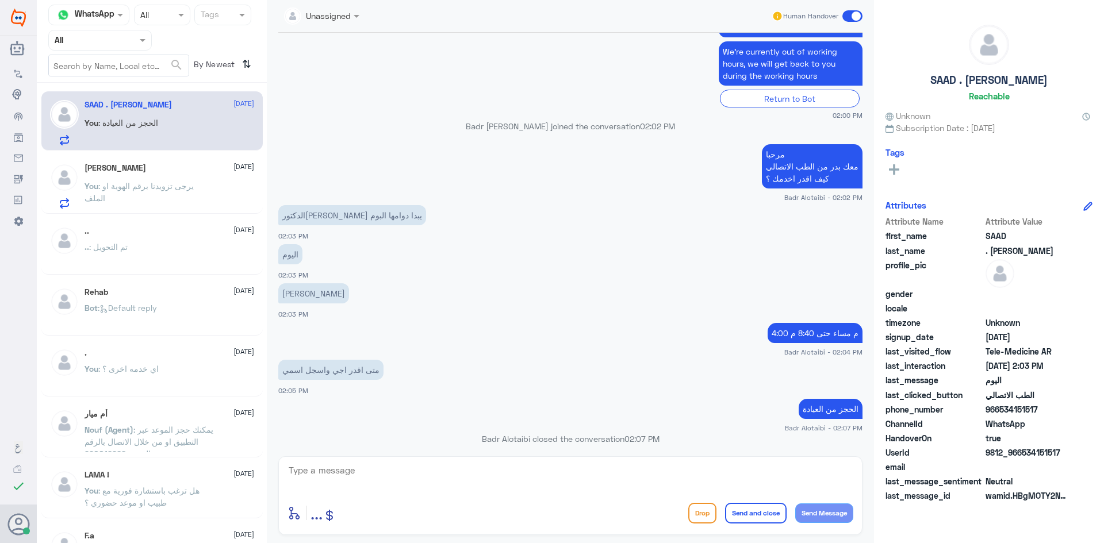
scroll to position [1032, 0]
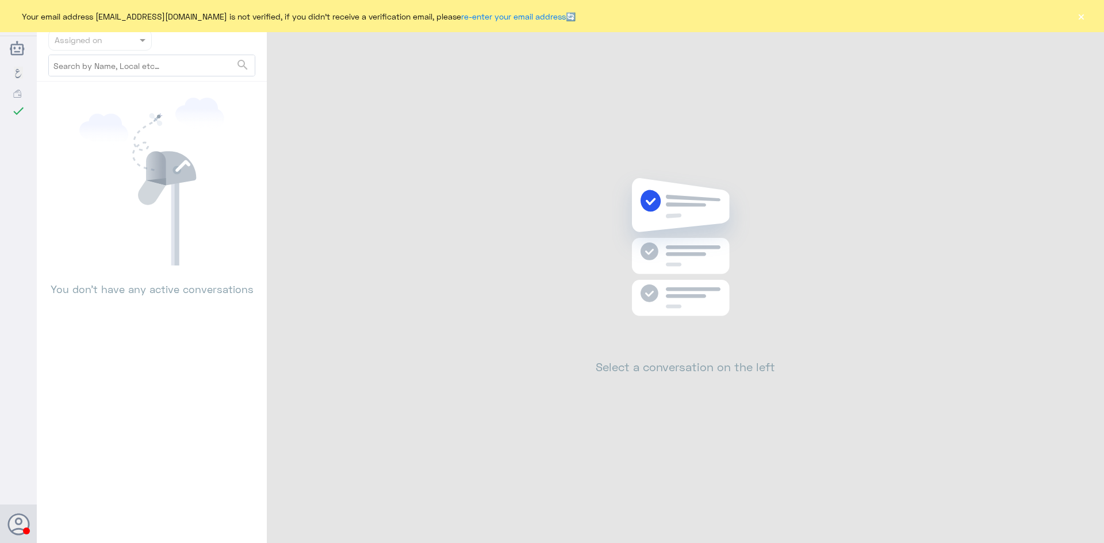
click at [1079, 13] on button "×" at bounding box center [1080, 15] width 11 height 11
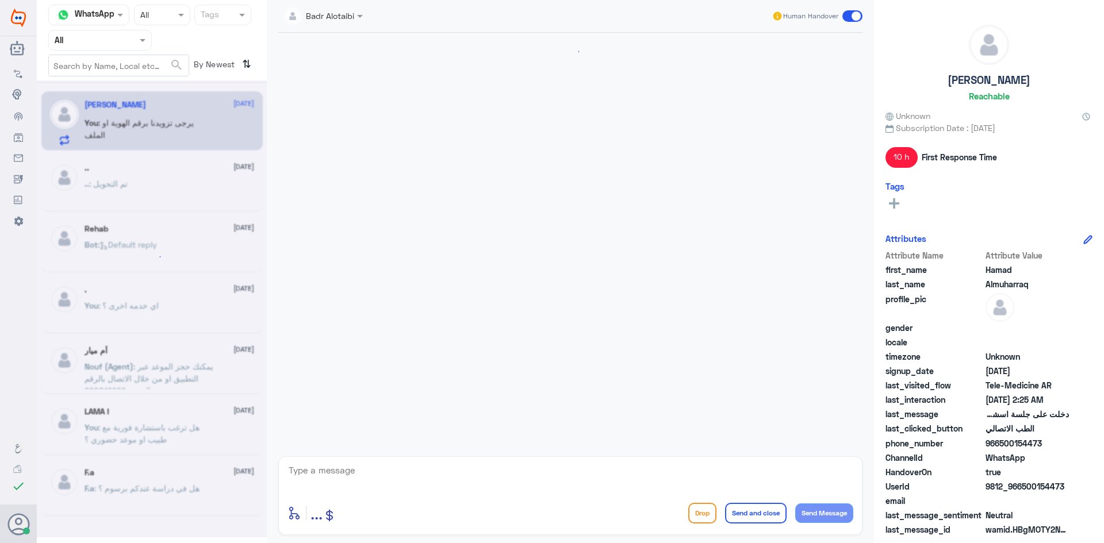
scroll to position [147, 0]
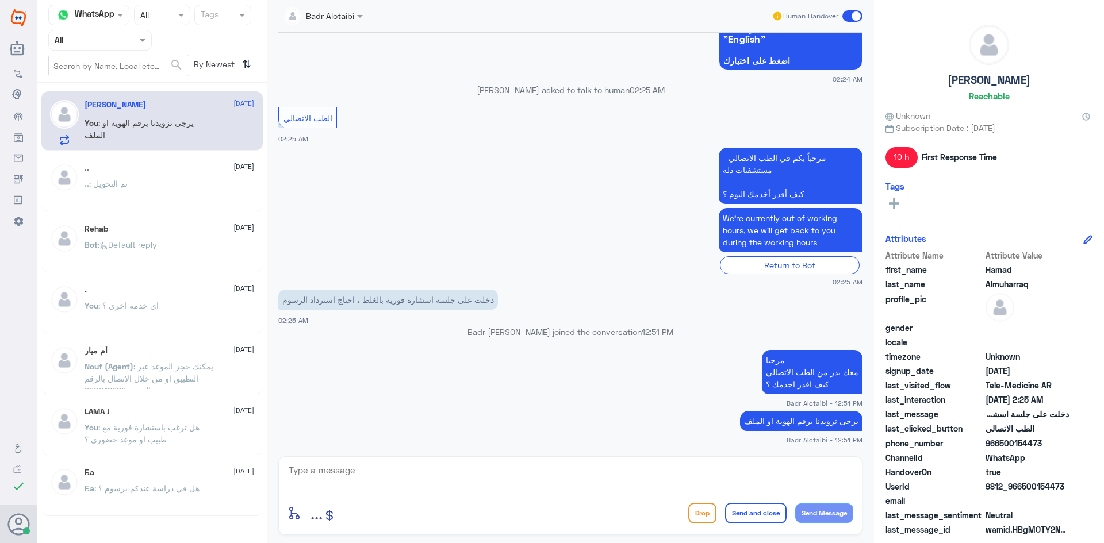
click at [129, 44] on div at bounding box center [100, 39] width 102 height 13
click at [100, 84] on div "Unassigned" at bounding box center [99, 91] width 103 height 26
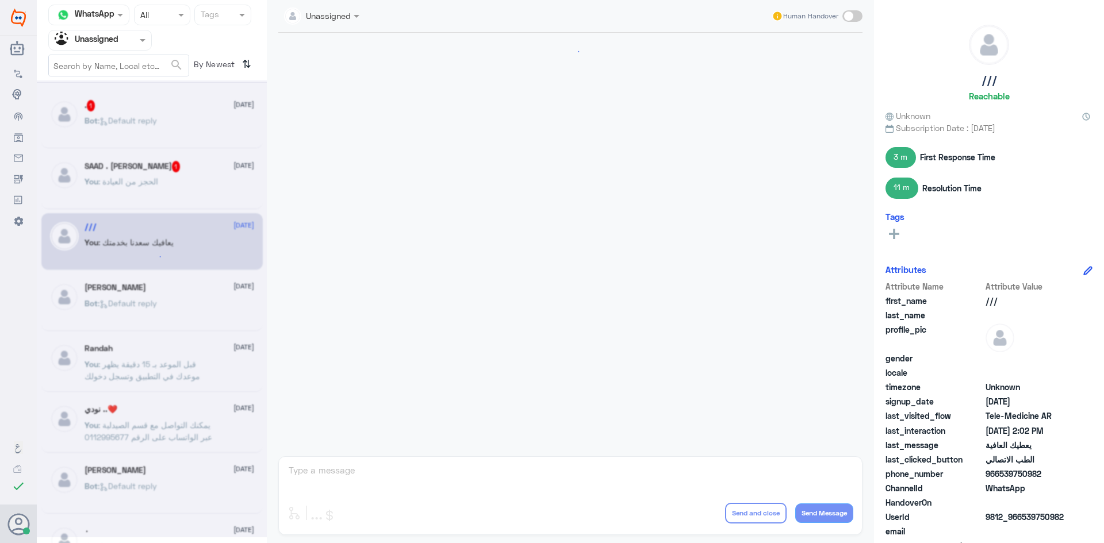
scroll to position [482, 0]
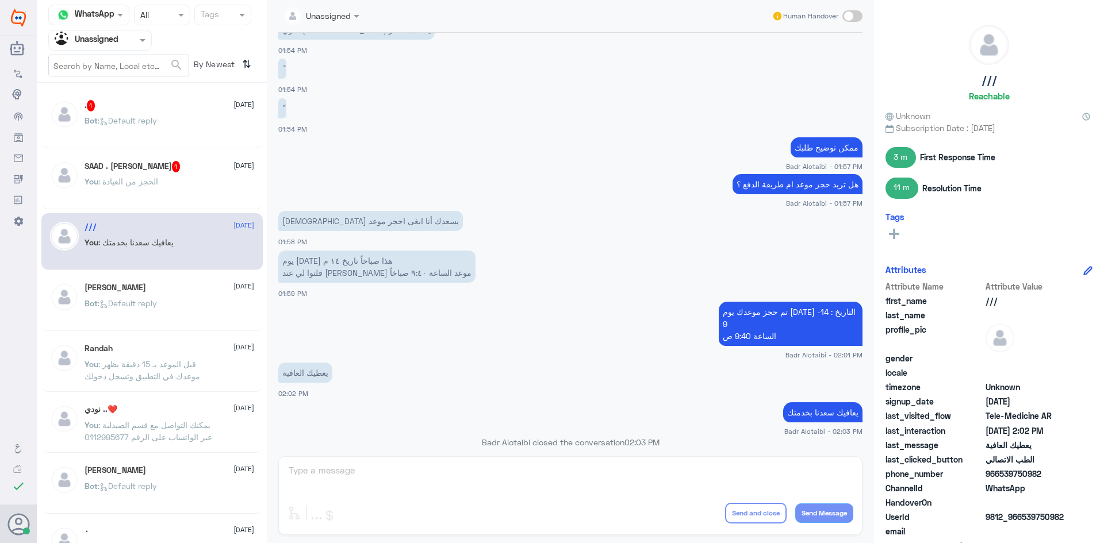
click at [195, 190] on div "You : الحجز من العيادة" at bounding box center [169, 191] width 170 height 26
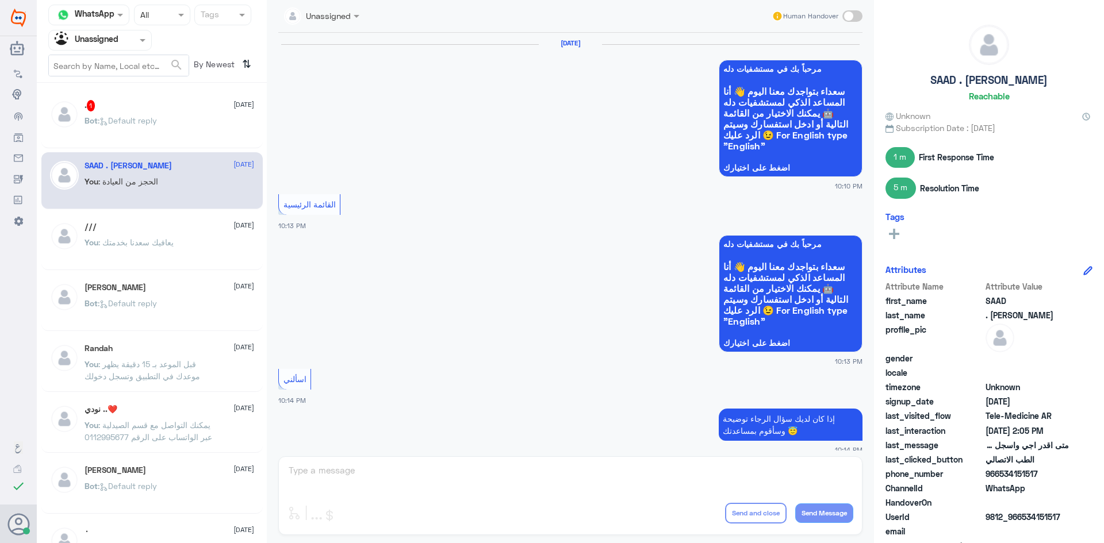
scroll to position [721, 0]
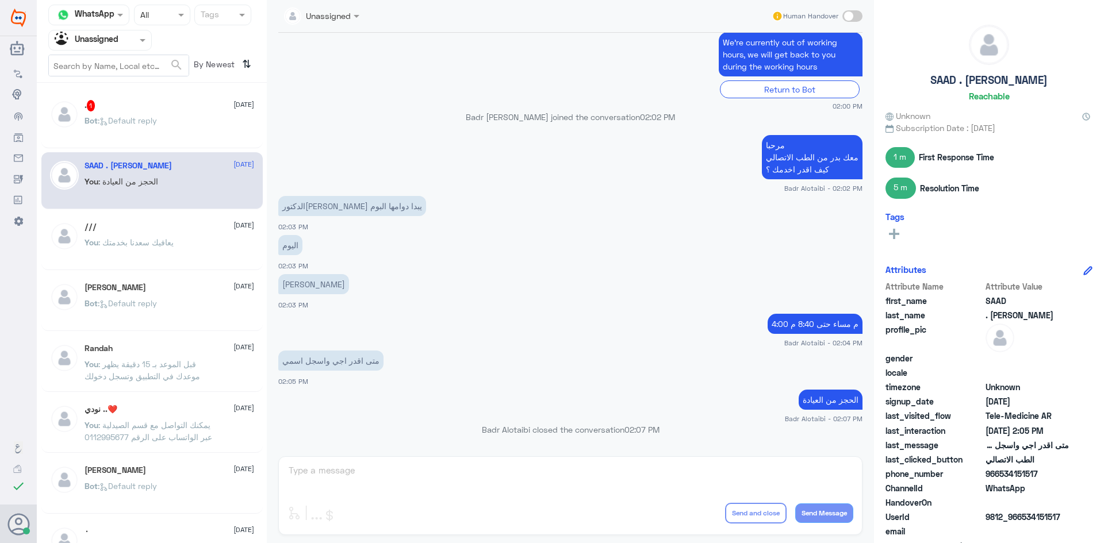
click at [153, 113] on div ". 1 [DATE] Bot : Default reply" at bounding box center [169, 121] width 170 height 43
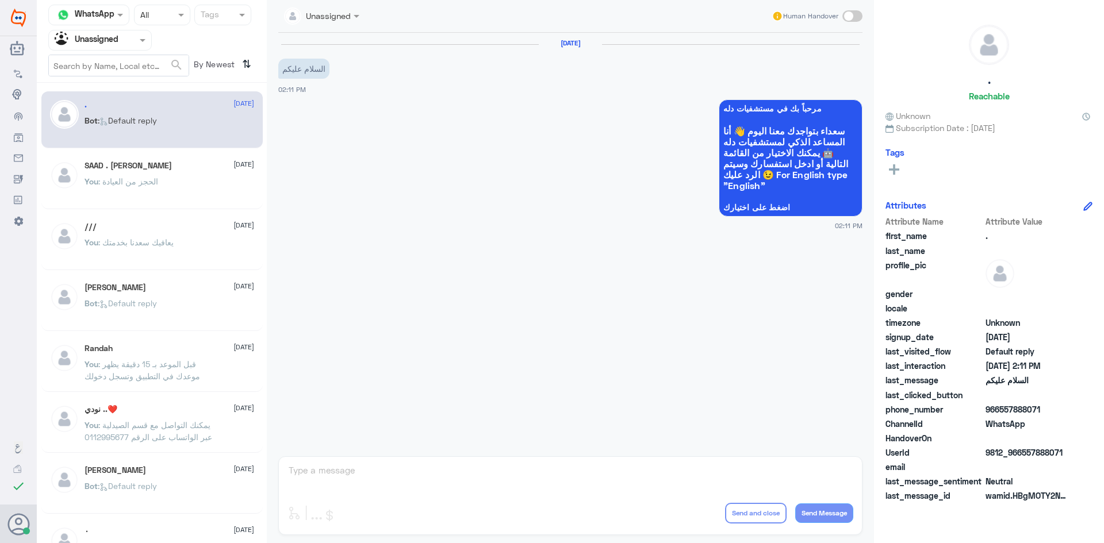
click at [124, 45] on div at bounding box center [100, 39] width 102 height 13
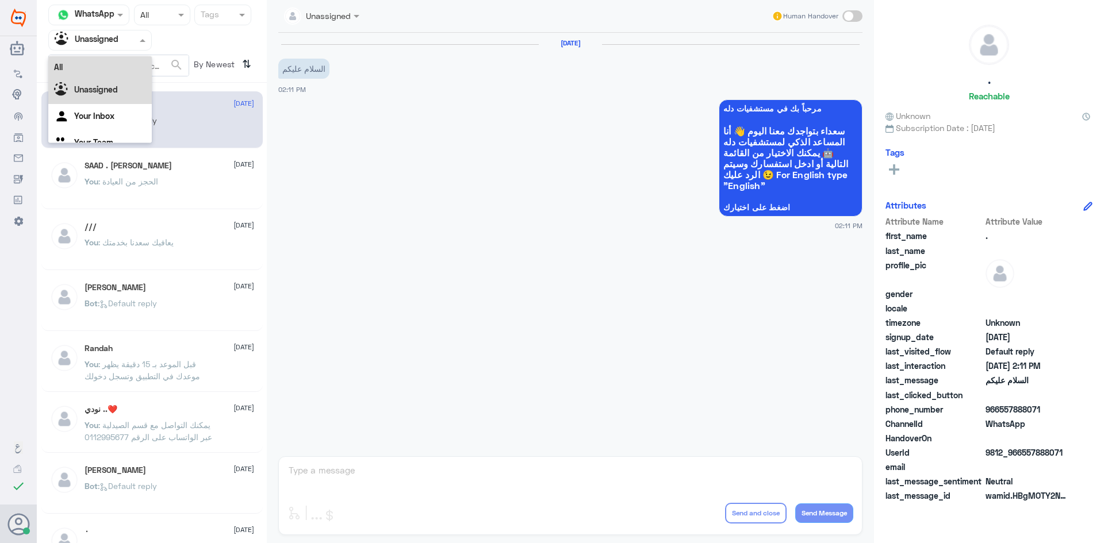
click at [78, 67] on div "All" at bounding box center [99, 66] width 103 height 21
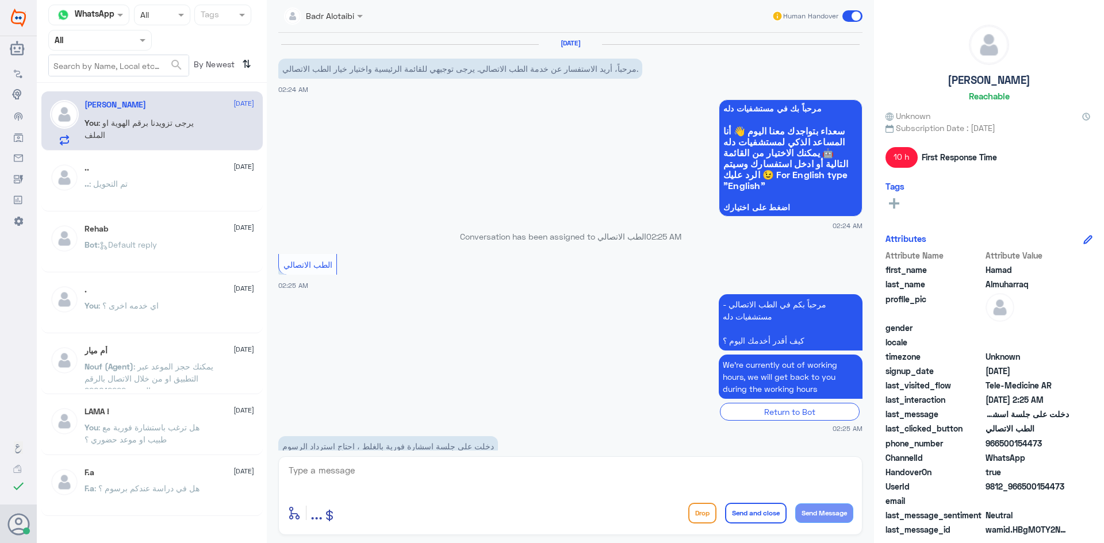
scroll to position [147, 0]
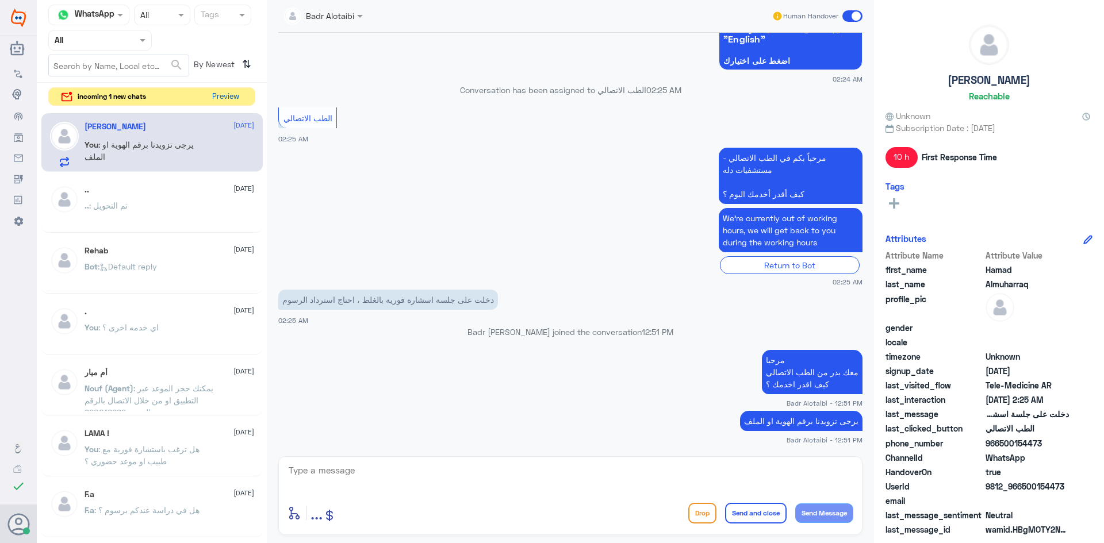
click at [226, 95] on button "Preview" at bounding box center [225, 97] width 36 height 18
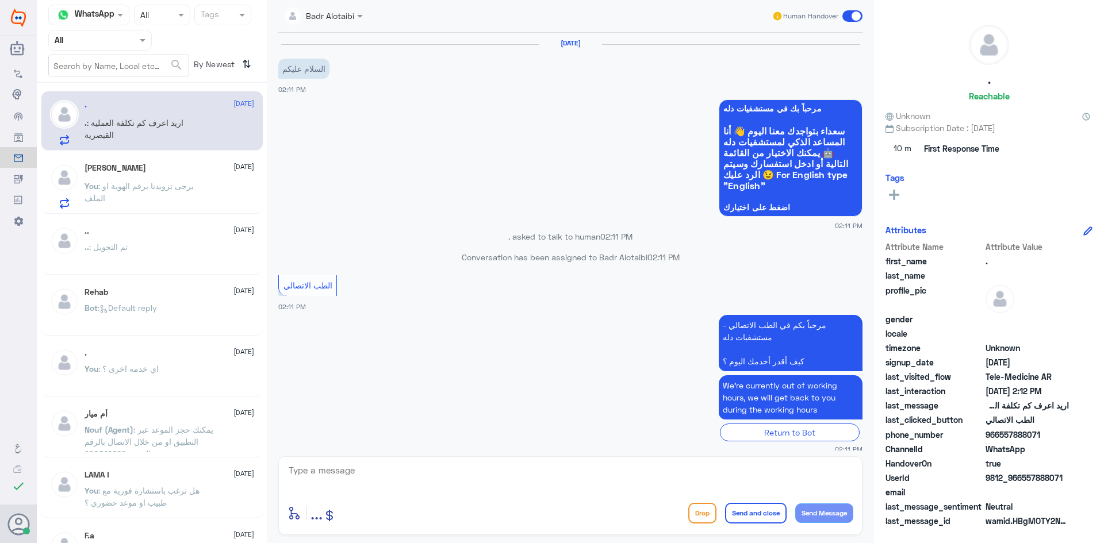
scroll to position [49, 0]
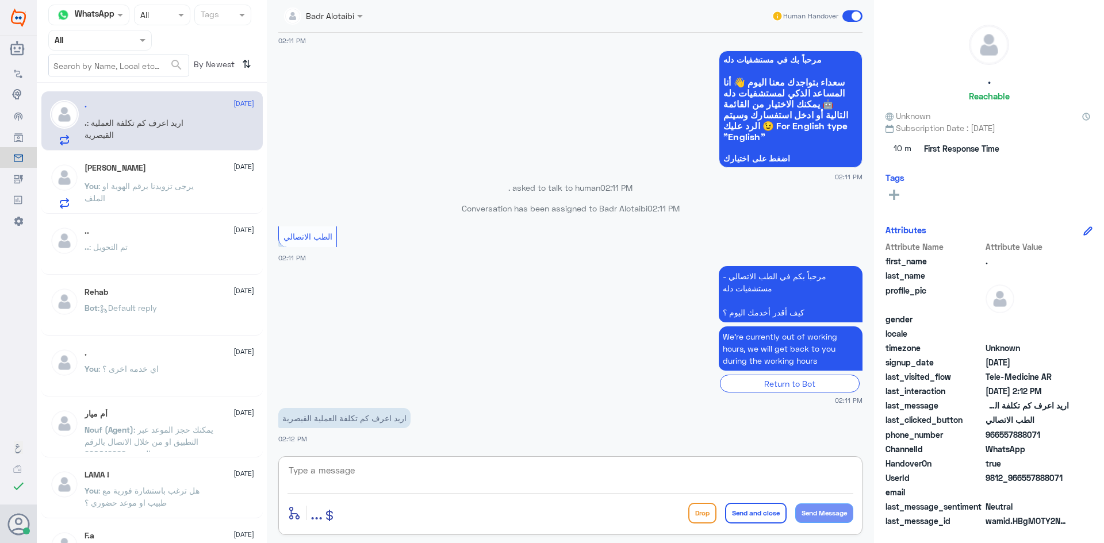
click at [543, 479] on textarea at bounding box center [570, 477] width 566 height 28
type textarea "م"
paste textarea "مرحبا معك بدر من الطب الاتصالي كيف اقدر اخدمك ؟"
type textarea "مرحبا معك بدر من الطب الاتصالي كيف اقدر اخدمك ؟"
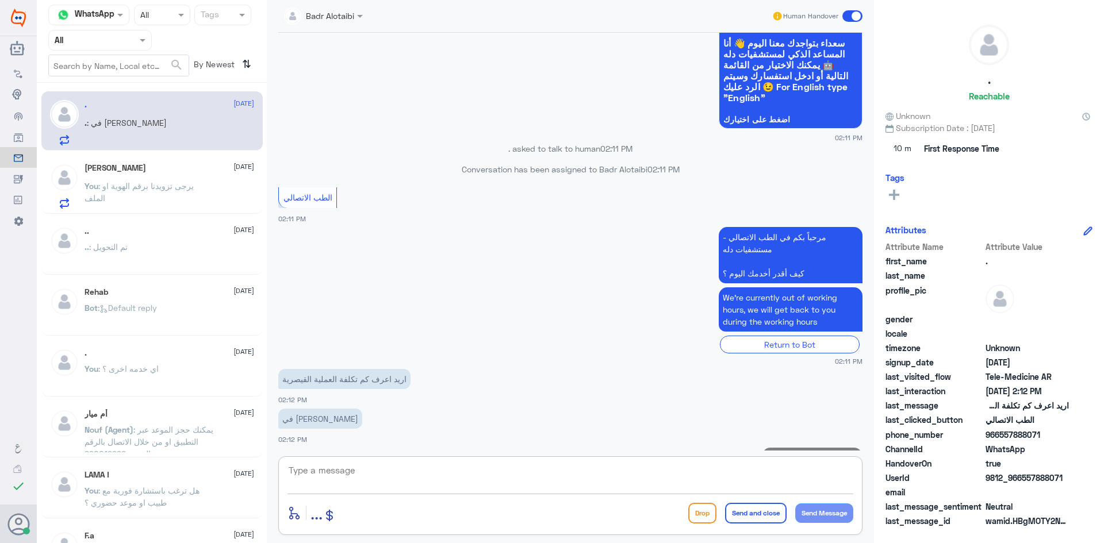
scroll to position [149, 0]
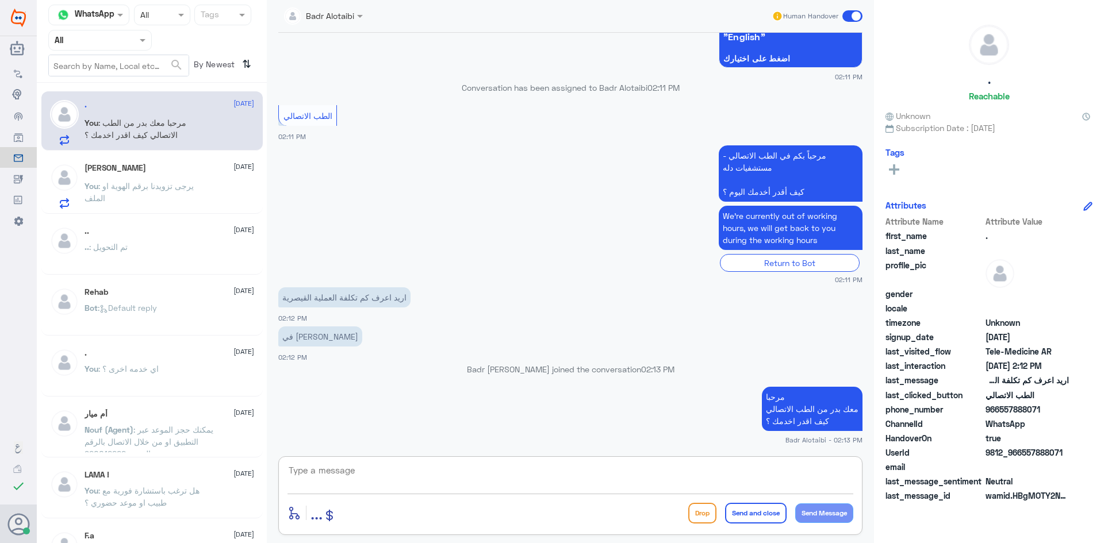
type textarea "م"
type textarea "نحن هنا دله النخيل"
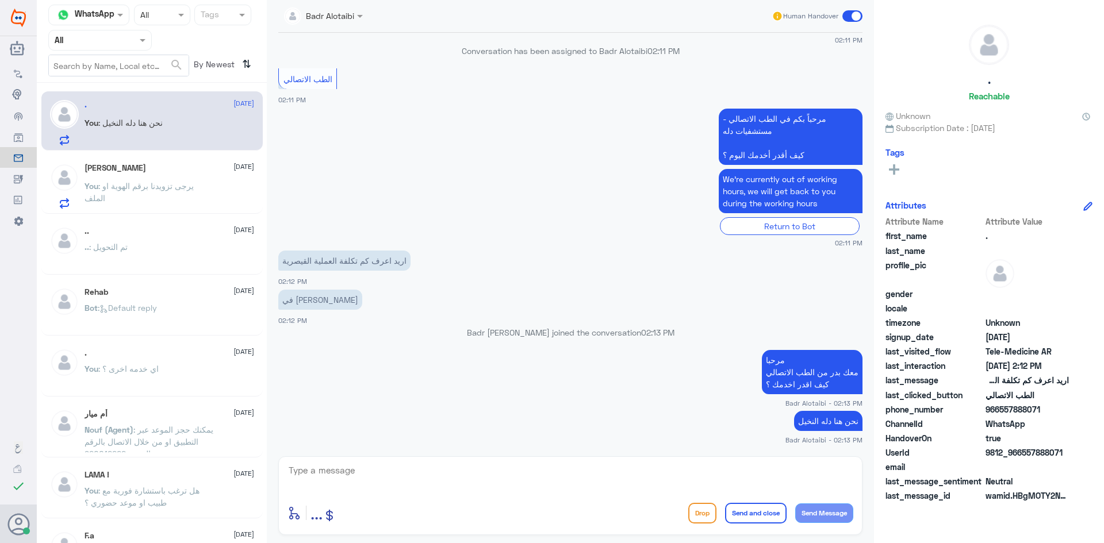
click at [858, 18] on span at bounding box center [852, 15] width 20 height 11
click at [0, 0] on input "checkbox" at bounding box center [0, 0] width 0 height 0
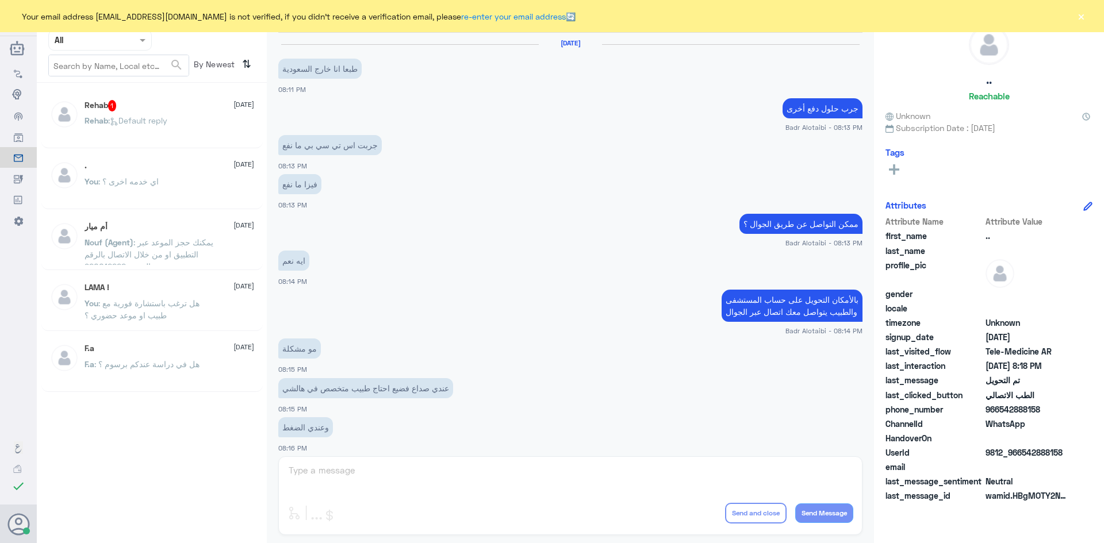
scroll to position [377, 0]
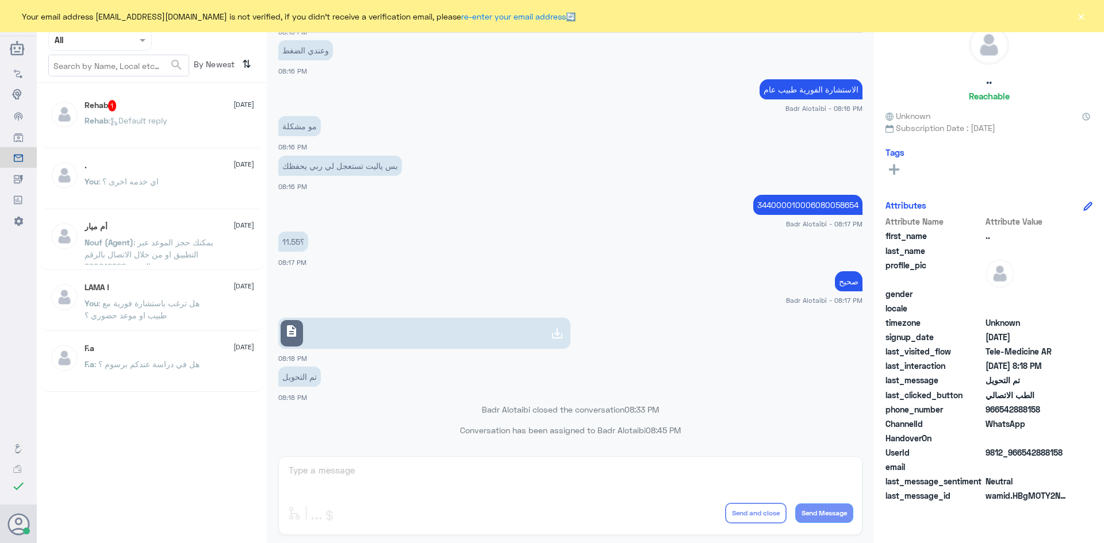
click at [1071, 18] on div "Your email address [EMAIL_ADDRESS][DOMAIN_NAME] is not verified, if you didn't …" at bounding box center [552, 16] width 1104 height 32
click at [1082, 14] on button "×" at bounding box center [1080, 15] width 11 height 11
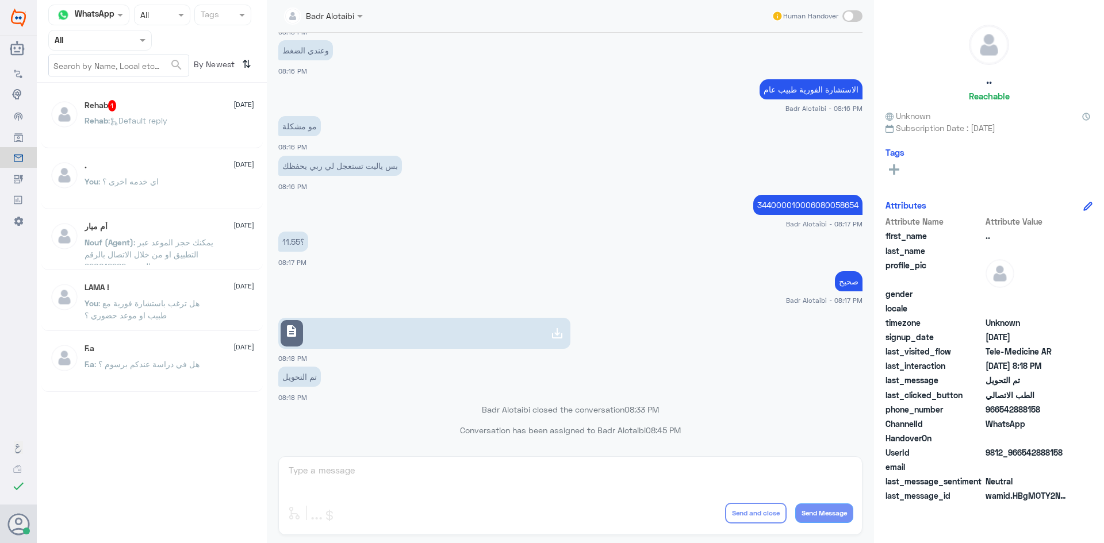
click at [172, 125] on div "Rehab : Default reply" at bounding box center [169, 130] width 170 height 26
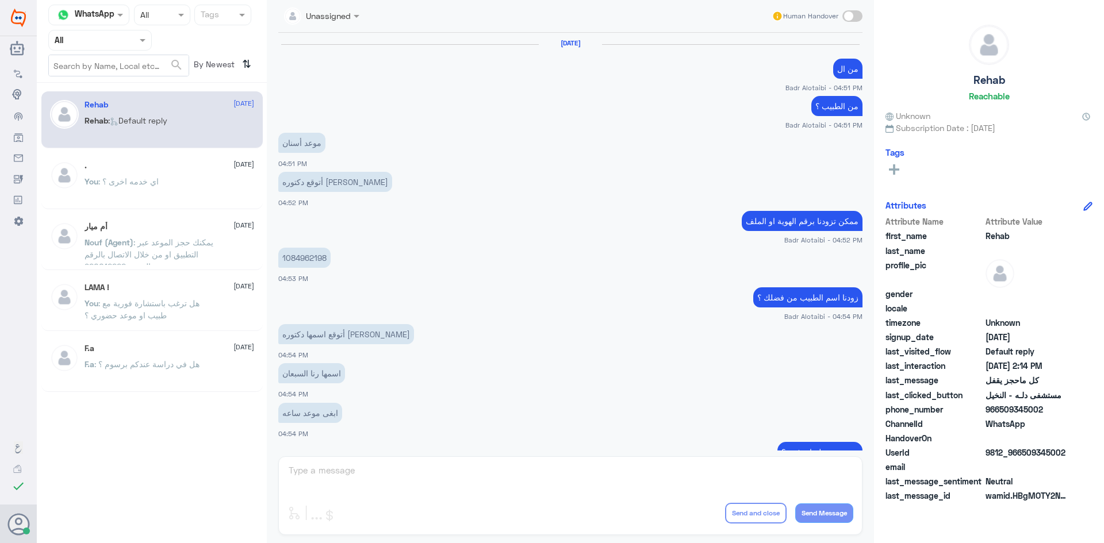
scroll to position [543, 0]
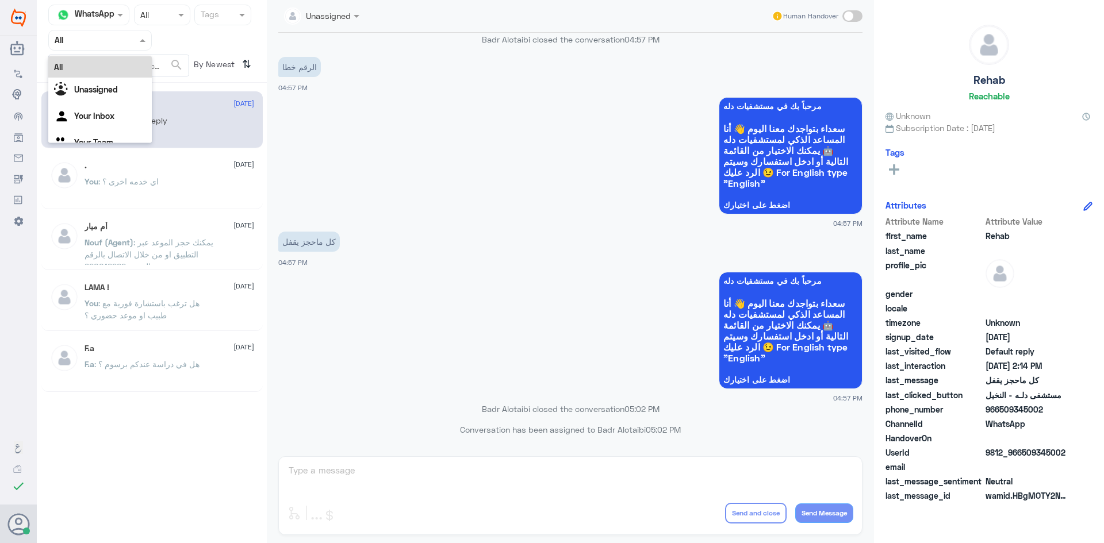
click at [132, 38] on div at bounding box center [100, 39] width 102 height 13
click at [116, 62] on div "All" at bounding box center [99, 66] width 103 height 21
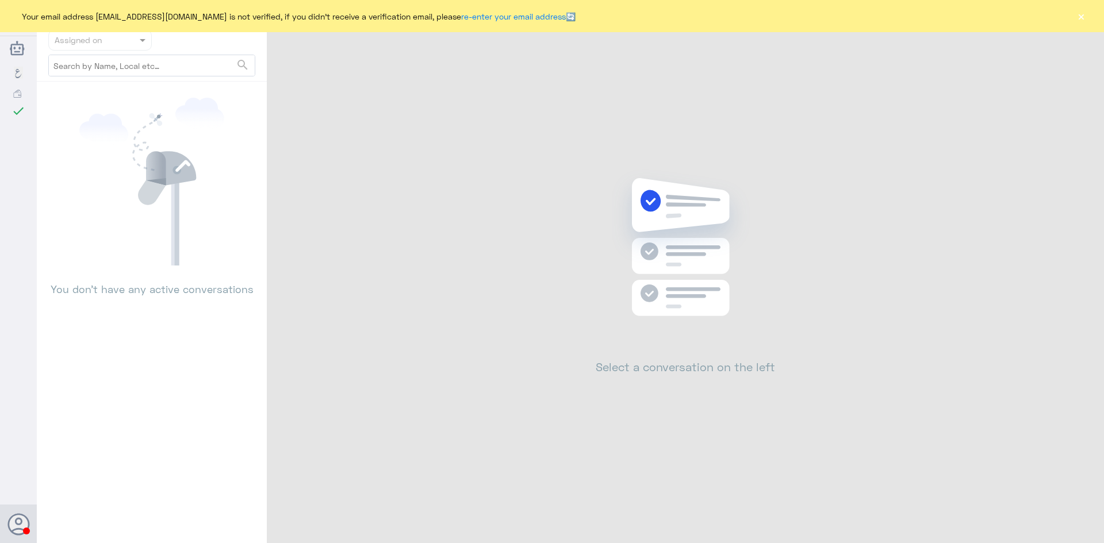
click at [1080, 19] on button "×" at bounding box center [1080, 15] width 11 height 11
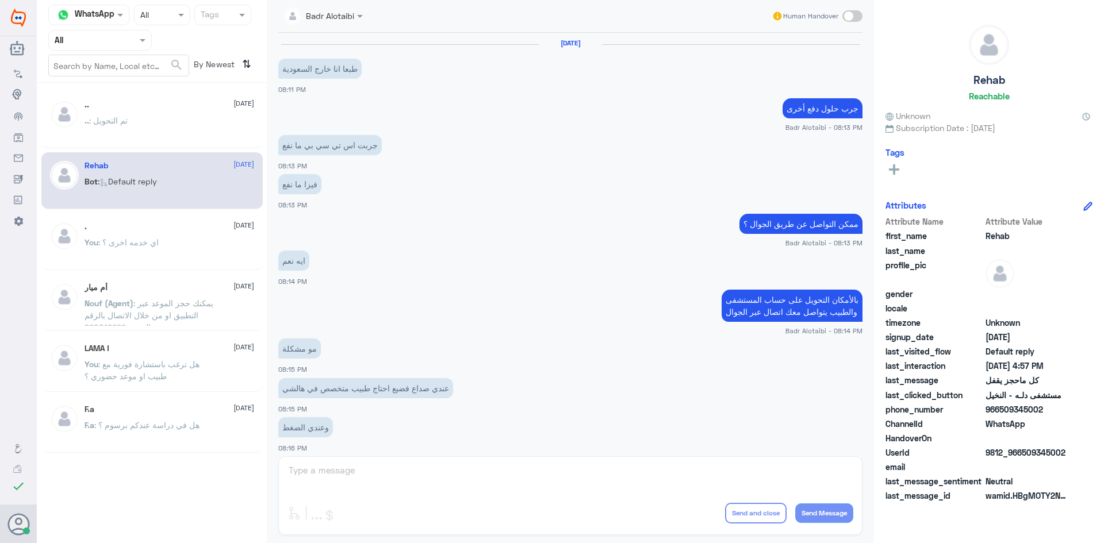
scroll to position [377, 0]
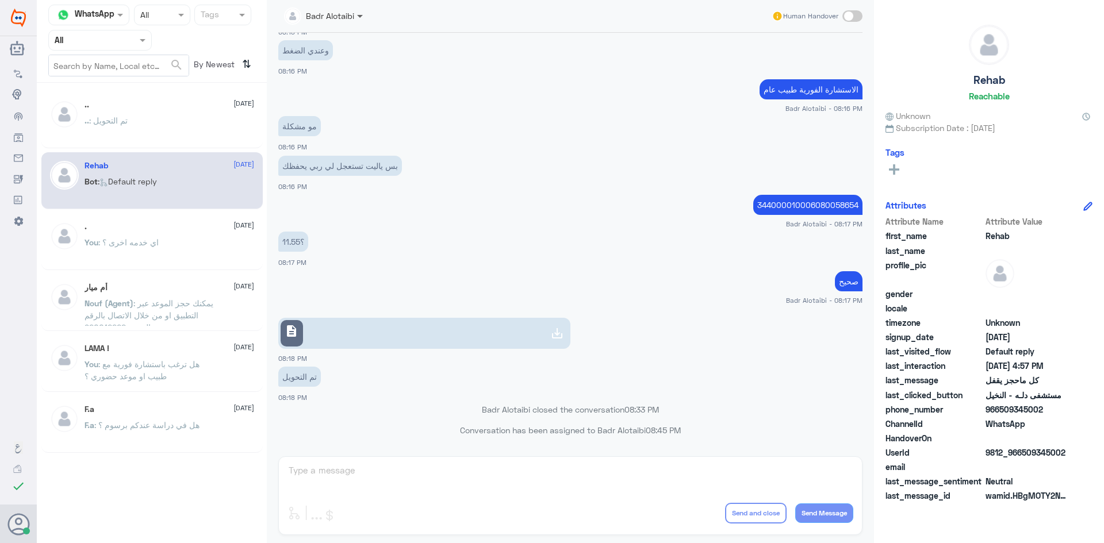
click at [363, 17] on span at bounding box center [360, 17] width 6 height 4
click at [512, 75] on div "وعندي الضغط 08:16 PM" at bounding box center [570, 56] width 584 height 39
click at [170, 106] on div ".. [DATE]" at bounding box center [169, 105] width 170 height 10
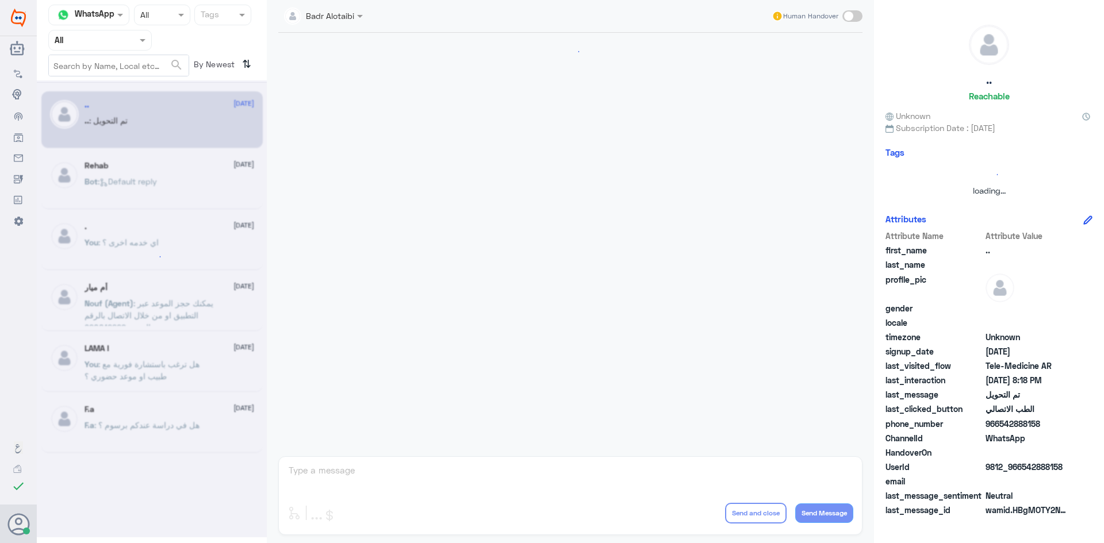
scroll to position [377, 0]
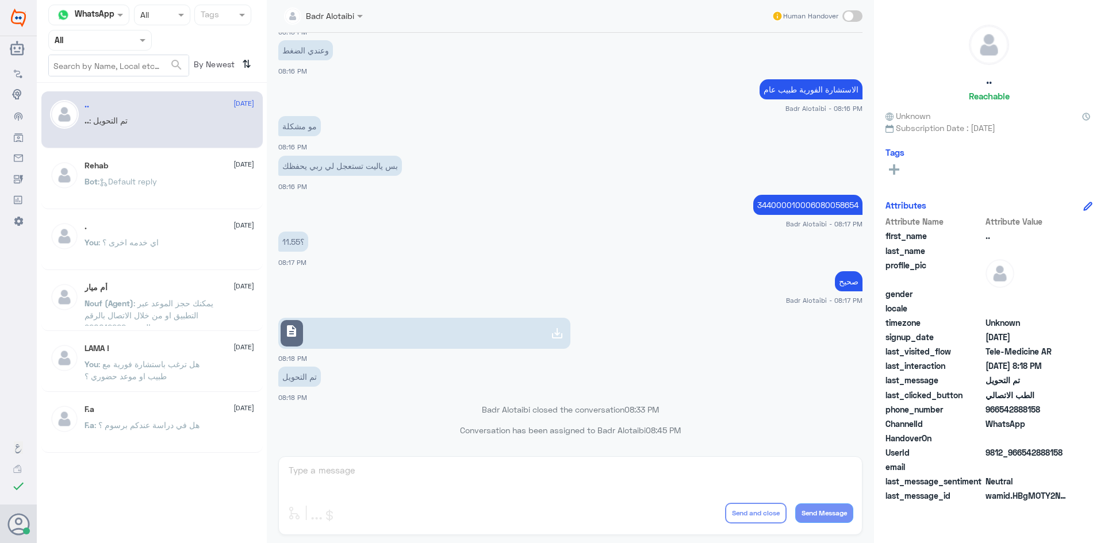
click at [128, 45] on div at bounding box center [100, 39] width 102 height 13
click at [118, 82] on div "Unassigned" at bounding box center [99, 91] width 103 height 26
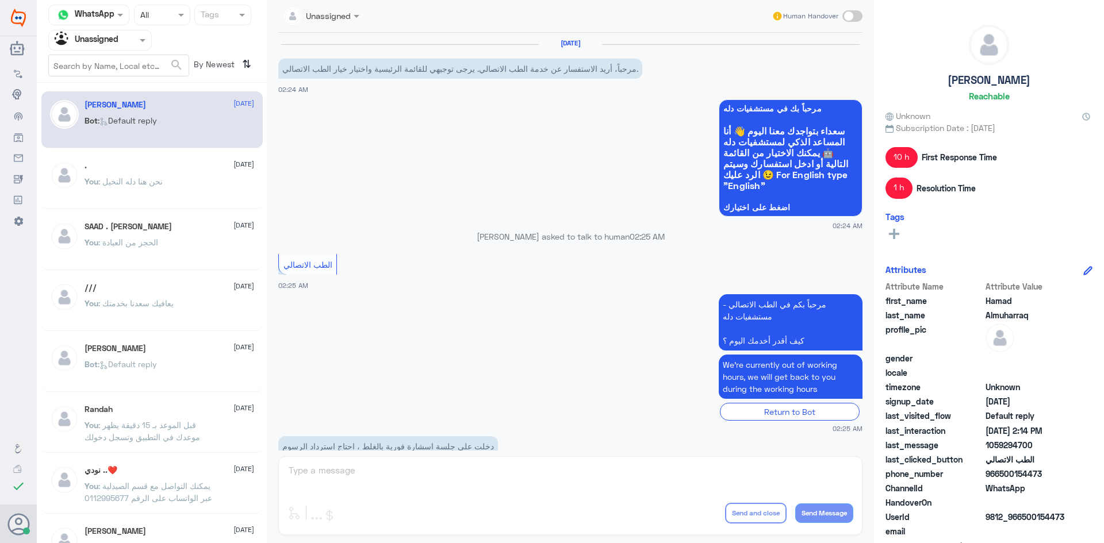
scroll to position [342, 0]
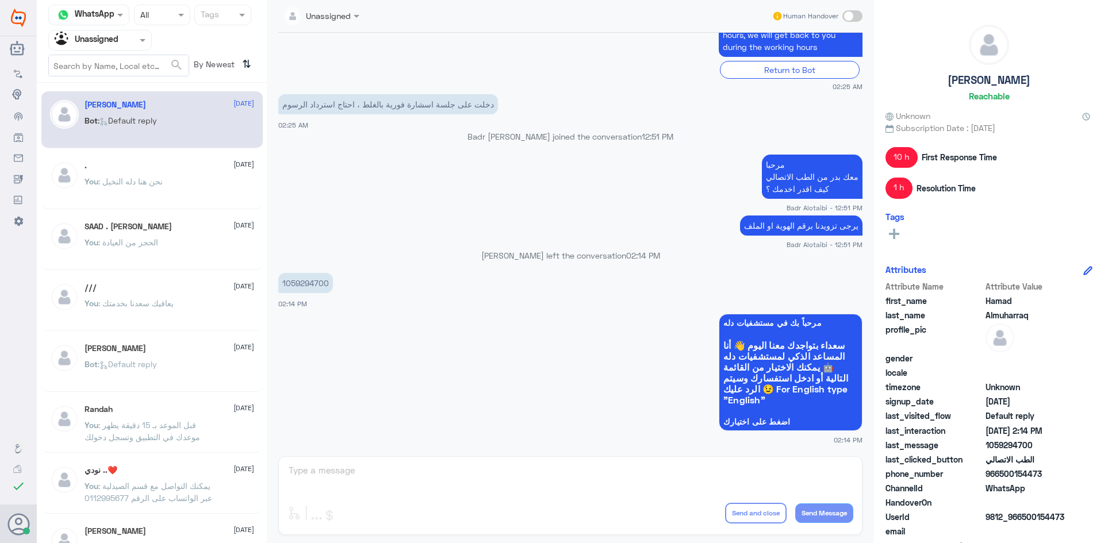
click at [310, 286] on p "1059294700" at bounding box center [305, 283] width 55 height 20
click at [847, 17] on span at bounding box center [852, 15] width 20 height 11
click at [0, 0] on input "checkbox" at bounding box center [0, 0] width 0 height 0
click at [297, 283] on p "1059294700" at bounding box center [305, 283] width 55 height 20
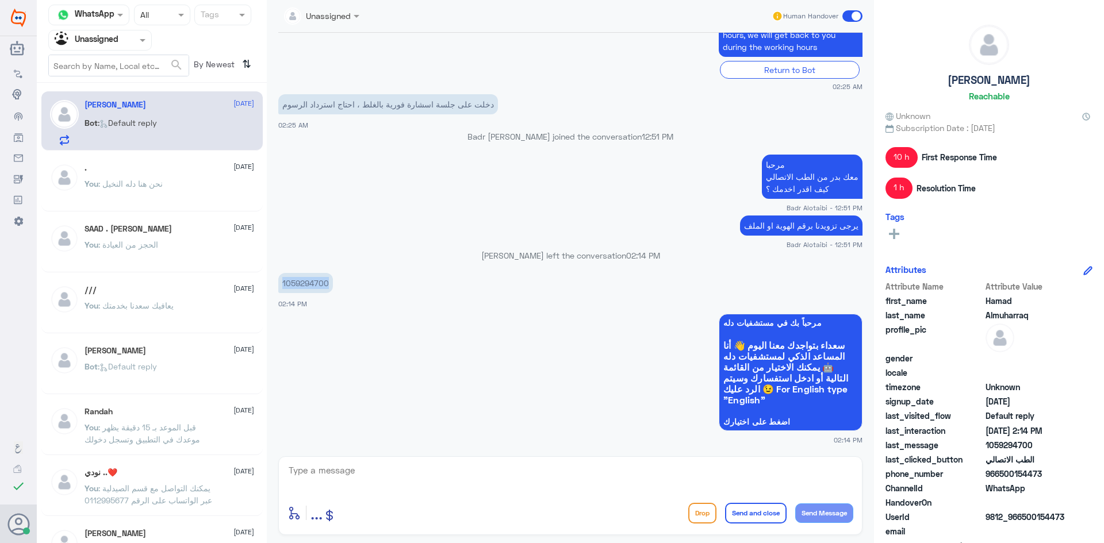
click at [297, 283] on p "1059294700" at bounding box center [305, 283] width 55 height 20
copy p "1059294700"
click at [436, 331] on app-msgs-whats-app-list "مرحباً بك في مستشفيات دله سعداء بتواجدك معنا اليوم 👋 أنا المساعد الذكي لمستشفيا…" at bounding box center [570, 373] width 584 height 118
drag, startPoint x: 306, startPoint y: 109, endPoint x: 286, endPoint y: 110, distance: 20.7
click at [286, 110] on p "دخلت على جلسة اسشارة فورية بالغلط ، احتاج استرداد الرسوم" at bounding box center [388, 104] width 220 height 20
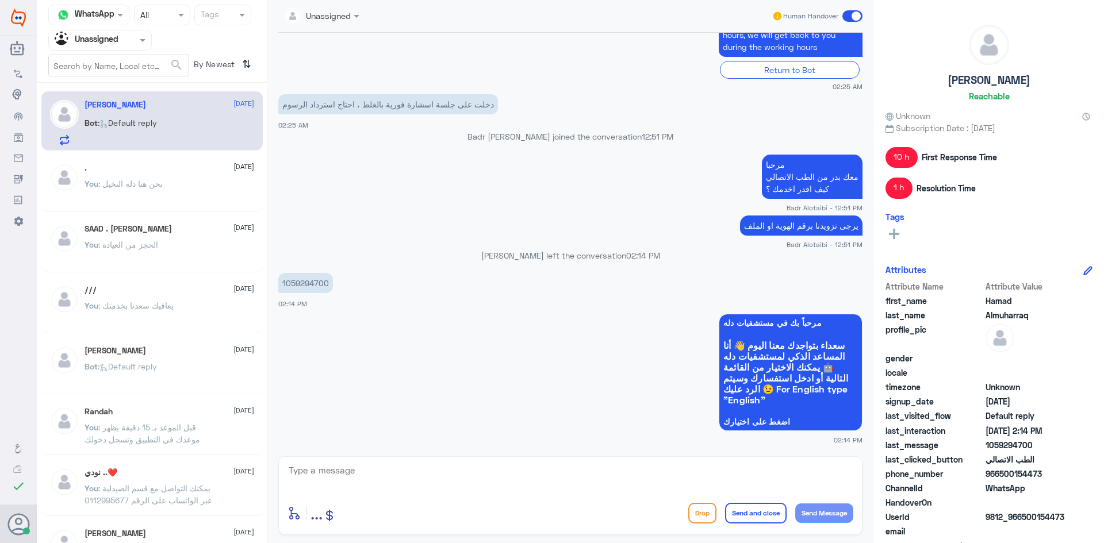
drag, startPoint x: 330, startPoint y: 162, endPoint x: 368, endPoint y: 184, distance: 44.1
click at [332, 160] on app-msgs-text "مرحبا معك بدر من الطب الاتصالي كيف اقدر اخدمك ؟" at bounding box center [570, 177] width 584 height 45
click at [555, 474] on textarea at bounding box center [570, 477] width 566 height 28
type textarea "ي"
type textarea "ممكن تزودنا بـ الايميل المرتبط في التطبيق من فضلك"
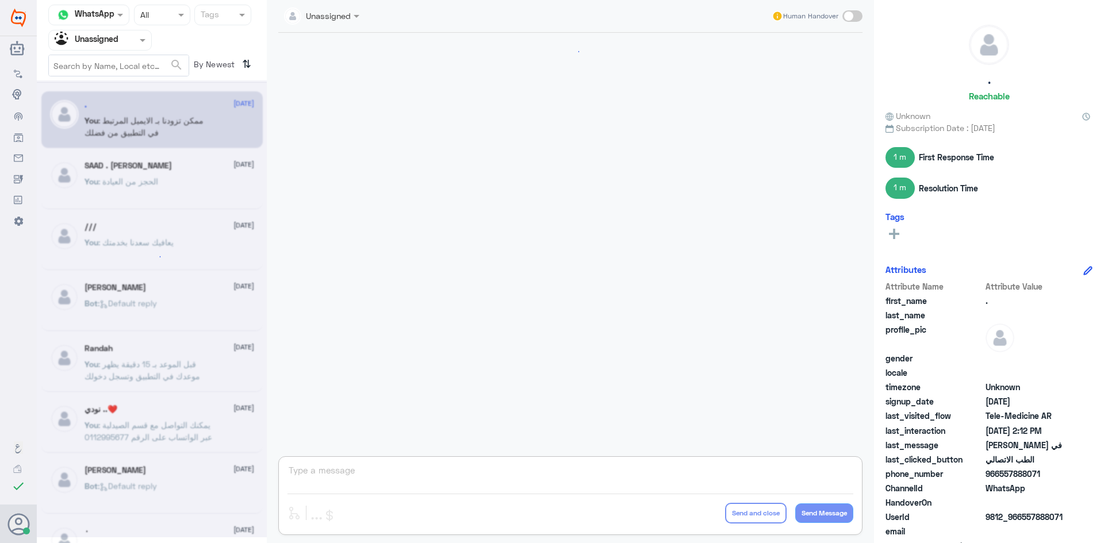
scroll to position [228, 0]
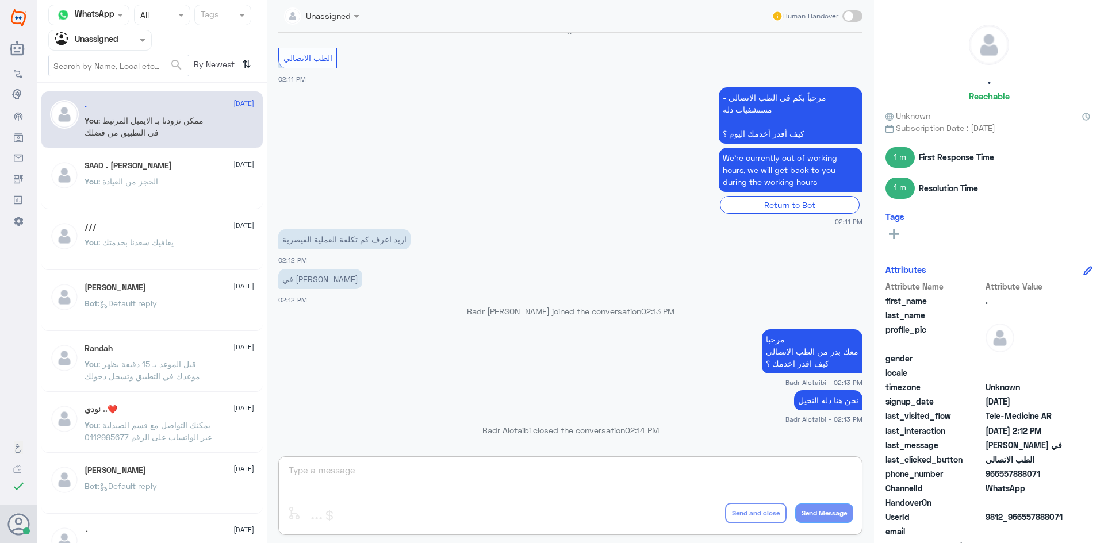
click at [137, 45] on span at bounding box center [144, 40] width 14 height 12
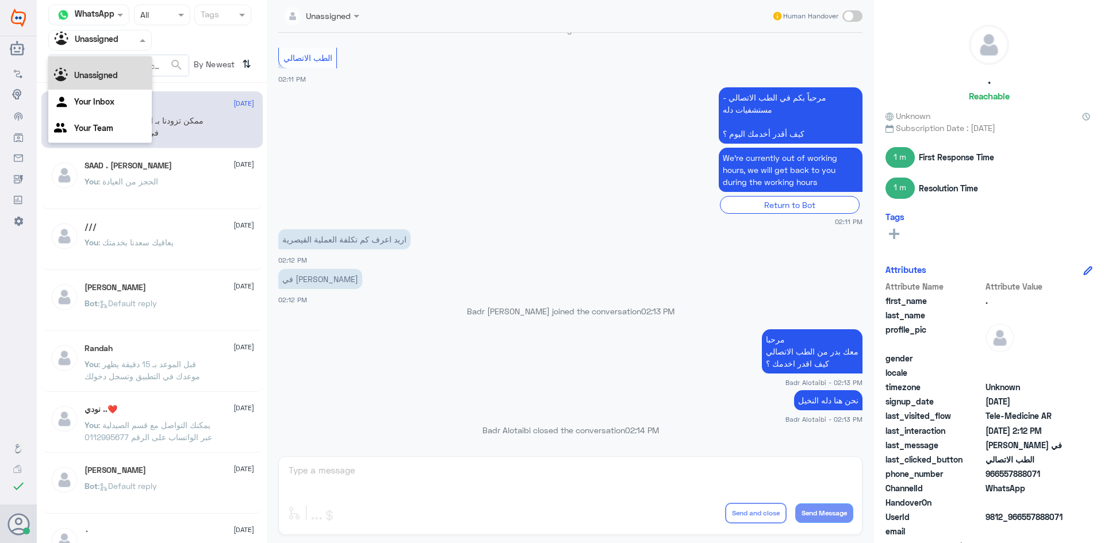
scroll to position [0, 0]
click at [117, 59] on div "All" at bounding box center [99, 66] width 103 height 21
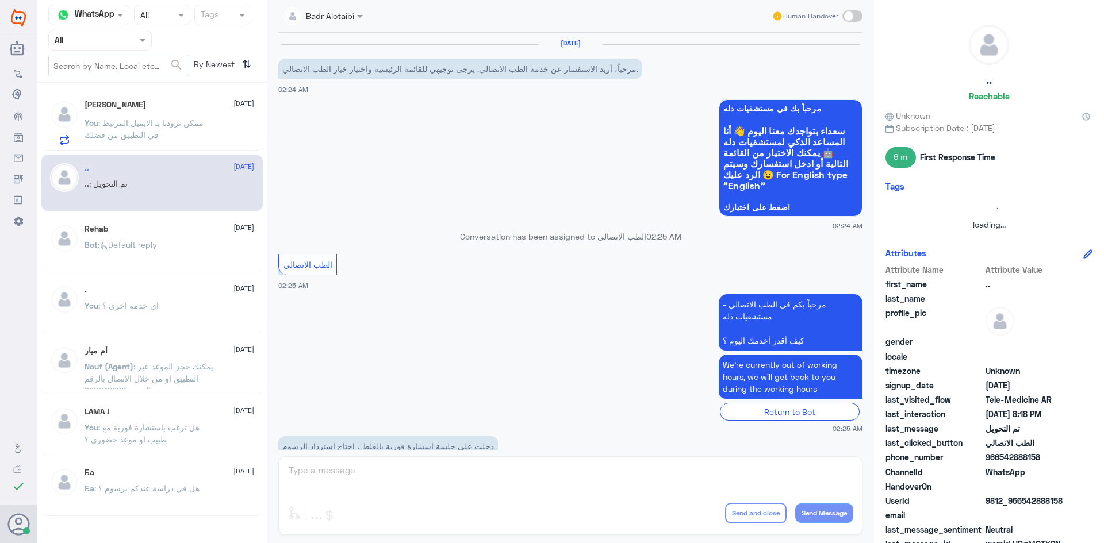
scroll to position [412, 0]
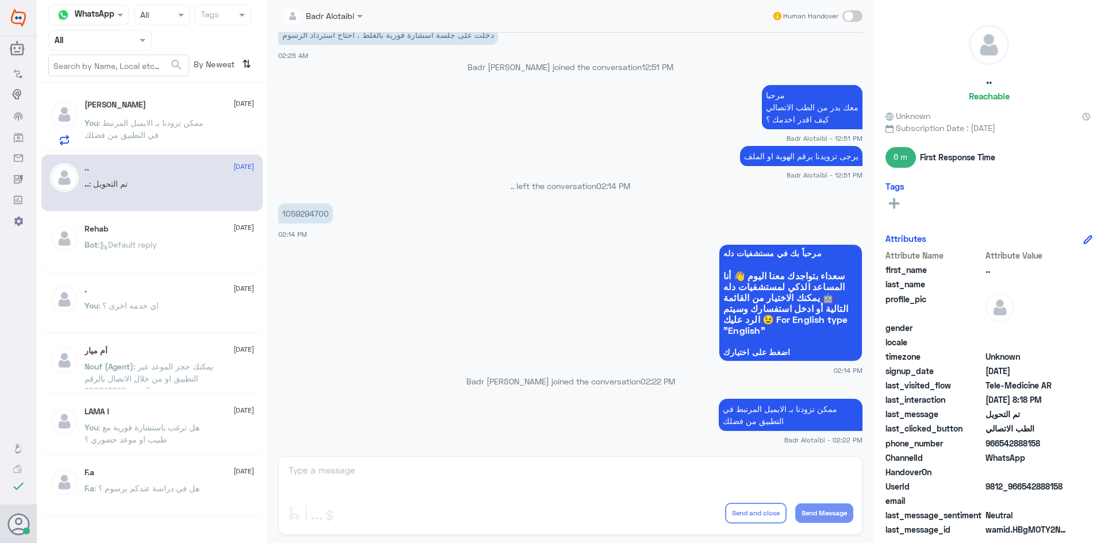
click at [182, 103] on div "Hamad Almuharraq 12 September" at bounding box center [169, 105] width 170 height 10
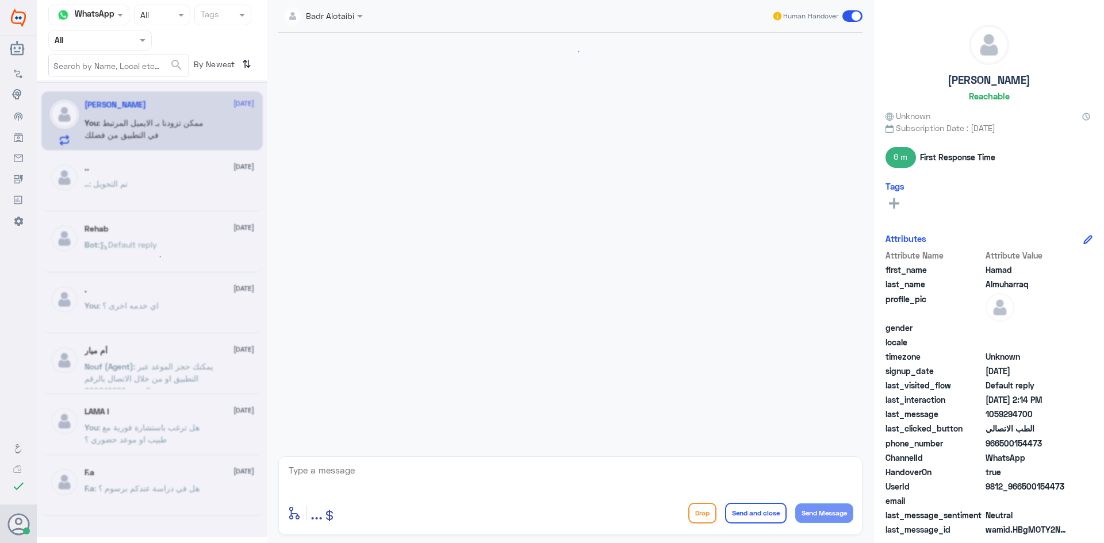
scroll to position [412, 0]
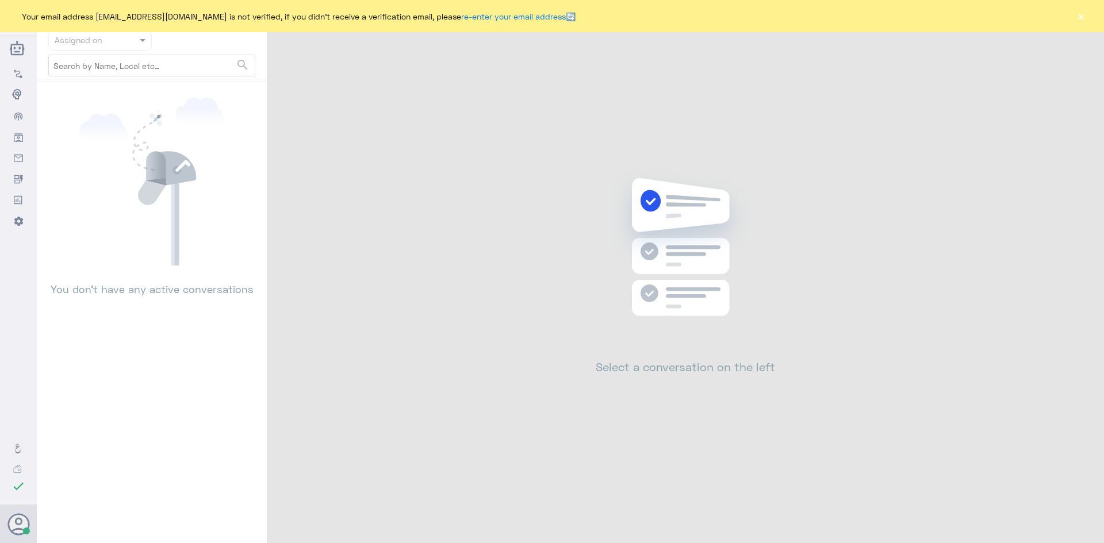
click at [1076, 17] on button "×" at bounding box center [1080, 15] width 11 height 11
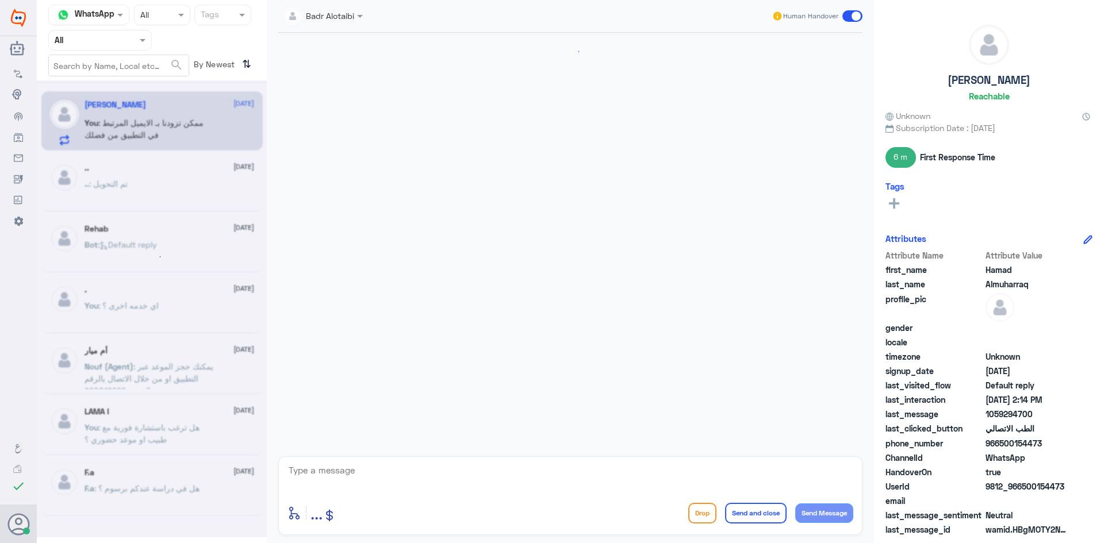
scroll to position [412, 0]
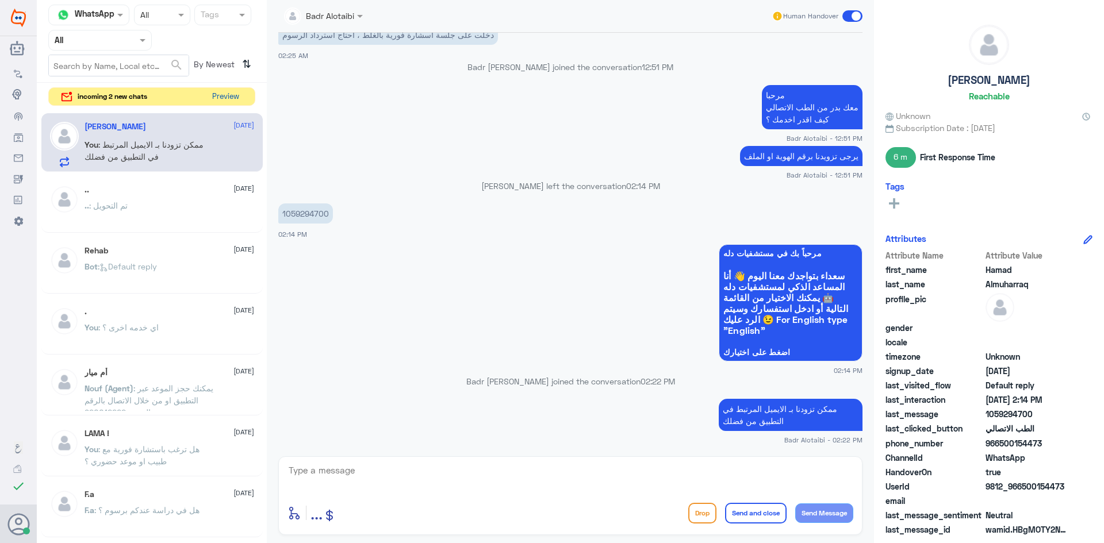
click at [234, 97] on button "Preview" at bounding box center [225, 97] width 36 height 18
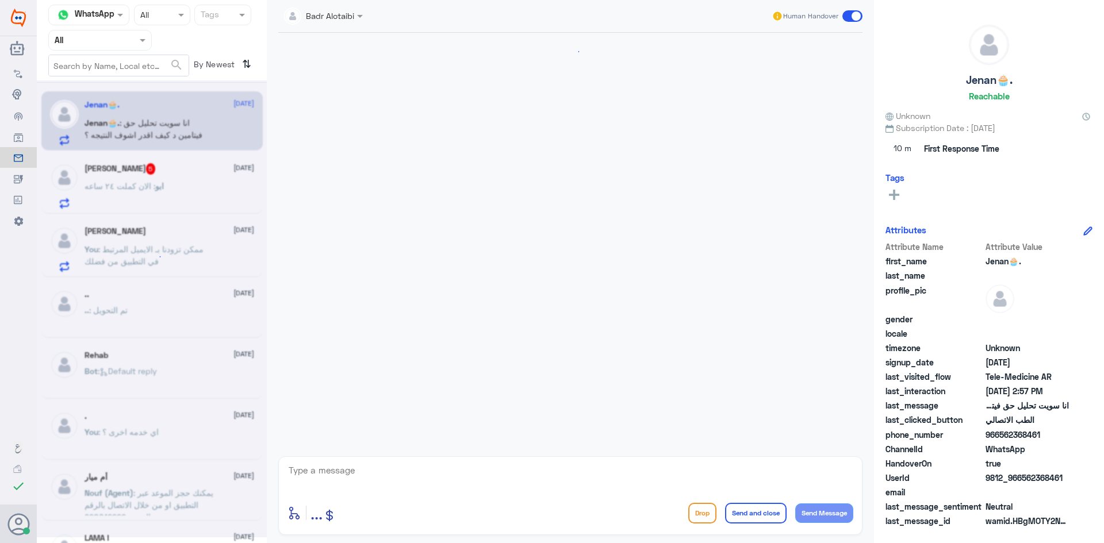
scroll to position [341, 0]
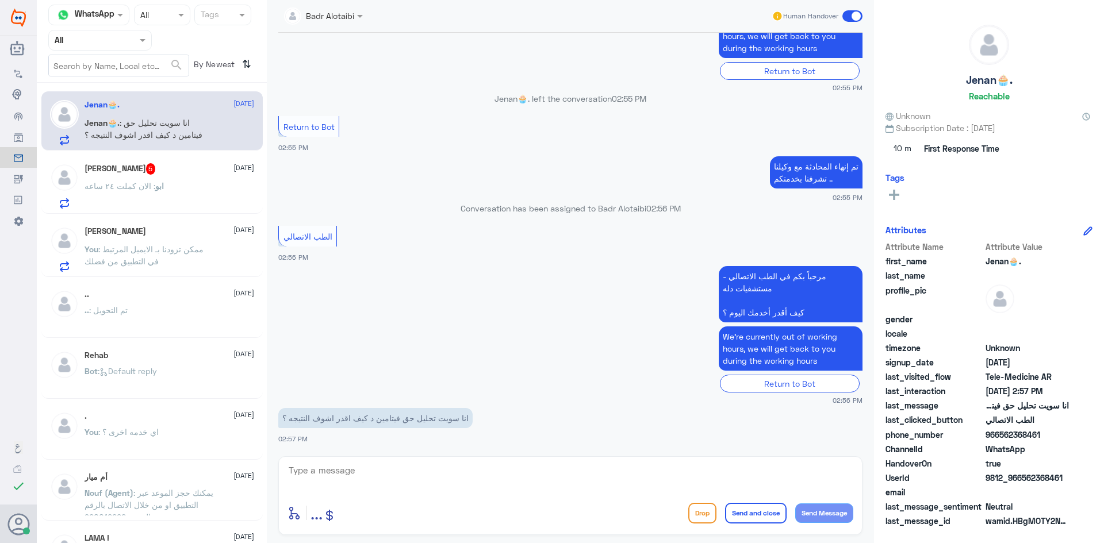
drag, startPoint x: 1068, startPoint y: 474, endPoint x: 1023, endPoint y: 478, distance: 45.6
click at [1023, 478] on span "9812_966562368461" at bounding box center [1026, 478] width 83 height 12
copy span "562368461"
click at [389, 480] on textarea at bounding box center [570, 477] width 566 height 28
click at [559, 490] on textarea at bounding box center [570, 477] width 566 height 28
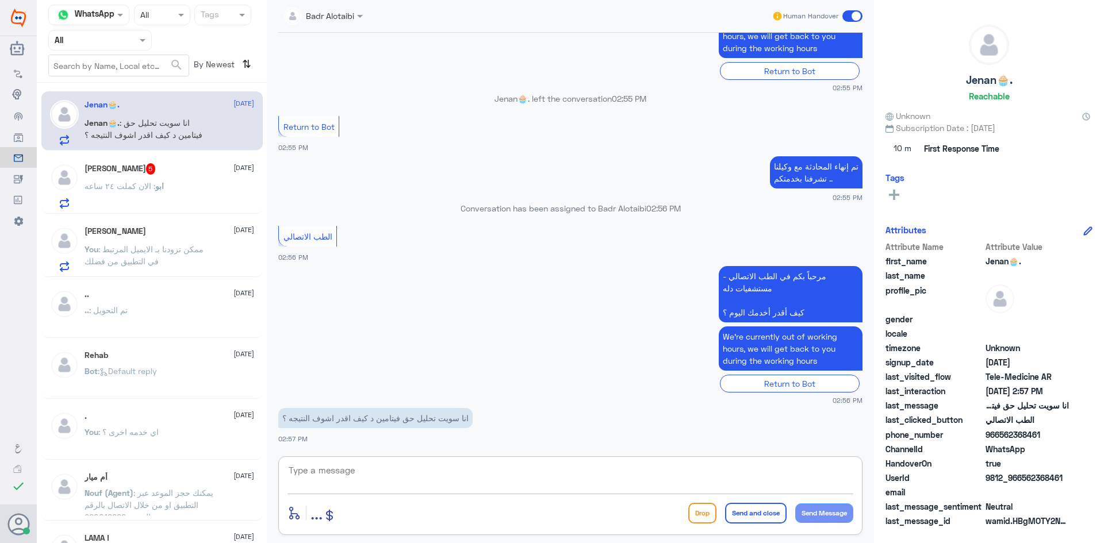
paste textarea "مرحبا معك بدر من الطب الاتصالي كيف اقدر اخدمك ؟"
type textarea "مرحبا معك بدر من الطب الاتصالي كيف اقدر اخدمك ؟"
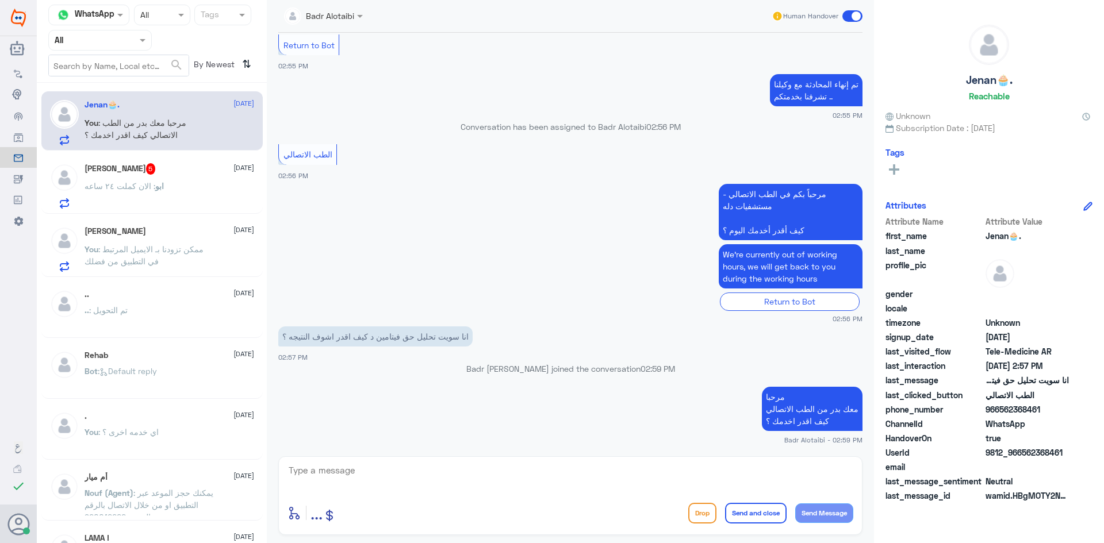
click at [211, 192] on div "ابو : الان كملت ٢٤ ساعه" at bounding box center [169, 196] width 170 height 26
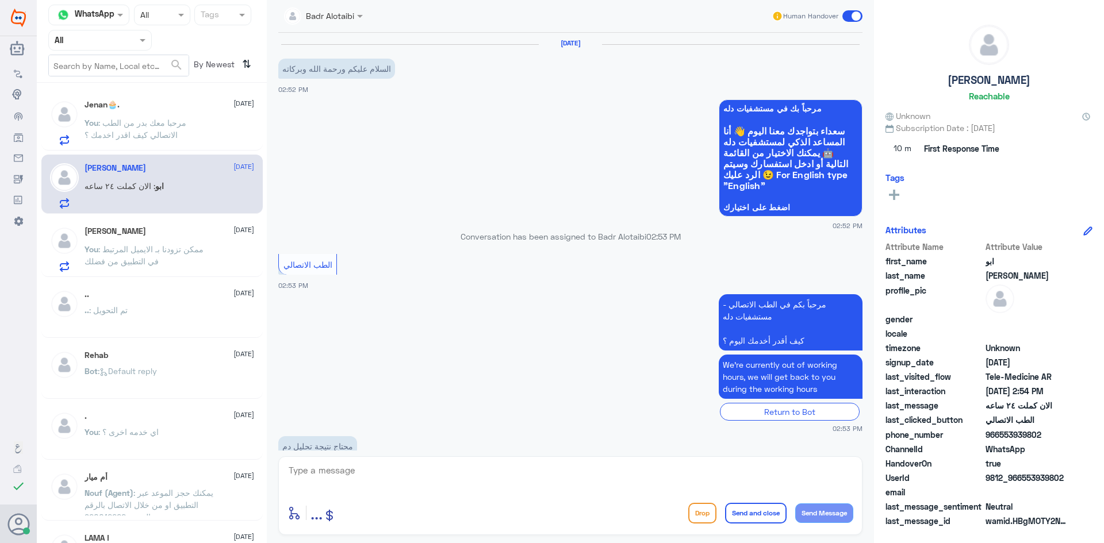
scroll to position [106, 0]
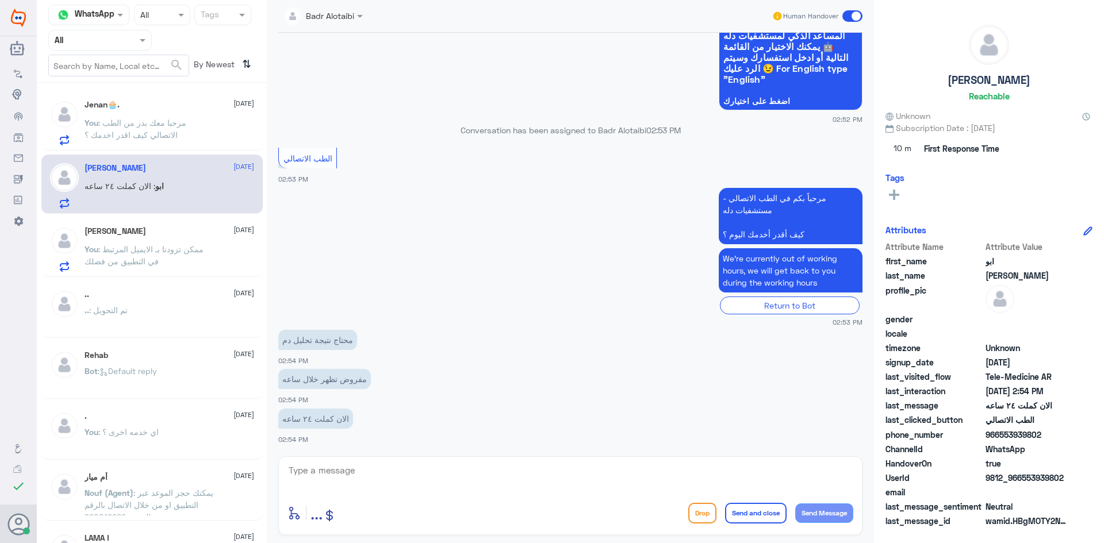
drag, startPoint x: 1066, startPoint y: 479, endPoint x: 1022, endPoint y: 481, distance: 44.3
click at [1022, 481] on span "9812_966553939802" at bounding box center [1026, 478] width 83 height 12
copy span "553939802"
click at [431, 474] on textarea at bounding box center [570, 477] width 566 height 28
drag, startPoint x: 353, startPoint y: 340, endPoint x: 281, endPoint y: 340, distance: 71.8
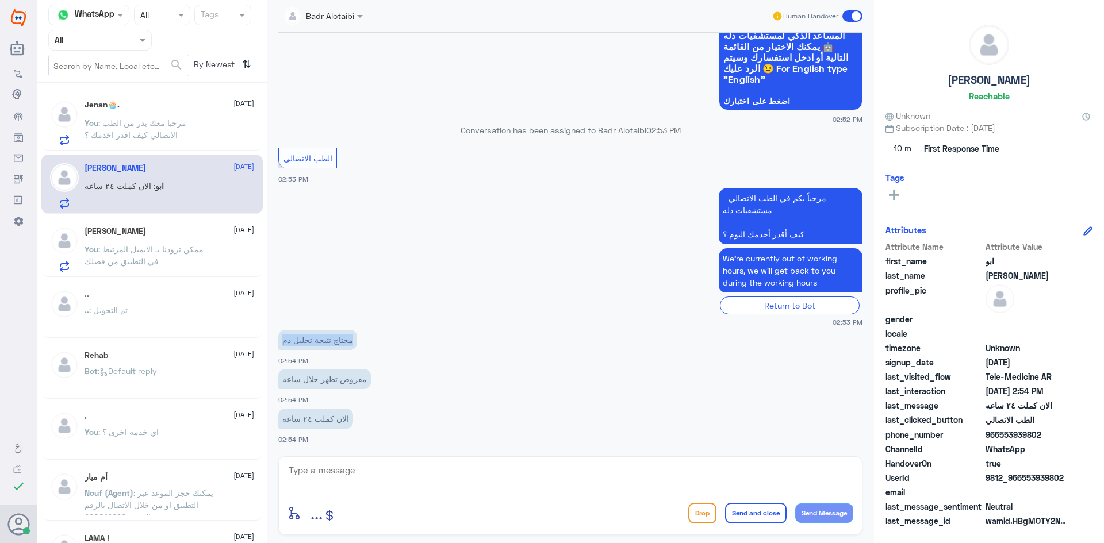
click at [281, 340] on p "محتاج نتيجة تحليل دم" at bounding box center [317, 340] width 79 height 20
click at [334, 381] on p "مفروض تظهر خلال ساعه" at bounding box center [324, 379] width 93 height 20
click at [424, 476] on textarea at bounding box center [570, 477] width 566 height 28
paste textarea "مرحبا معك بدر من الطب الاتصالي كيف اقدر اخدمك ؟"
type textarea "مرحبا معك بدر من الطب الاتصالي كيف اقدر اخدمك ؟"
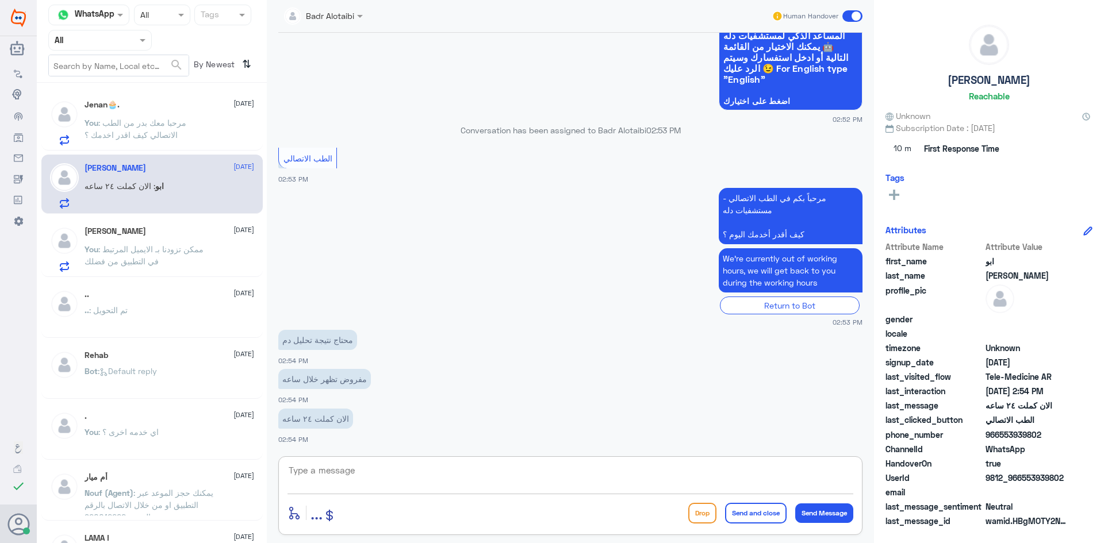
scroll to position [167, 0]
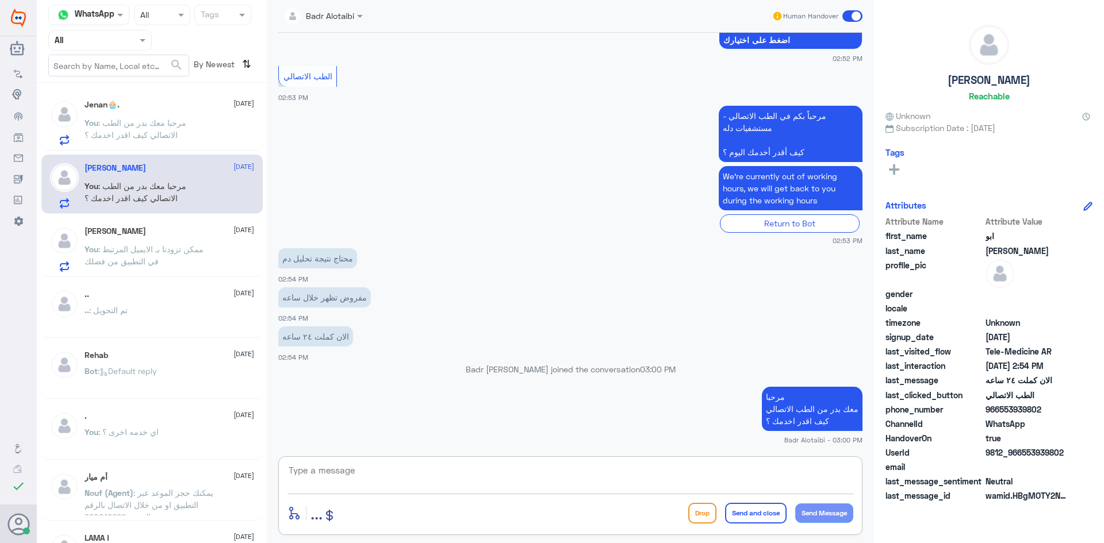
click at [410, 463] on textarea at bounding box center [570, 477] width 566 height 28
type textarea "مستشفى دله أي فرع ؟"
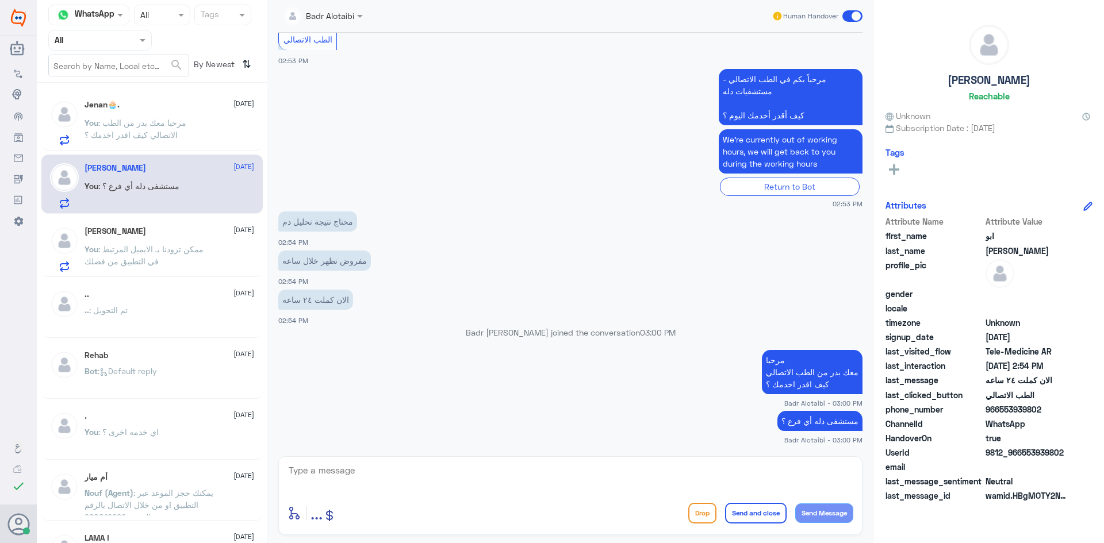
click at [183, 124] on span ": مرحبا معك بدر من الطب الاتصالي كيف اقدر اخدمك ؟" at bounding box center [135, 129] width 102 height 22
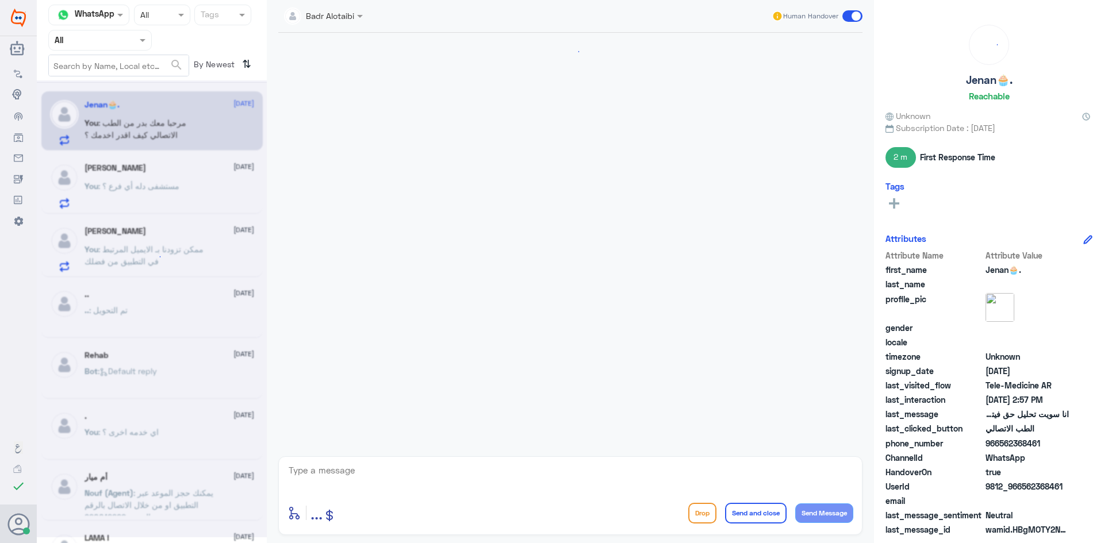
scroll to position [422, 0]
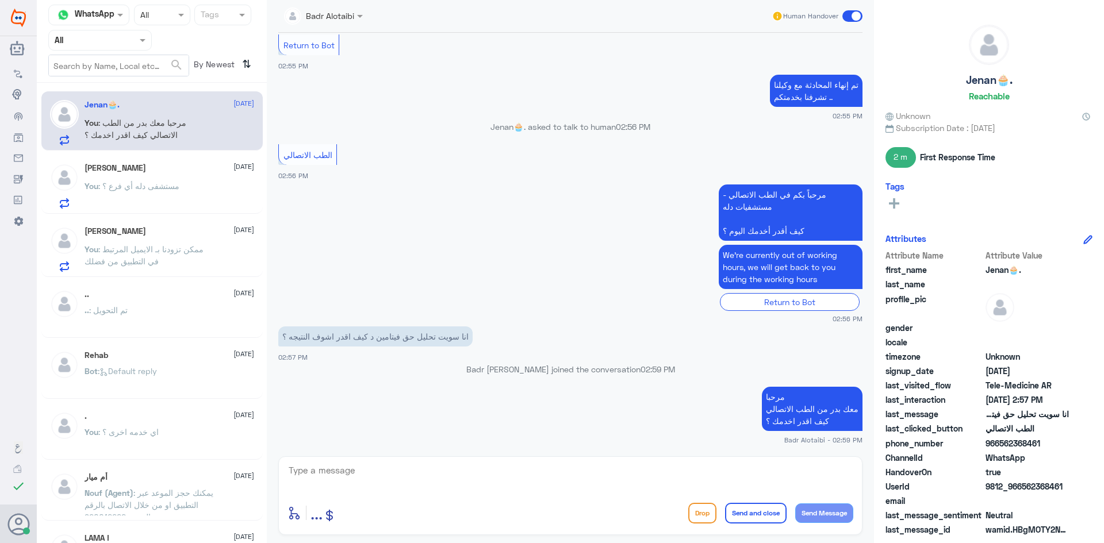
drag, startPoint x: 1072, startPoint y: 486, endPoint x: 1022, endPoint y: 492, distance: 50.3
click at [1022, 492] on div "UserId 9812_966562368461" at bounding box center [988, 488] width 207 height 14
copy span "562368461"
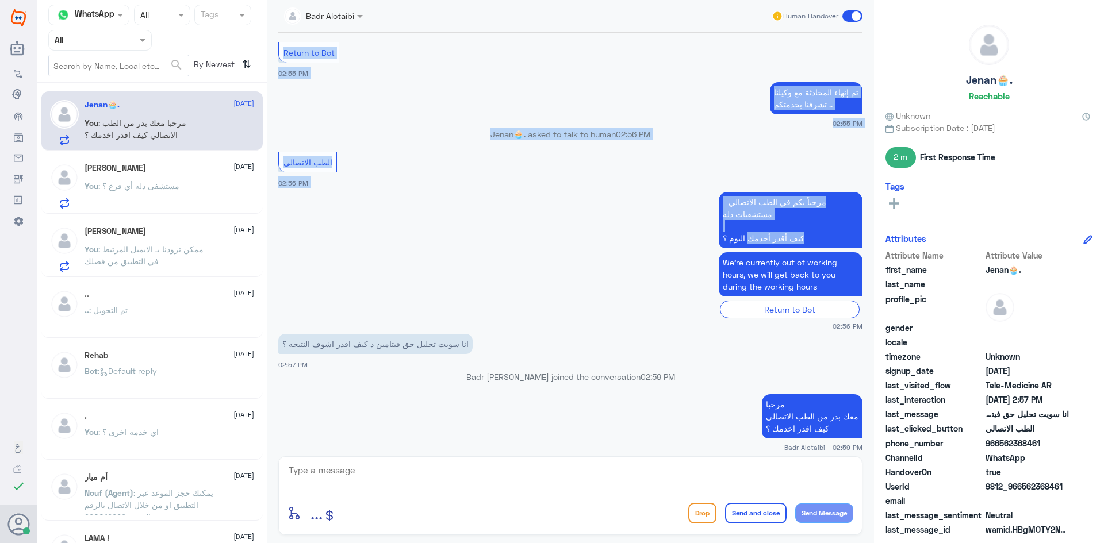
drag, startPoint x: 855, startPoint y: 17, endPoint x: 731, endPoint y: 250, distance: 264.6
click at [735, 249] on div "Badr Alotaibi Human Handover [DATE] السلام عليكم 02:55 PM مرحباً بك في مستشفيات…" at bounding box center [570, 273] width 607 height 547
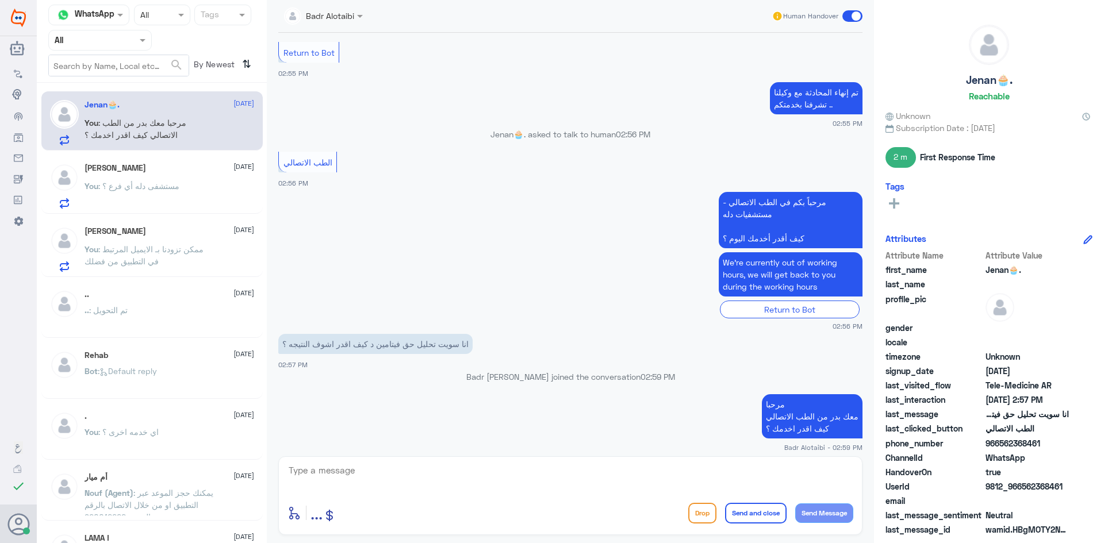
click at [677, 254] on app-msgs-text "We’re currently out of working hours, we will get back to you during the workin…" at bounding box center [570, 274] width 584 height 45
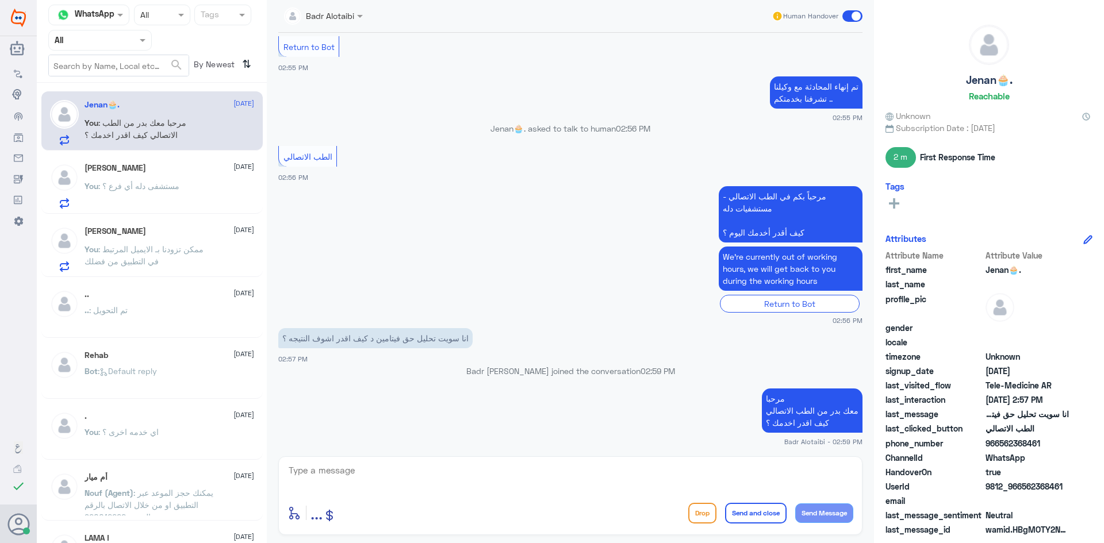
scroll to position [422, 0]
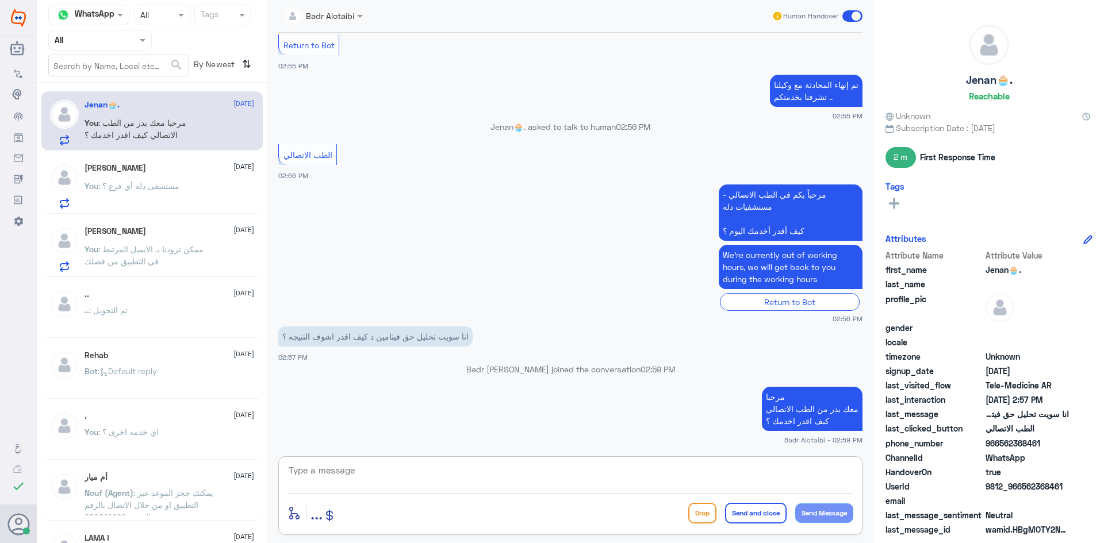
click at [658, 487] on textarea at bounding box center [570, 477] width 566 height 28
click at [637, 480] on textarea at bounding box center [570, 477] width 566 height 28
type textarea "س"
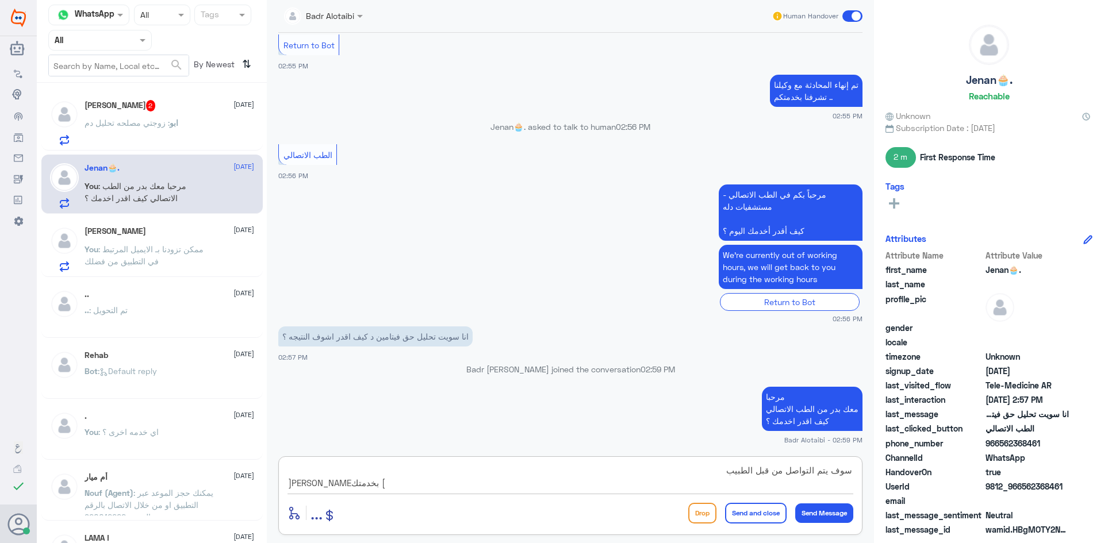
type textarea "سوف يتم التواصل من قبل الطبيب [PERSON_NAME] بخدمتك"
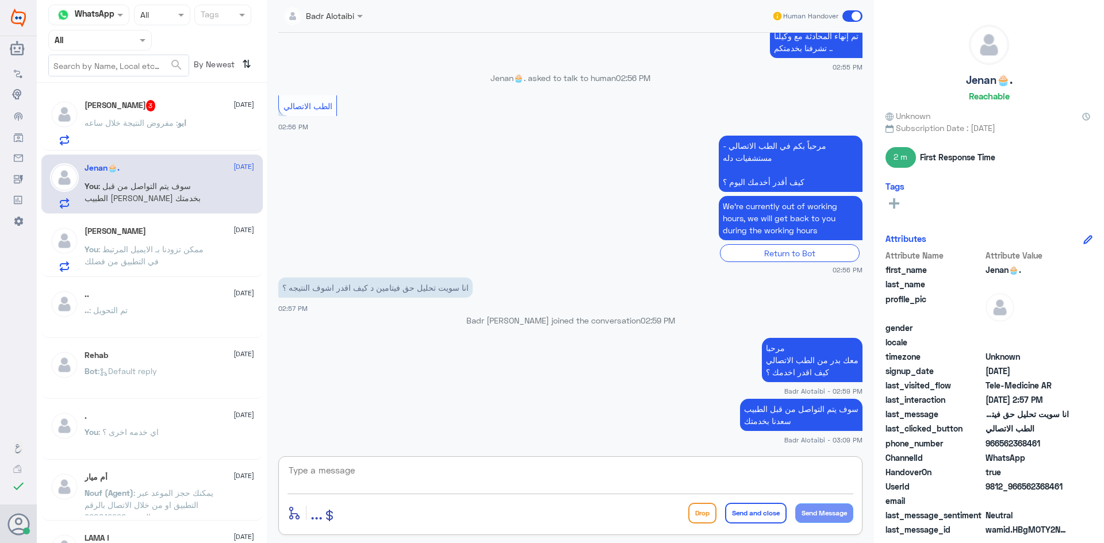
click at [855, 11] on span at bounding box center [852, 15] width 20 height 11
click at [0, 0] on input "checkbox" at bounding box center [0, 0] width 0 height 0
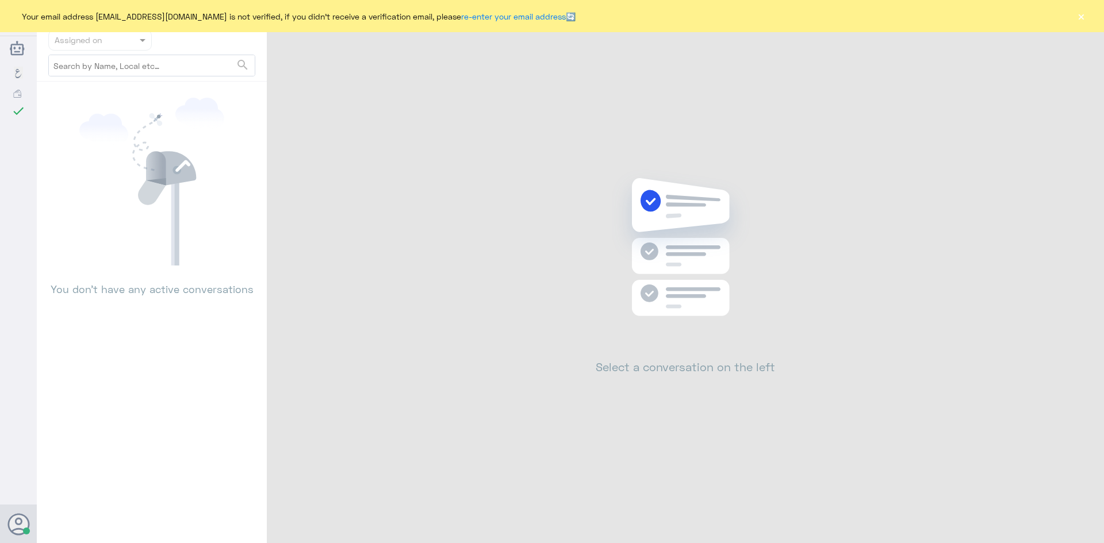
click at [1075, 16] on div "Your email address [EMAIL_ADDRESS][DOMAIN_NAME] is not verified, if you didn't …" at bounding box center [552, 16] width 1104 height 32
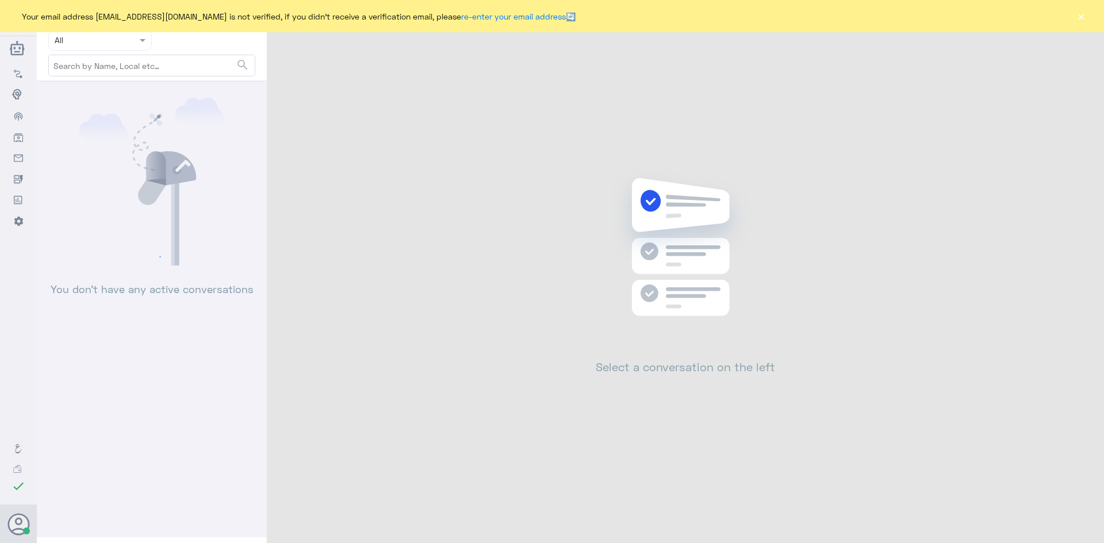
click at [1077, 20] on button "×" at bounding box center [1080, 15] width 11 height 11
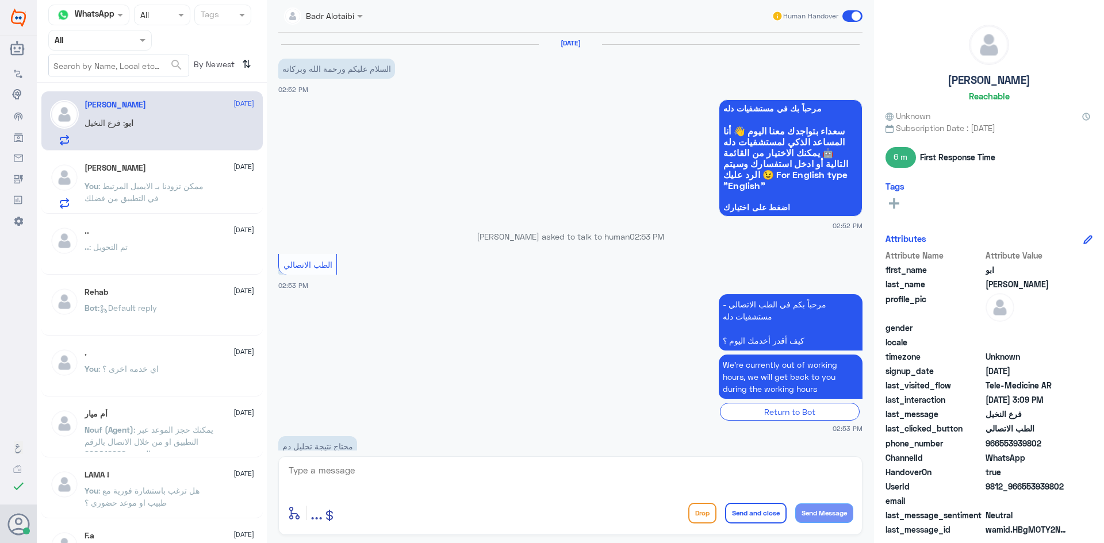
scroll to position [422, 0]
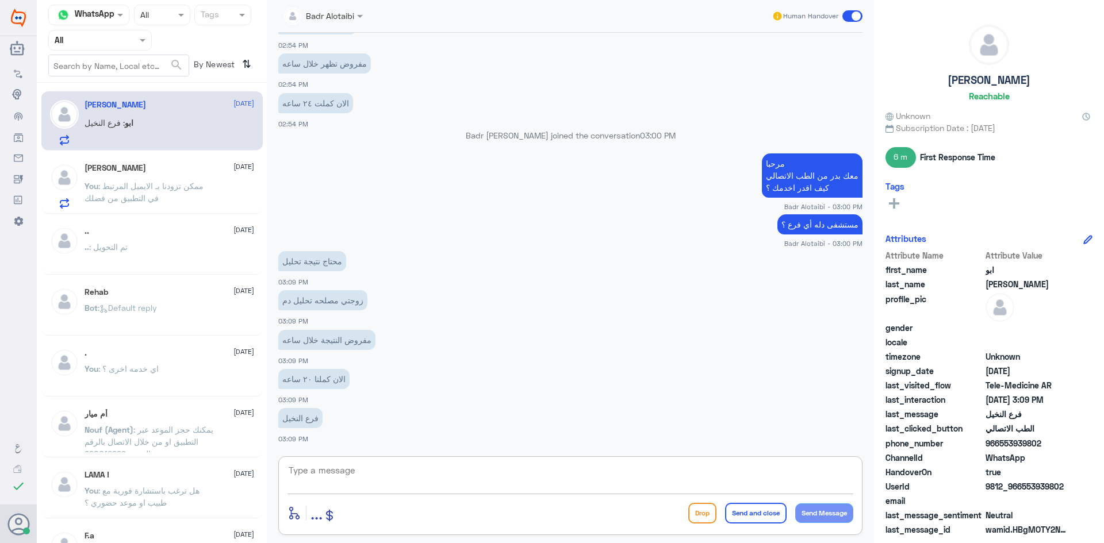
click at [372, 473] on textarea at bounding box center [570, 477] width 566 height 28
type textarea "يرجى تزويدنا برقم الهوية او الملف"
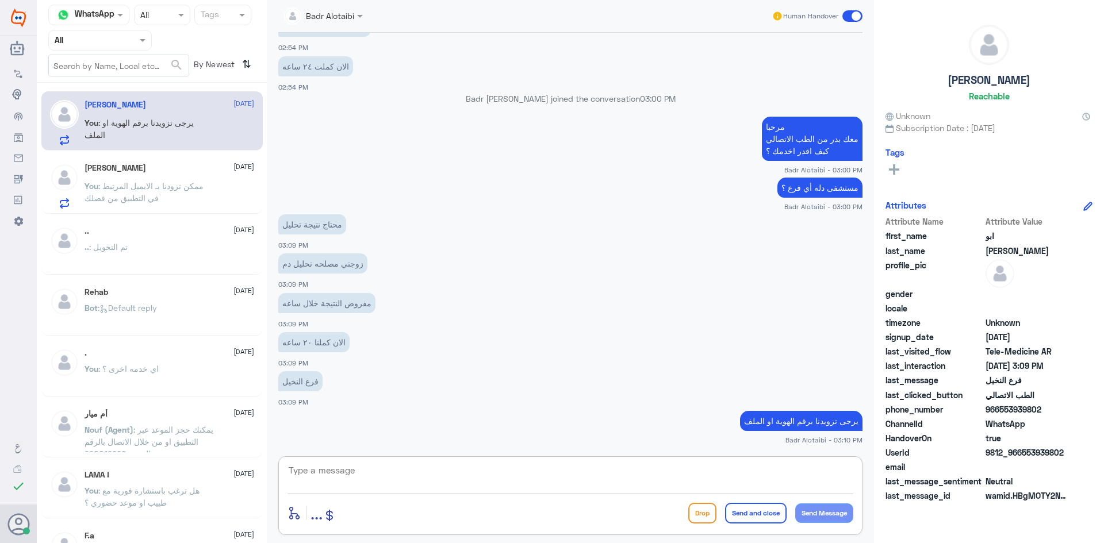
scroll to position [498, 0]
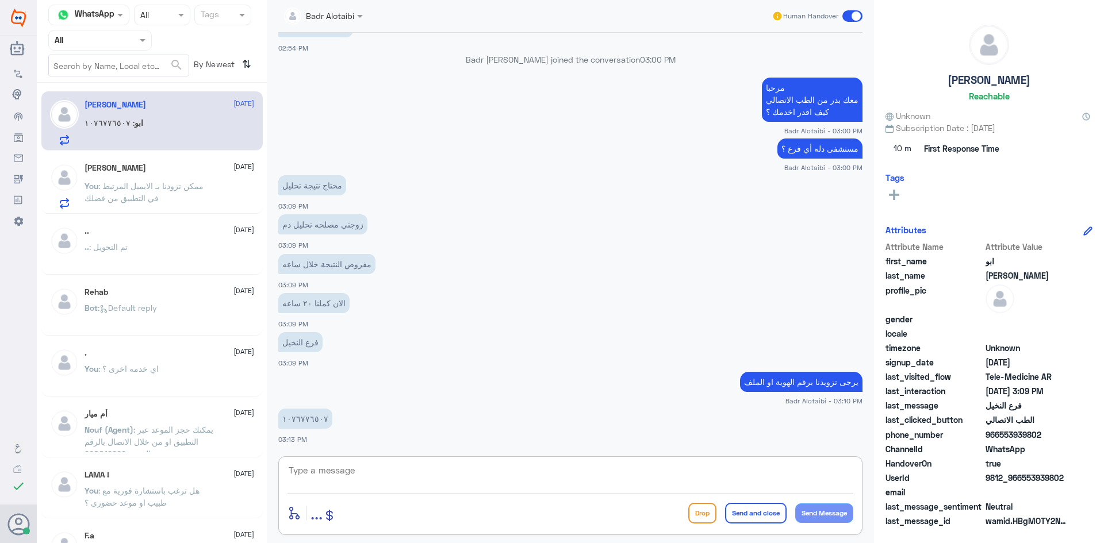
click at [351, 481] on textarea at bounding box center [570, 477] width 566 height 28
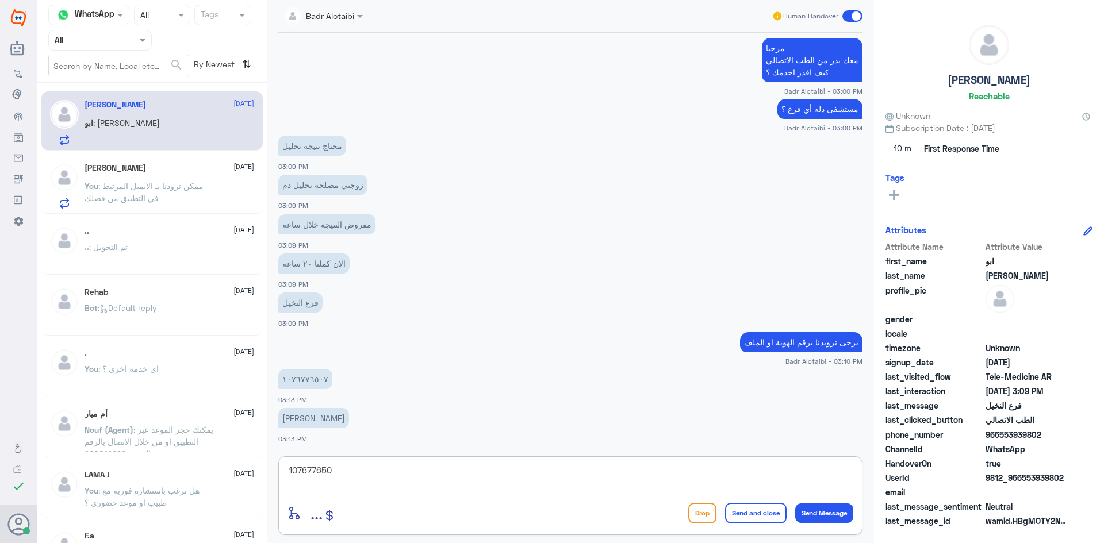
type textarea "1076776507"
drag, startPoint x: 335, startPoint y: 471, endPoint x: 288, endPoint y: 475, distance: 46.8
click at [288, 475] on textarea "1076776507" at bounding box center [570, 477] width 566 height 28
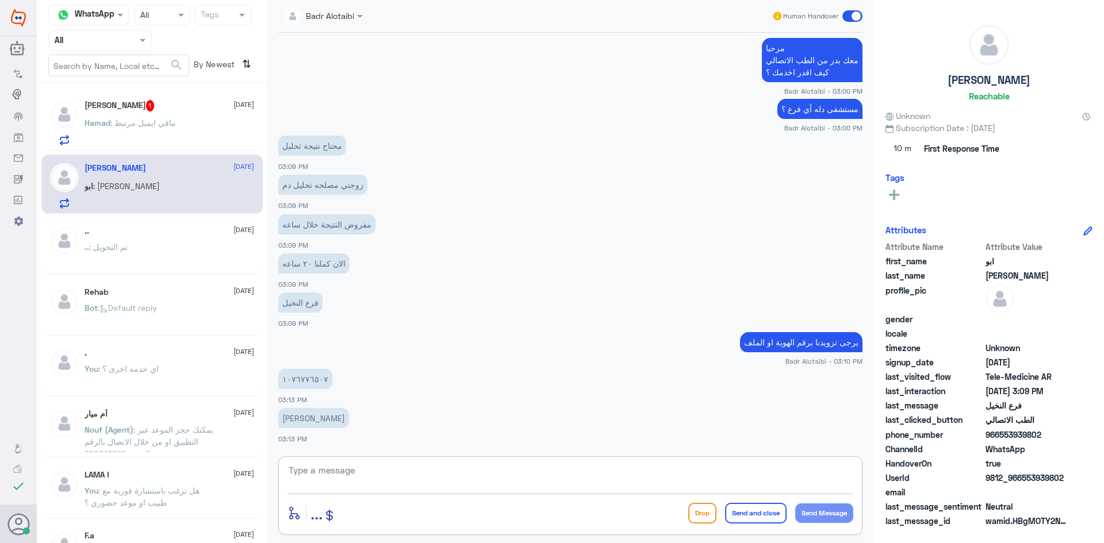
click at [326, 481] on textarea at bounding box center [570, 477] width 566 height 28
click at [326, 477] on textarea at bounding box center [570, 477] width 566 height 28
drag, startPoint x: 343, startPoint y: 472, endPoint x: 263, endPoint y: 471, distance: 79.9
click at [263, 471] on div "Channel WhatsApp Status × All Tags Agent Filter All search By Newest ⇅ [PERSON_…" at bounding box center [570, 273] width 1067 height 547
click at [514, 485] on textarea "1076776507" at bounding box center [570, 477] width 566 height 28
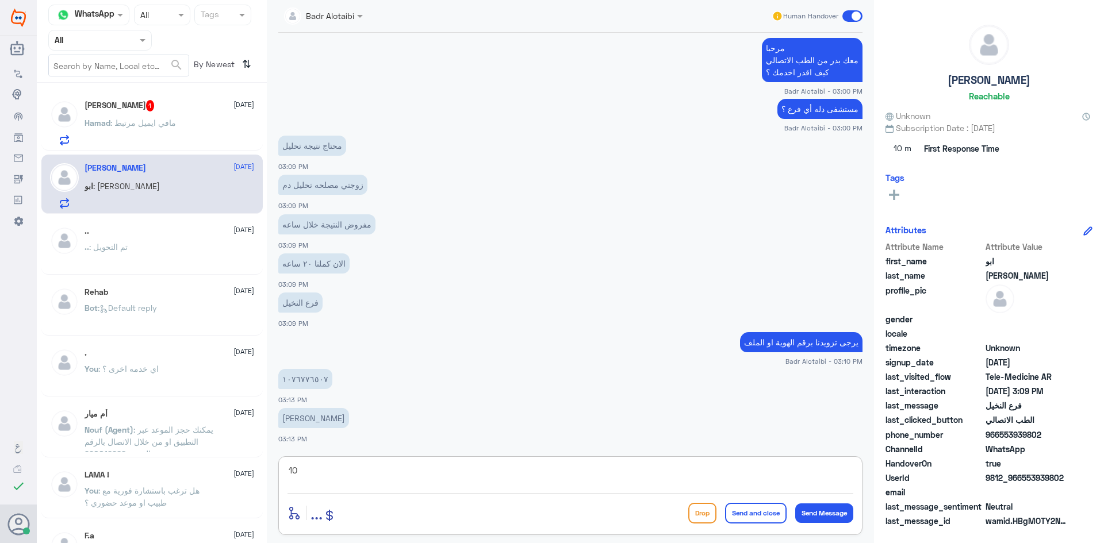
type textarea "1"
type textarea "ب"
click at [770, 479] on textarea "متبقي" at bounding box center [570, 477] width 566 height 28
type textarea "متبقي تحليل تحت الاجراء كافه التحاليل الأخرى ظهرت"
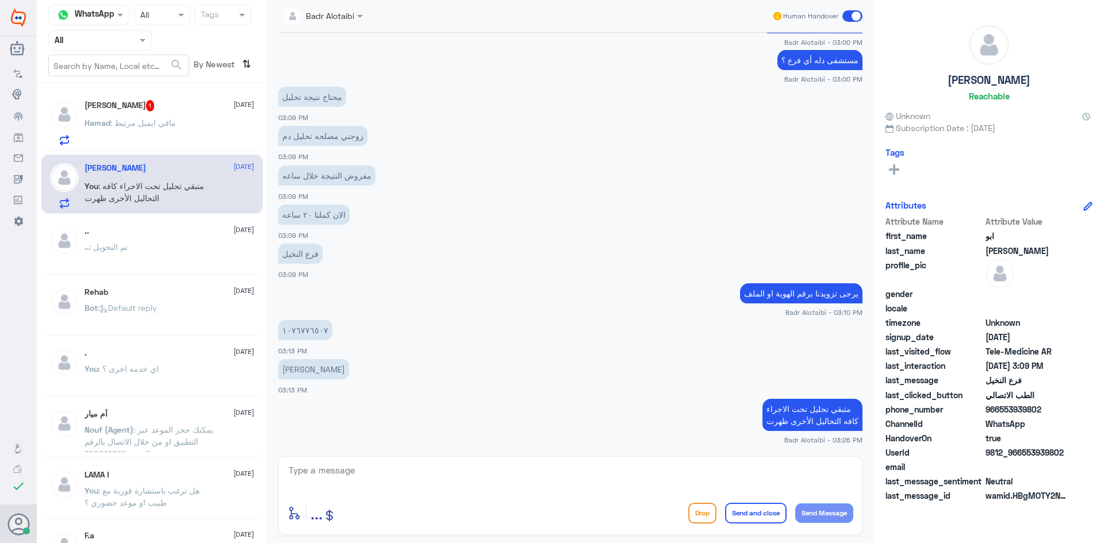
click at [856, 17] on span at bounding box center [852, 15] width 20 height 11
click at [0, 0] on input "checkbox" at bounding box center [0, 0] width 0 height 0
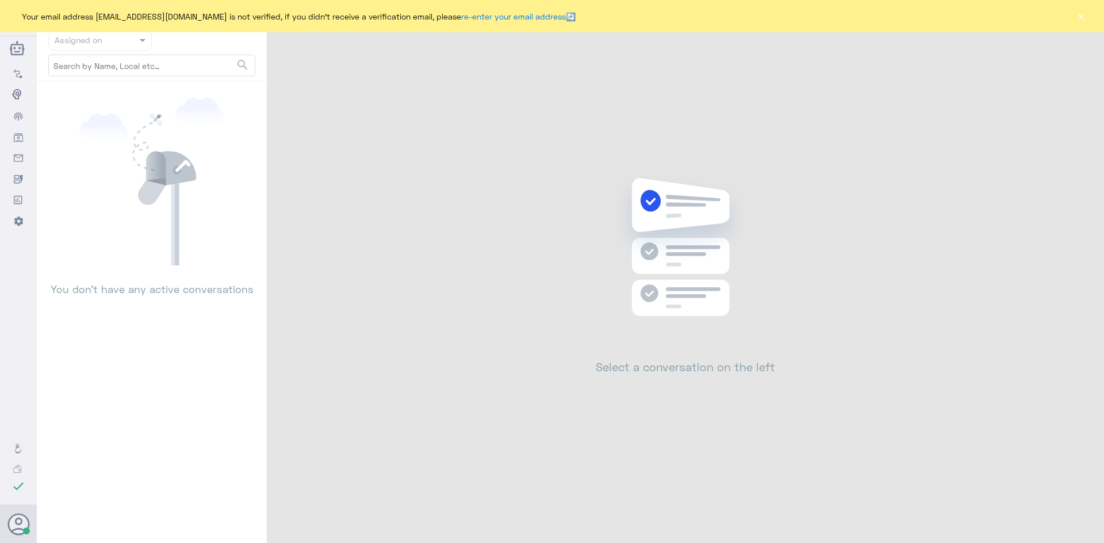
click at [1083, 14] on button "×" at bounding box center [1080, 15] width 11 height 11
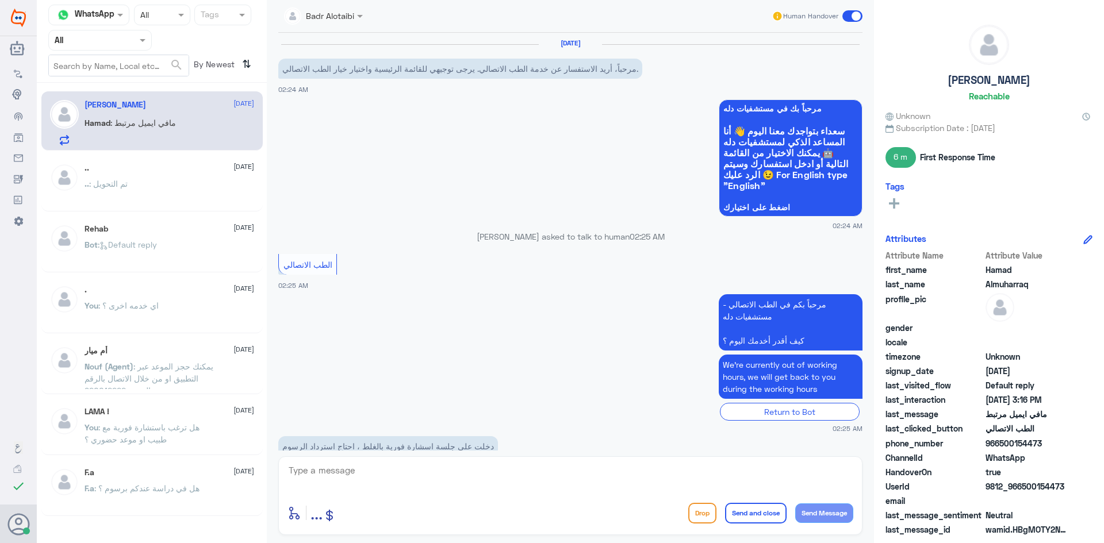
scroll to position [451, 0]
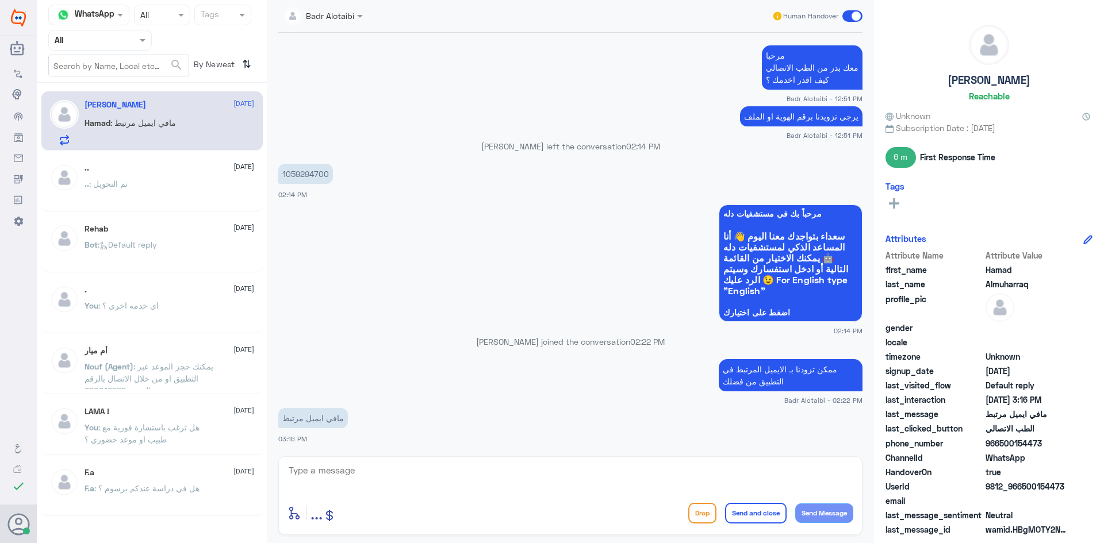
click at [464, 485] on textarea at bounding box center [570, 477] width 566 height 28
click at [305, 172] on p "1059294700" at bounding box center [305, 174] width 55 height 20
copy p "1059294700"
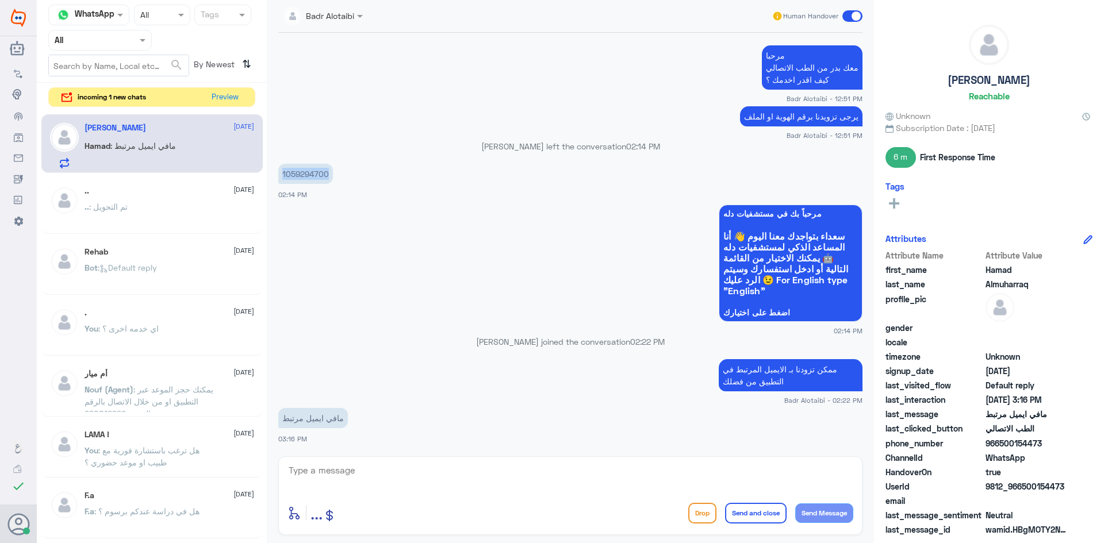
click at [367, 481] on textarea at bounding box center [570, 477] width 566 height 28
type textarea "سوف يتم استرجاع المبلغ خلال يومين - 3 أيام ان شاء [DEMOGRAPHIC_DATA]"
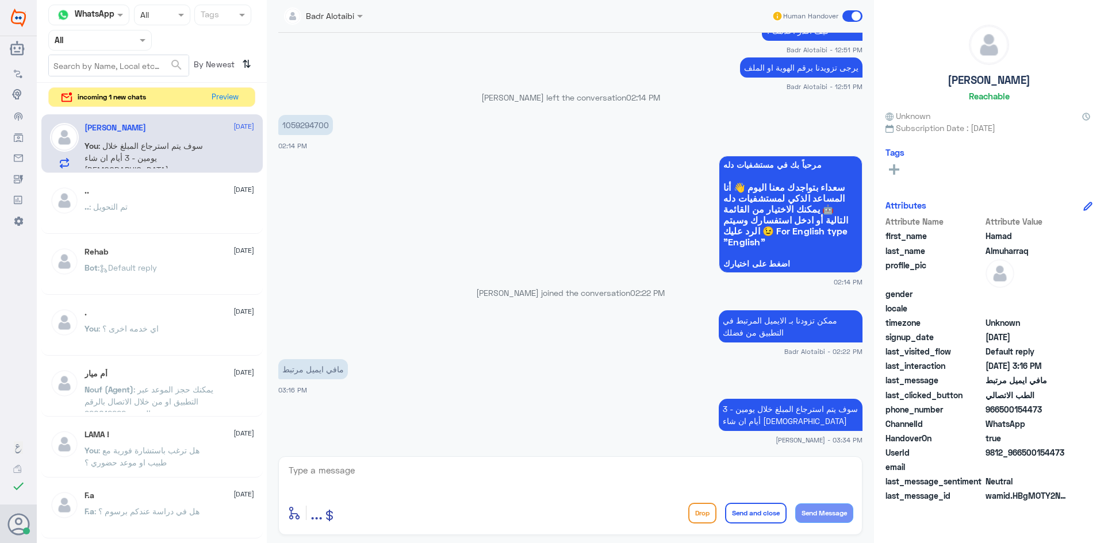
click at [848, 24] on div "Human Handover" at bounding box center [816, 16] width 91 height 21
click at [848, 16] on span at bounding box center [852, 15] width 20 height 11
click at [0, 0] on input "checkbox" at bounding box center [0, 0] width 0 height 0
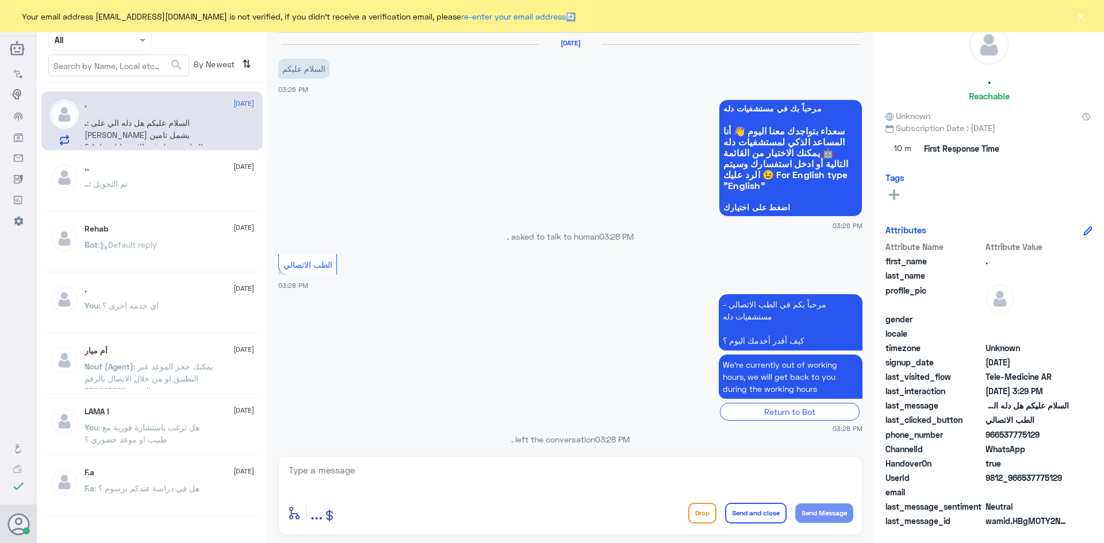
scroll to position [341, 0]
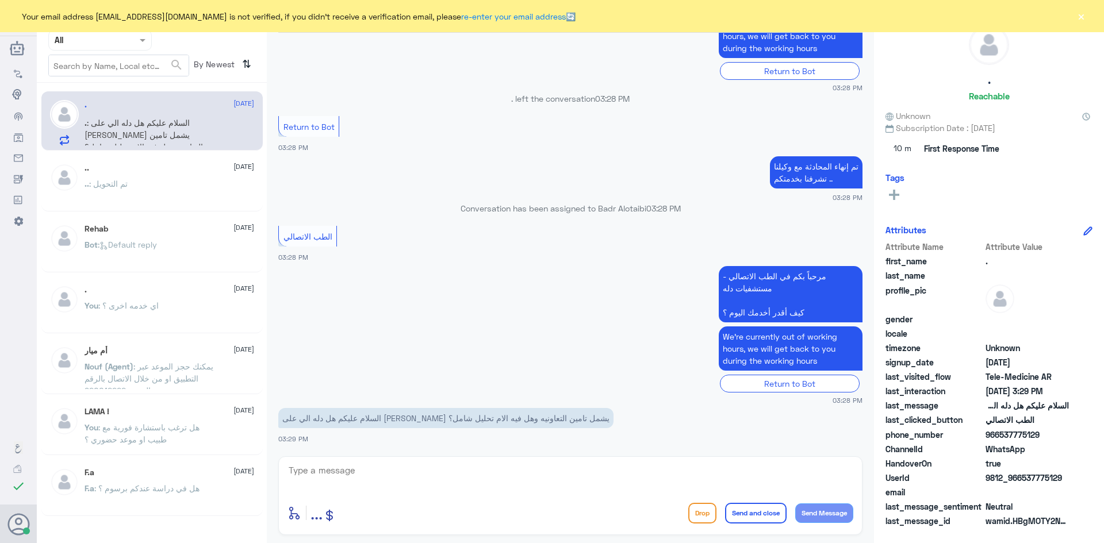
click at [1079, 22] on button "×" at bounding box center [1080, 15] width 11 height 11
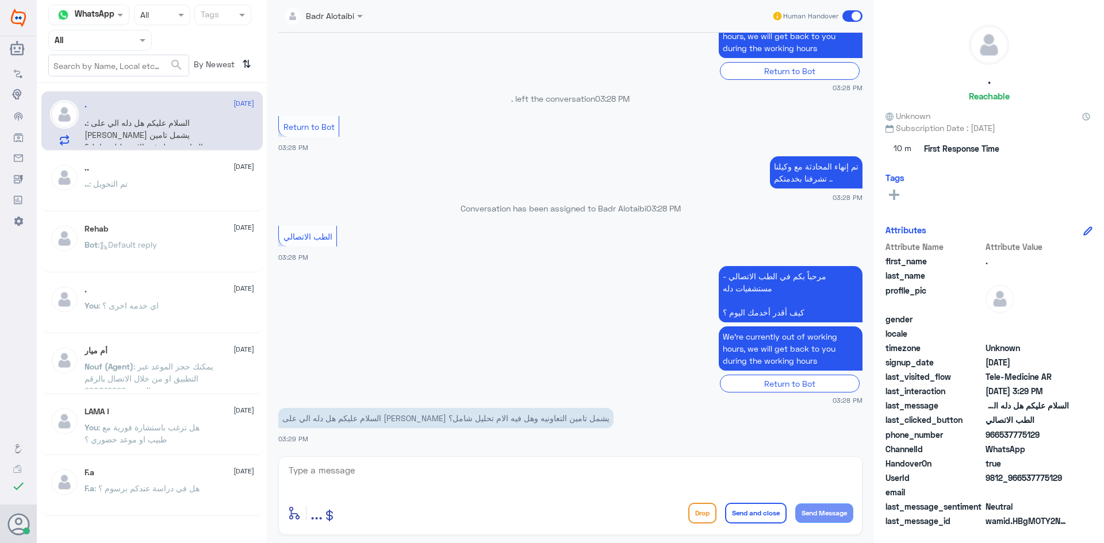
click at [557, 459] on div "enter flow name ... Drop Send and close Send Message" at bounding box center [570, 495] width 584 height 79
click at [558, 466] on textarea at bounding box center [570, 477] width 566 height 28
drag, startPoint x: 1071, startPoint y: 480, endPoint x: 1020, endPoint y: 483, distance: 51.2
click at [1020, 483] on div "UserId 9812_966537775129" at bounding box center [988, 479] width 207 height 14
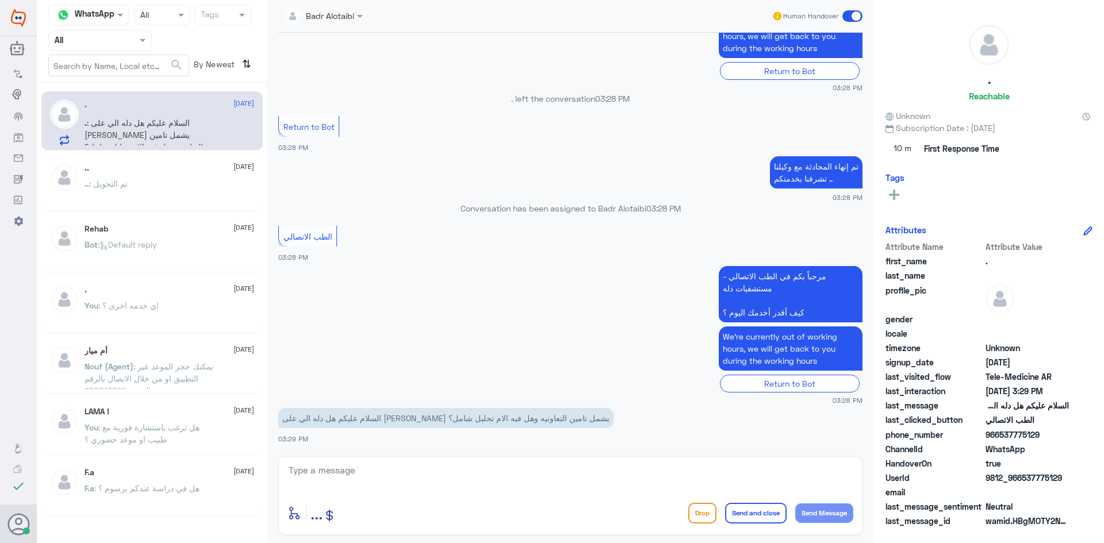
copy span "537775129"
click at [475, 479] on textarea at bounding box center [570, 477] width 566 height 28
paste textarea "مرحبا معك بدر من الطب الاتصالي كيف اقدر اخدمك ؟"
type textarea "مرحبا معك بدر من الطب الاتصالي كيف اقدر اخدمك ؟"
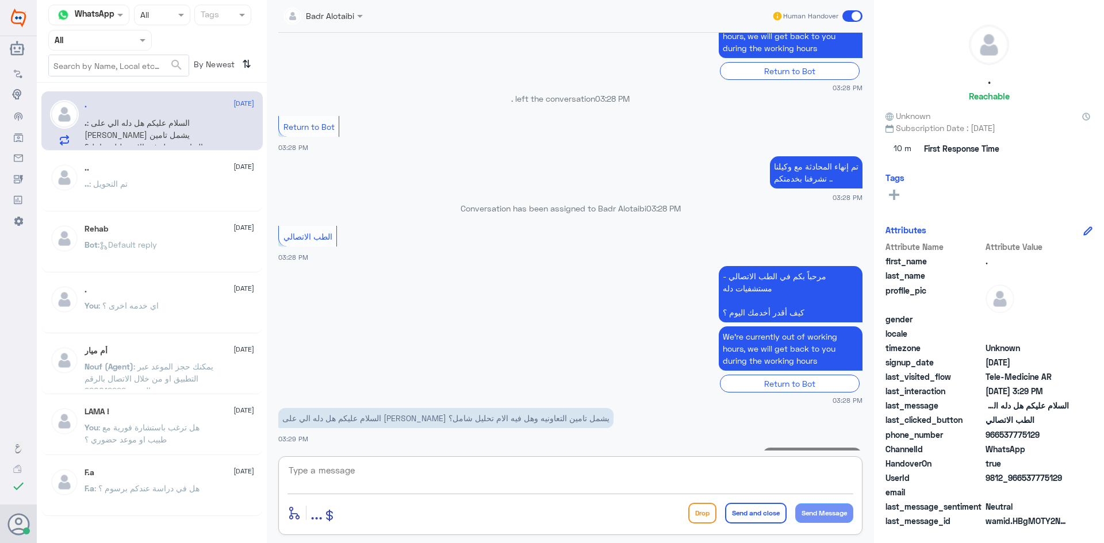
scroll to position [402, 0]
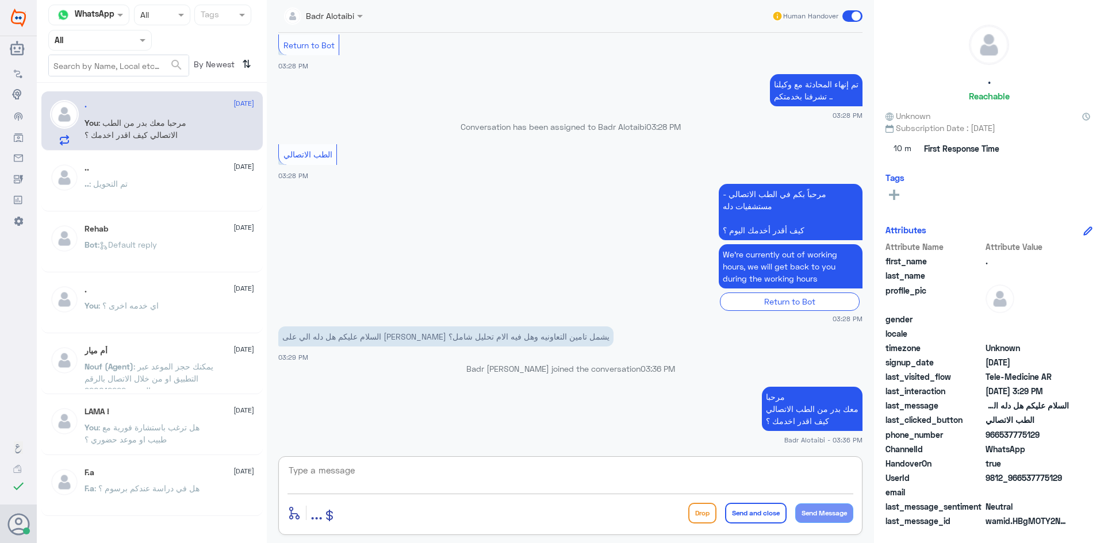
click at [547, 478] on textarea at bounding box center [570, 477] width 566 height 28
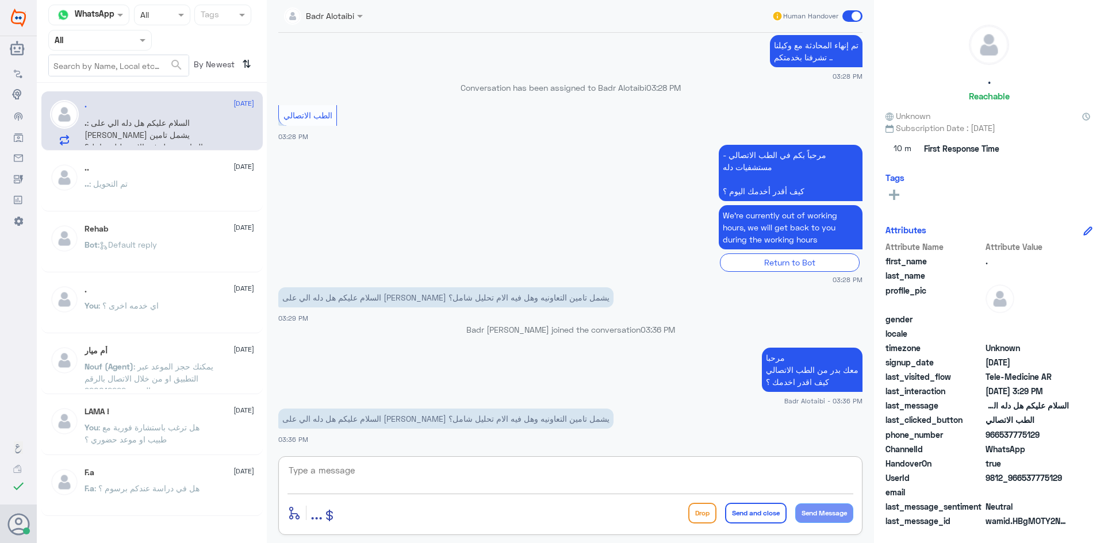
type textarea "ي"
type textarea "ه"
type textarea "نحن هنا دله النخيل"
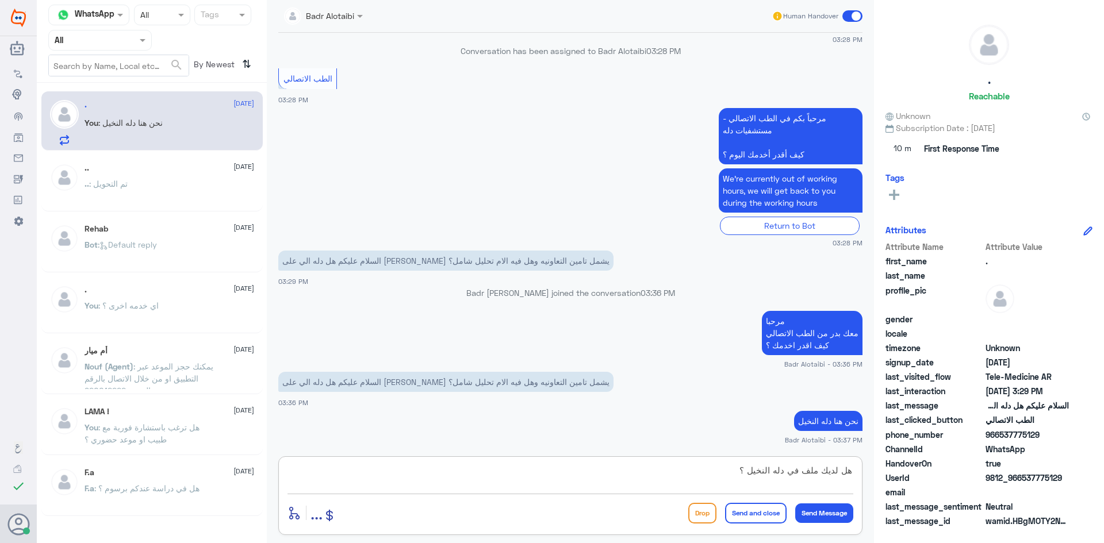
type textarea "هل لديك ملف في دله النخيل ؟"
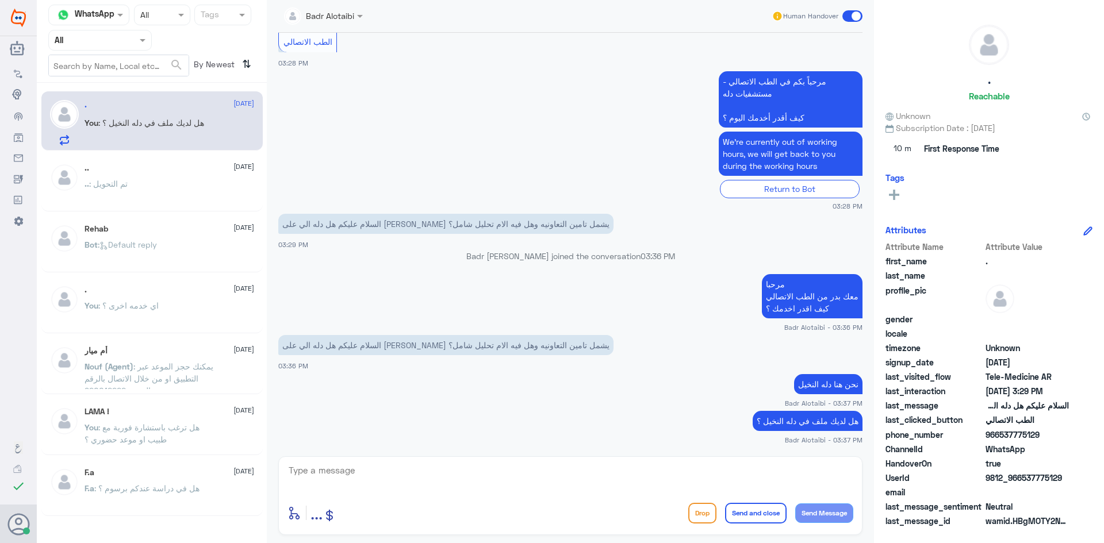
click at [850, 17] on span at bounding box center [852, 15] width 20 height 11
click at [0, 0] on input "checkbox" at bounding box center [0, 0] width 0 height 0
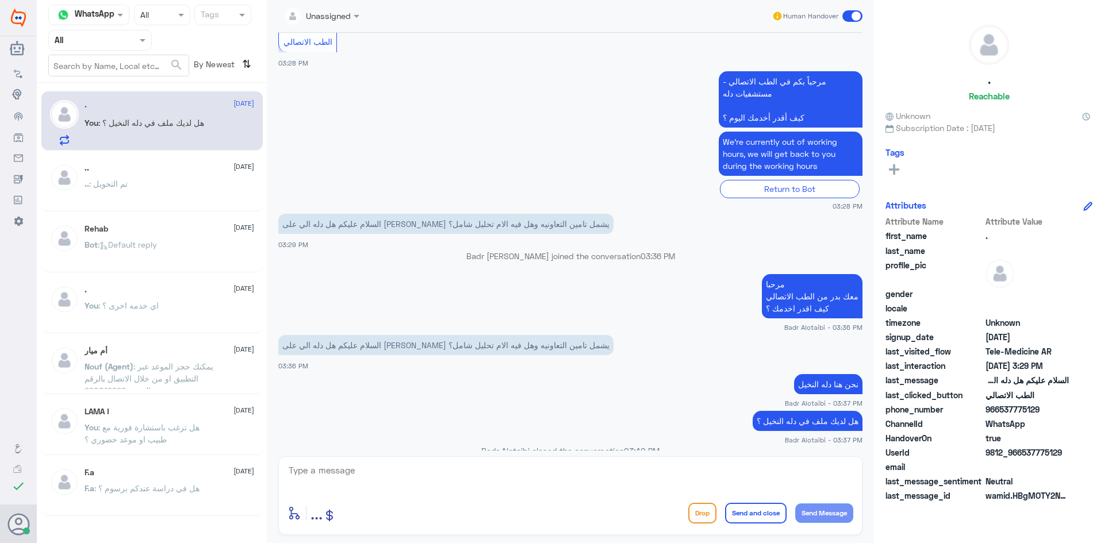
scroll to position [536, 0]
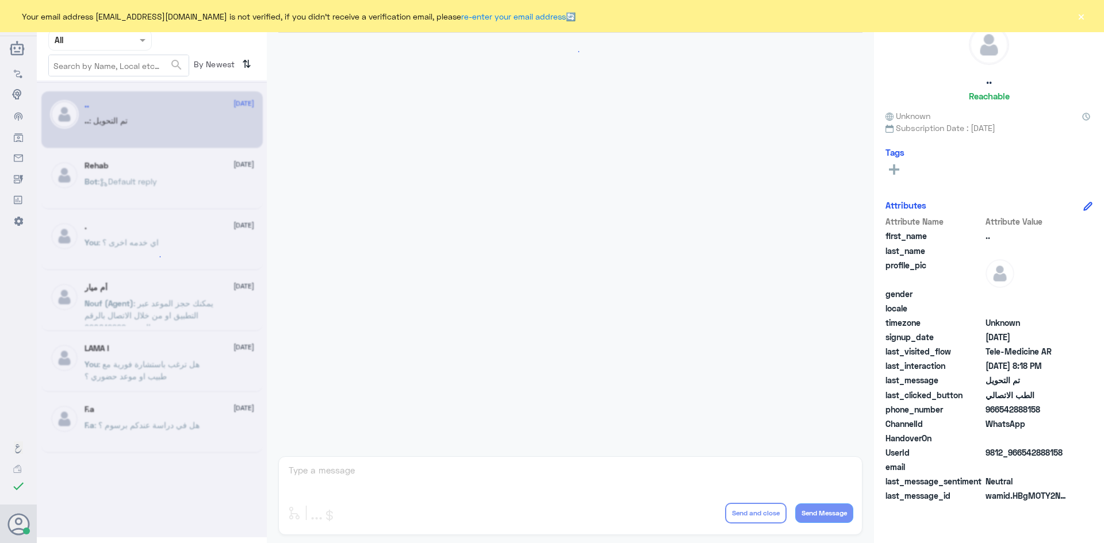
scroll to position [377, 0]
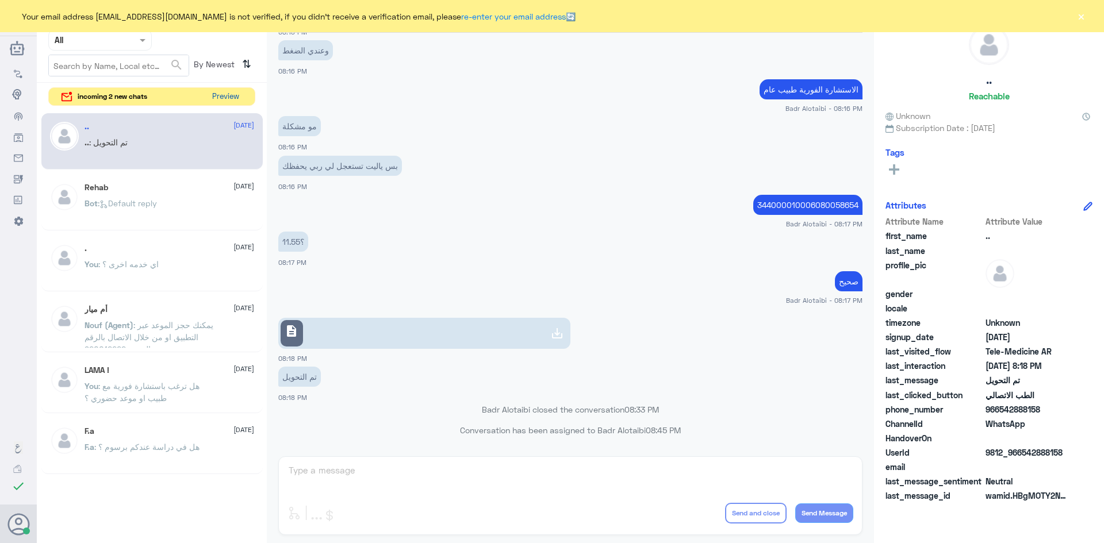
click at [235, 97] on button "Preview" at bounding box center [225, 97] width 36 height 18
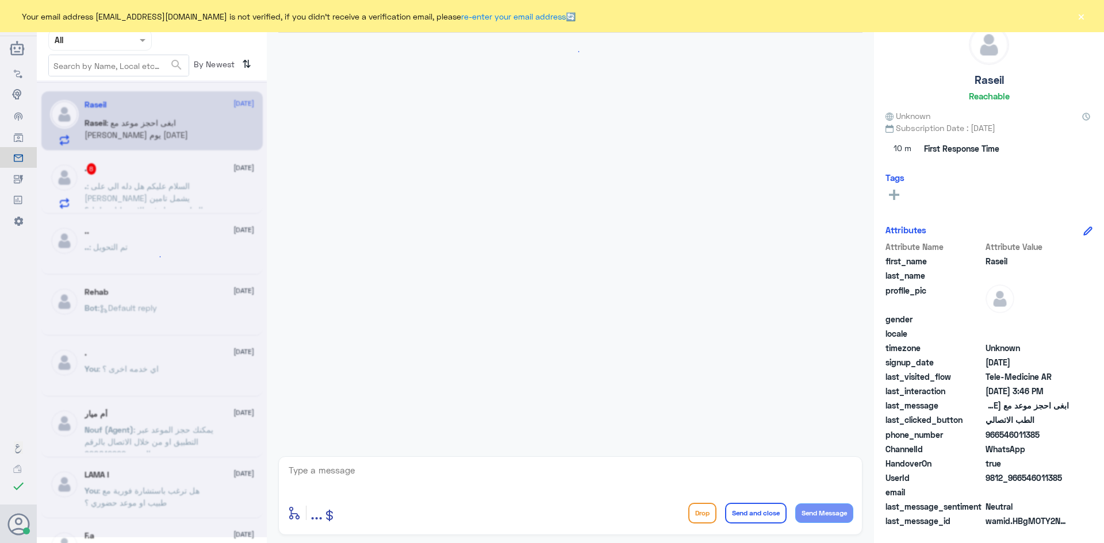
scroll to position [591, 0]
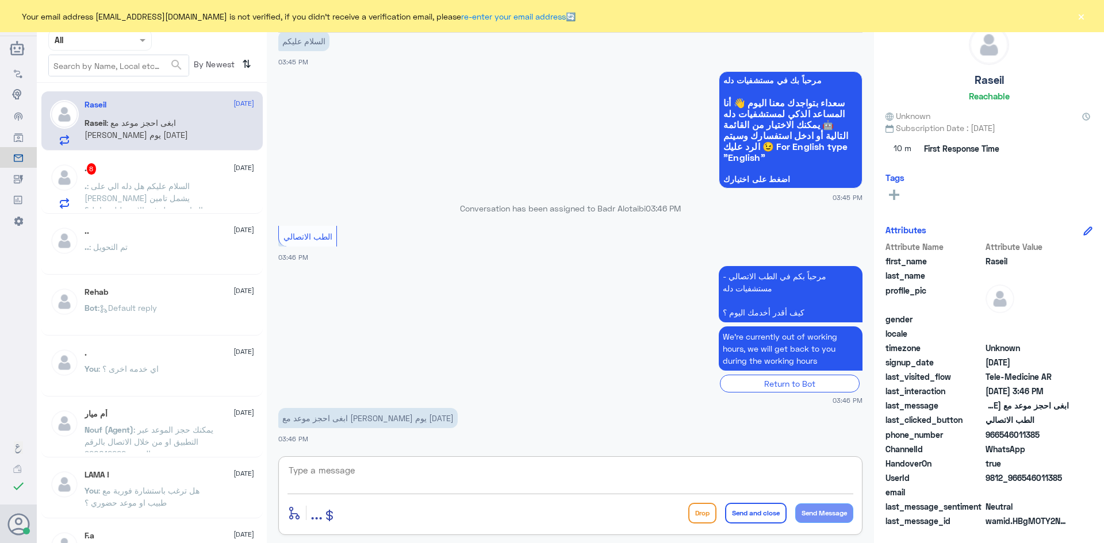
click at [448, 465] on textarea at bounding box center [570, 477] width 566 height 28
click at [137, 182] on span ": السلام عليكم هل دله الي على [PERSON_NAME] يشمل تامين التعاونيه وهل فيه الام ت…" at bounding box center [143, 204] width 118 height 46
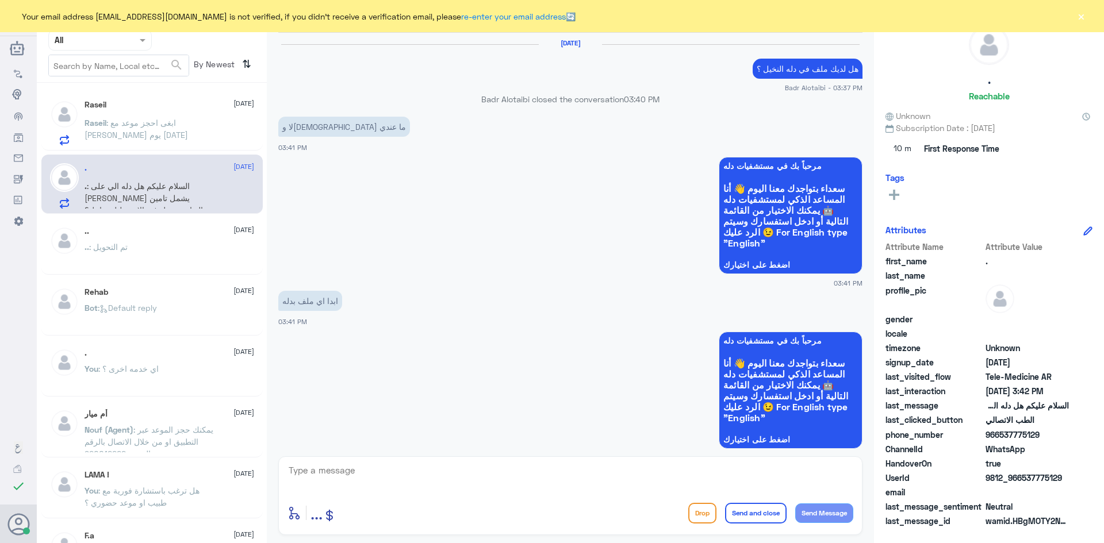
scroll to position [940, 0]
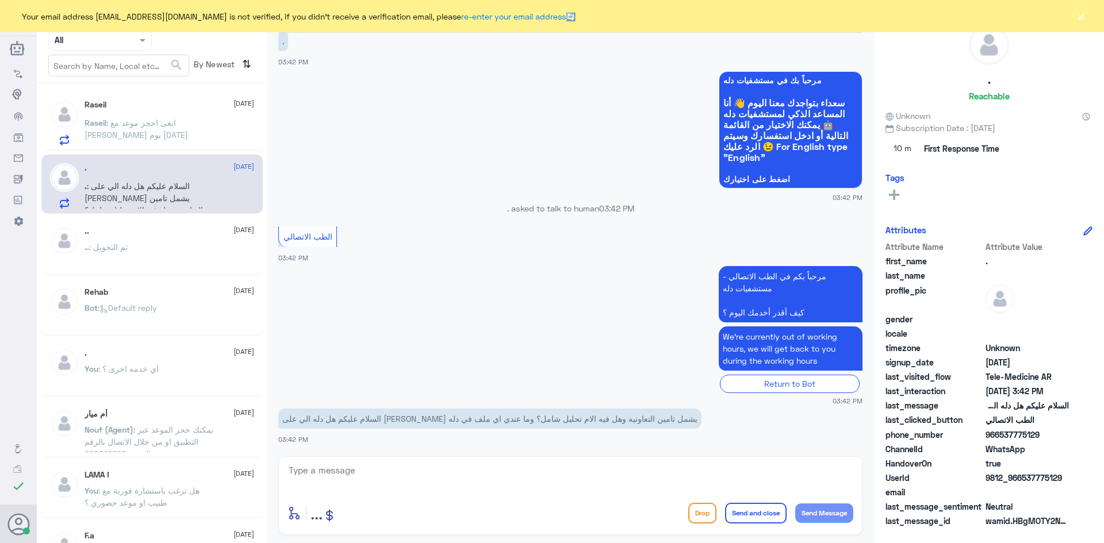
click at [549, 466] on textarea at bounding box center [570, 477] width 566 height 28
click at [514, 463] on textarea at bounding box center [570, 477] width 566 height 28
type textarea "ي"
type textarea "بخصوص التغطية يمكنك الاستفسار من تطبيق التامين او الاتصال بالتامين"
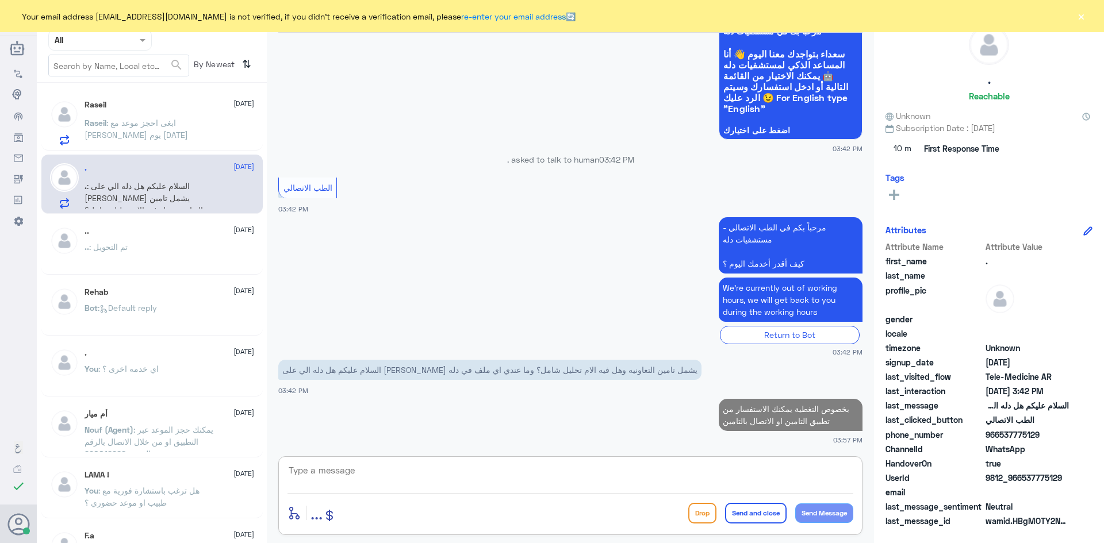
click at [1082, 20] on button "×" at bounding box center [1080, 15] width 11 height 11
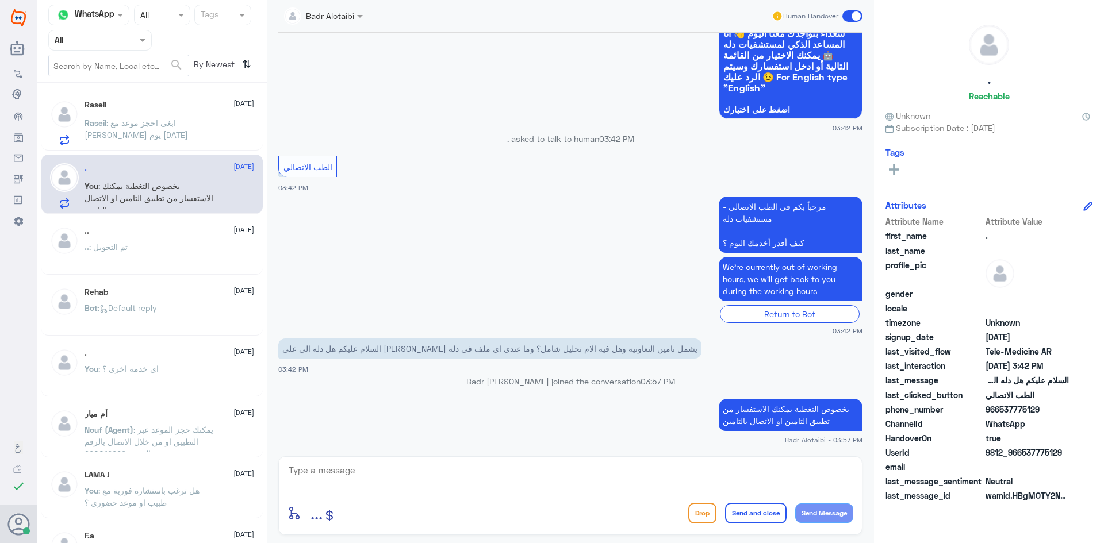
click at [856, 15] on span at bounding box center [852, 15] width 20 height 11
click at [0, 0] on input "checkbox" at bounding box center [0, 0] width 0 height 0
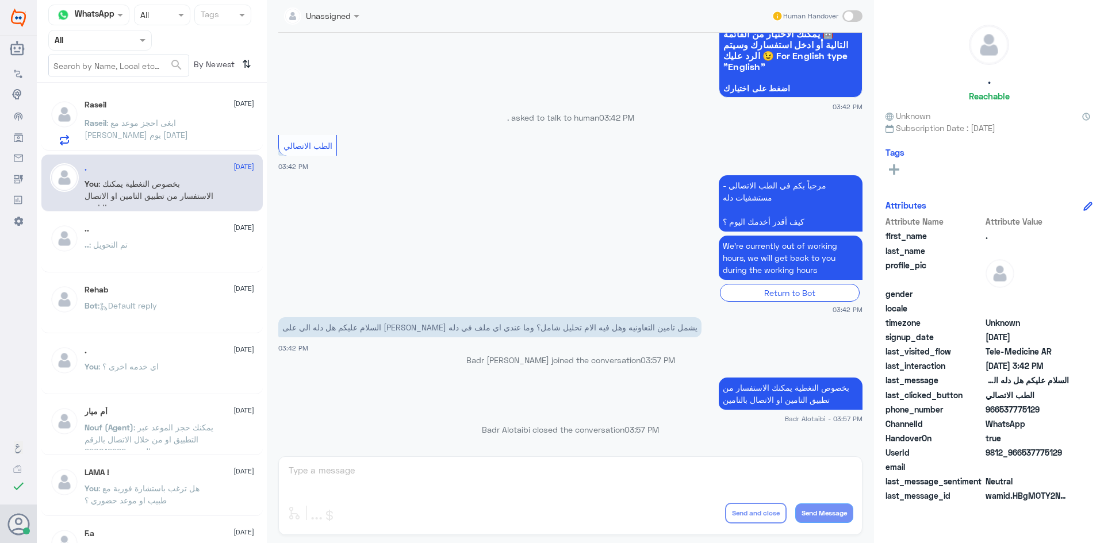
click at [144, 122] on span ": ابغى احجز موعد مع [PERSON_NAME] يوم [DATE]" at bounding box center [135, 129] width 103 height 22
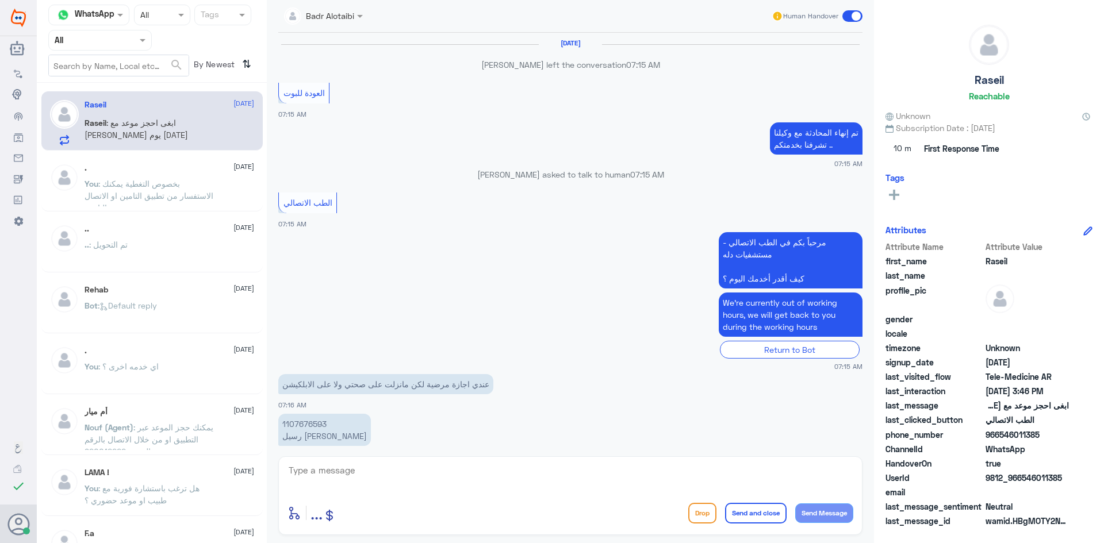
scroll to position [591, 0]
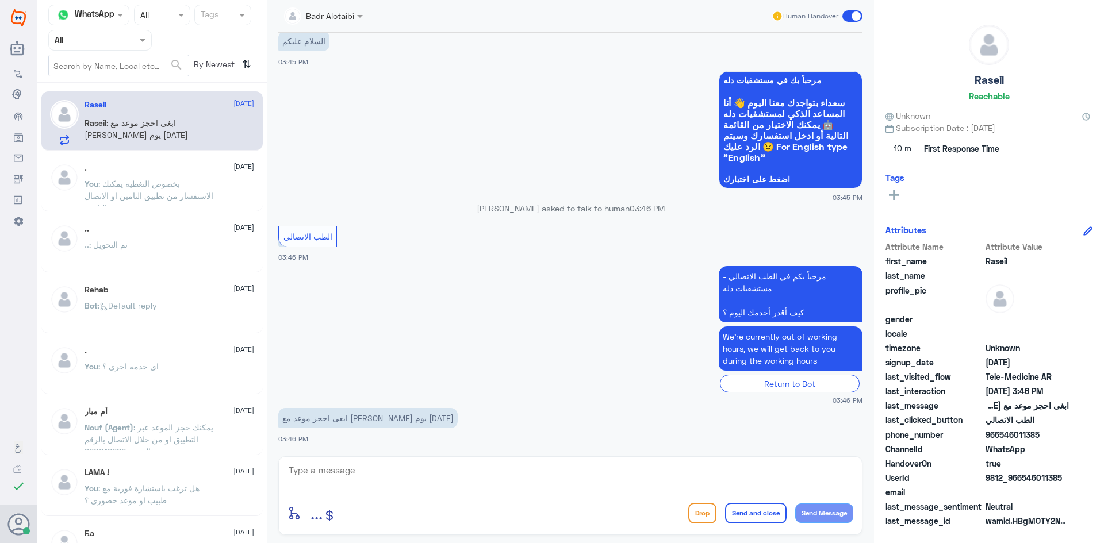
click at [141, 163] on div ". 12 September" at bounding box center [169, 168] width 170 height 10
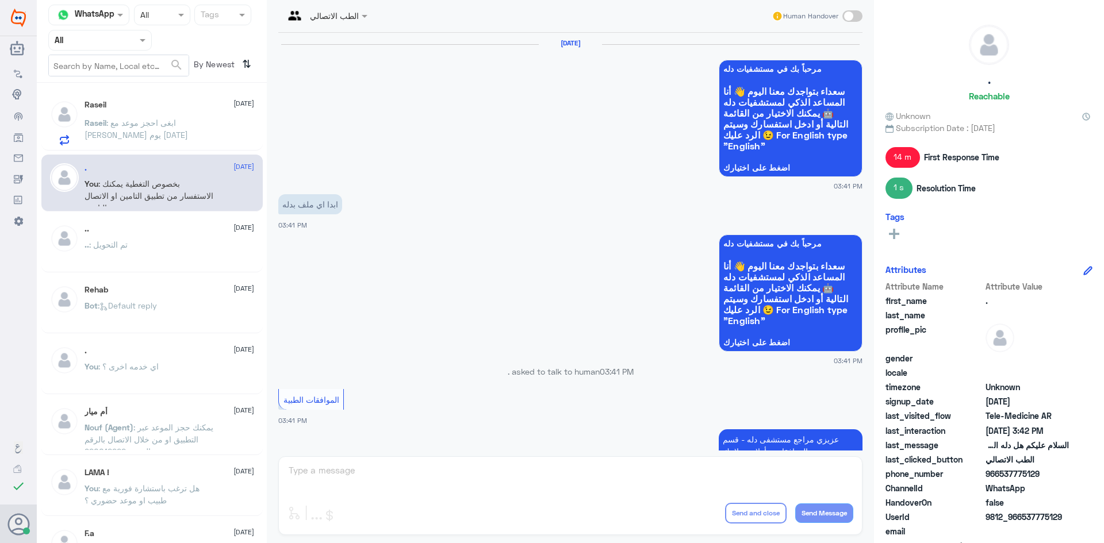
scroll to position [934, 0]
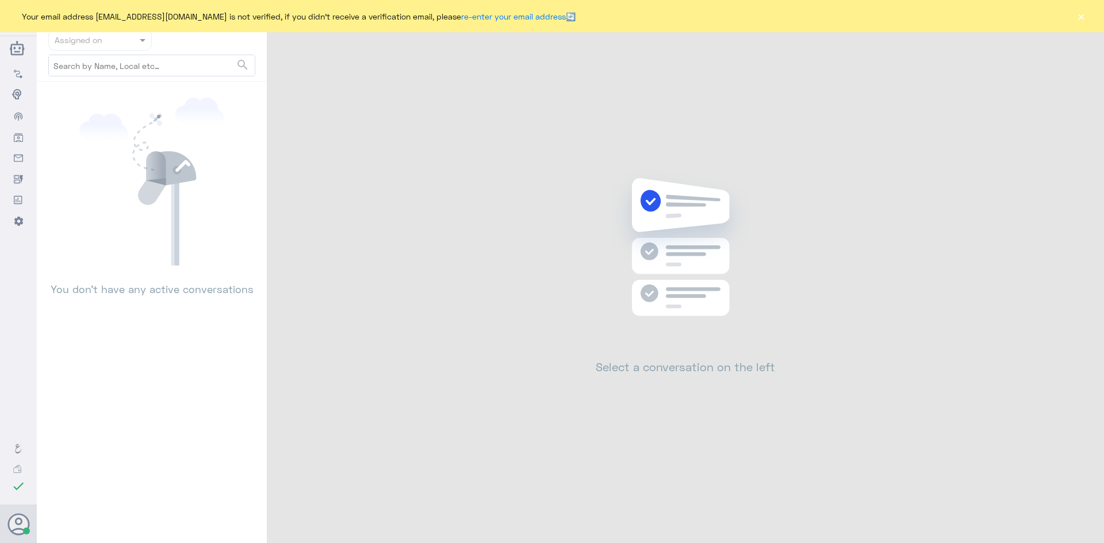
click at [1081, 25] on div "Your email address [EMAIL_ADDRESS][DOMAIN_NAME] is not verified, if you didn't …" at bounding box center [552, 16] width 1104 height 32
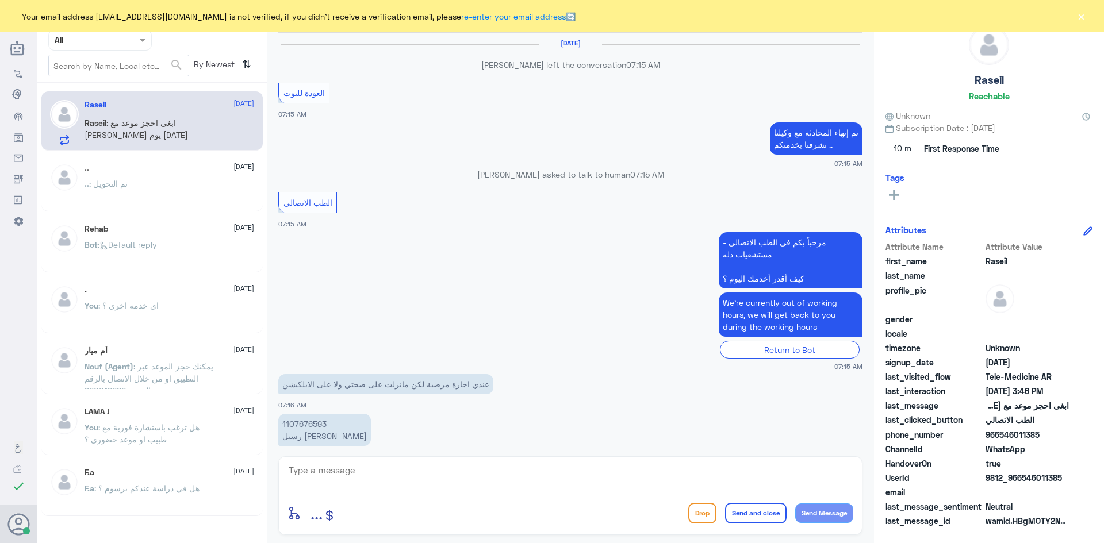
scroll to position [591, 0]
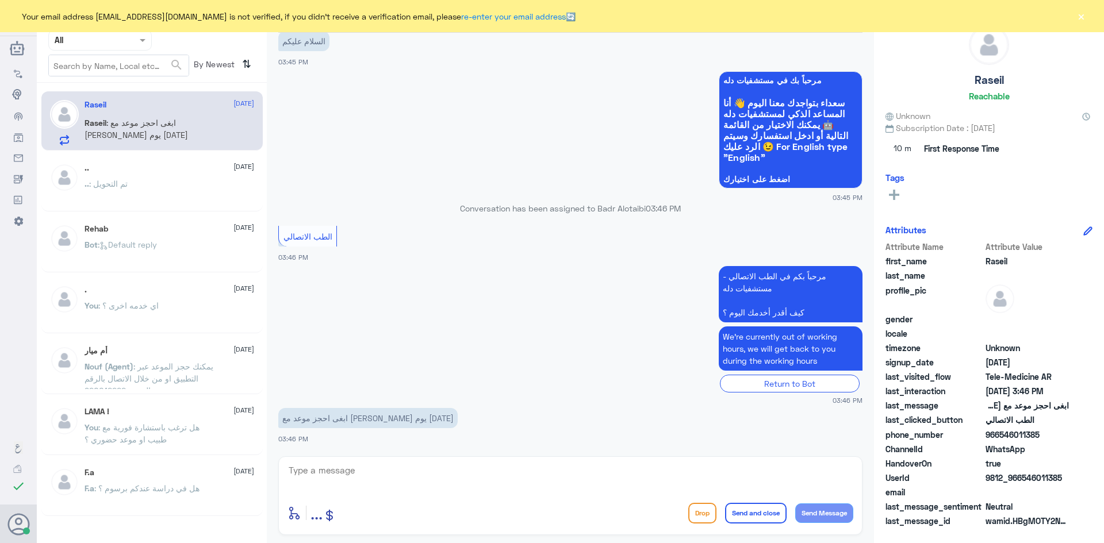
click at [432, 474] on textarea at bounding box center [570, 477] width 566 height 28
click at [559, 480] on textarea at bounding box center [570, 477] width 566 height 28
paste textarea "مرحبا معك بدر من الطب الاتصالي كيف اقدر اخدمك ؟"
type textarea "مرحبا معك بدر من الطب الاتصالي كيف اقدر اخدمك ؟"
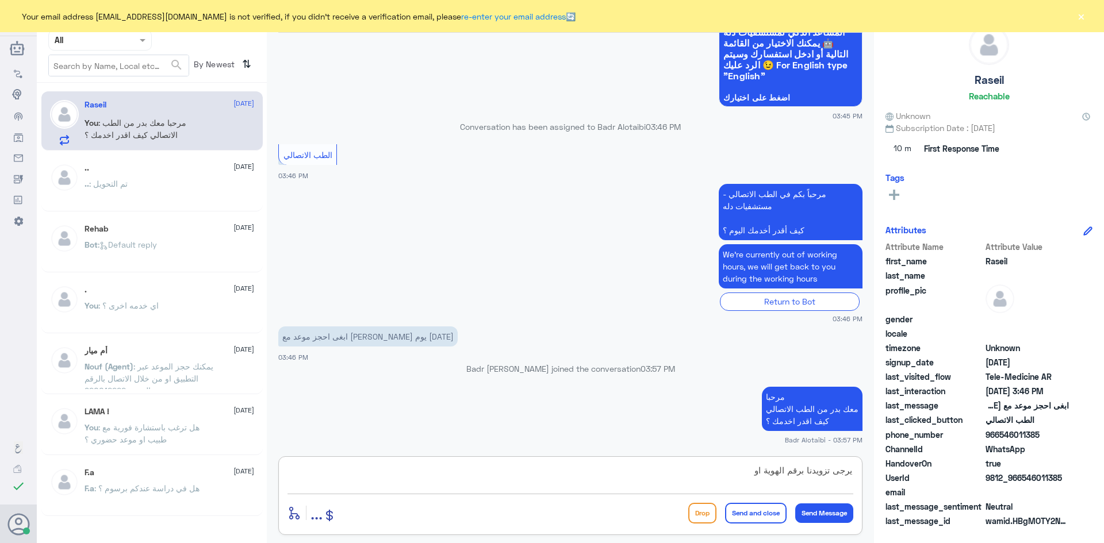
scroll to position [689, 0]
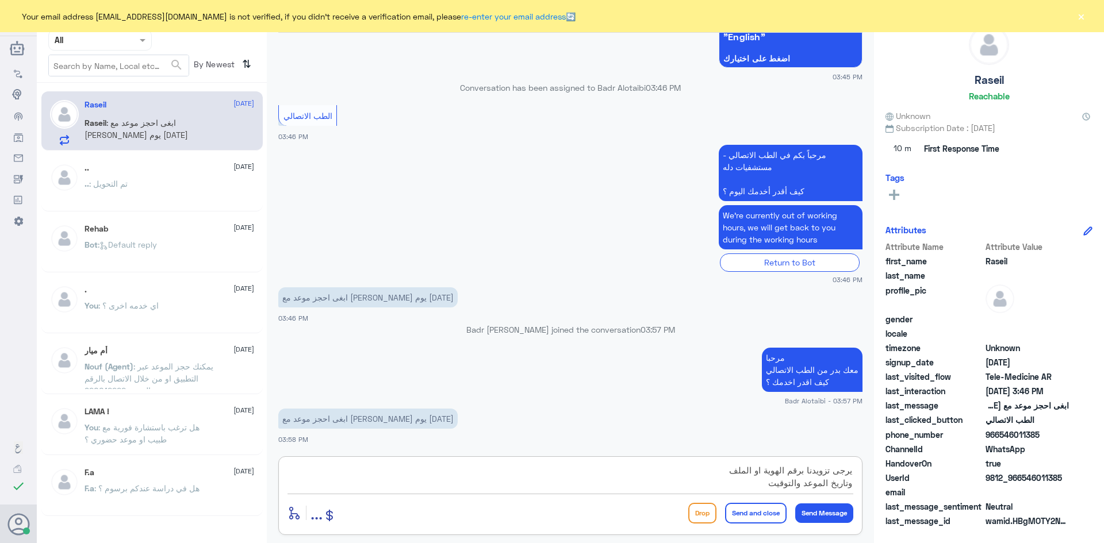
type textarea "يرجى تزويدنا برقم الهوية او الملف وتاريخ الموعد والتوقيت"
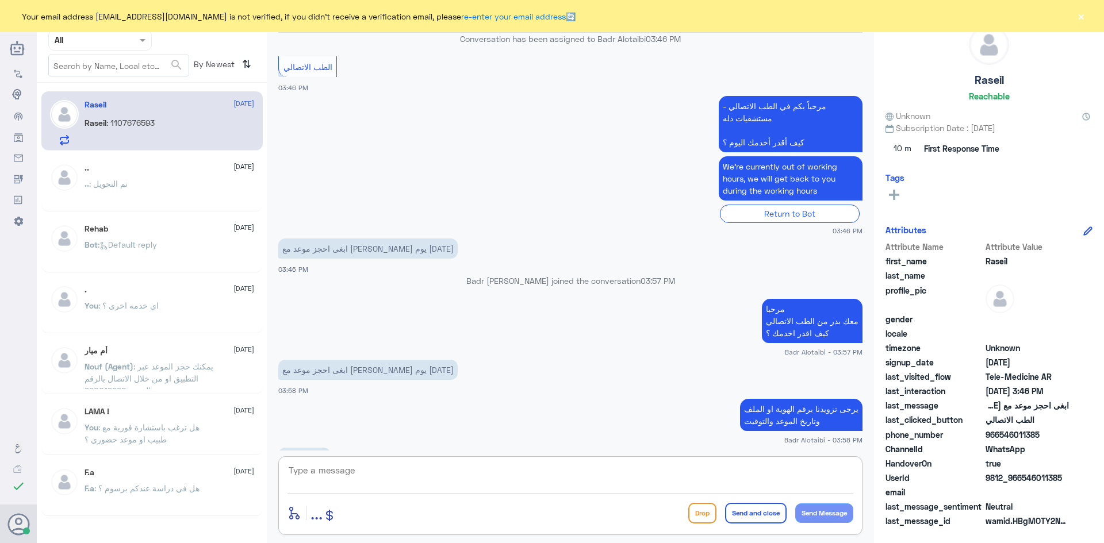
scroll to position [777, 0]
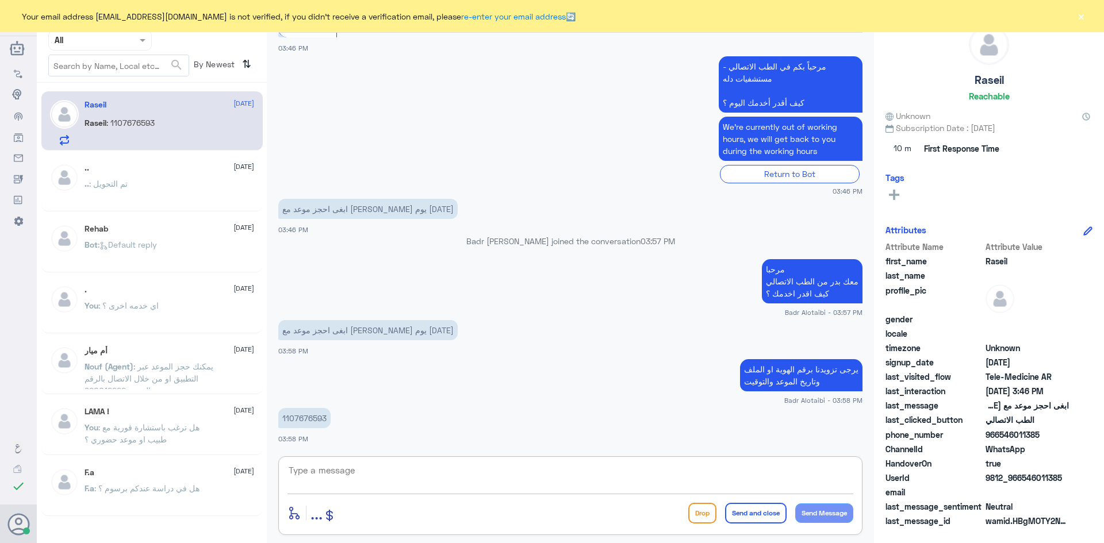
click at [318, 419] on p "1107676593" at bounding box center [304, 418] width 52 height 20
copy p "1107676593"
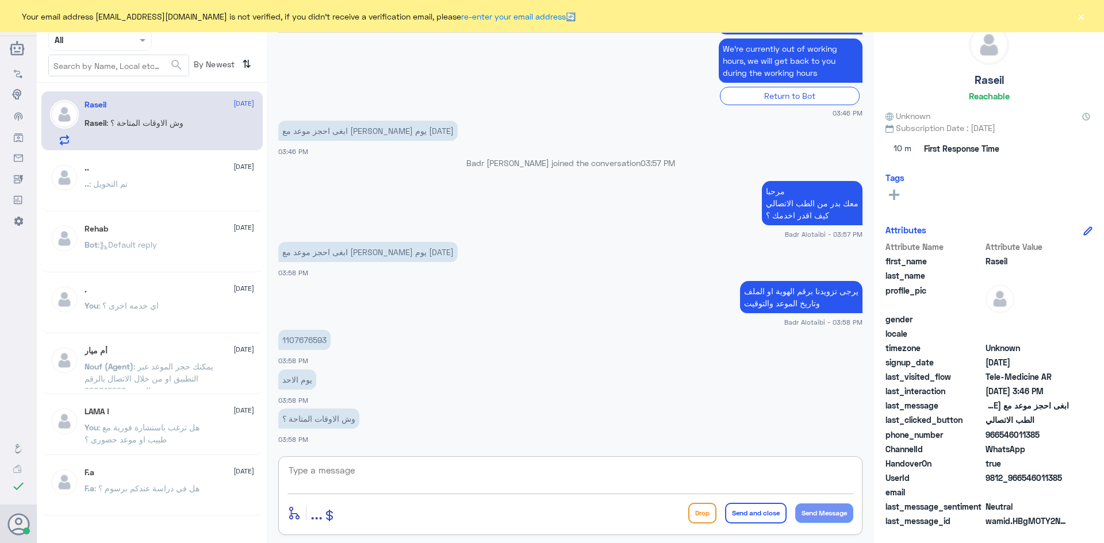
click at [632, 479] on textarea at bounding box center [570, 477] width 566 height 28
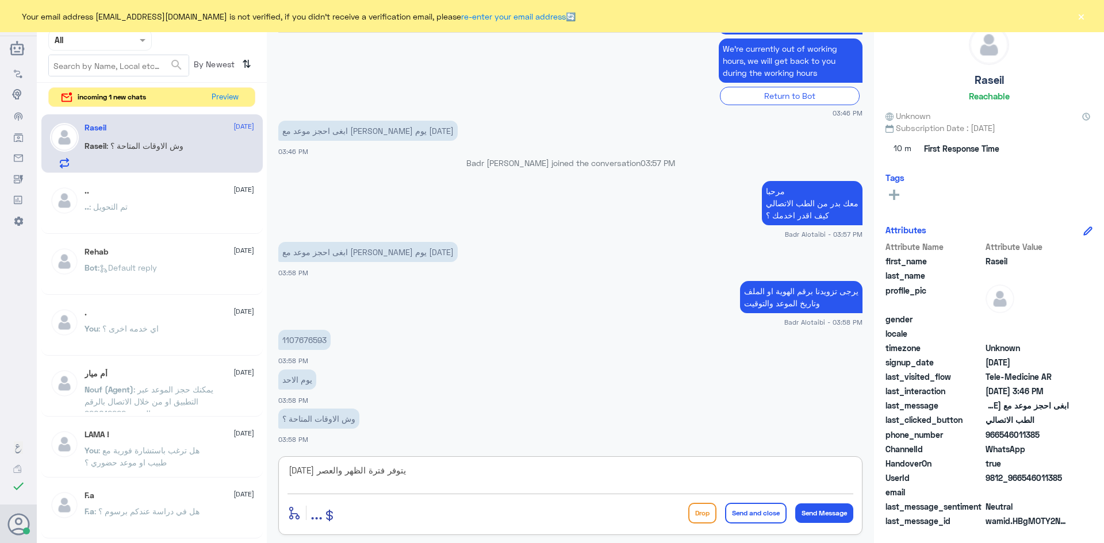
type textarea "[DATE] يتوفر فترة الظهر والعصر"
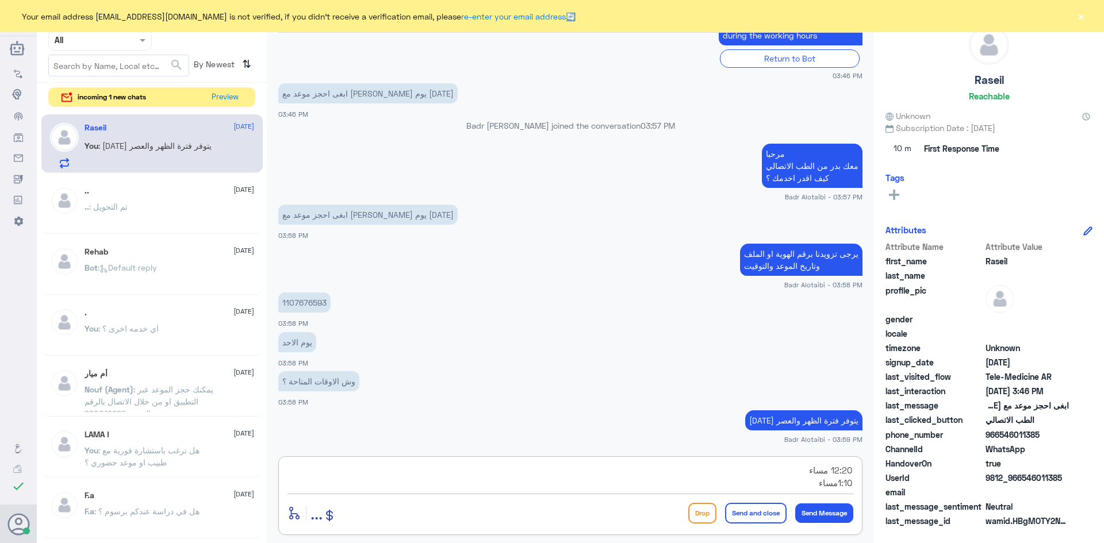
scroll to position [10, 0]
click at [800, 482] on textarea "12:20 مساء 1:10مساء" at bounding box center [570, 477] width 566 height 28
type textarea "12:20 مساء 1:10مساء 2:10 مساء 3:20 مساء"
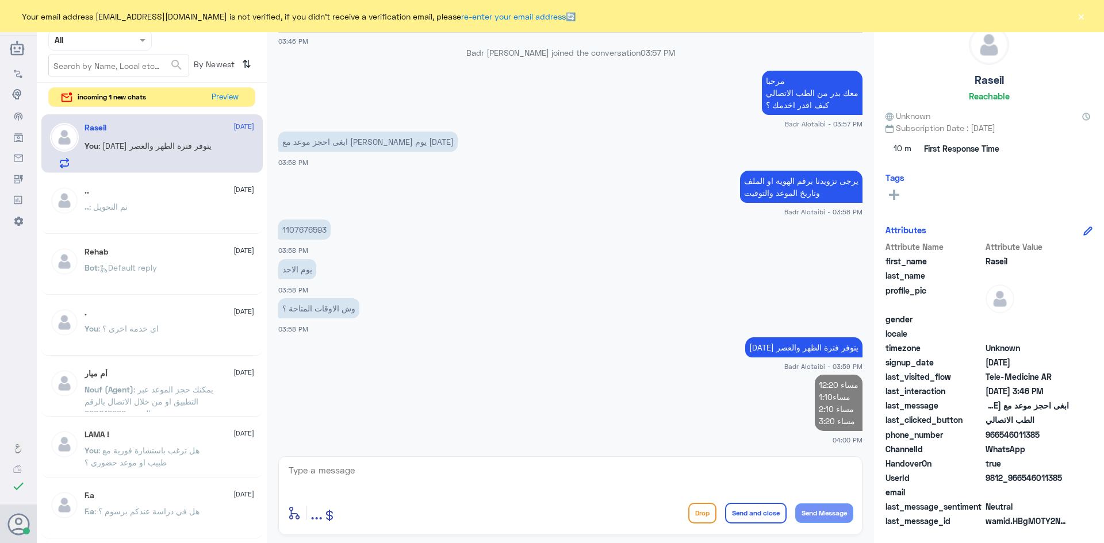
click at [1076, 16] on button "×" at bounding box center [1080, 15] width 11 height 11
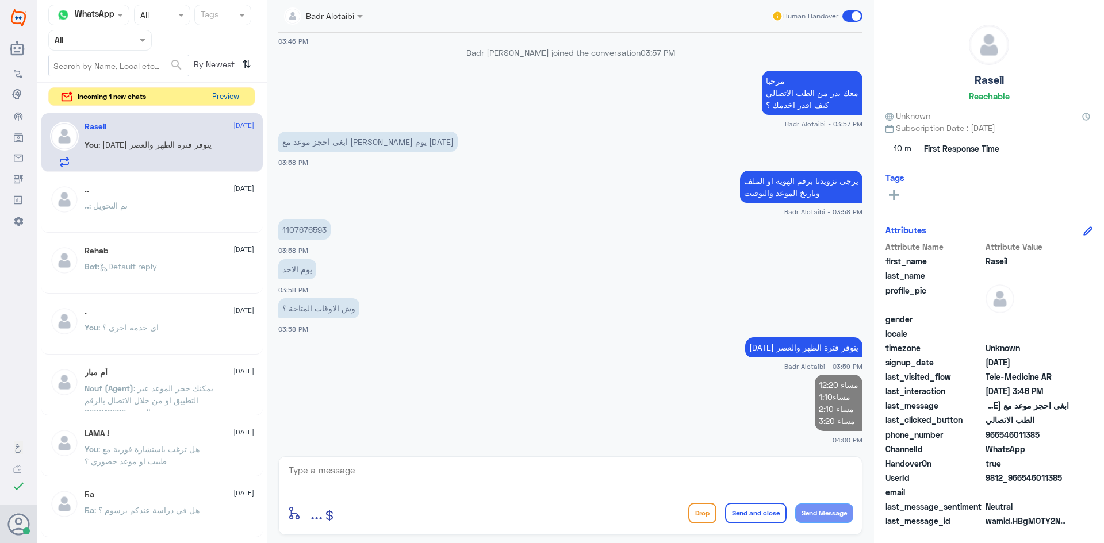
click at [230, 103] on button "Preview" at bounding box center [225, 97] width 36 height 18
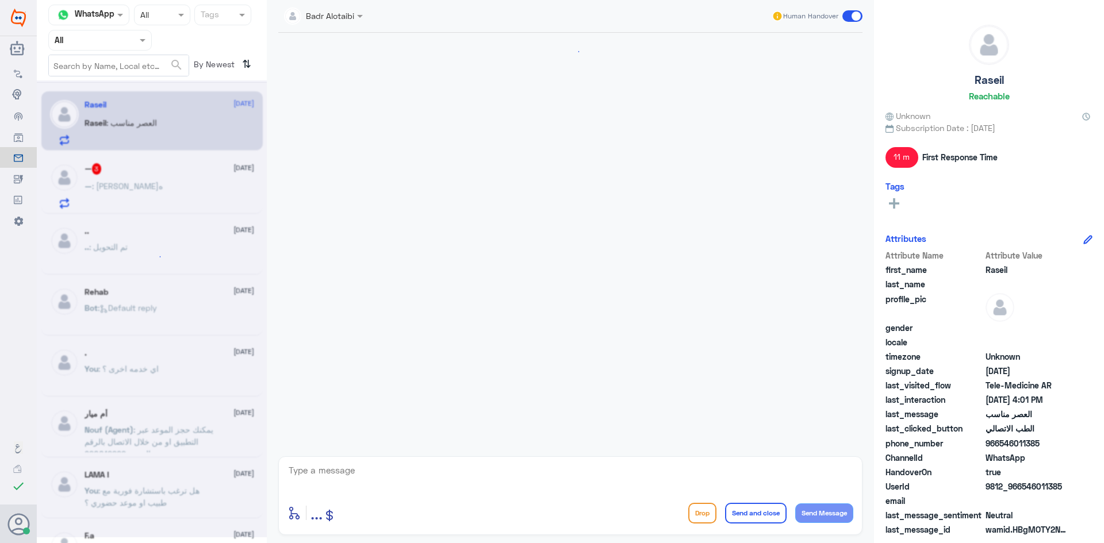
scroll to position [606, 0]
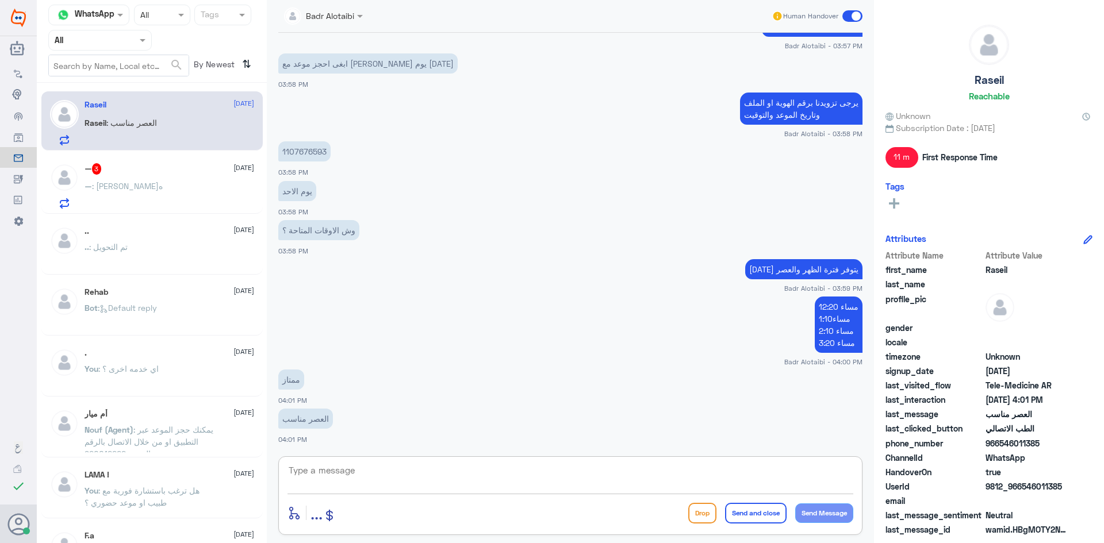
click at [655, 479] on textarea at bounding box center [570, 477] width 566 height 28
type textarea "تم الحجز 3:10 م [DATE]"
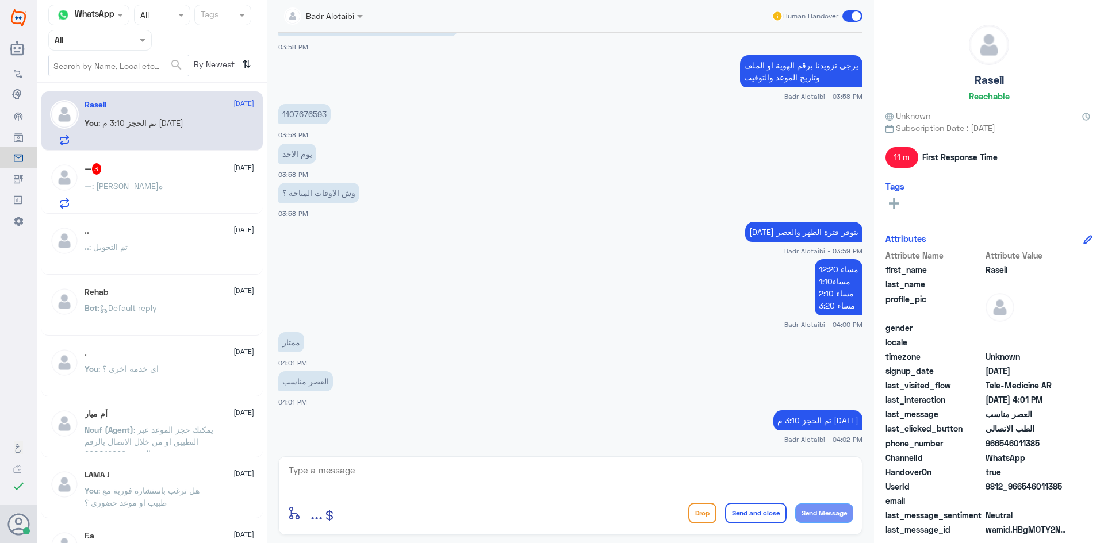
click at [79, 161] on div "— 3 12 September — : استشارة طبيه" at bounding box center [151, 184] width 221 height 59
click at [105, 177] on div "— 3 12 September — : استشارة طبيه" at bounding box center [169, 185] width 170 height 45
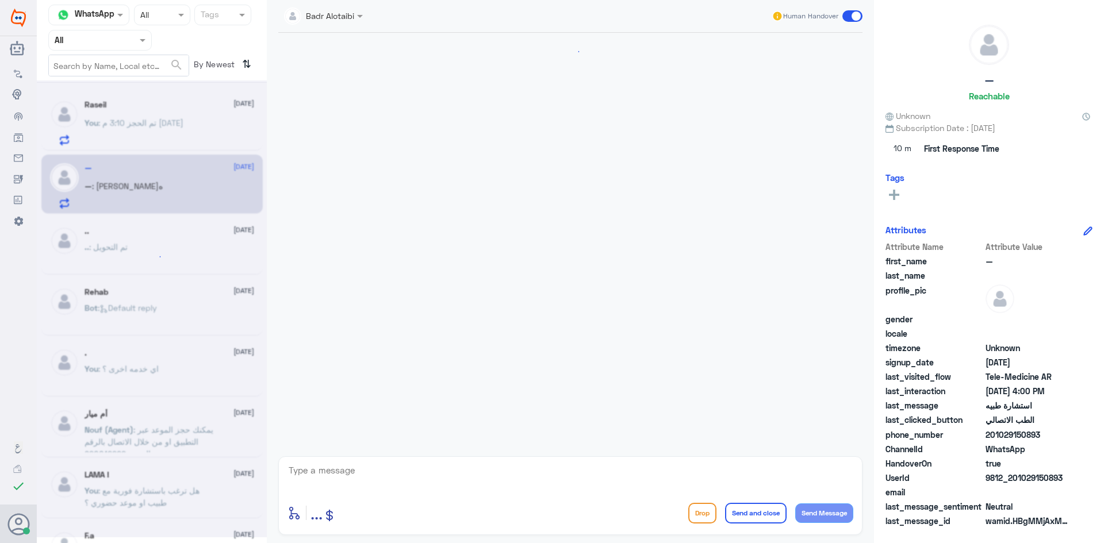
scroll to position [643, 0]
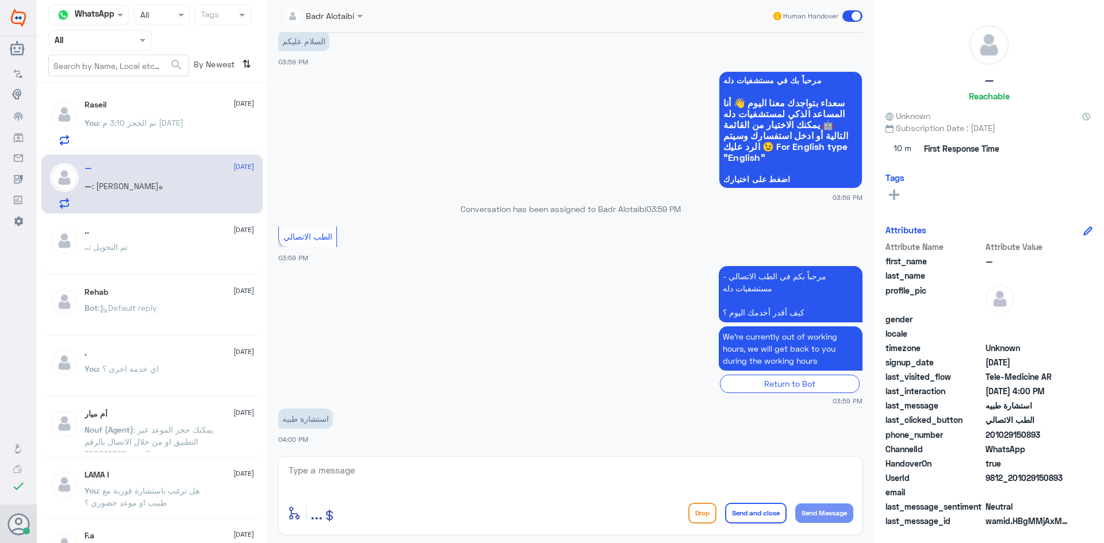
click at [432, 474] on textarea at bounding box center [570, 477] width 566 height 28
paste textarea "مرحبا معك بدر من الطب الاتصالي كيف اقدر اخدمك ؟"
type textarea "مرحبا معك بدر من الطب الاتصالي كيف اقدر اخدمك ؟"
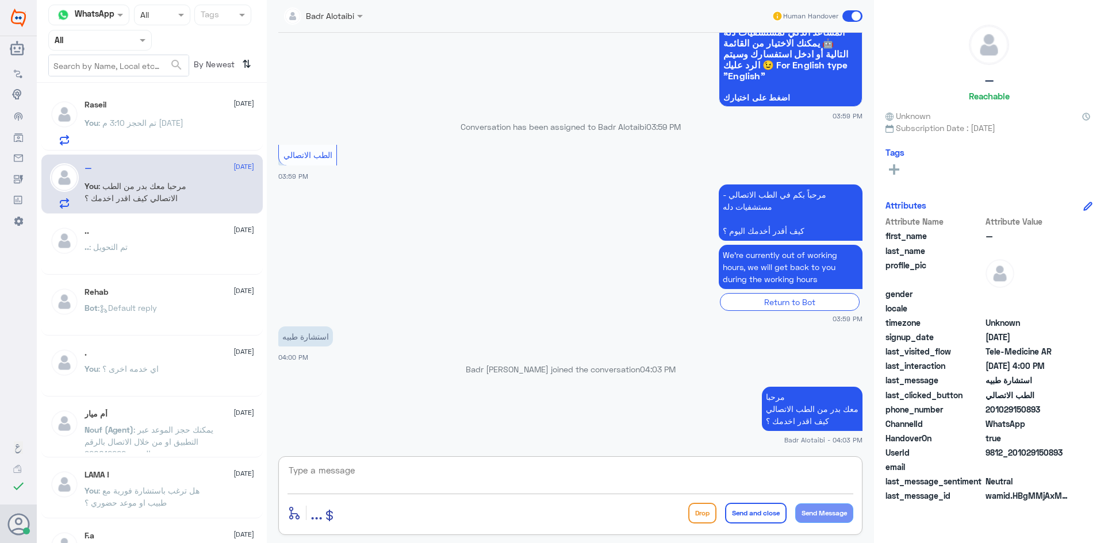
click at [629, 482] on textarea at bounding box center [570, 477] width 566 height 28
type textarea "يرجى تزويدنا برقم الهوية او الملف من فضلك"
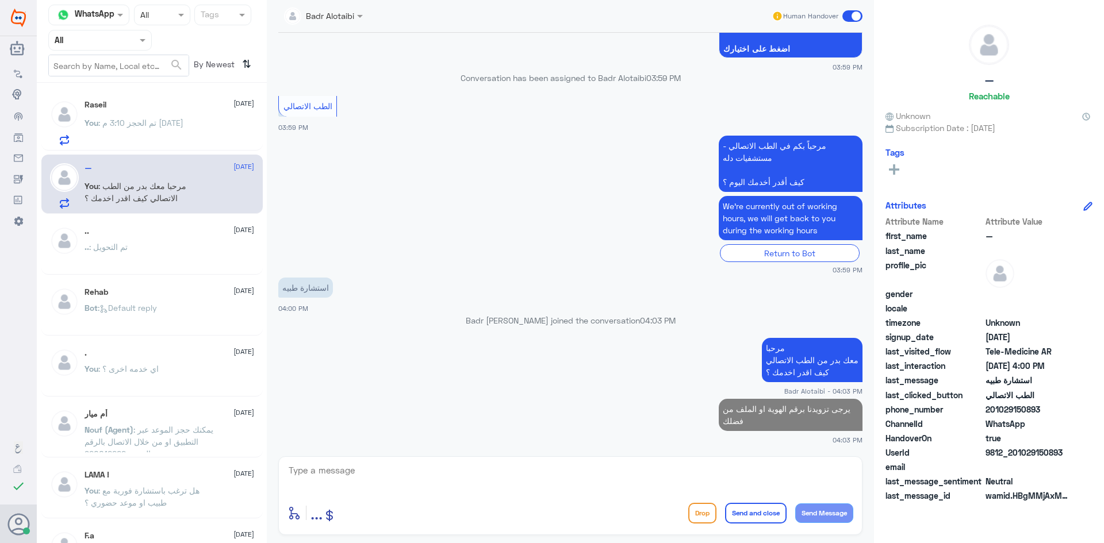
click at [105, 128] on span ": تم الحجز 3:10 م [DATE]" at bounding box center [140, 123] width 85 height 10
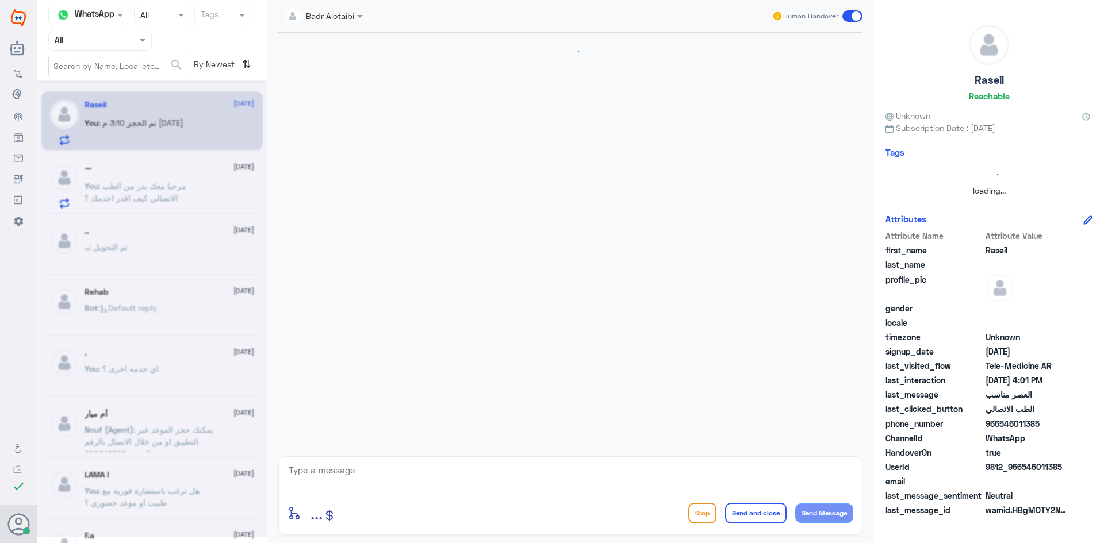
scroll to position [620, 0]
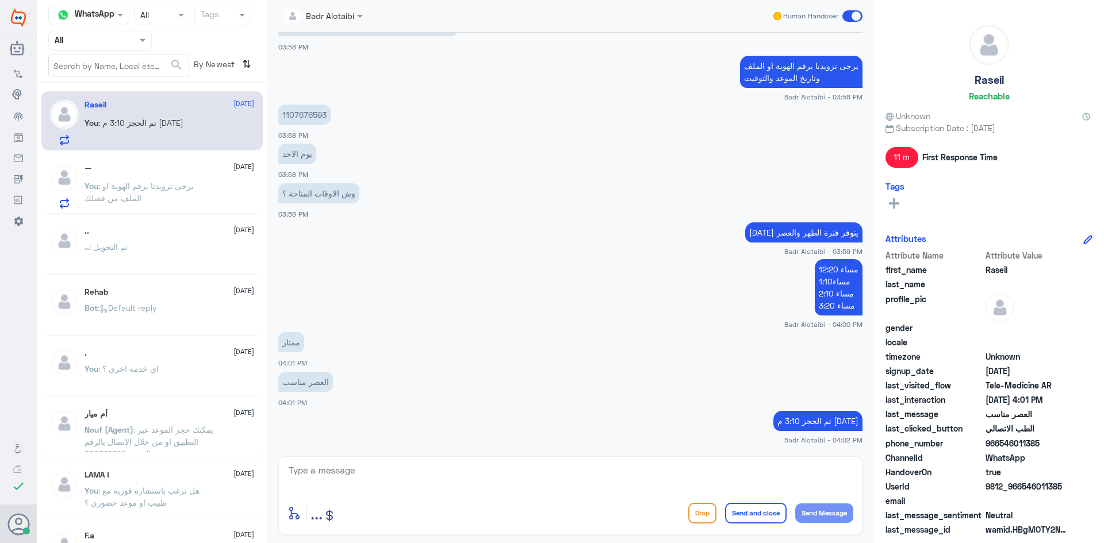
click at [848, 22] on div "Human Handover" at bounding box center [816, 16] width 91 height 21
click at [850, 18] on span at bounding box center [852, 15] width 20 height 11
click at [0, 0] on input "checkbox" at bounding box center [0, 0] width 0 height 0
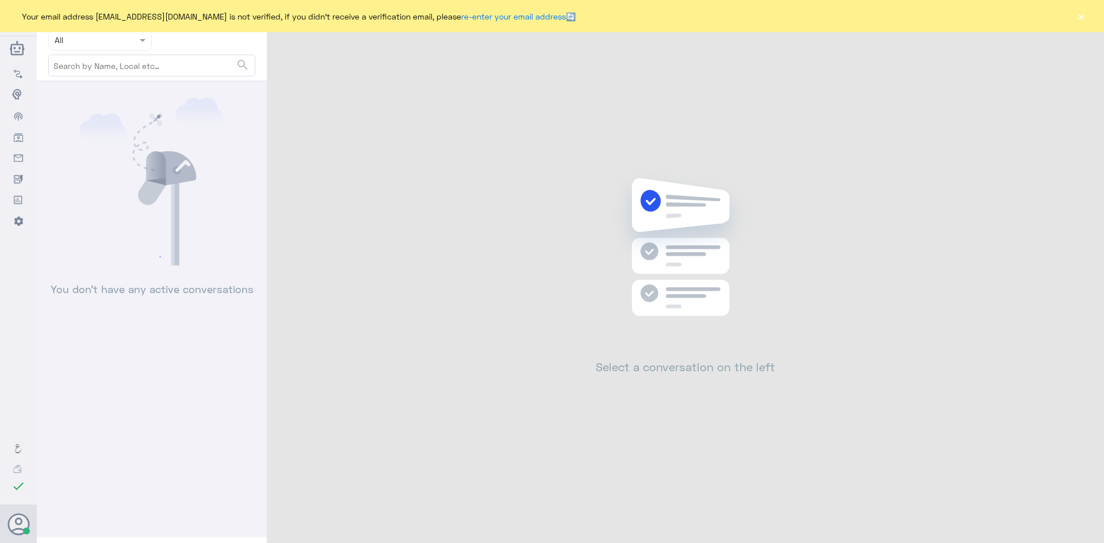
click at [1081, 21] on button "×" at bounding box center [1080, 15] width 11 height 11
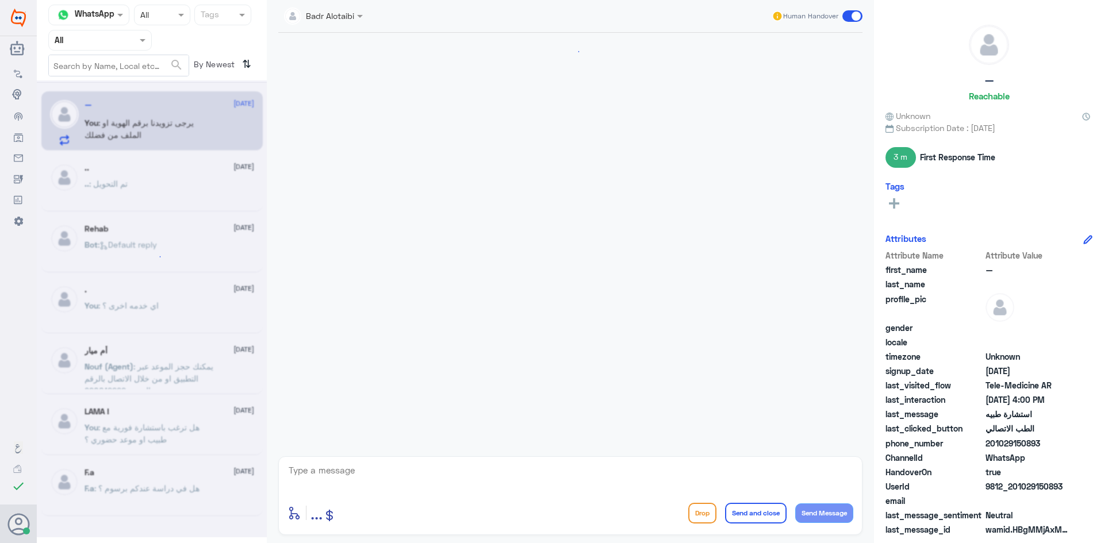
scroll to position [539, 0]
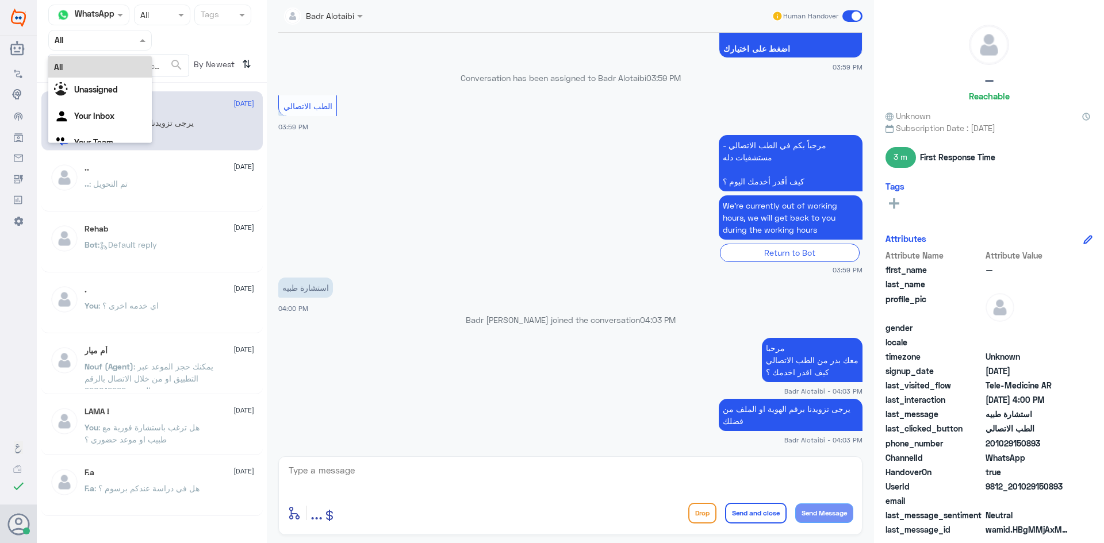
click at [125, 43] on div at bounding box center [100, 39] width 102 height 13
click at [105, 84] on div "Unassigned" at bounding box center [99, 91] width 103 height 26
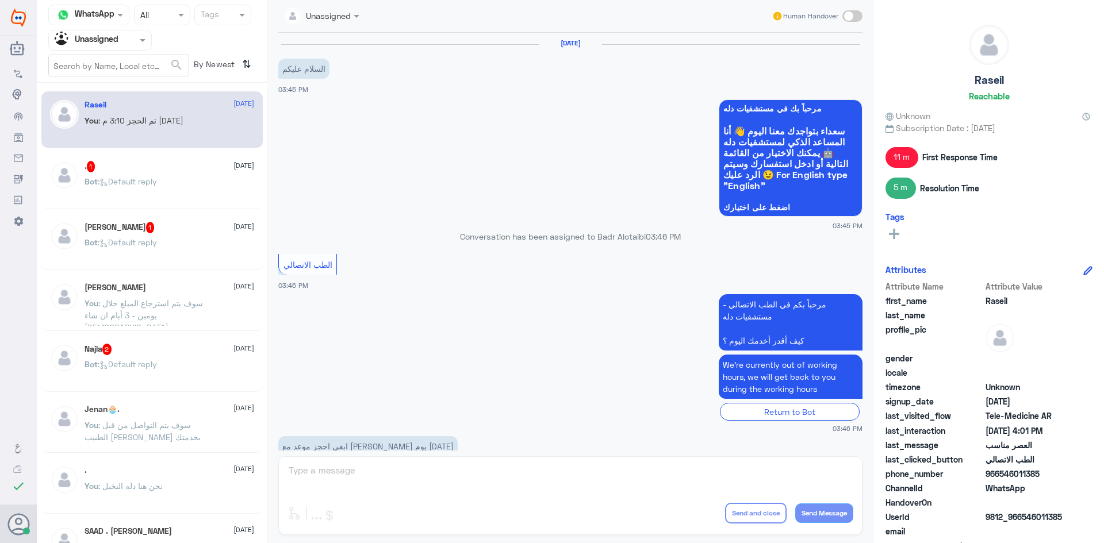
scroll to position [562, 0]
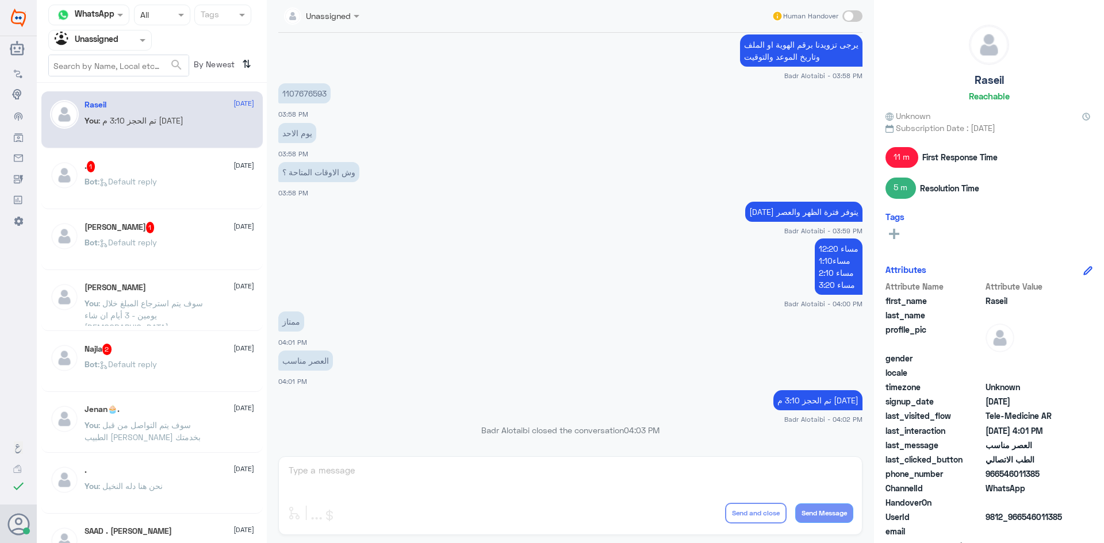
click at [186, 360] on div "Najla 2 [DATE] Bot : Default reply" at bounding box center [169, 365] width 170 height 43
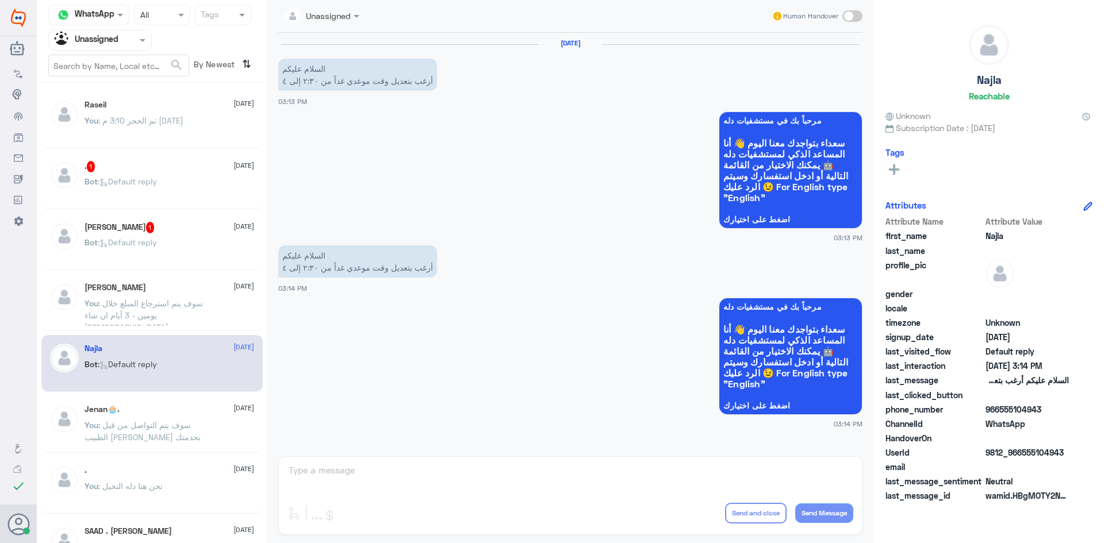
click at [129, 245] on div "[PERSON_NAME] 1 [DATE] Bot : Default reply" at bounding box center [169, 243] width 170 height 43
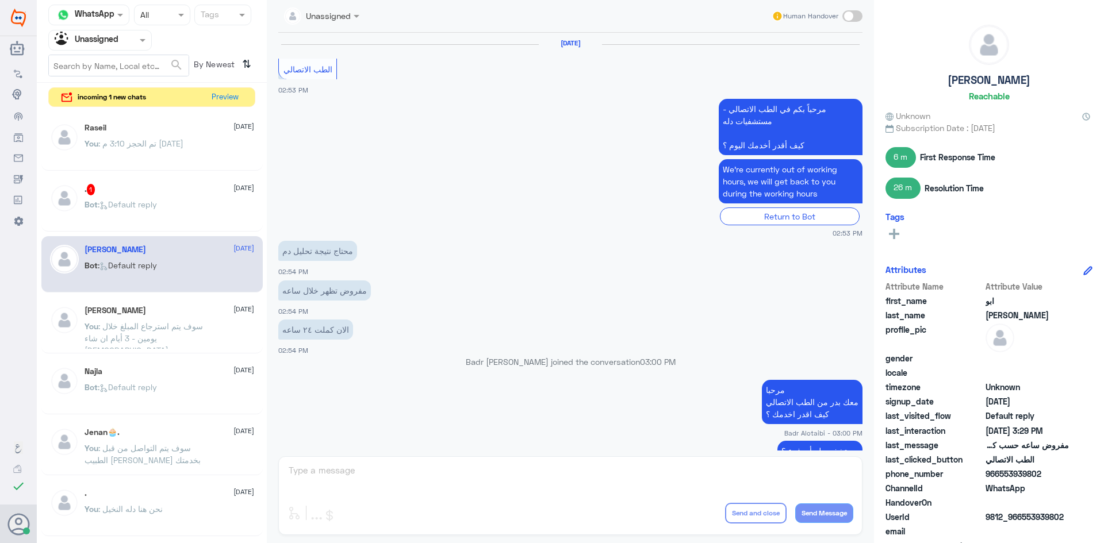
scroll to position [586, 0]
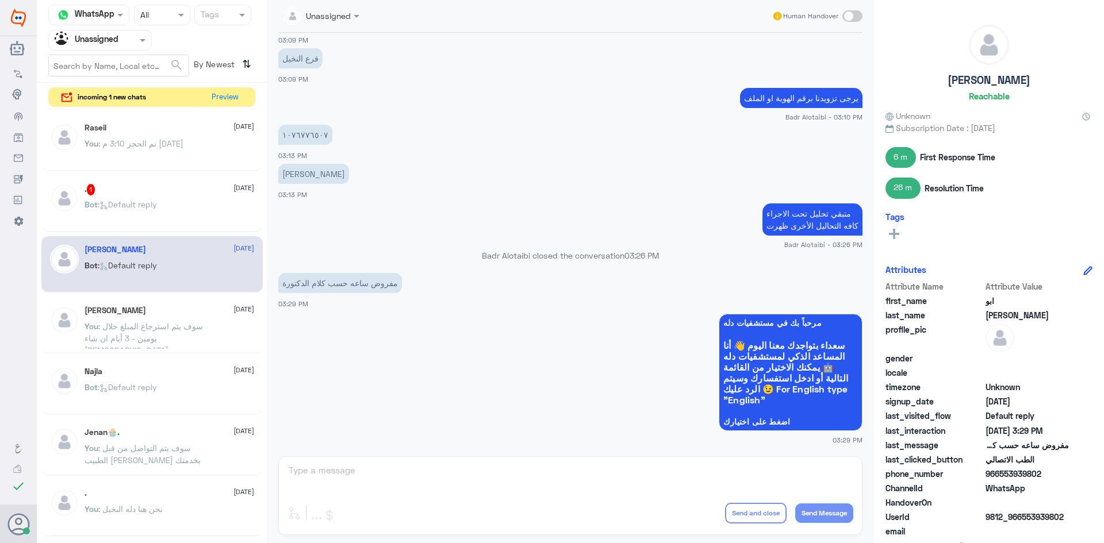
click at [125, 45] on div at bounding box center [100, 39] width 102 height 13
click at [117, 67] on div "All" at bounding box center [99, 66] width 103 height 21
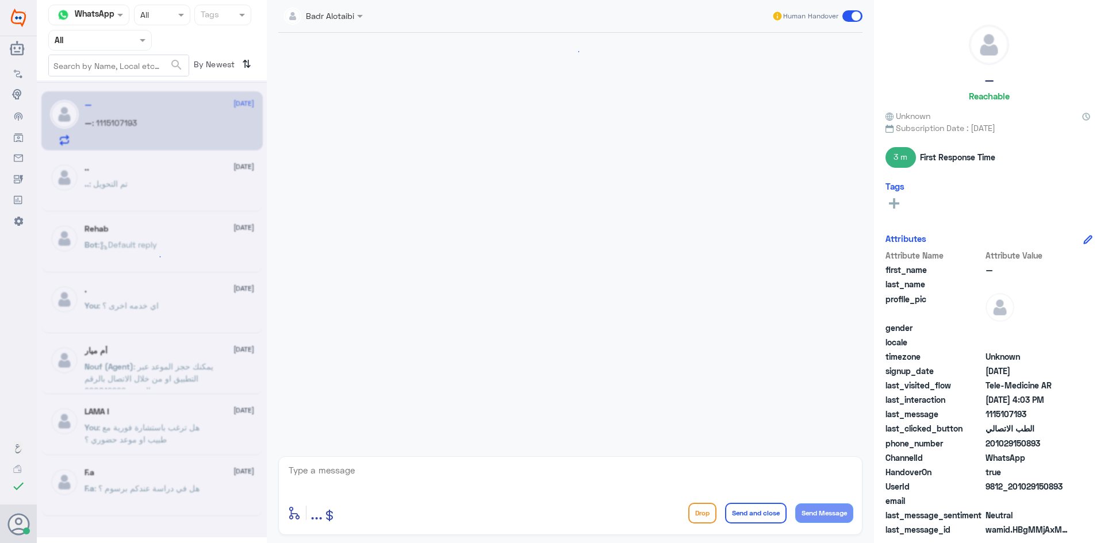
scroll to position [541, 0]
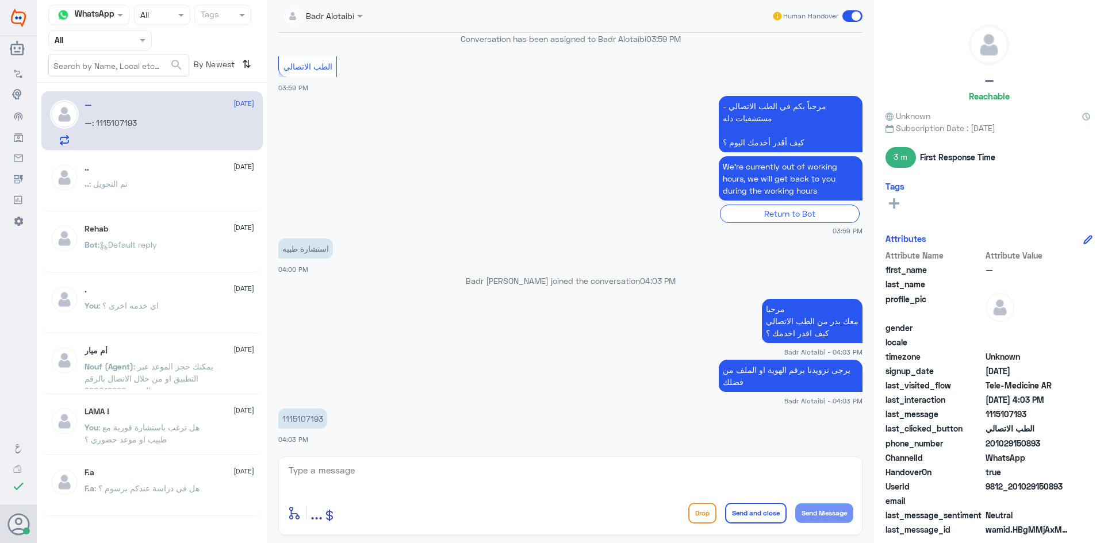
click at [305, 418] on p "1115107193" at bounding box center [302, 419] width 49 height 20
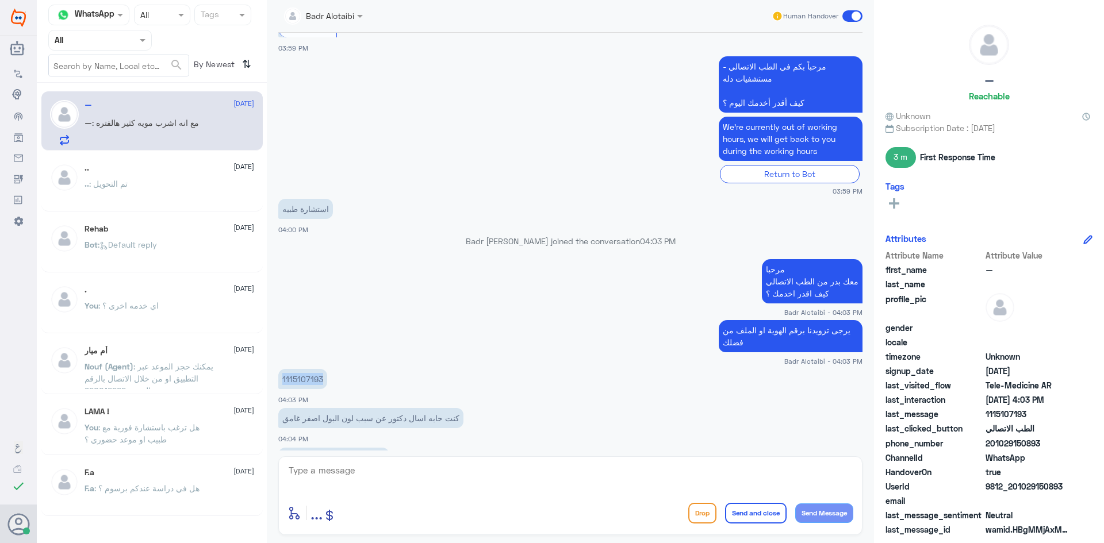
scroll to position [620, 0]
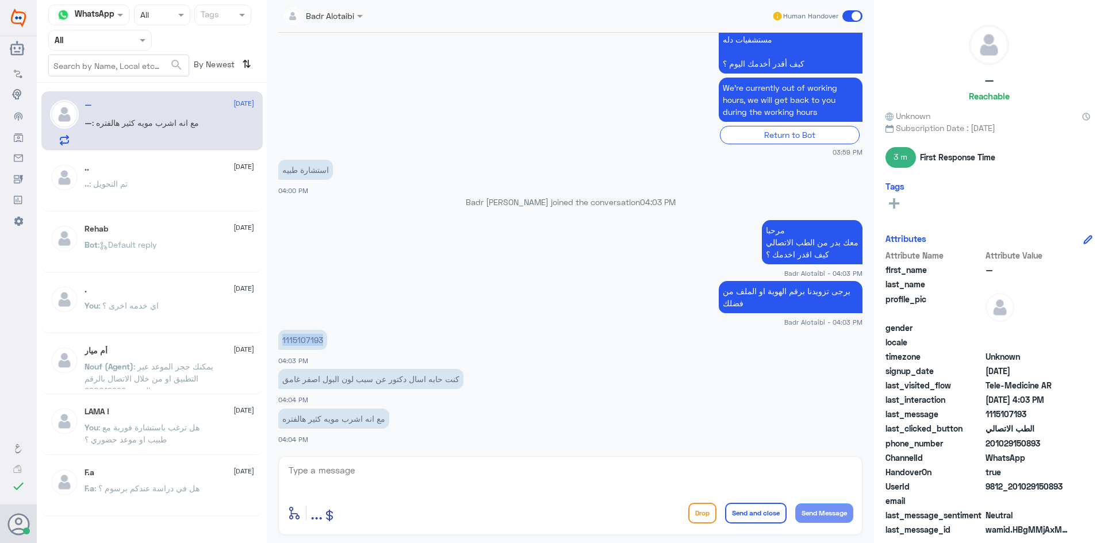
copy p "1115107193"
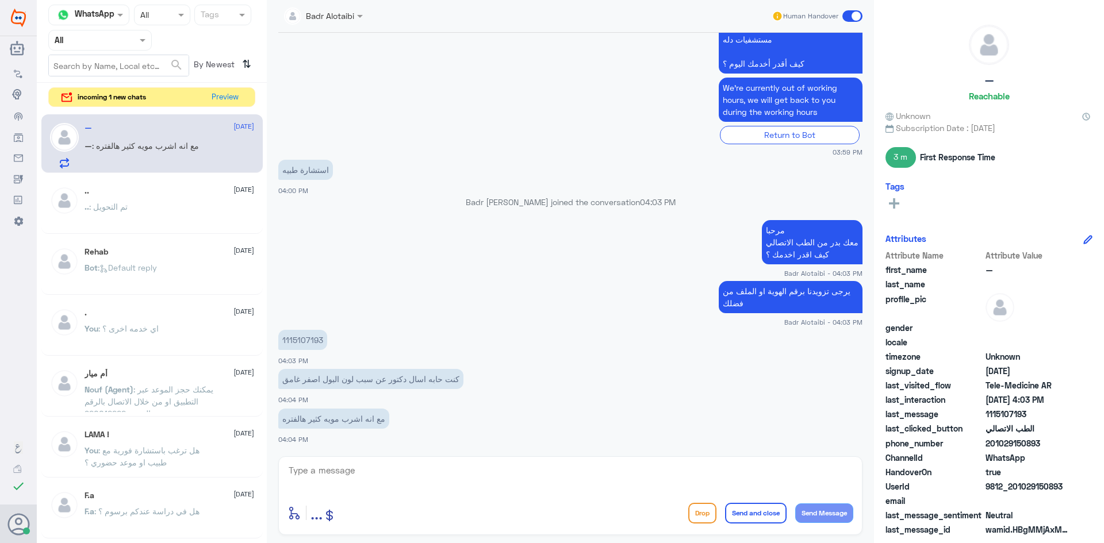
click at [507, 478] on textarea at bounding box center [570, 477] width 566 height 28
click at [437, 470] on textarea at bounding box center [570, 477] width 566 height 28
click at [477, 470] on textarea at bounding box center [570, 477] width 566 height 28
drag, startPoint x: 640, startPoint y: 478, endPoint x: 635, endPoint y: 479, distance: 6.0
click at [639, 478] on textarea at bounding box center [570, 477] width 566 height 28
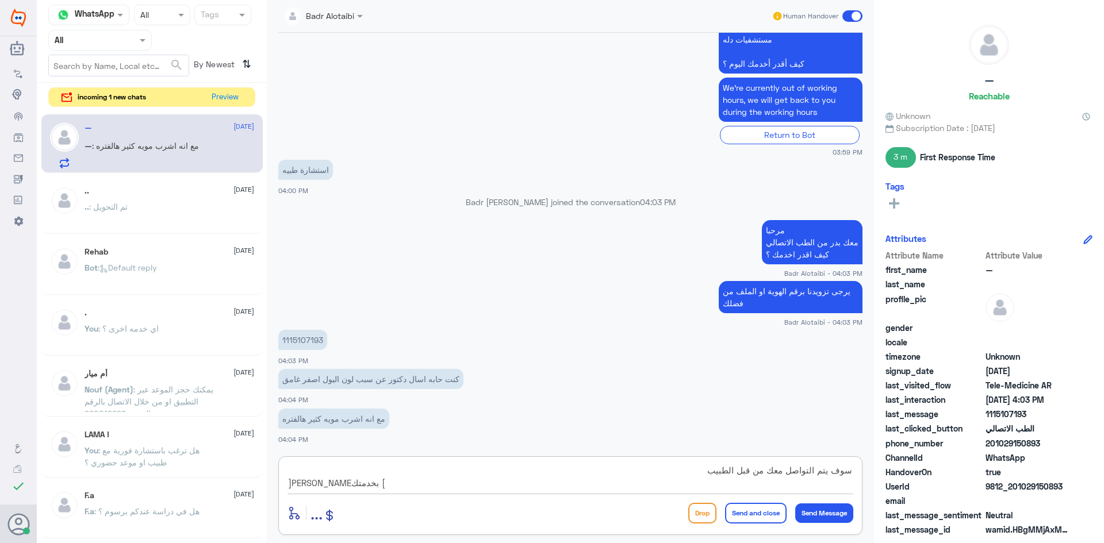
type textarea "سوف يتم التواصل معك من قبل الطبيب [PERSON_NAME] بخدمتك"
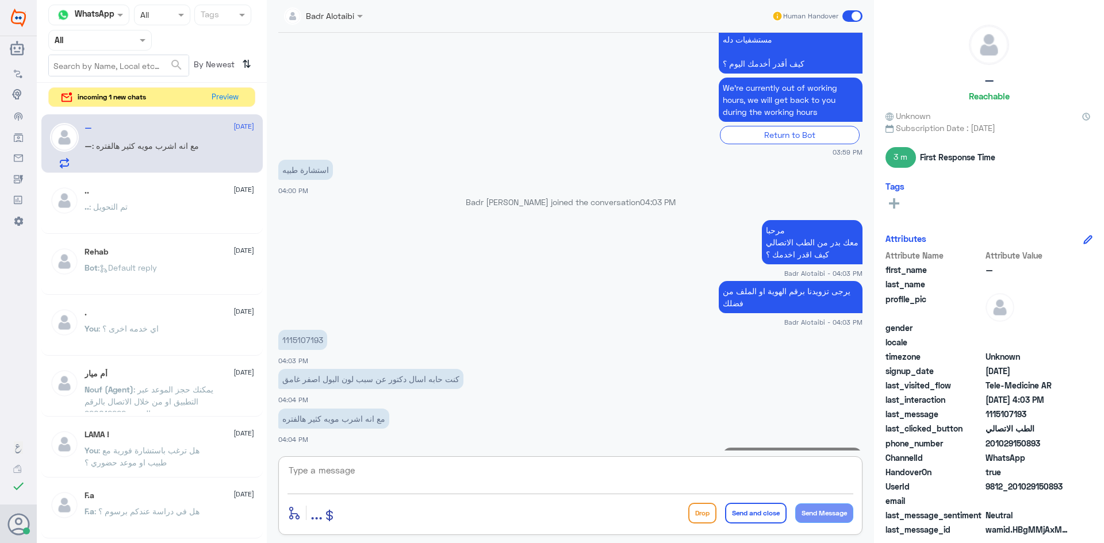
scroll to position [668, 0]
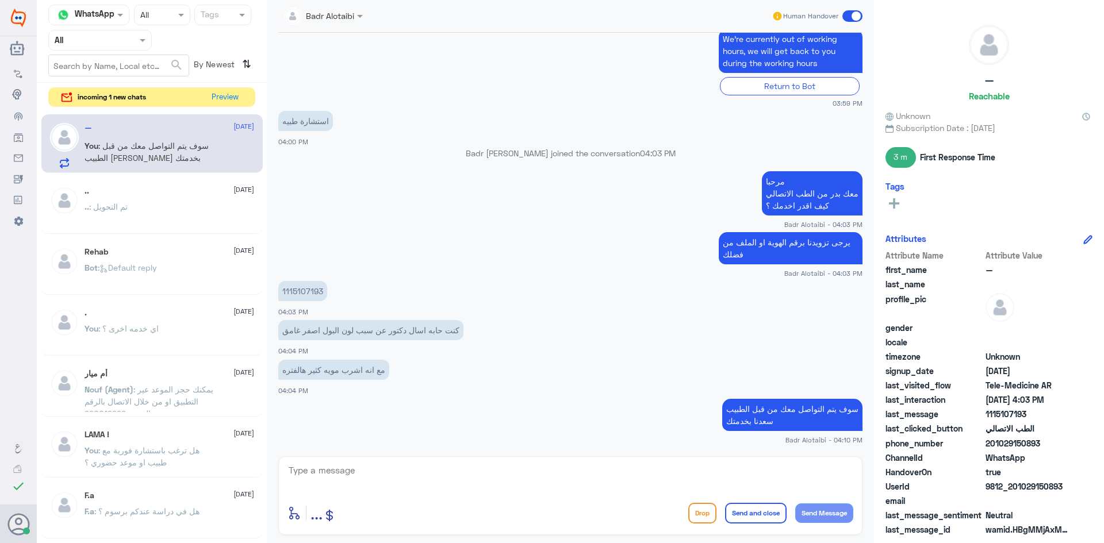
click at [849, 18] on span at bounding box center [852, 15] width 20 height 11
click at [0, 0] on input "checkbox" at bounding box center [0, 0] width 0 height 0
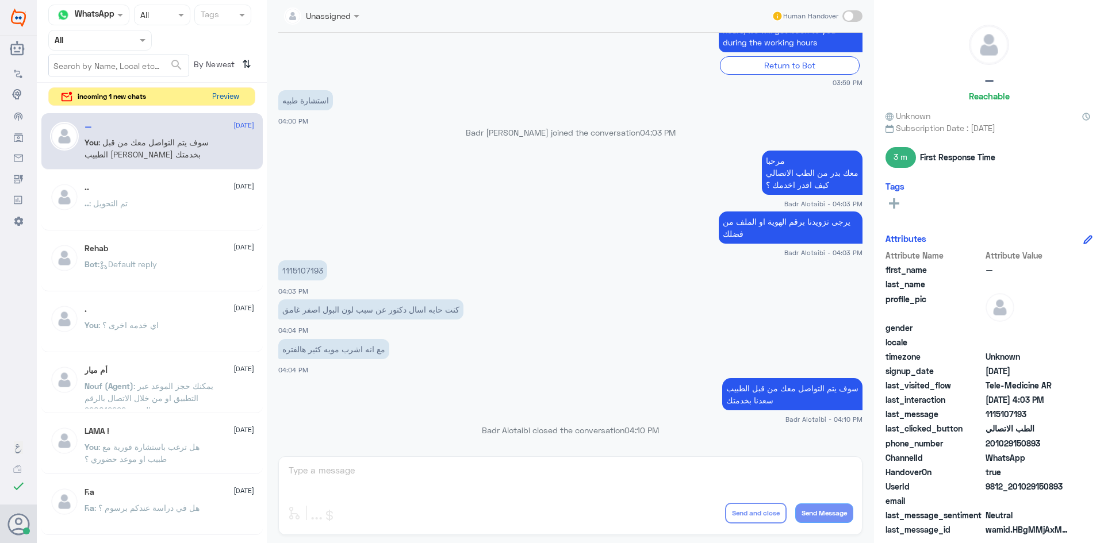
click at [241, 101] on button "Preview" at bounding box center [225, 97] width 36 height 18
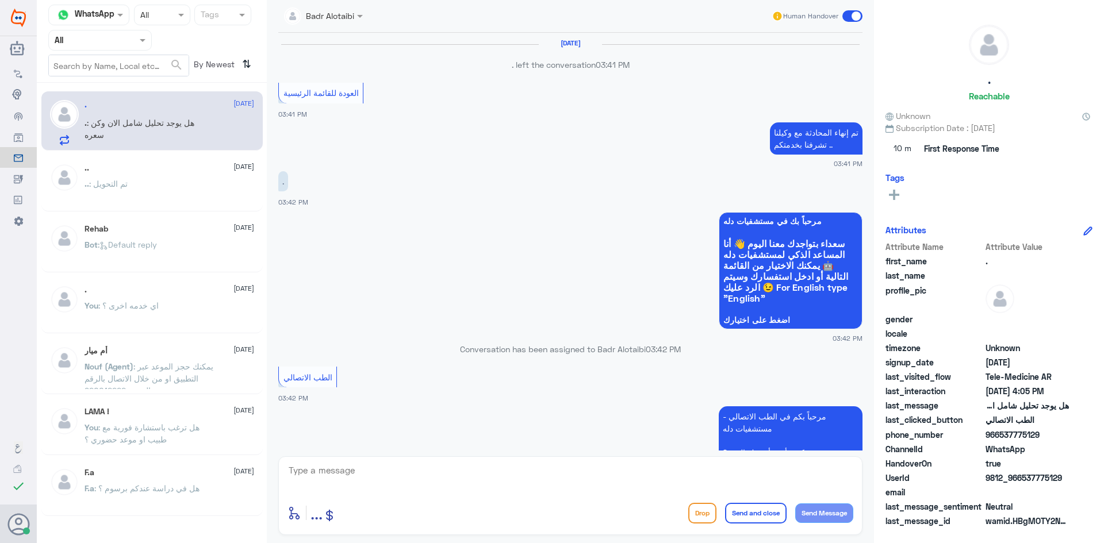
scroll to position [604, 0]
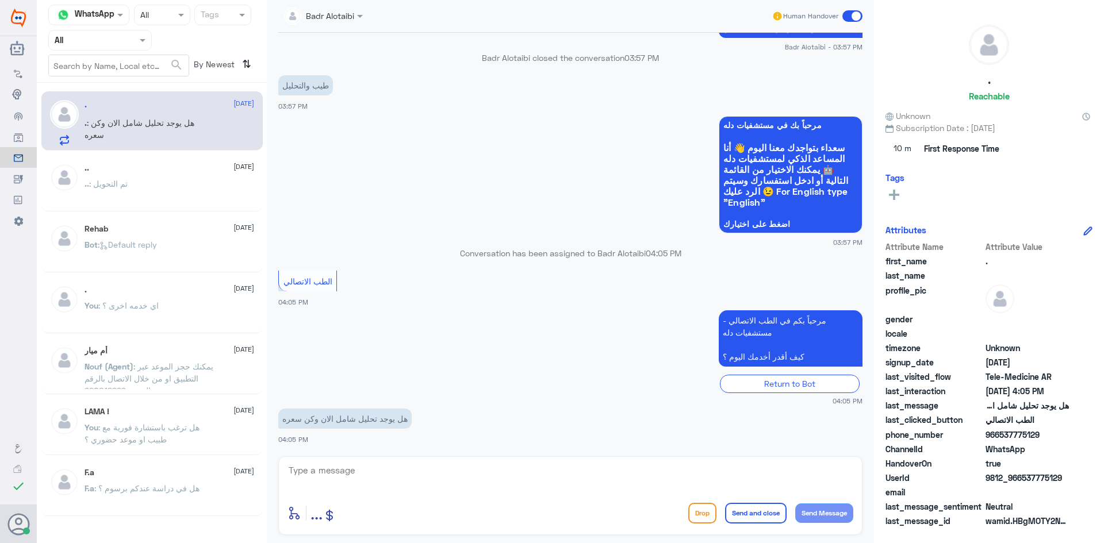
click at [132, 40] on div at bounding box center [100, 39] width 102 height 13
click at [113, 66] on div "All" at bounding box center [99, 66] width 103 height 21
click at [141, 47] on div "Agent Filter All" at bounding box center [99, 40] width 103 height 21
click at [131, 78] on div "Unassigned" at bounding box center [99, 91] width 103 height 26
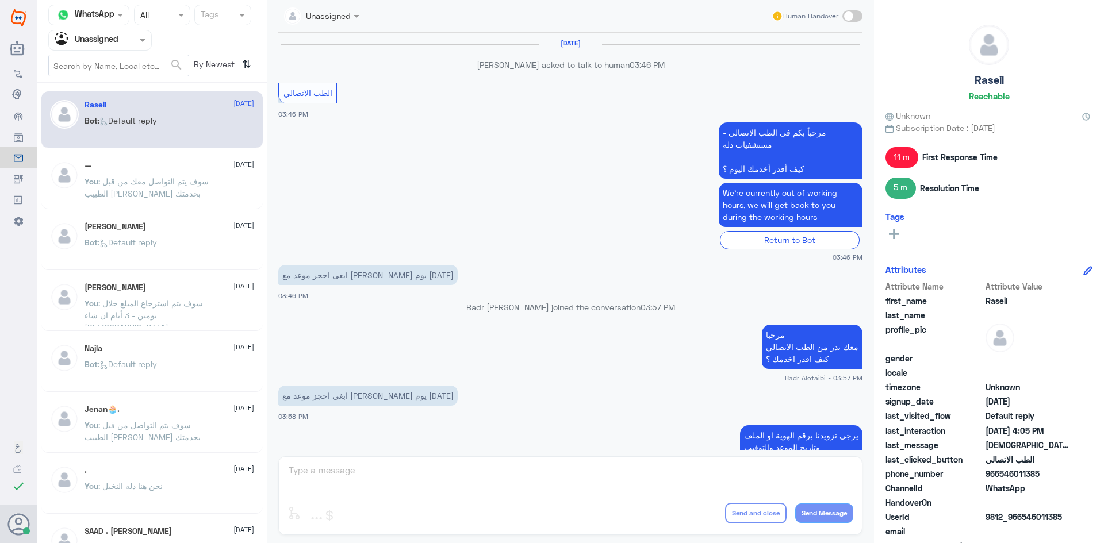
scroll to position [565, 0]
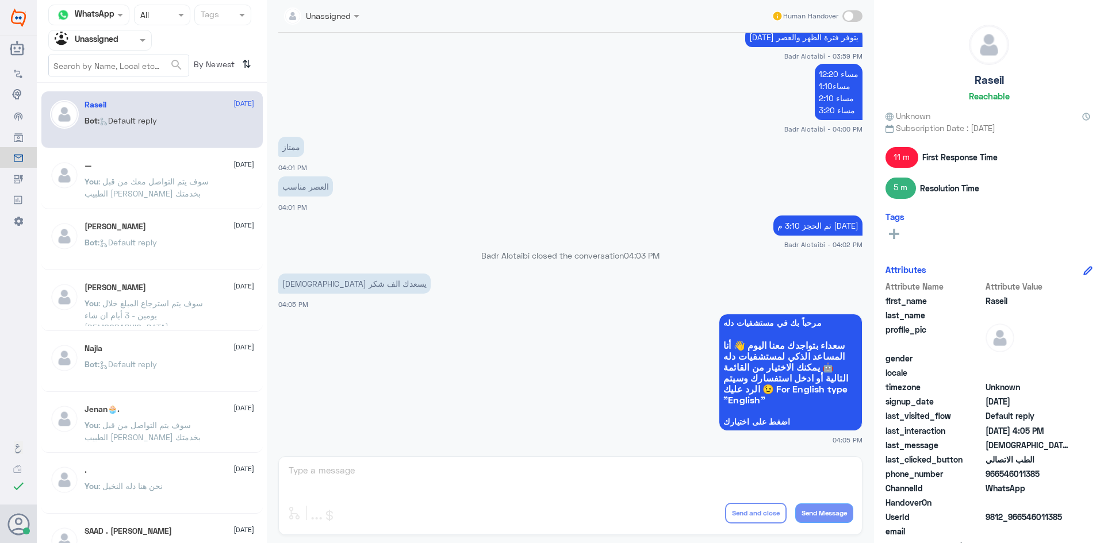
click at [195, 171] on div "— [DATE] You : سوف يتم التواصل معك من قبل الطبيب [PERSON_NAME] بخدمتك" at bounding box center [169, 182] width 170 height 43
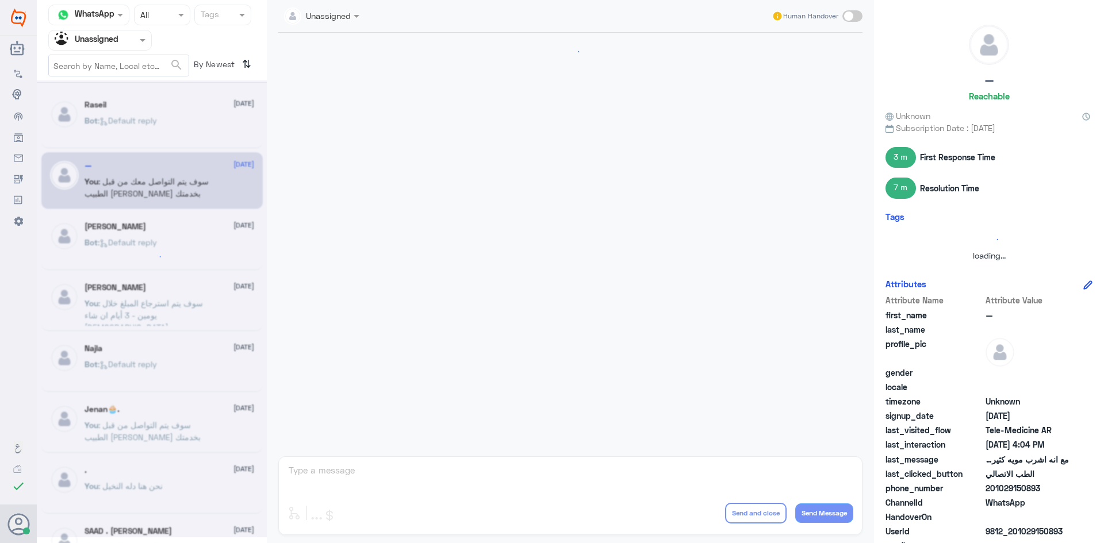
scroll to position [537, 0]
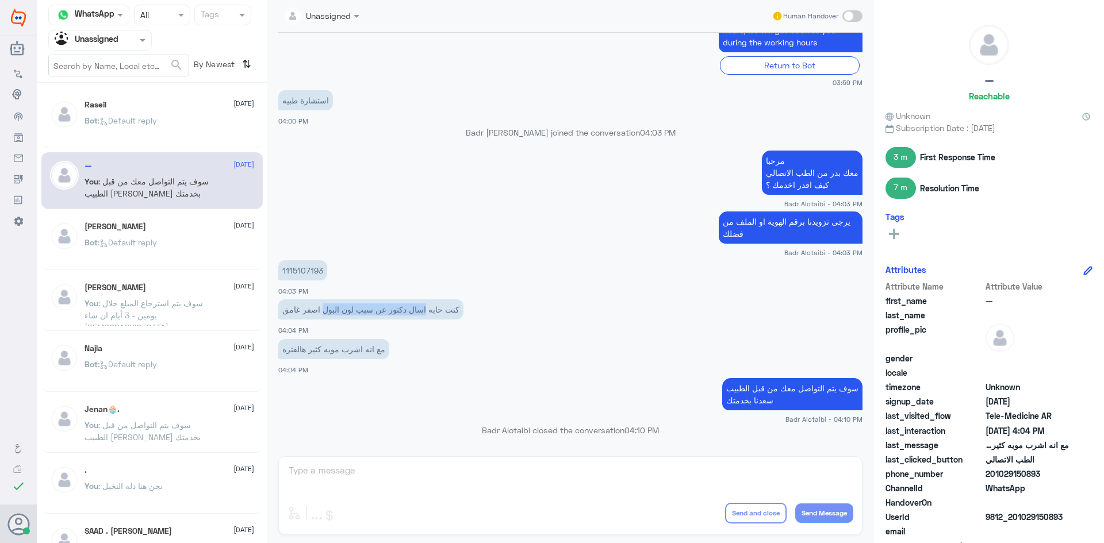
drag, startPoint x: 424, startPoint y: 310, endPoint x: 324, endPoint y: 311, distance: 100.6
click at [324, 311] on p "كنت حابه اسال دكتور عن سبب لون البول اصفر غامق" at bounding box center [370, 309] width 185 height 20
drag, startPoint x: 317, startPoint y: 311, endPoint x: 312, endPoint y: 307, distance: 6.6
click at [315, 310] on p "كنت حابه اسال دكتور عن سبب لون البول اصفر غامق" at bounding box center [370, 309] width 185 height 20
click at [351, 349] on p "مع انه اشرب مويه كثير هالفتره" at bounding box center [333, 349] width 111 height 20
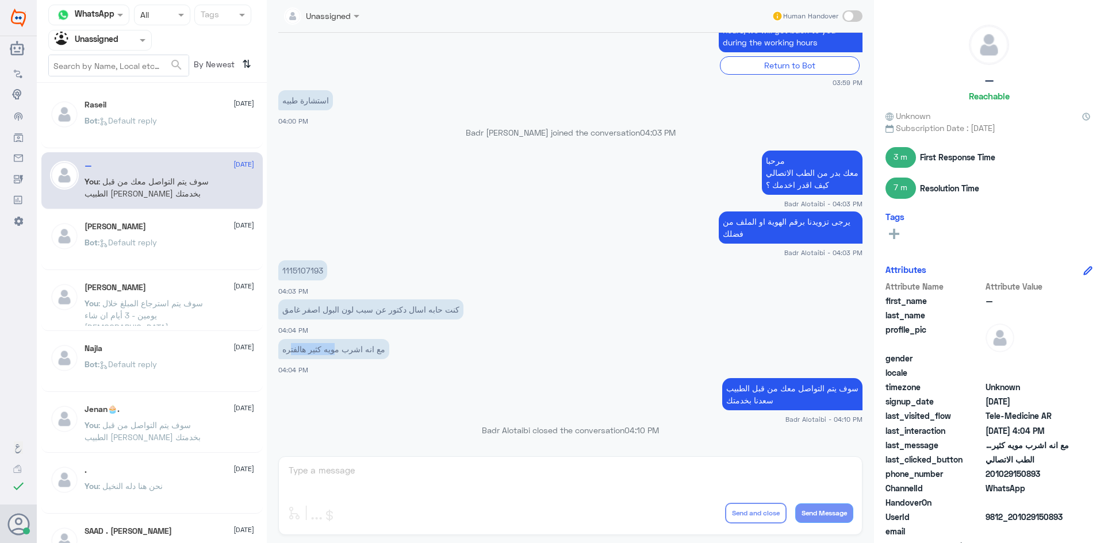
drag, startPoint x: 337, startPoint y: 352, endPoint x: 290, endPoint y: 353, distance: 46.6
click at [290, 353] on p "مع انه اشرب مويه كثير هالفتره" at bounding box center [333, 349] width 111 height 20
click at [137, 51] on nav "Channel WhatsApp Status × All Tags Agent Filter Unassigned search By Newest ⇅" at bounding box center [152, 44] width 230 height 78
click at [136, 48] on div "Agent Filter Unassigned" at bounding box center [93, 40] width 88 height 17
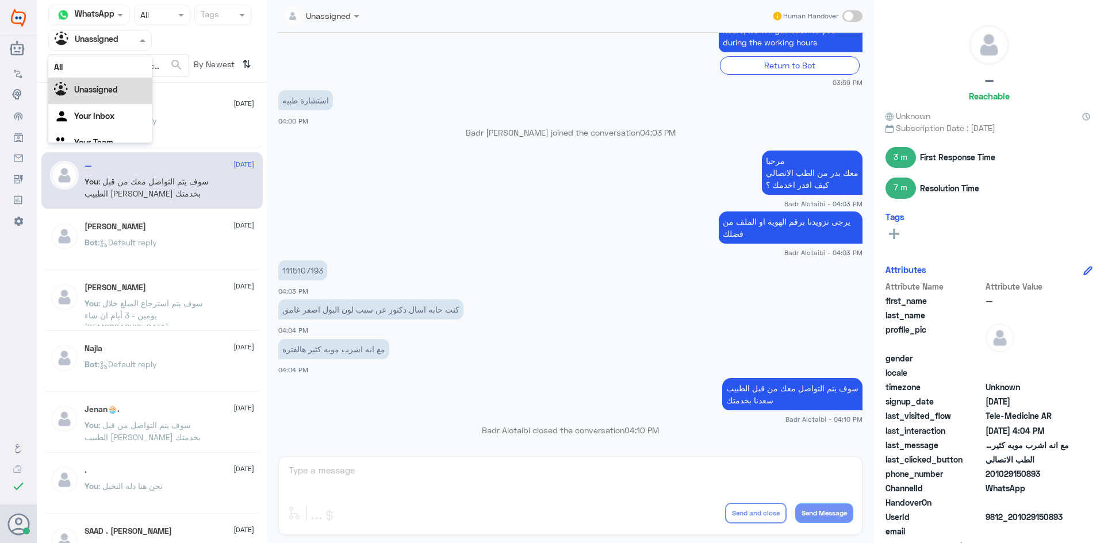
click at [118, 69] on div "All" at bounding box center [99, 66] width 103 height 21
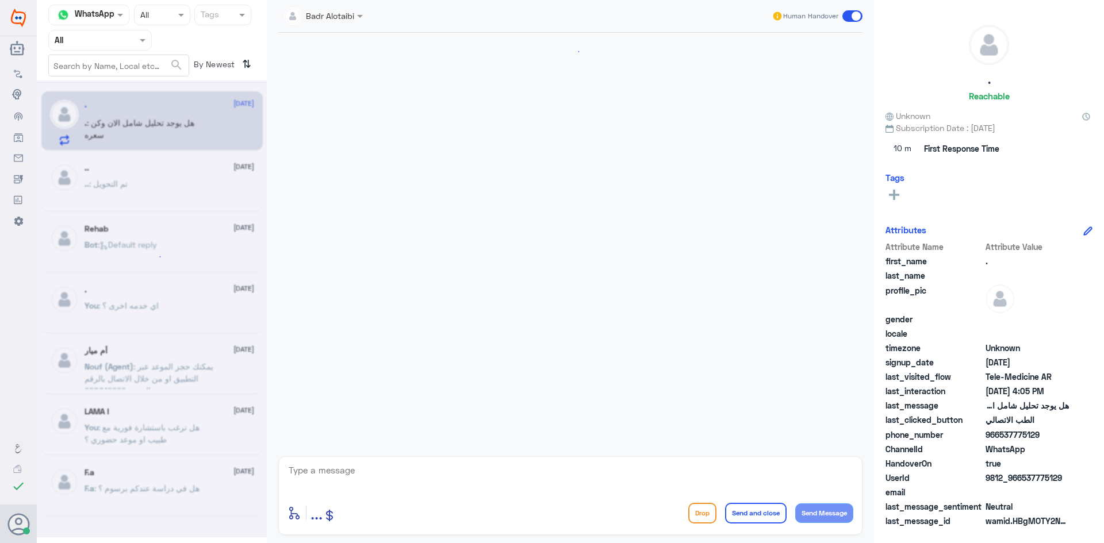
scroll to position [604, 0]
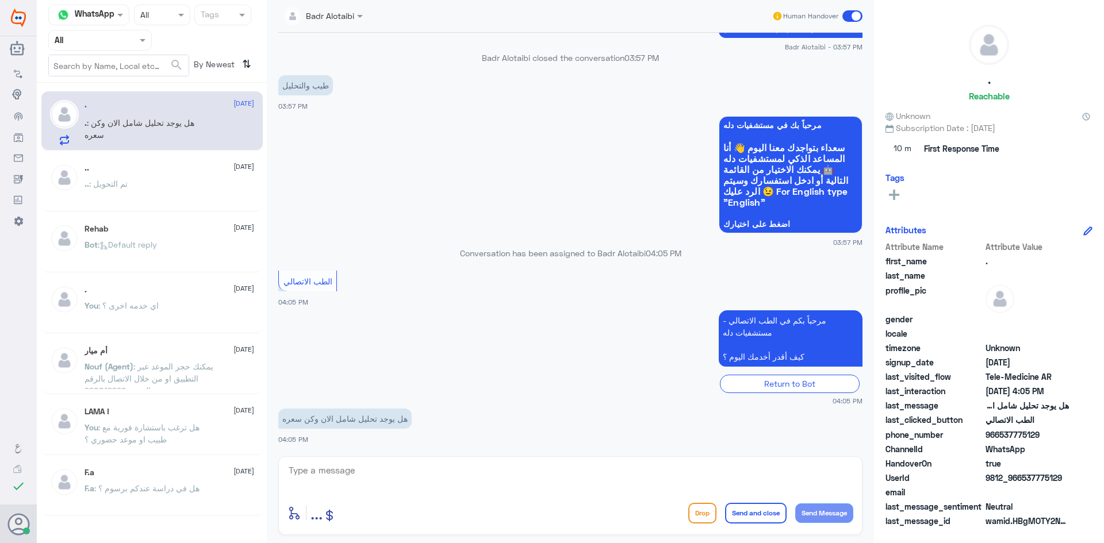
click at [421, 462] on div "enter flow name ... Drop Send and close Send Message" at bounding box center [570, 495] width 584 height 79
click at [421, 470] on textarea at bounding box center [570, 477] width 566 height 28
click at [1060, 479] on span "9812_966537775129" at bounding box center [1026, 478] width 83 height 12
drag, startPoint x: 1063, startPoint y: 479, endPoint x: 1022, endPoint y: 482, distance: 41.5
click at [1022, 482] on span "9812_966537775129" at bounding box center [1026, 478] width 83 height 12
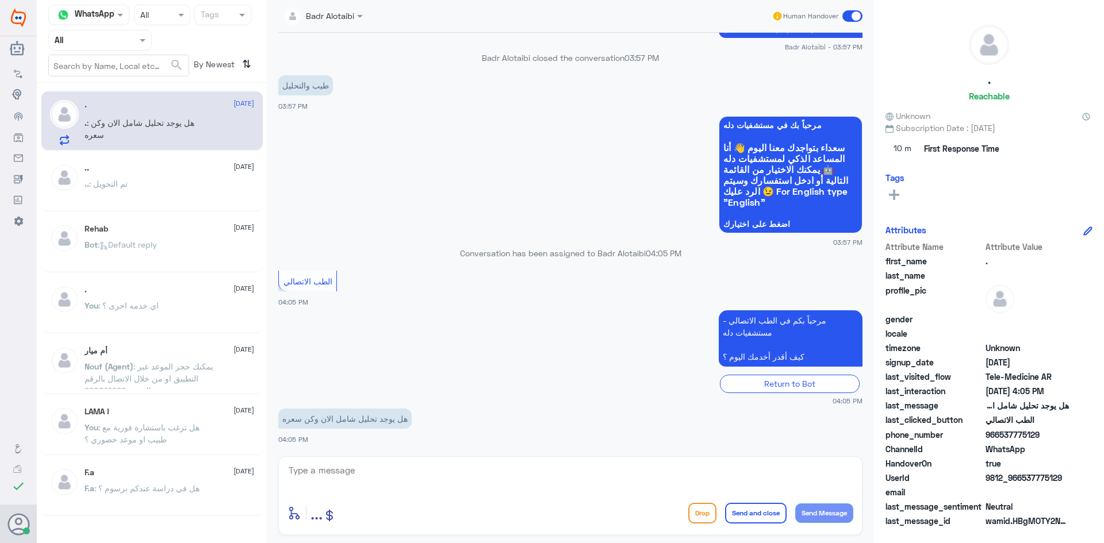
copy span "537775129"
click at [454, 478] on textarea at bounding box center [570, 477] width 566 height 28
click at [416, 485] on textarea at bounding box center [570, 477] width 566 height 28
paste textarea "مرحبا معك بدر من الطب الاتصالي كيف اقدر اخدمك ؟"
type textarea "مرحبا معك بدر من الطب الاتصالي كيف اقدر اخدمك ؟"
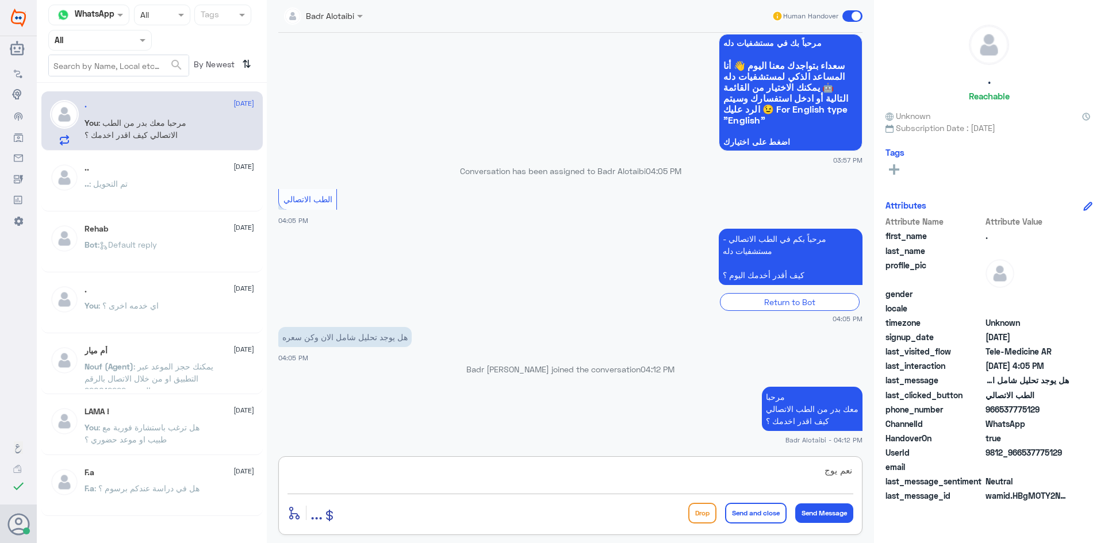
scroll to position [662, 0]
type textarea "نعم يوجد تحاليل شاملة"
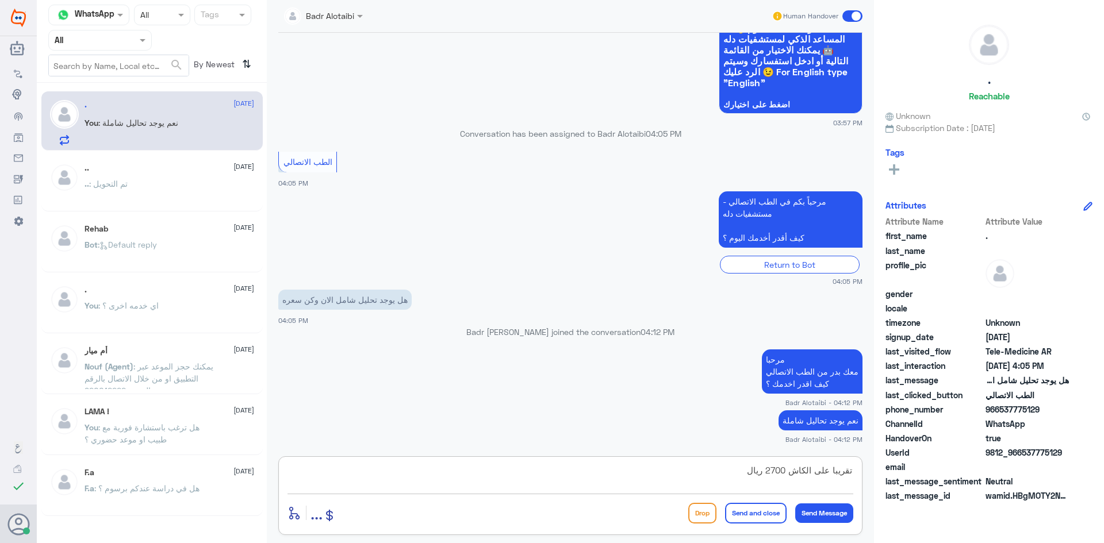
type textarea "تقريبا على الكاش 2700 ريال"
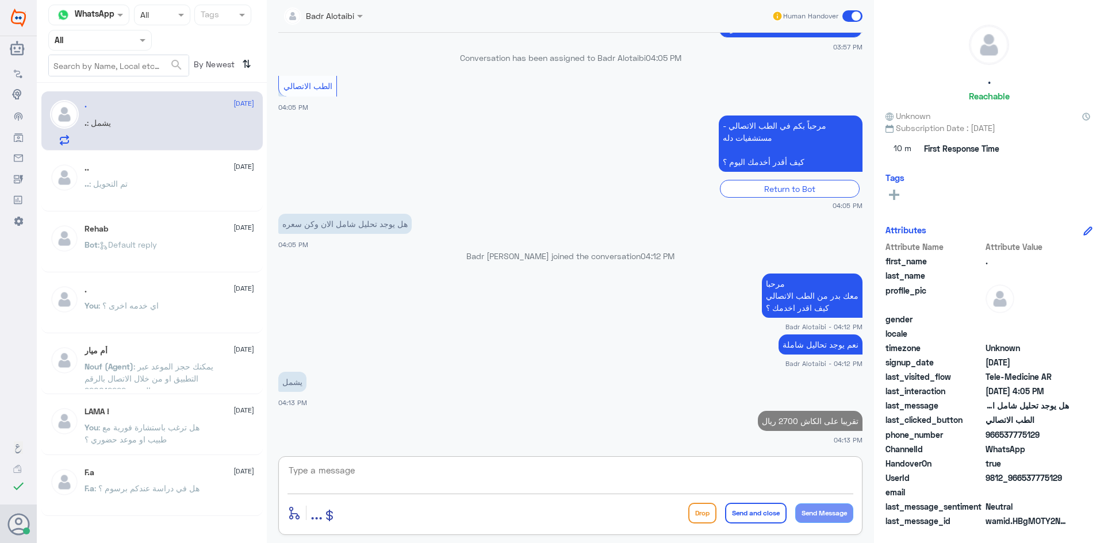
scroll to position [774, 0]
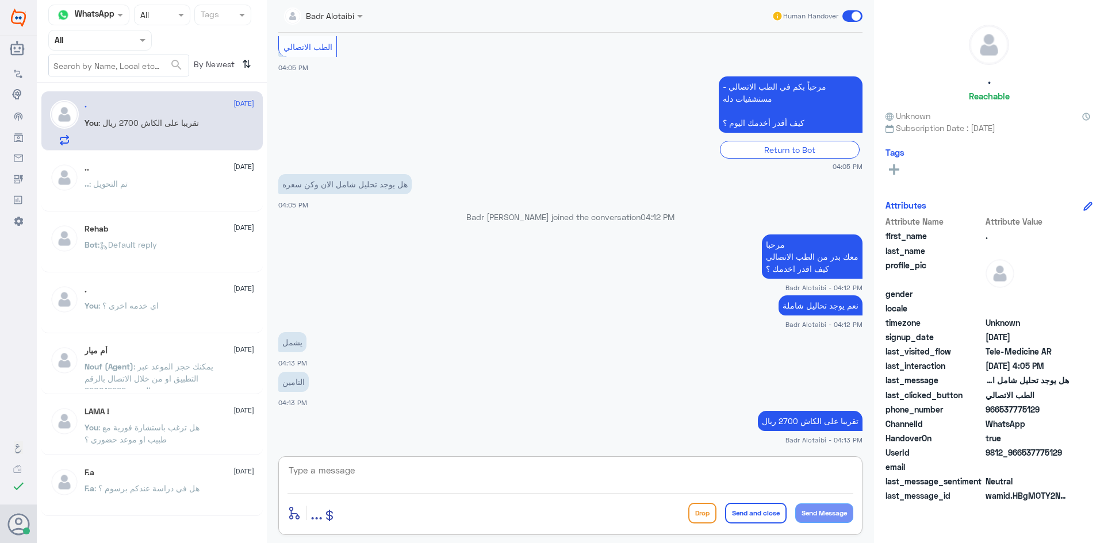
click at [490, 475] on textarea at bounding box center [570, 477] width 566 height 28
type textarea "هل لديك تامين ؟"
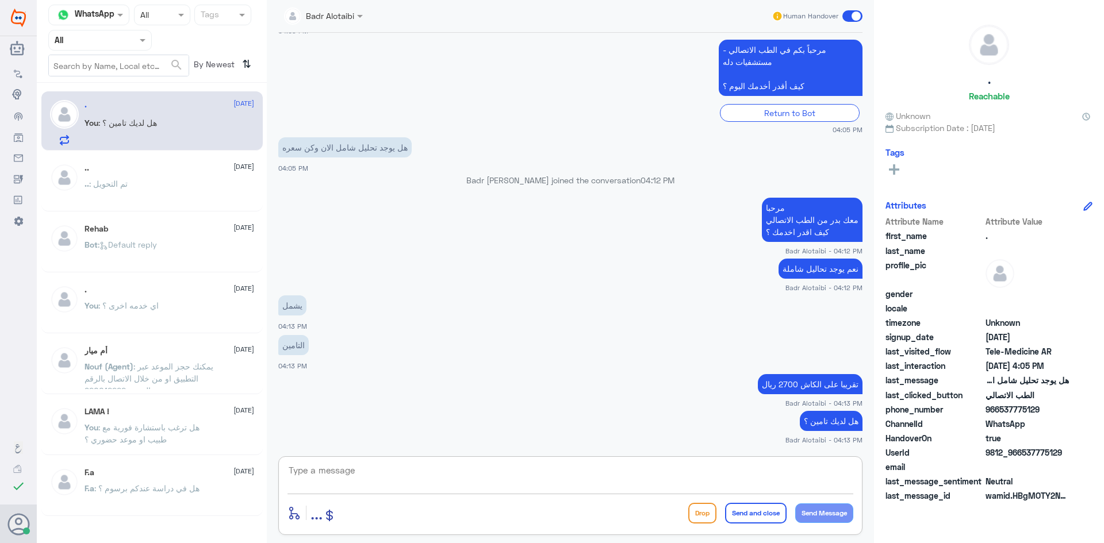
scroll to position [850, 0]
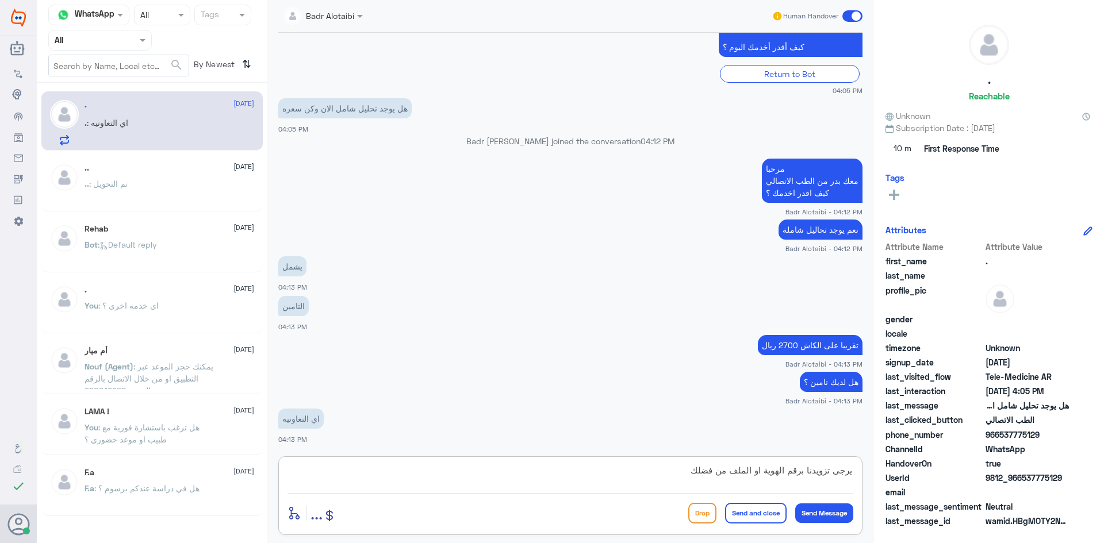
type textarea "يرجى تزويدنا برقم الهوية او الملف من فضلك"
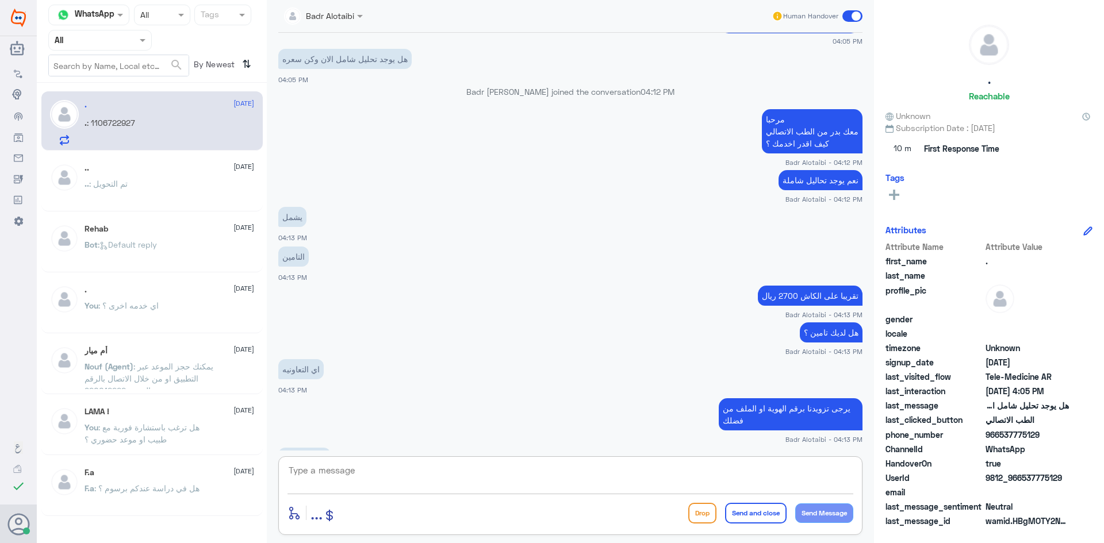
scroll to position [939, 0]
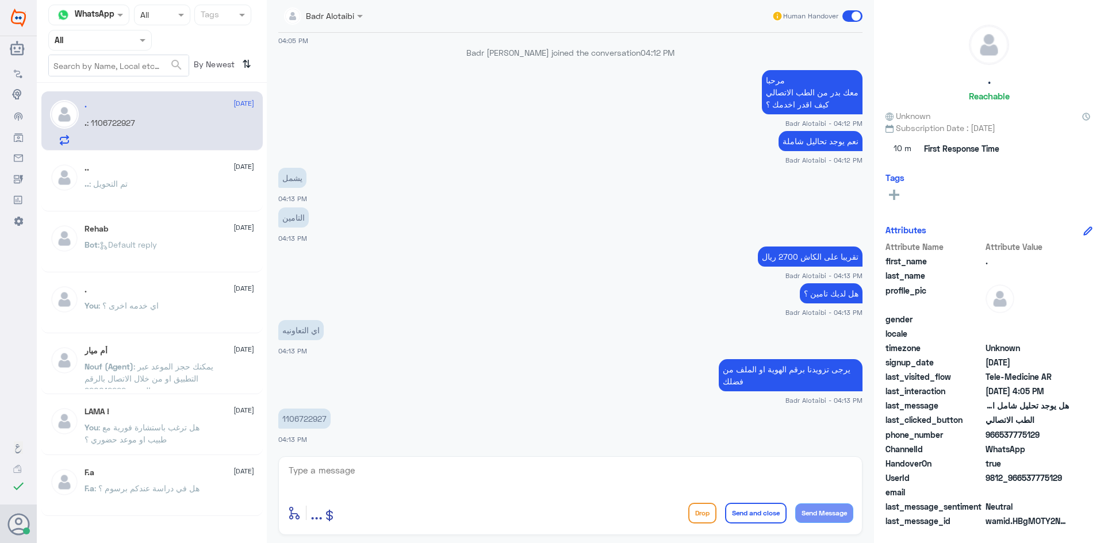
click at [314, 413] on p "1106722927" at bounding box center [304, 419] width 52 height 20
copy p "1106722927"
click at [555, 401] on small "Badr Alotaibi - 04:13 PM" at bounding box center [570, 400] width 584 height 10
drag, startPoint x: 312, startPoint y: 417, endPoint x: 274, endPoint y: 418, distance: 38.0
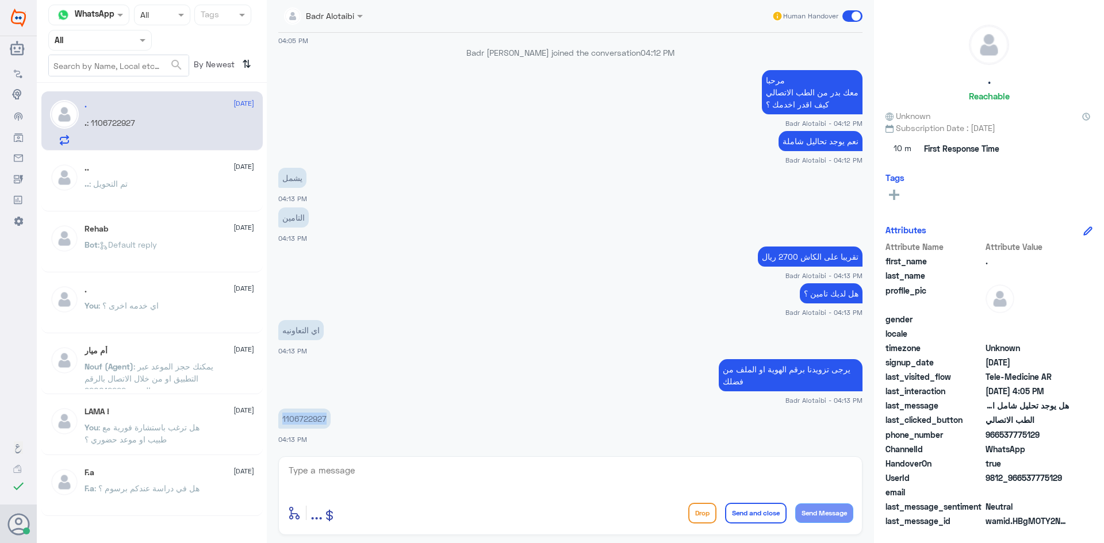
click at [274, 418] on div "12 Sep 2025 تم إنهاء المحادثة مع وكيلنا تشرفنا بخدمتكم .. 03:41 PM . 03:42 PM م…" at bounding box center [569, 242] width 595 height 418
copy p "1106722927"
click at [558, 491] on div at bounding box center [570, 478] width 566 height 31
click at [548, 485] on textarea at bounding box center [570, 477] width 566 height 28
type textarea "سعدنا بخدمتك"
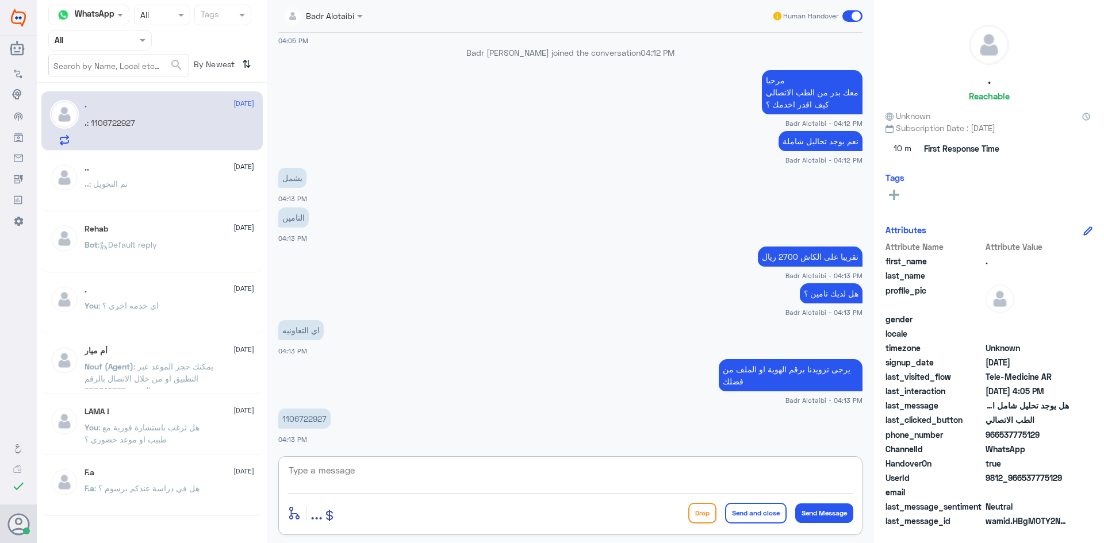
scroll to position [975, 0]
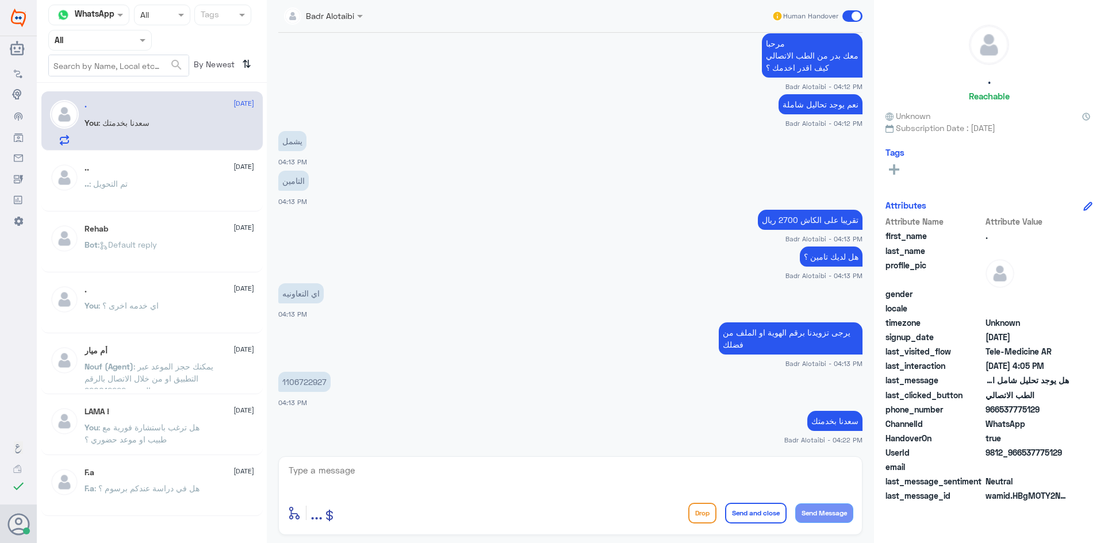
click at [848, 18] on span at bounding box center [852, 15] width 20 height 11
click at [0, 0] on input "checkbox" at bounding box center [0, 0] width 0 height 0
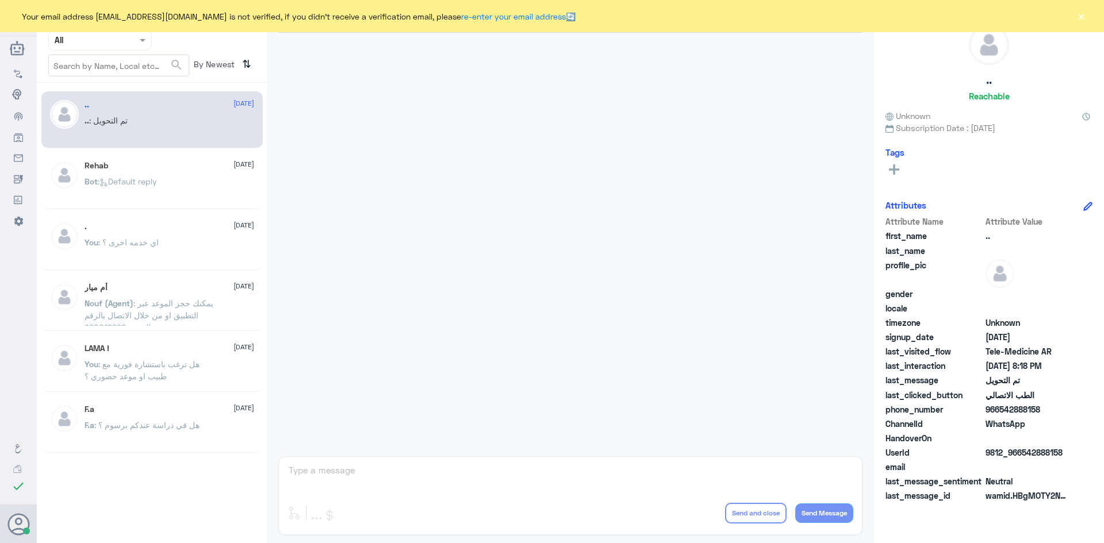
drag, startPoint x: 141, startPoint y: 41, endPoint x: 140, endPoint y: 47, distance: 6.3
click at [140, 41] on span at bounding box center [143, 41] width 6 height 4
click at [124, 85] on div "Unassigned" at bounding box center [99, 91] width 103 height 26
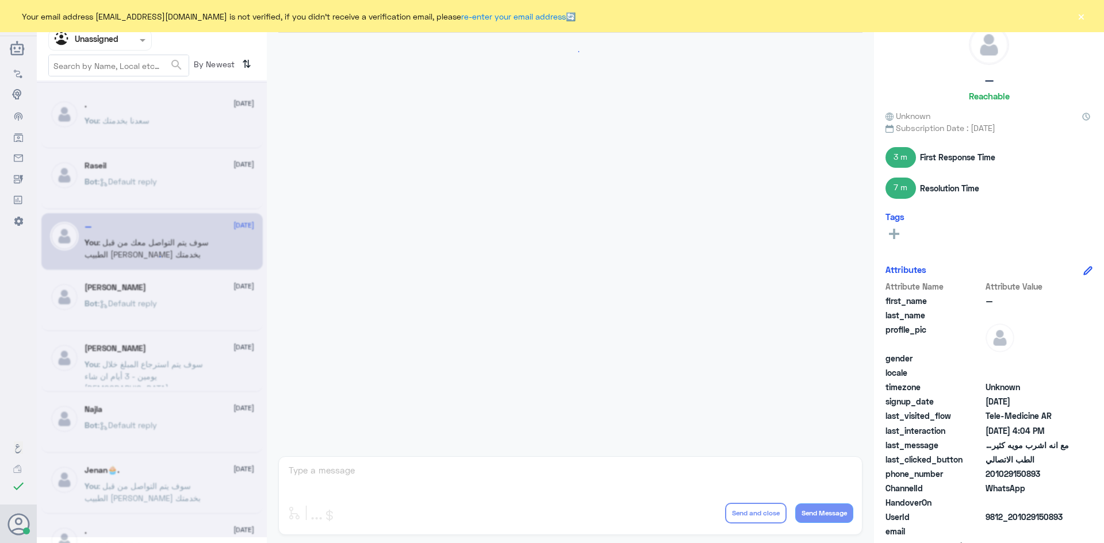
scroll to position [537, 0]
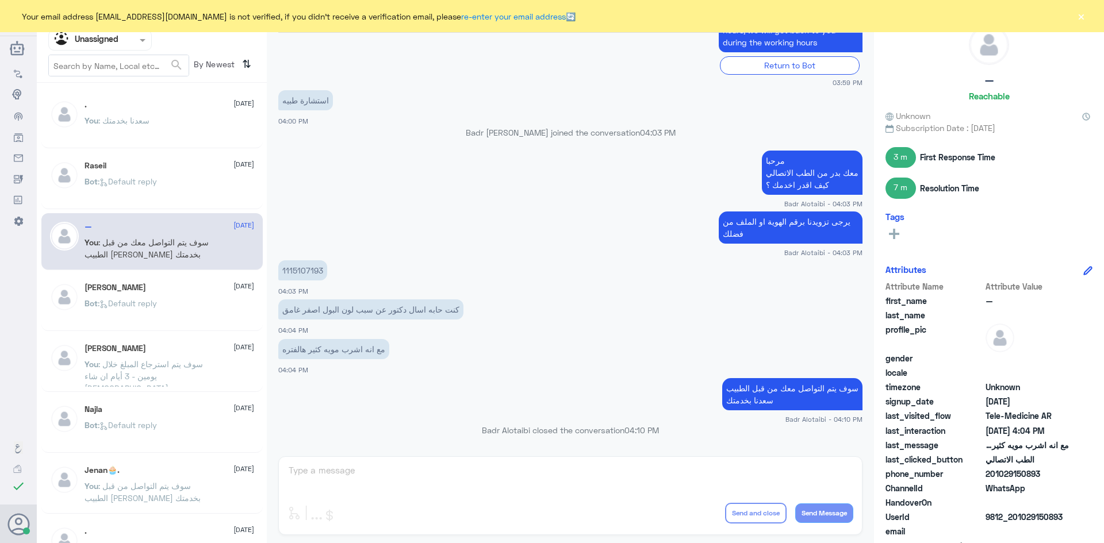
click at [189, 171] on div "Raseil [DATE] Bot : Default reply" at bounding box center [169, 182] width 170 height 43
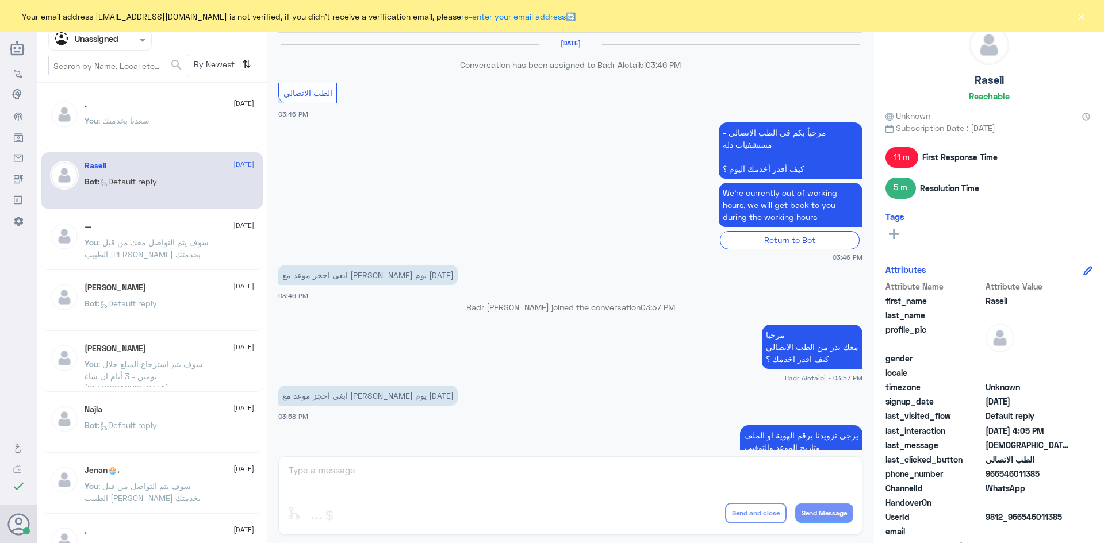
scroll to position [565, 0]
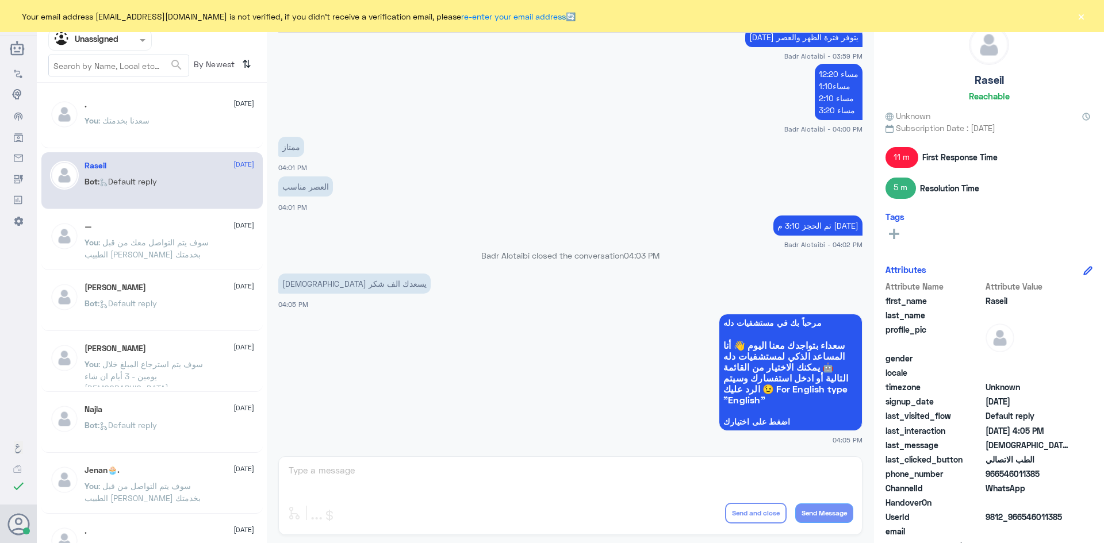
click at [1088, 15] on div "Your email address b_malotaibi@dallah-hospital.com is not verified, if you didn…" at bounding box center [552, 16] width 1104 height 32
click at [1075, 16] on button "×" at bounding box center [1080, 15] width 11 height 11
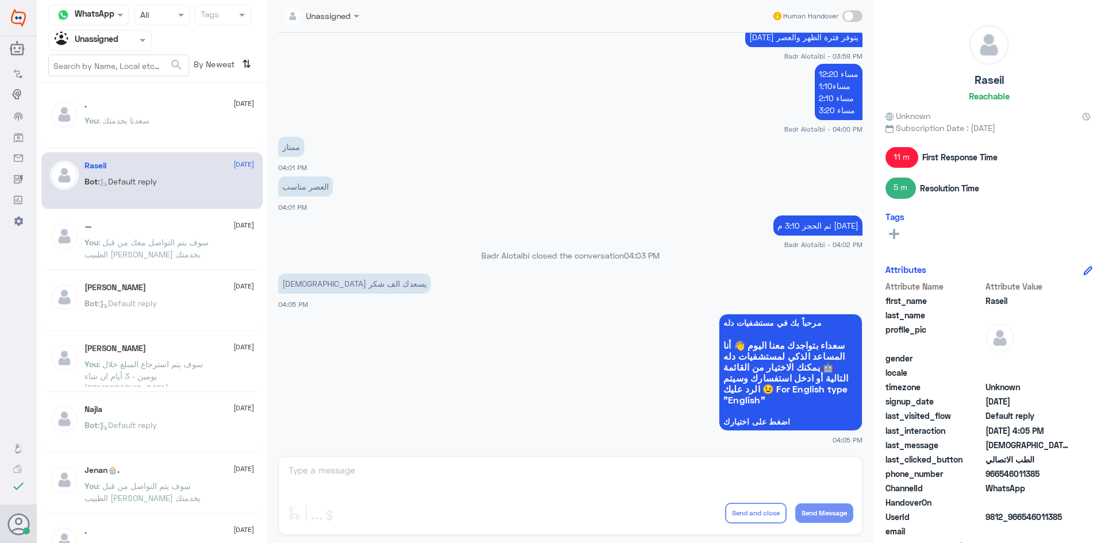
click at [861, 16] on span at bounding box center [852, 15] width 20 height 11
click at [0, 0] on input "checkbox" at bounding box center [0, 0] width 0 height 0
click at [687, 478] on textarea at bounding box center [570, 477] width 566 height 28
type textarea "العفو سعدنا بخدمتك"
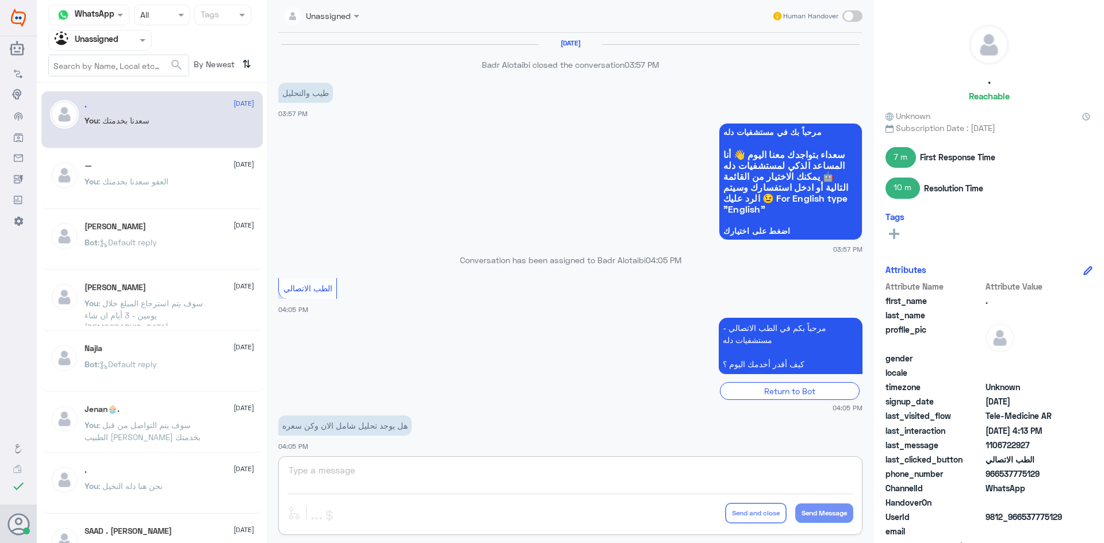
scroll to position [464, 0]
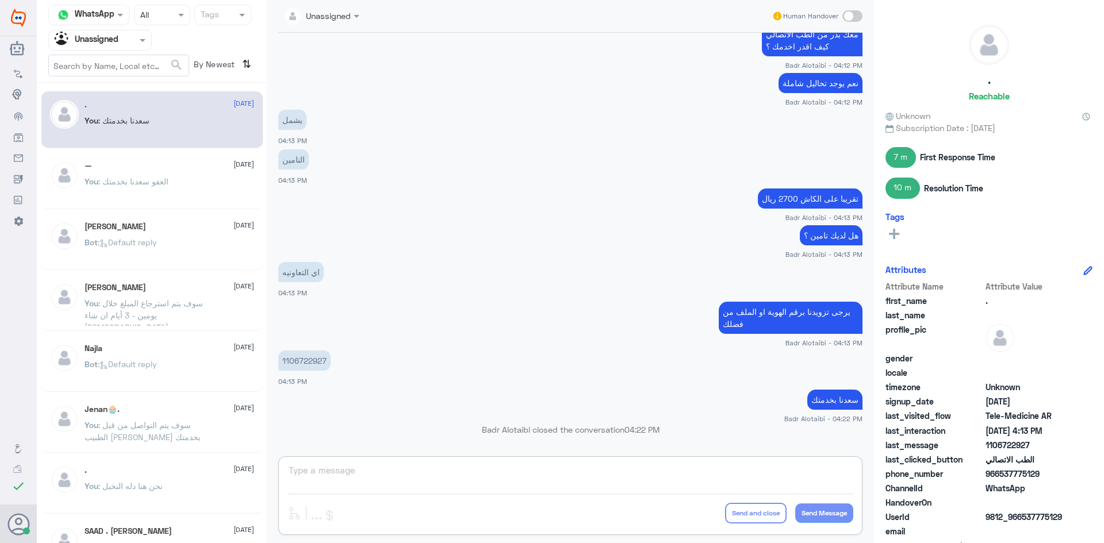
click at [122, 40] on div at bounding box center [100, 39] width 102 height 13
click at [117, 61] on div "All" at bounding box center [99, 66] width 103 height 21
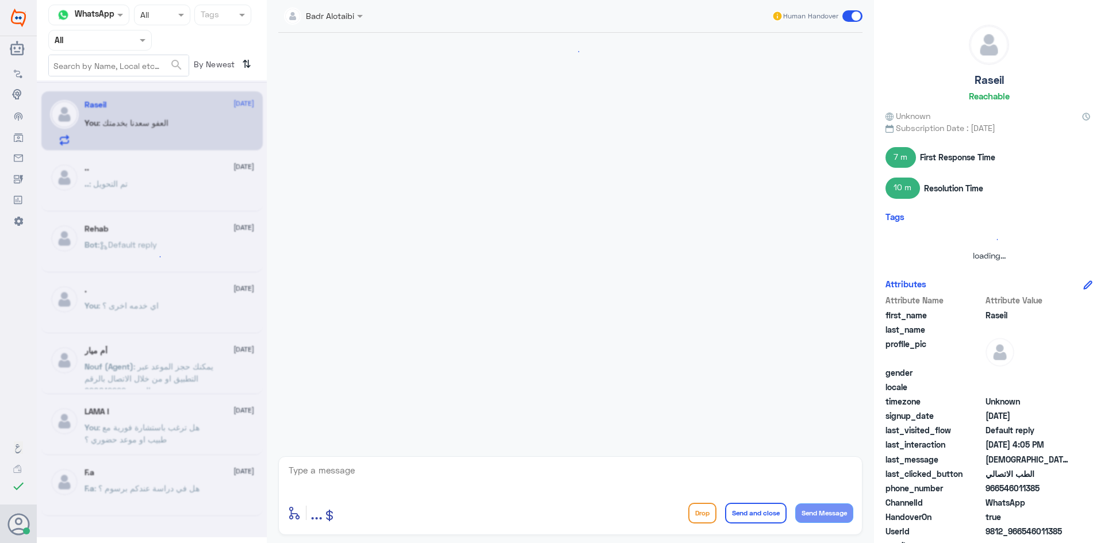
scroll to position [599, 0]
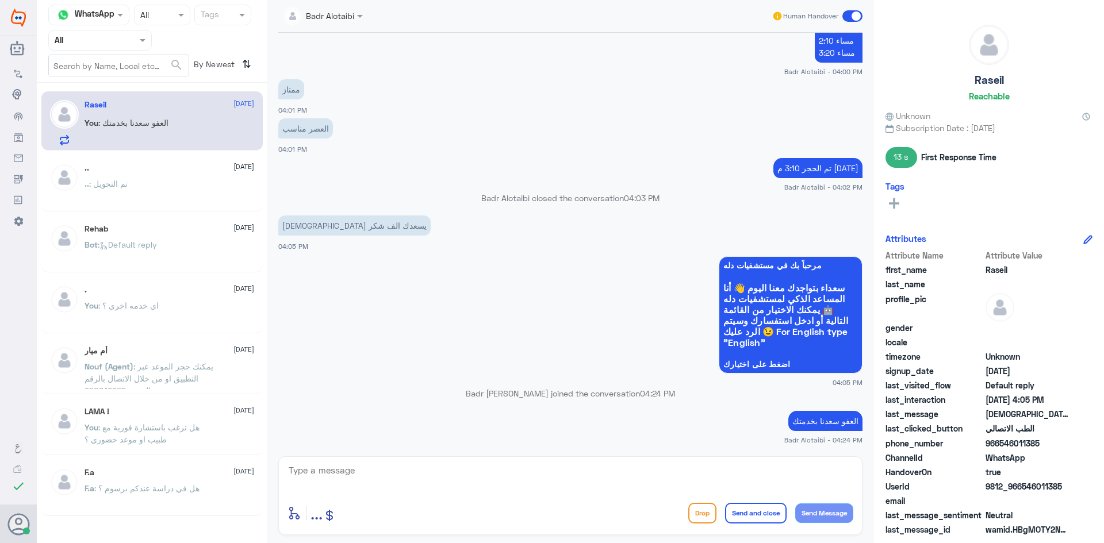
click at [859, 18] on span at bounding box center [852, 15] width 20 height 11
click at [0, 0] on input "checkbox" at bounding box center [0, 0] width 0 height 0
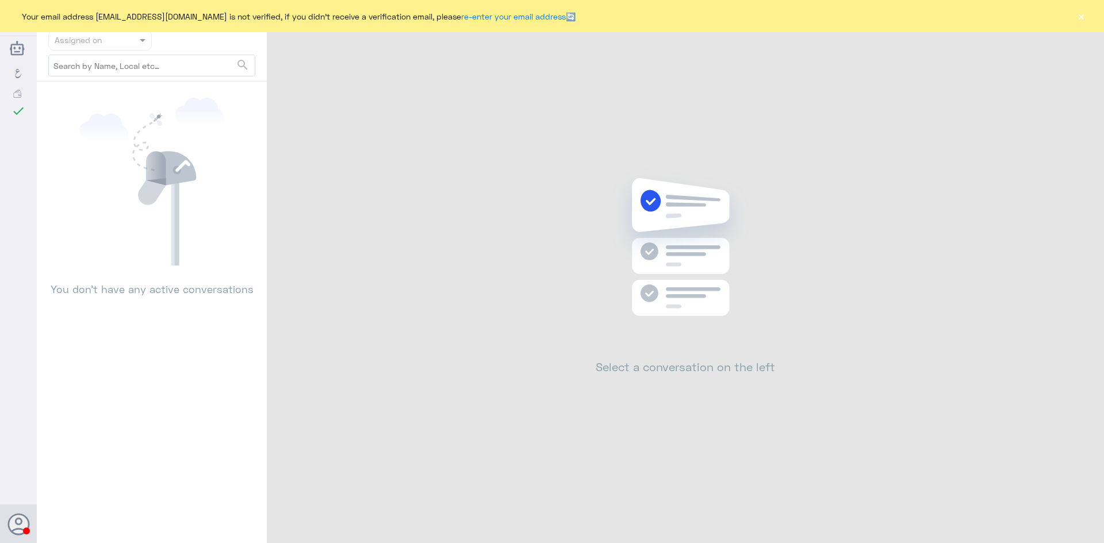
click at [1079, 13] on button "×" at bounding box center [1080, 15] width 11 height 11
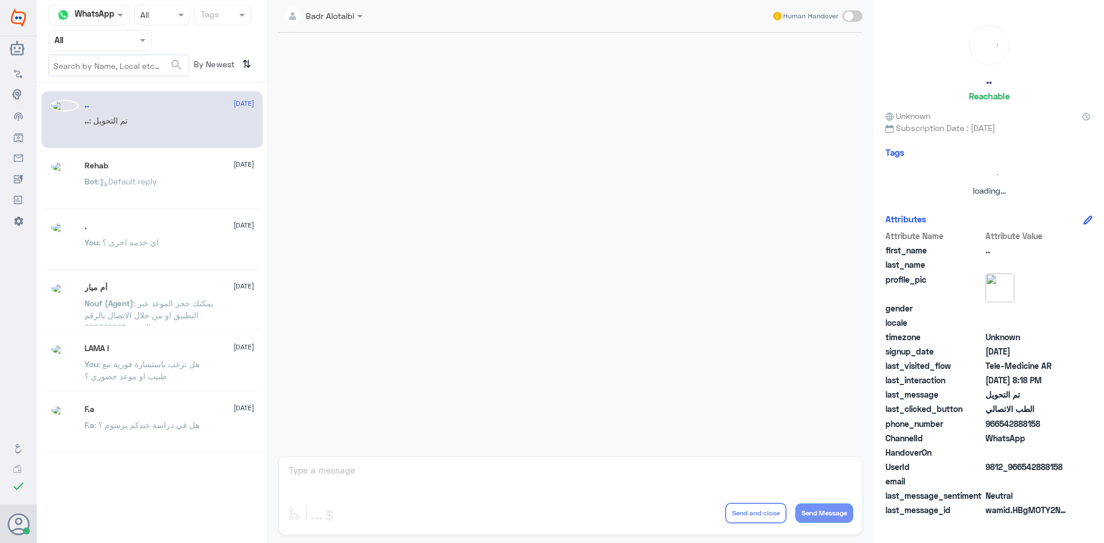
click at [131, 43] on div at bounding box center [100, 39] width 102 height 13
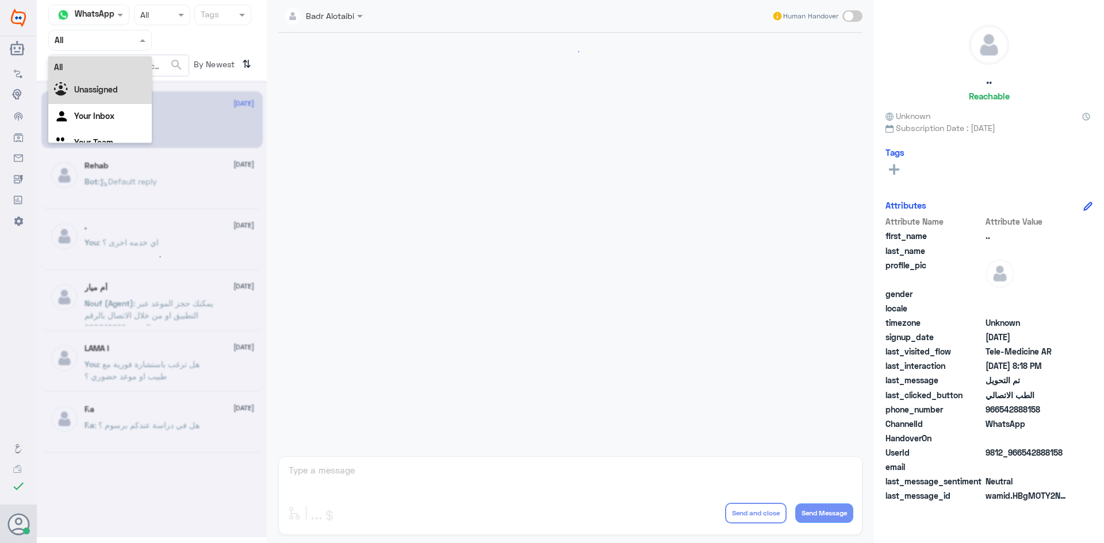
scroll to position [377, 0]
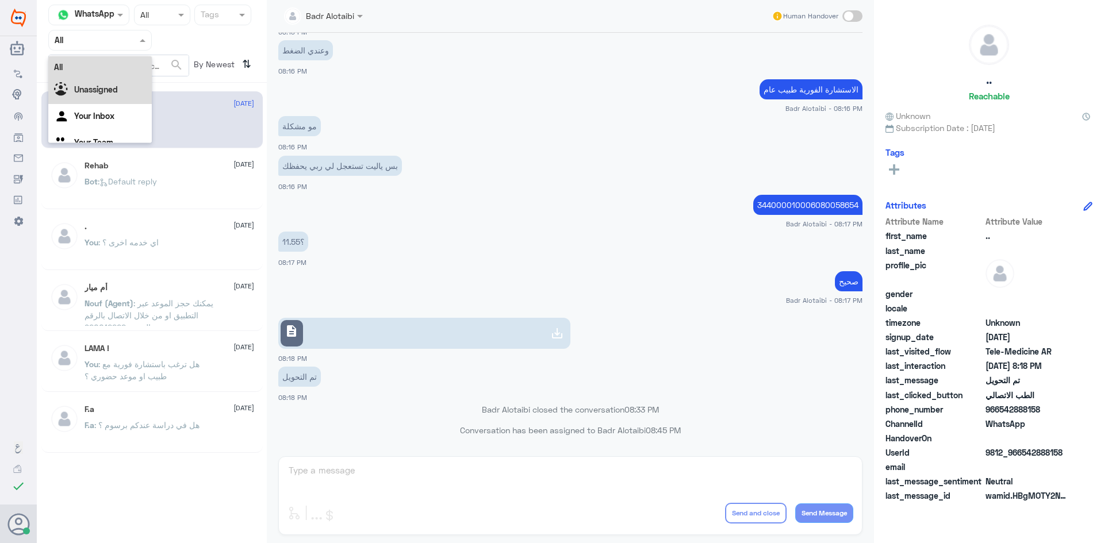
click at [109, 83] on div "Unassigned" at bounding box center [99, 91] width 103 height 26
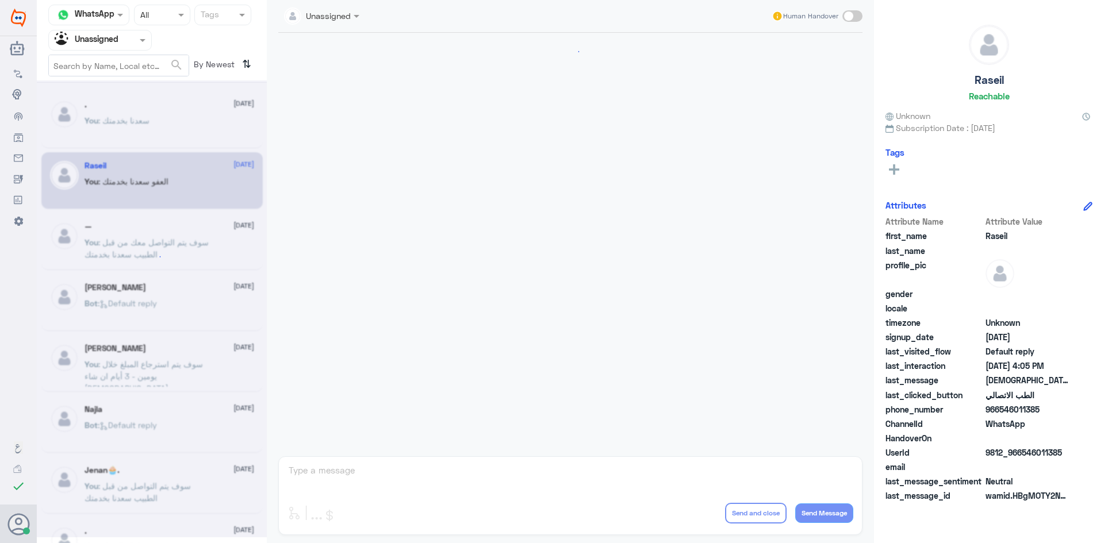
scroll to position [580, 0]
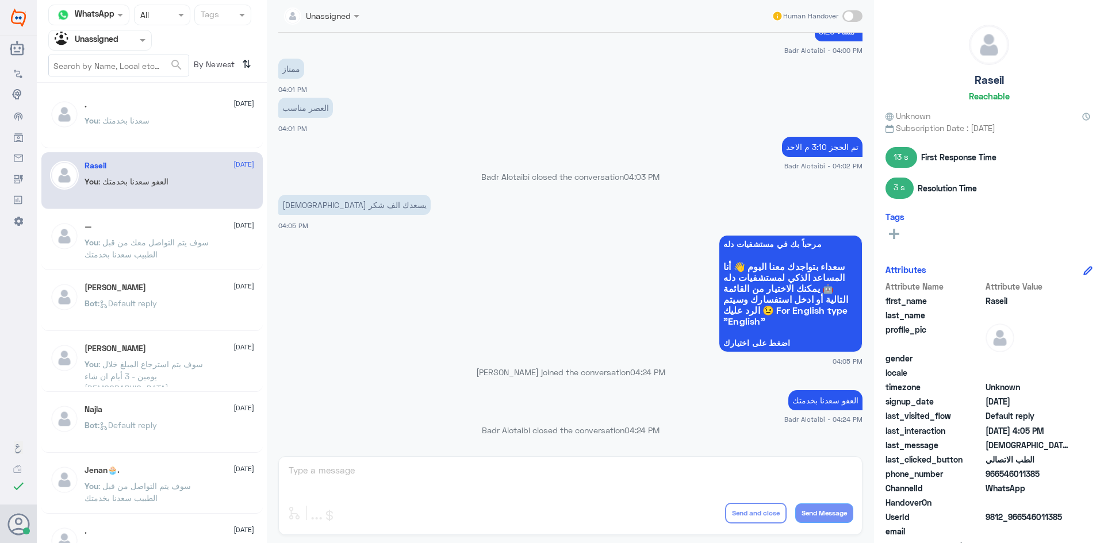
click at [187, 120] on div "You : [PERSON_NAME] بخدمتك" at bounding box center [169, 130] width 170 height 26
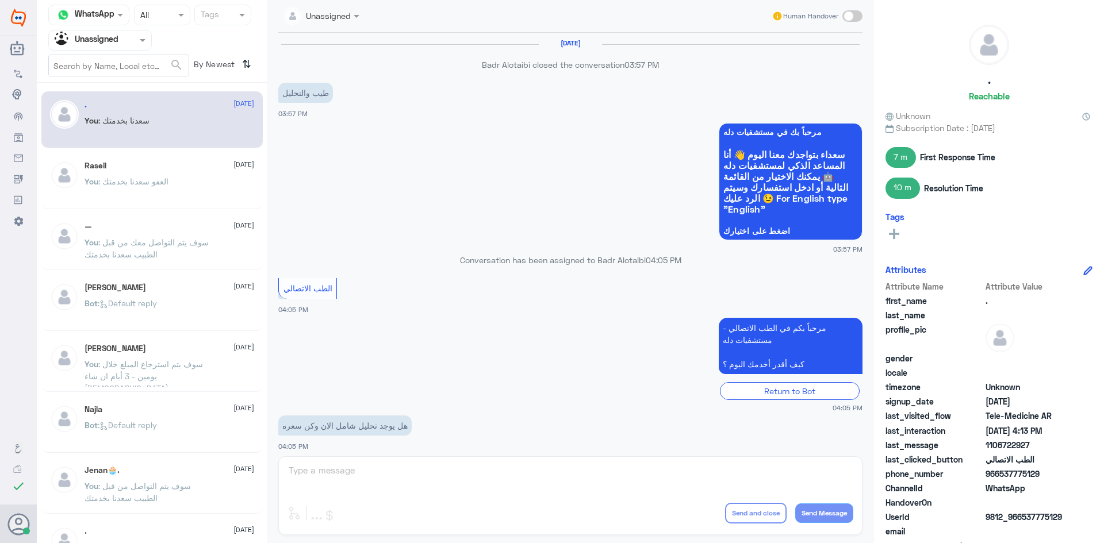
scroll to position [464, 0]
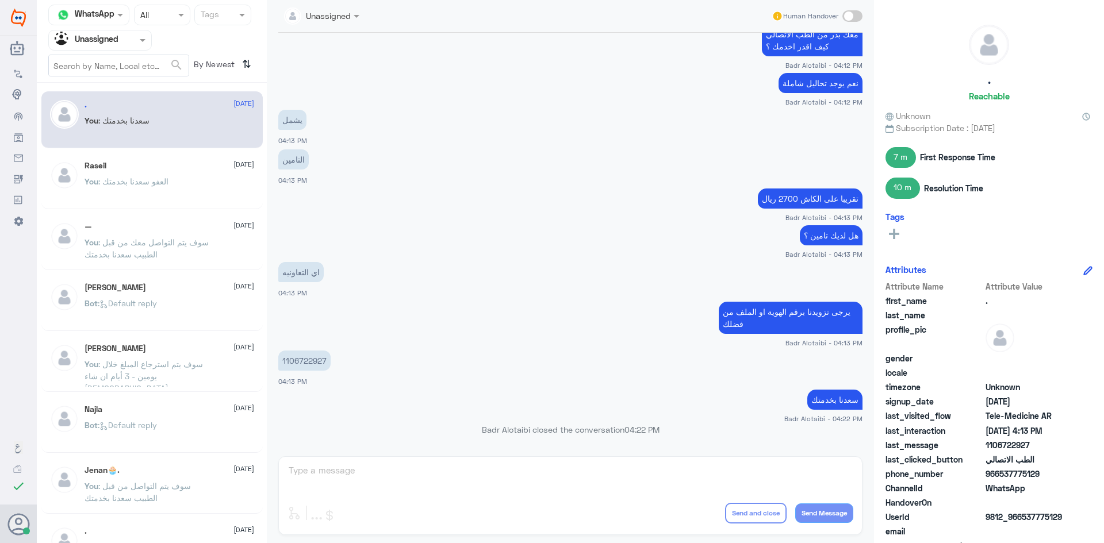
click at [196, 179] on div "You : العفو سعدنا بخدمتك" at bounding box center [169, 191] width 170 height 26
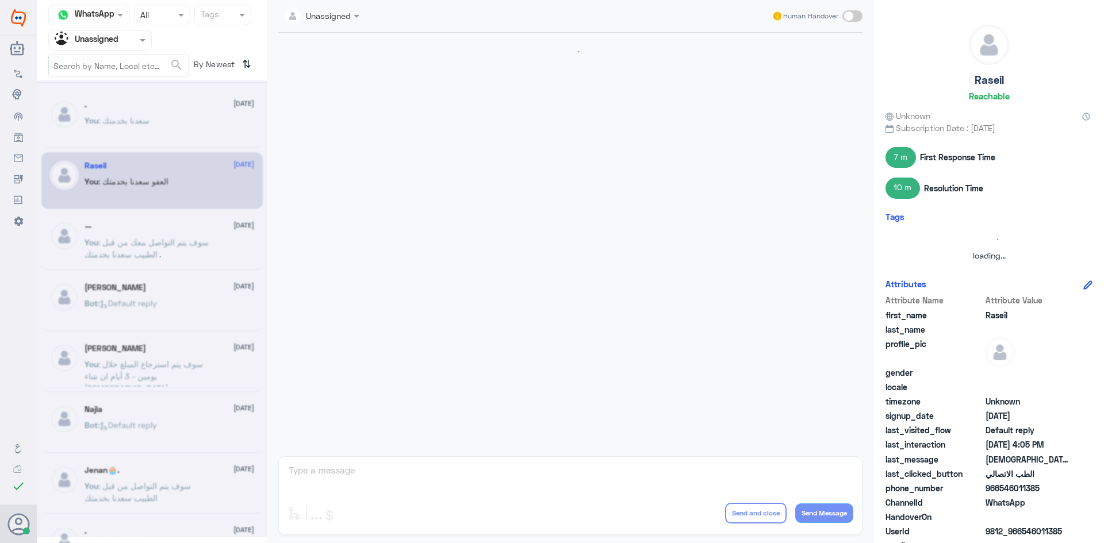
click at [197, 105] on div ". [DATE]" at bounding box center [169, 105] width 170 height 10
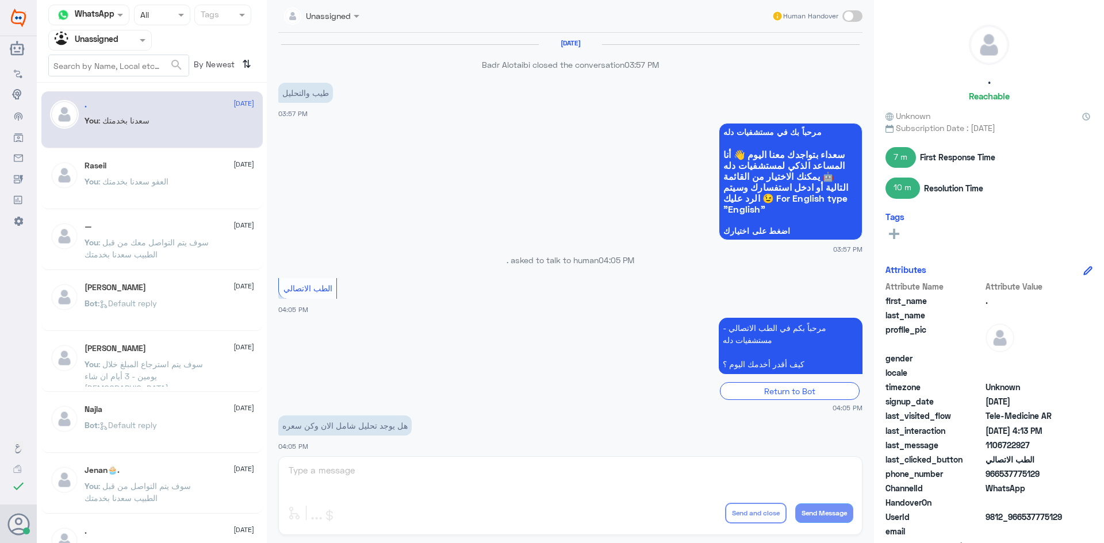
scroll to position [464, 0]
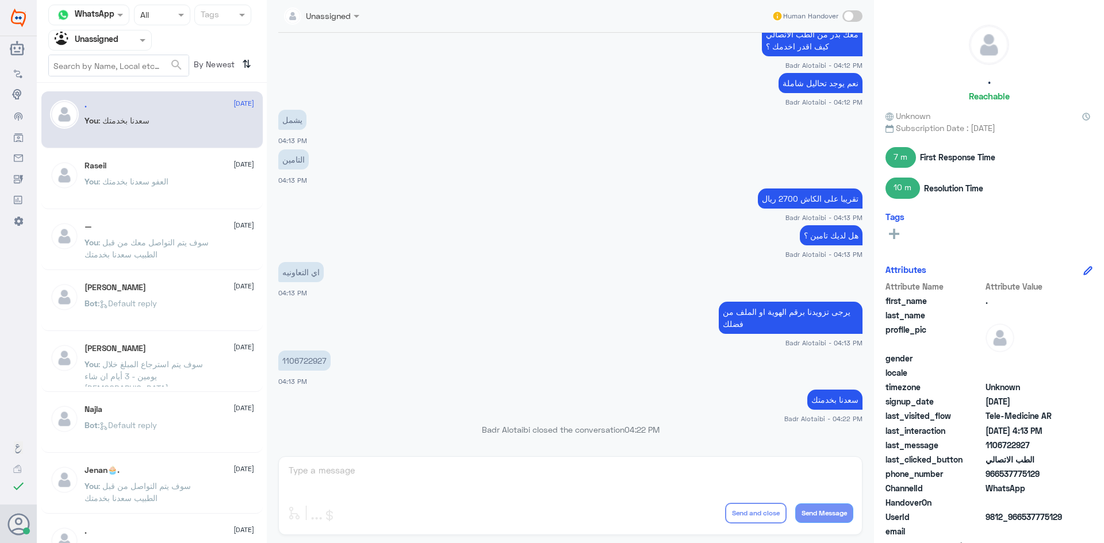
click at [233, 167] on span "[DATE]" at bounding box center [243, 164] width 21 height 10
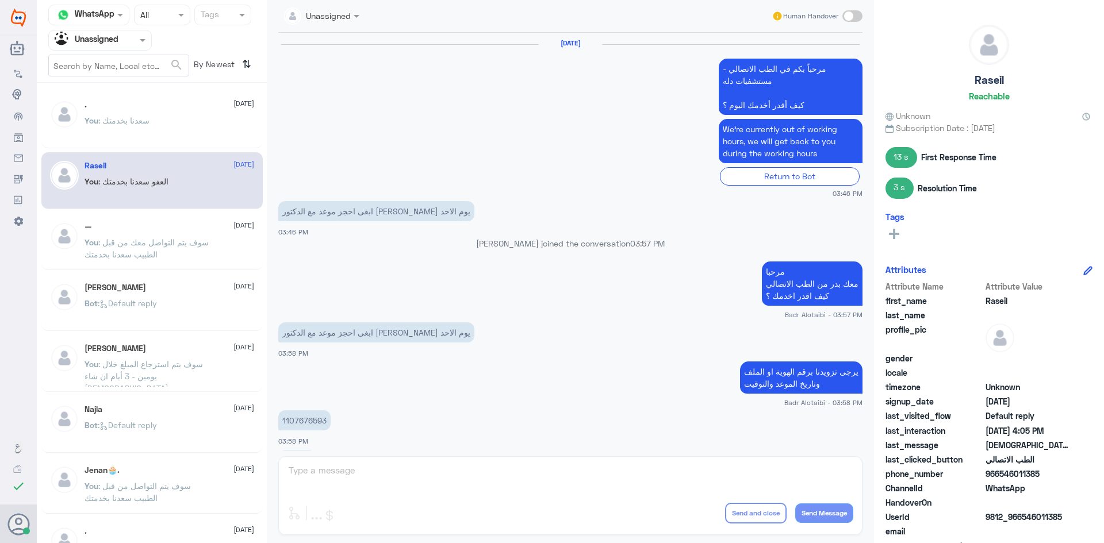
scroll to position [580, 0]
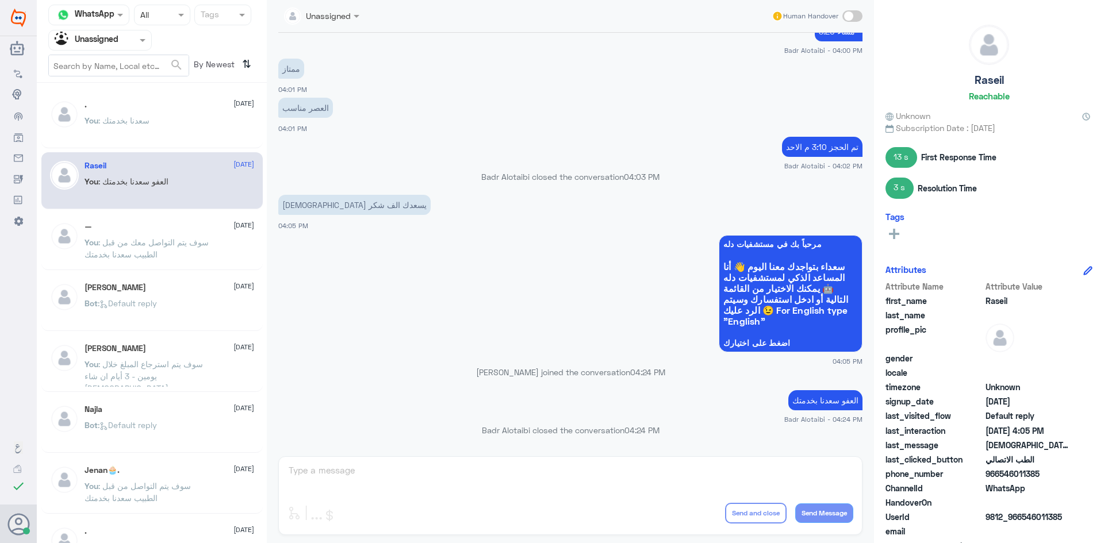
click at [197, 244] on span ": سوف يتم التواصل معك من قبل الطبيب سعدنا بخدمتك" at bounding box center [146, 248] width 124 height 22
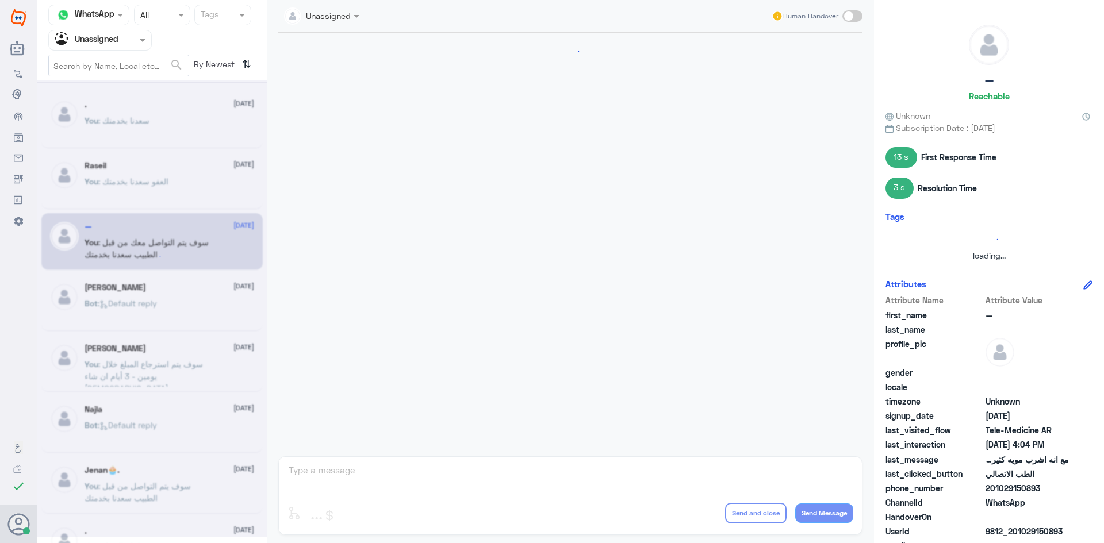
scroll to position [537, 0]
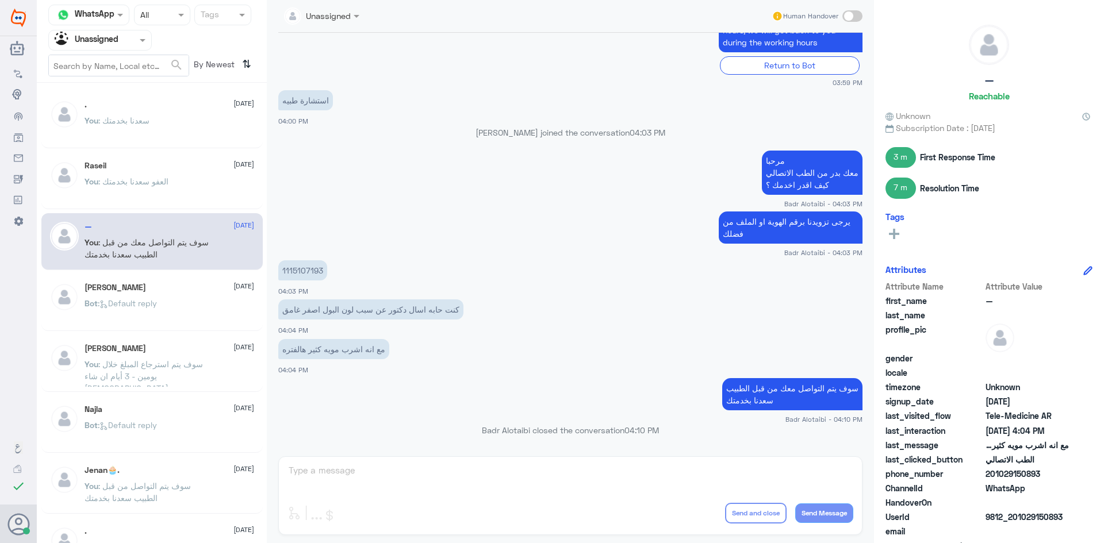
click at [124, 39] on div at bounding box center [100, 39] width 102 height 13
click at [117, 69] on div "All" at bounding box center [99, 66] width 103 height 21
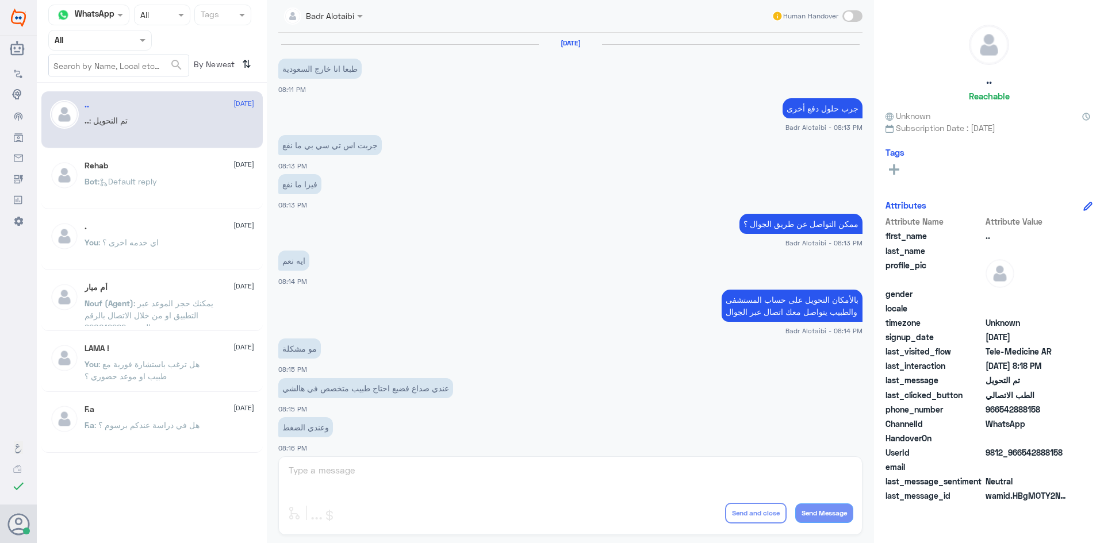
scroll to position [377, 0]
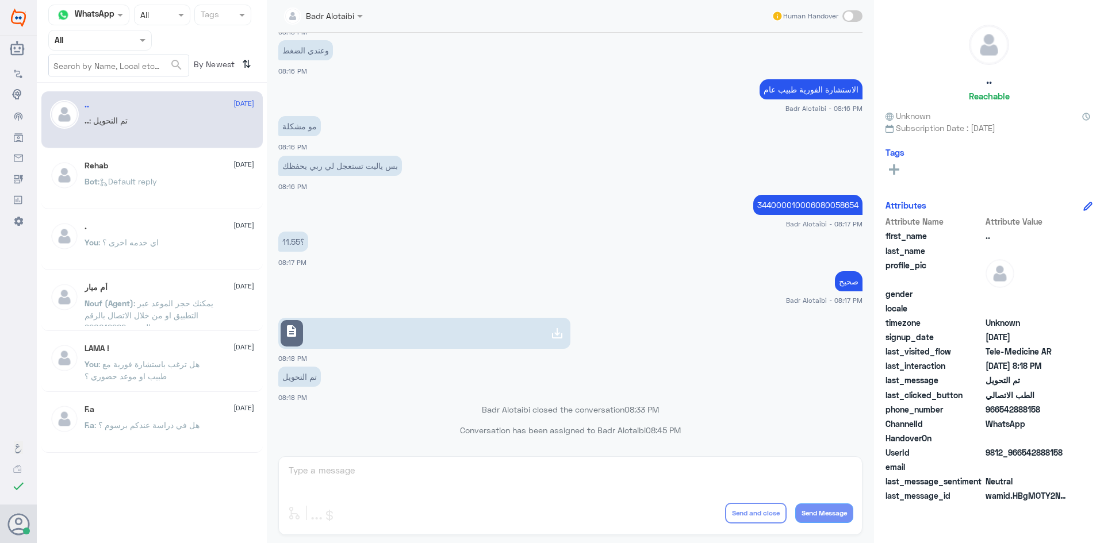
click at [139, 45] on span at bounding box center [144, 40] width 14 height 12
click at [125, 83] on div "Unassigned" at bounding box center [99, 91] width 103 height 26
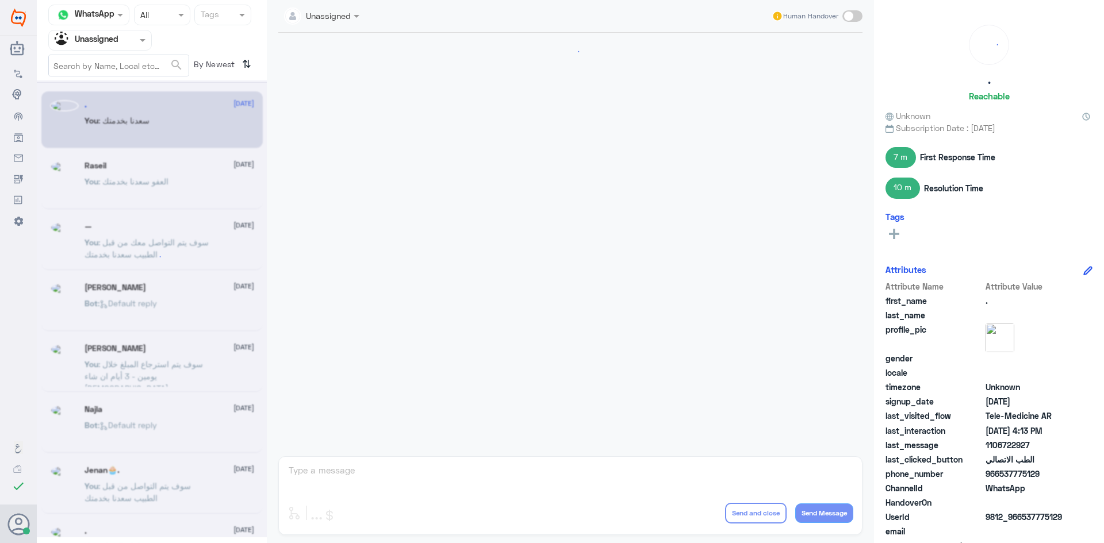
scroll to position [464, 0]
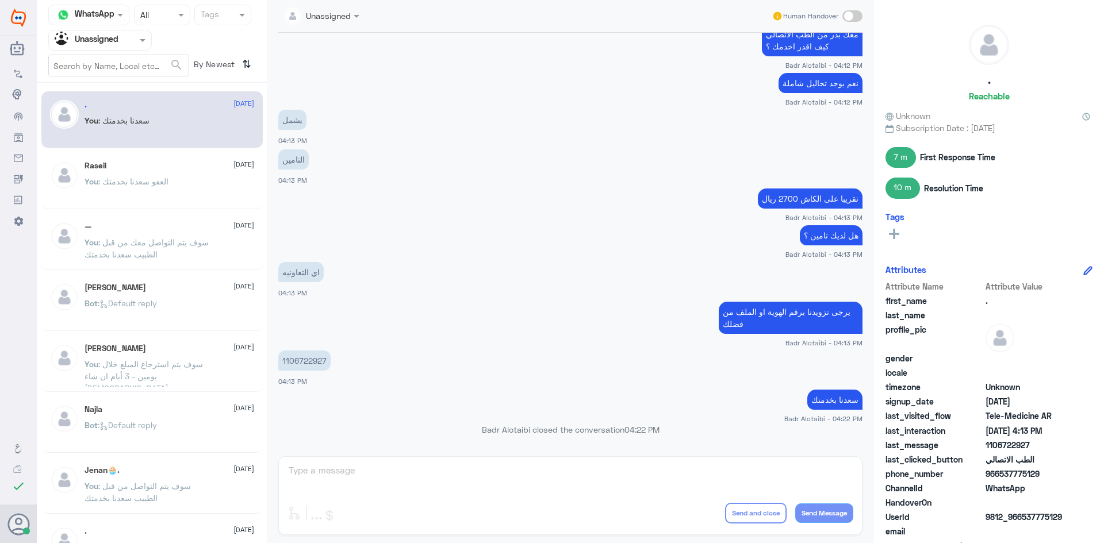
click at [130, 44] on div at bounding box center [100, 39] width 102 height 13
click at [110, 70] on div "All" at bounding box center [99, 66] width 103 height 21
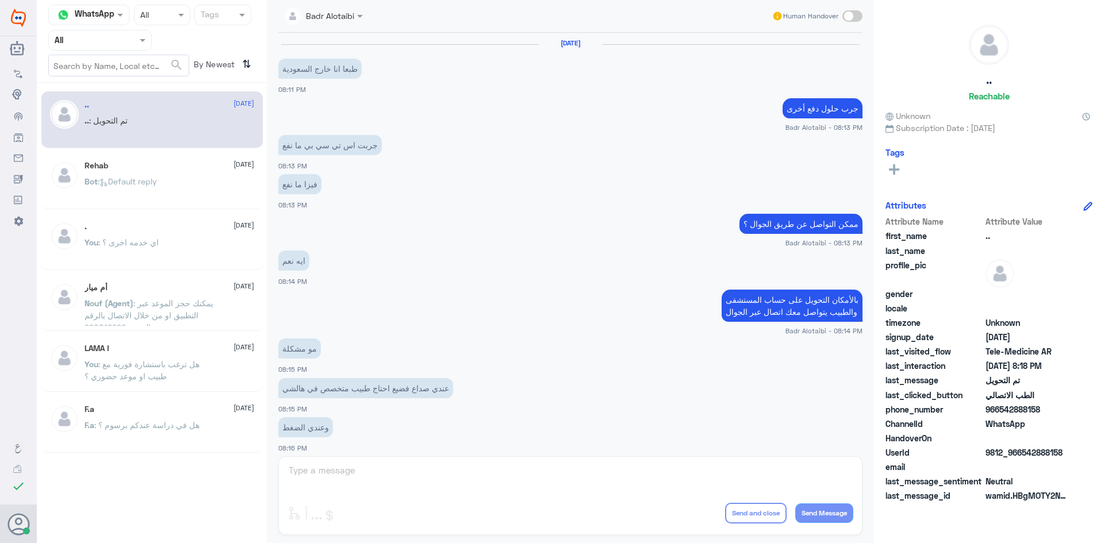
scroll to position [377, 0]
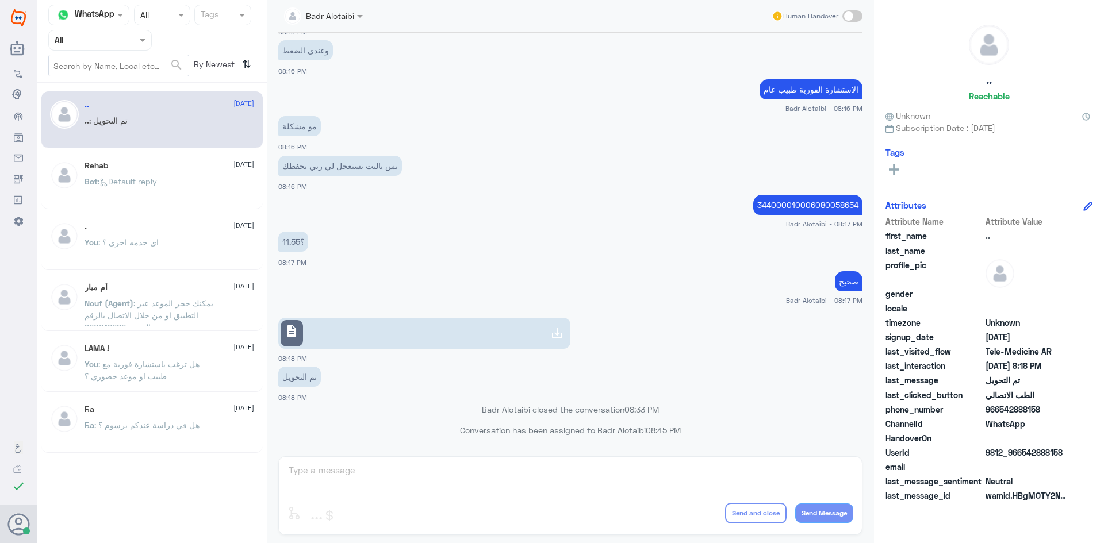
click at [341, 17] on div at bounding box center [323, 15] width 90 height 13
click at [485, 43] on app-msgs-text "وعندي الضغط" at bounding box center [570, 50] width 584 height 21
click at [130, 48] on div "Agent Filter All" at bounding box center [99, 40] width 103 height 21
click at [116, 84] on b "Unassigned" at bounding box center [96, 89] width 44 height 10
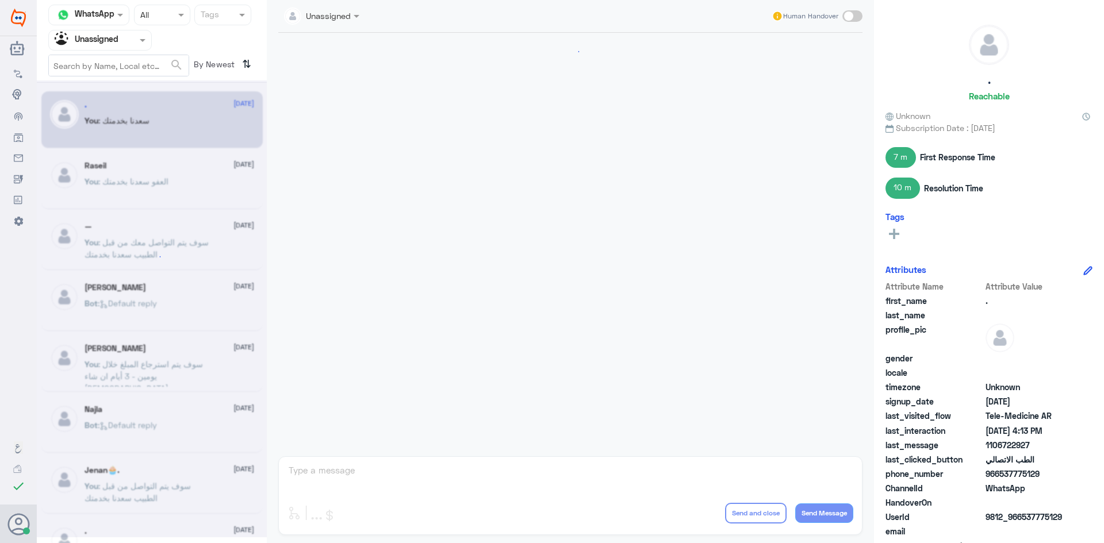
scroll to position [464, 0]
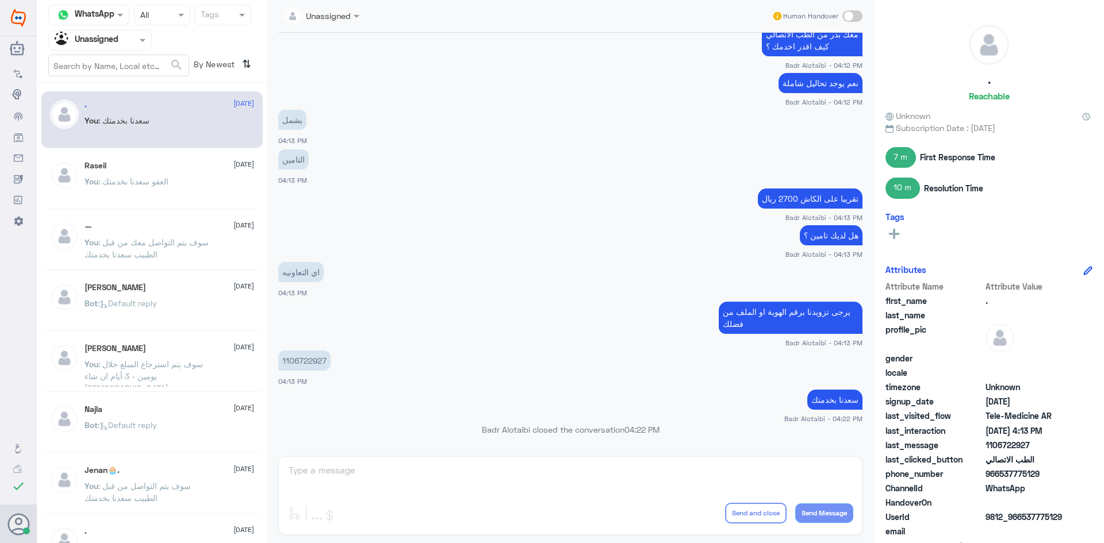
click at [132, 41] on div at bounding box center [100, 39] width 102 height 13
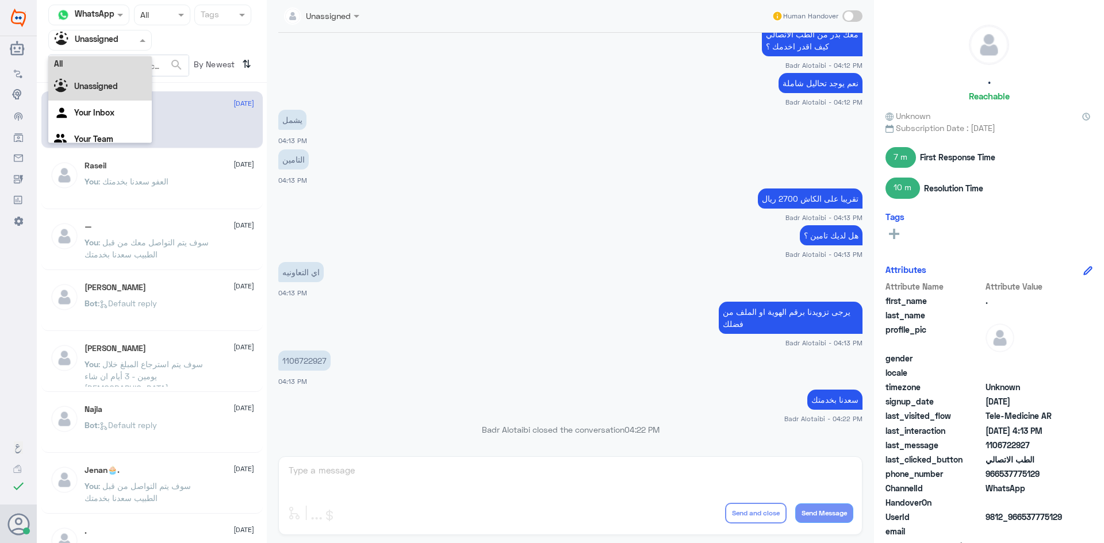
scroll to position [0, 0]
click at [128, 57] on div "All" at bounding box center [99, 66] width 103 height 21
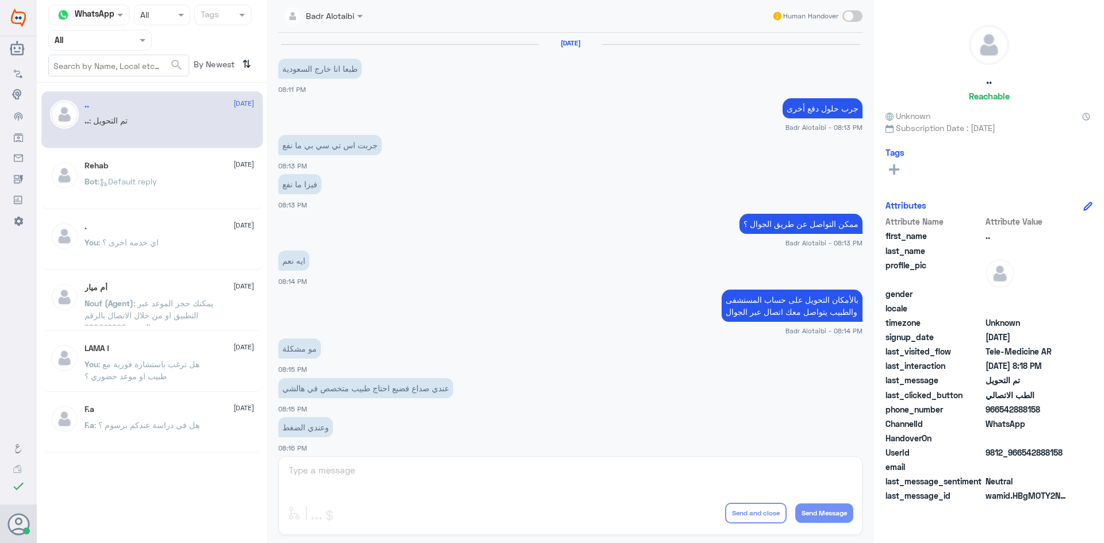
scroll to position [377, 0]
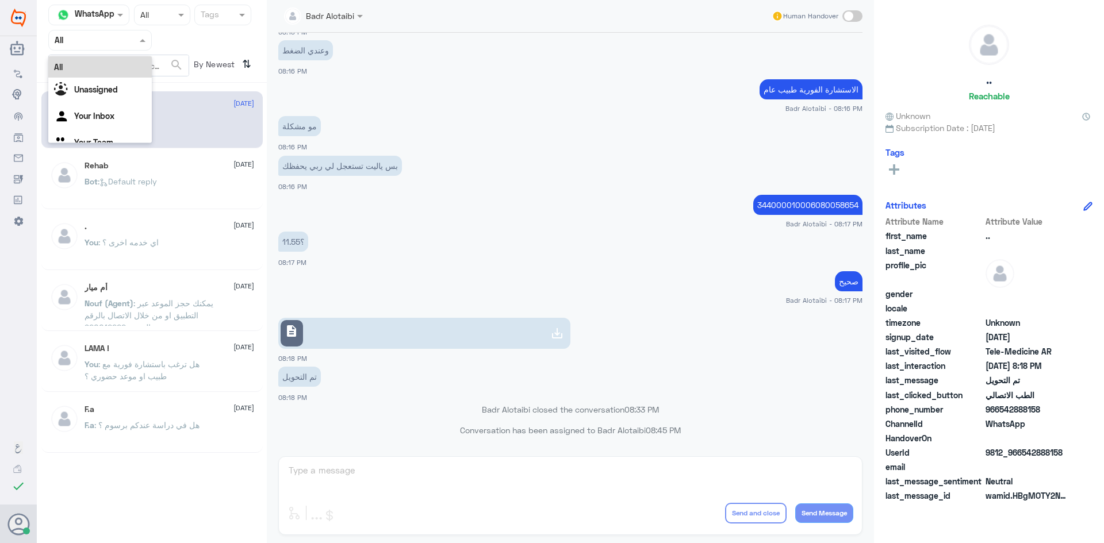
click at [144, 36] on span at bounding box center [144, 40] width 14 height 12
click at [117, 89] on b "Unassigned" at bounding box center [96, 89] width 44 height 10
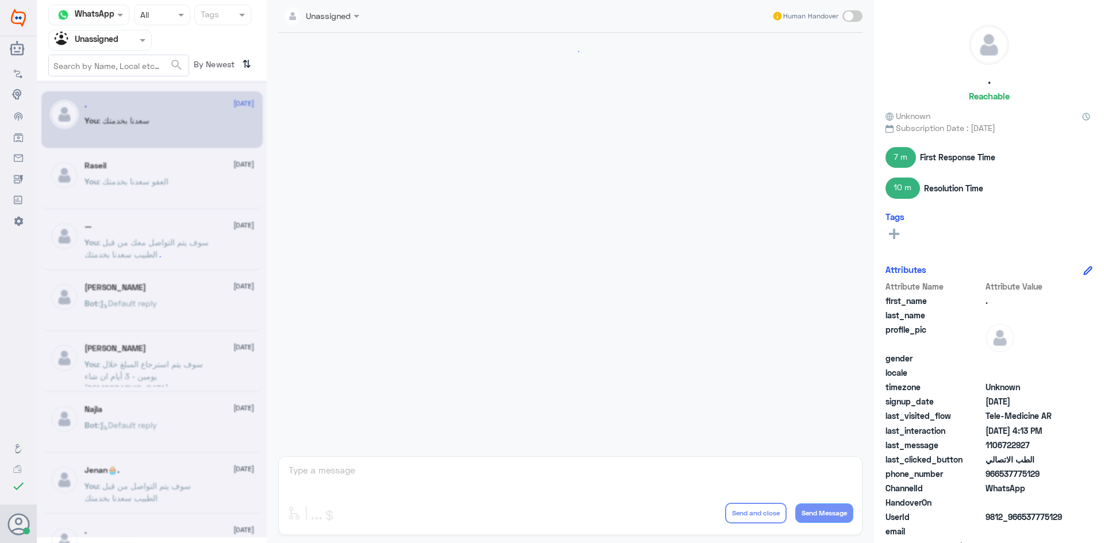
scroll to position [464, 0]
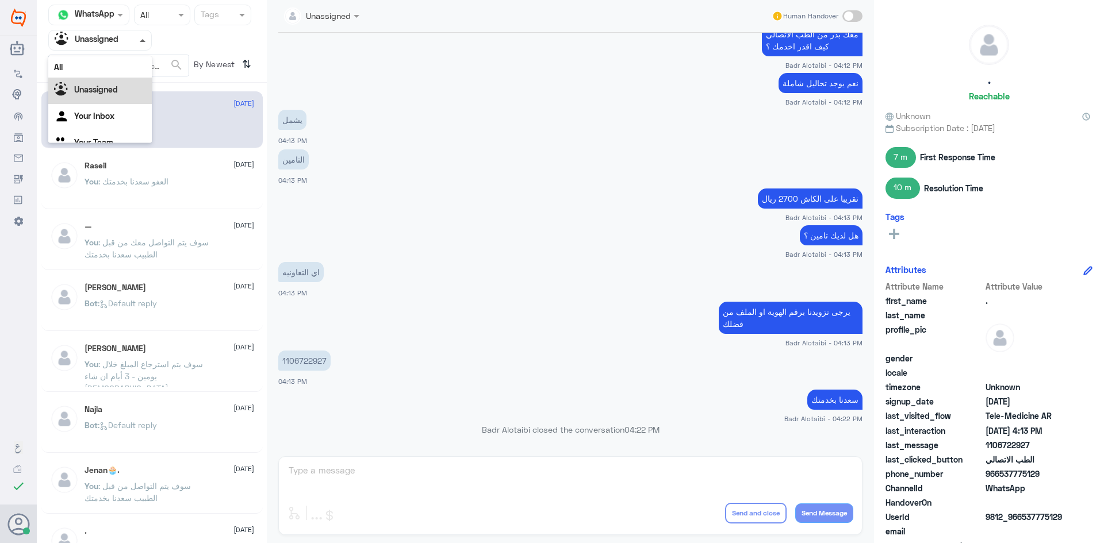
click at [144, 41] on span at bounding box center [143, 40] width 6 height 3
click at [116, 70] on div "All" at bounding box center [99, 66] width 103 height 21
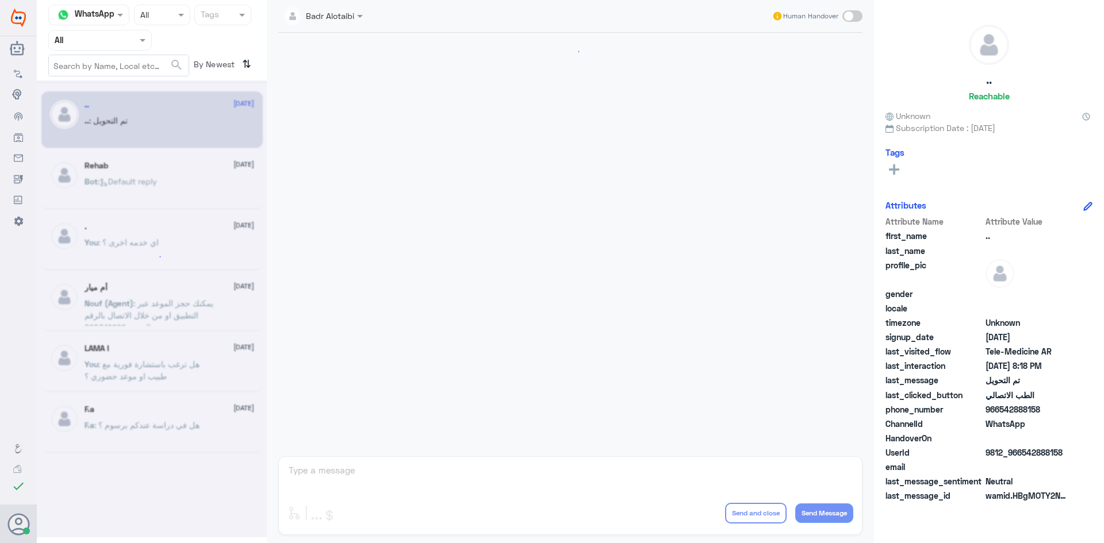
scroll to position [377, 0]
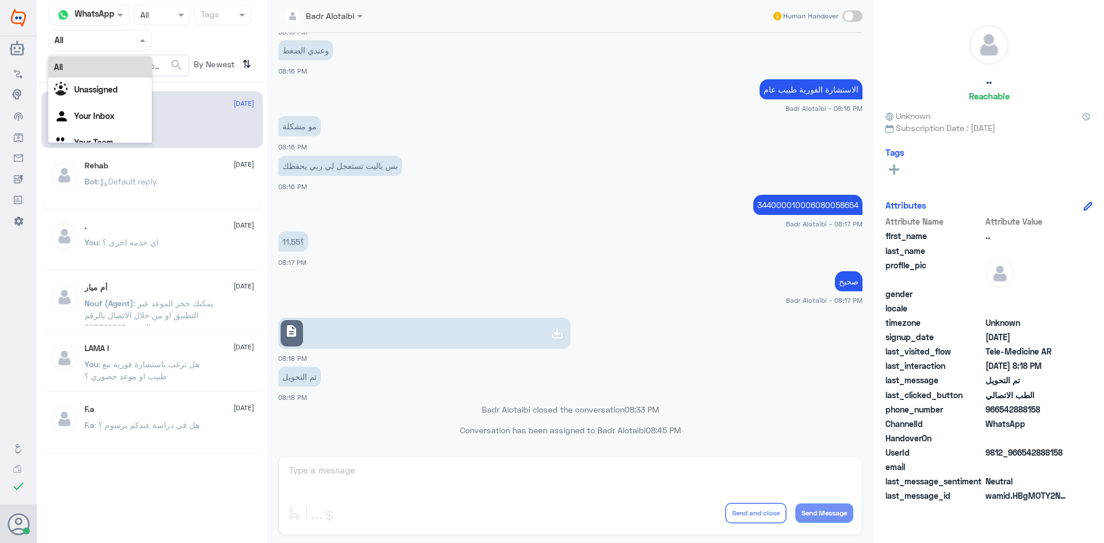
click at [116, 40] on input "text" at bounding box center [86, 39] width 63 height 13
click at [109, 83] on div "Unassigned" at bounding box center [99, 91] width 103 height 26
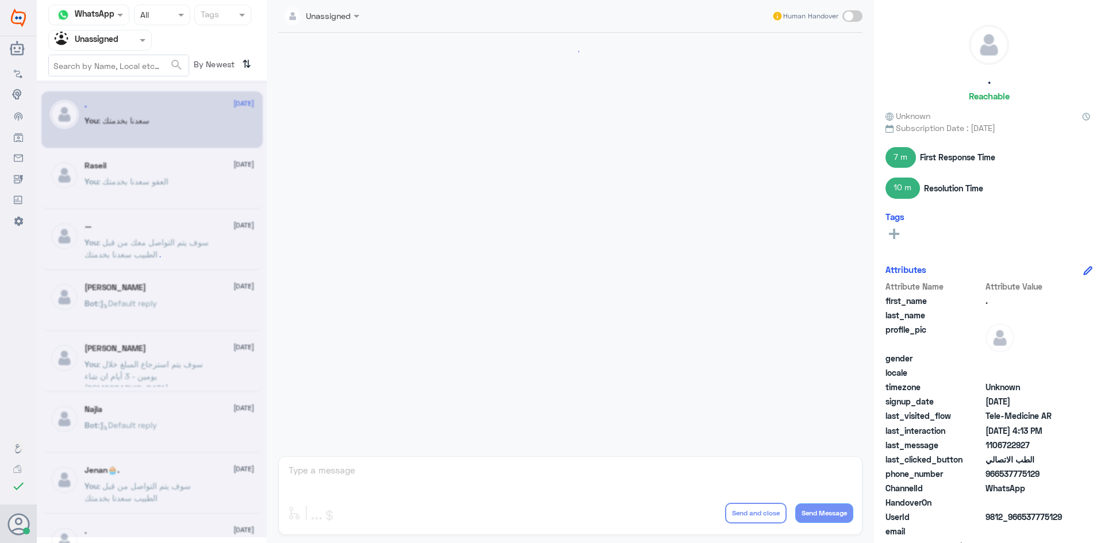
scroll to position [464, 0]
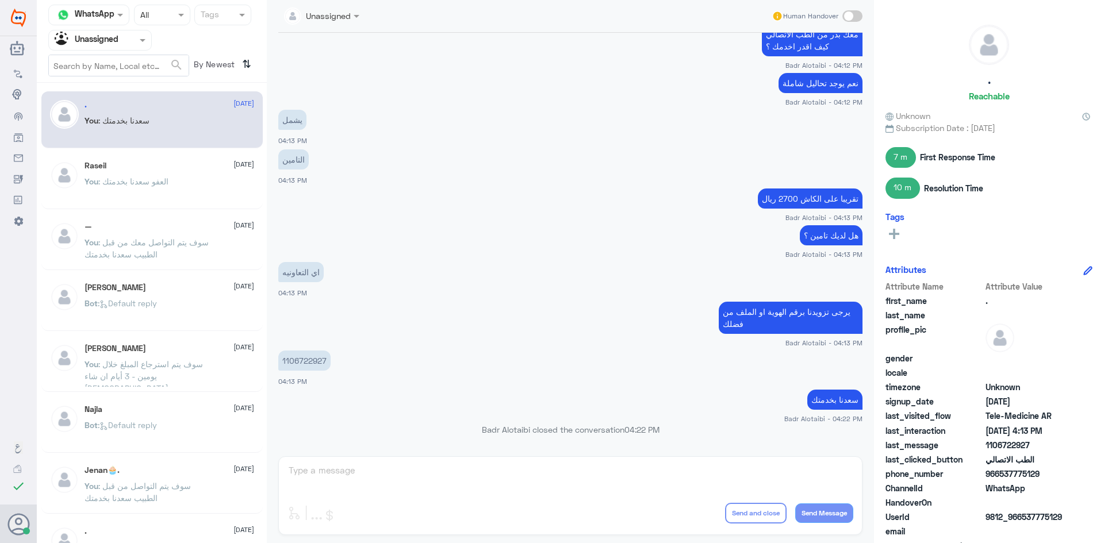
click at [131, 38] on div at bounding box center [100, 39] width 102 height 13
click at [111, 63] on div "All" at bounding box center [99, 66] width 103 height 21
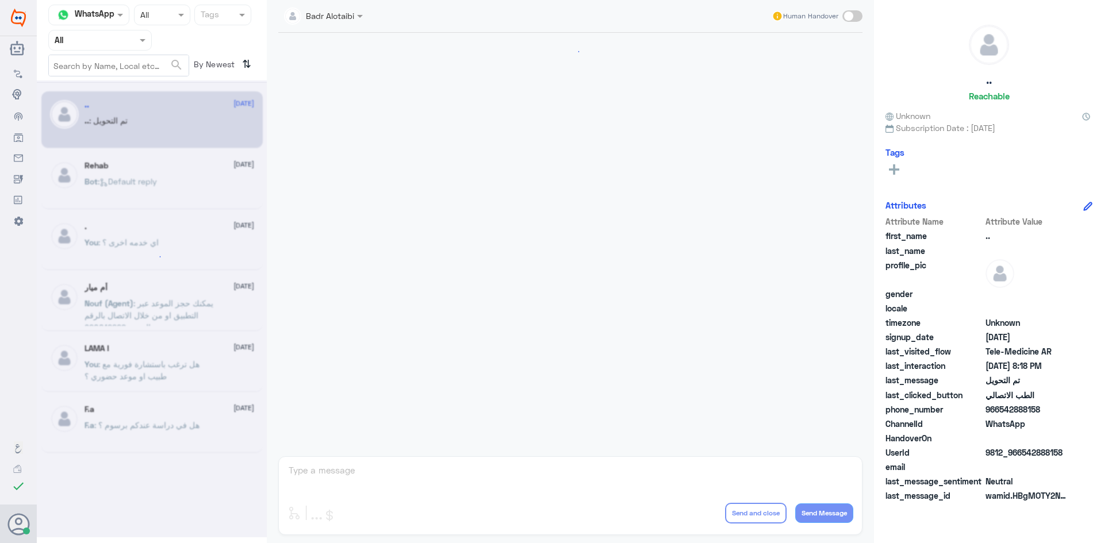
scroll to position [377, 0]
